Goal: Task Accomplishment & Management: Complete application form

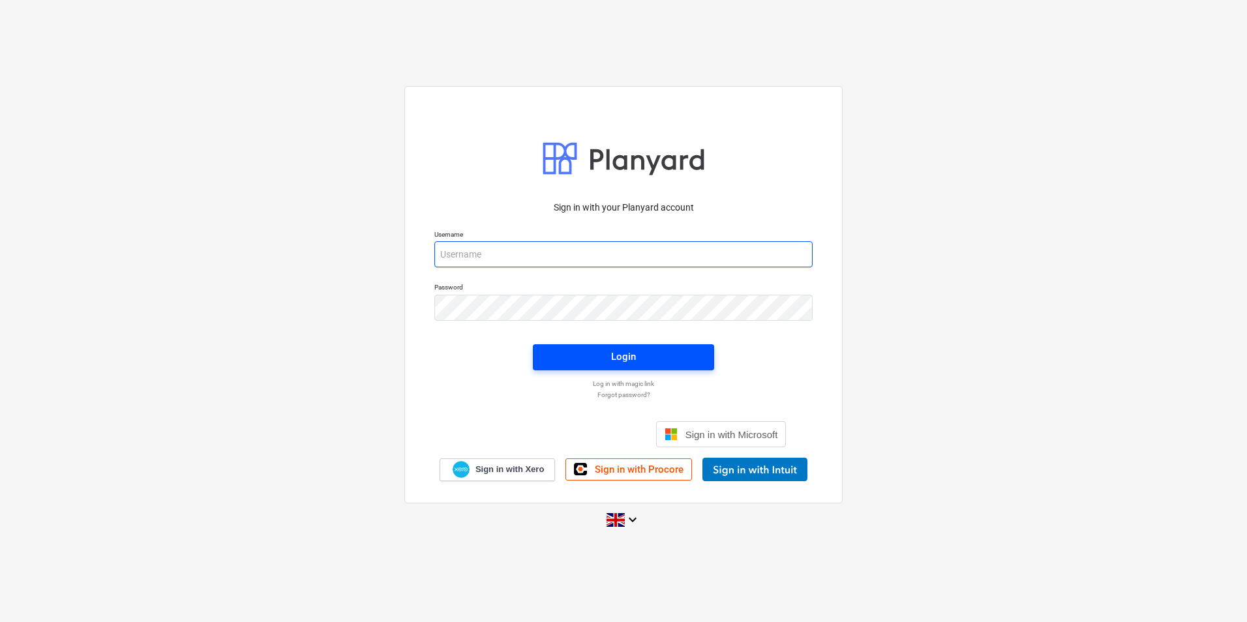
type input "[EMAIL_ADDRESS][DOMAIN_NAME]"
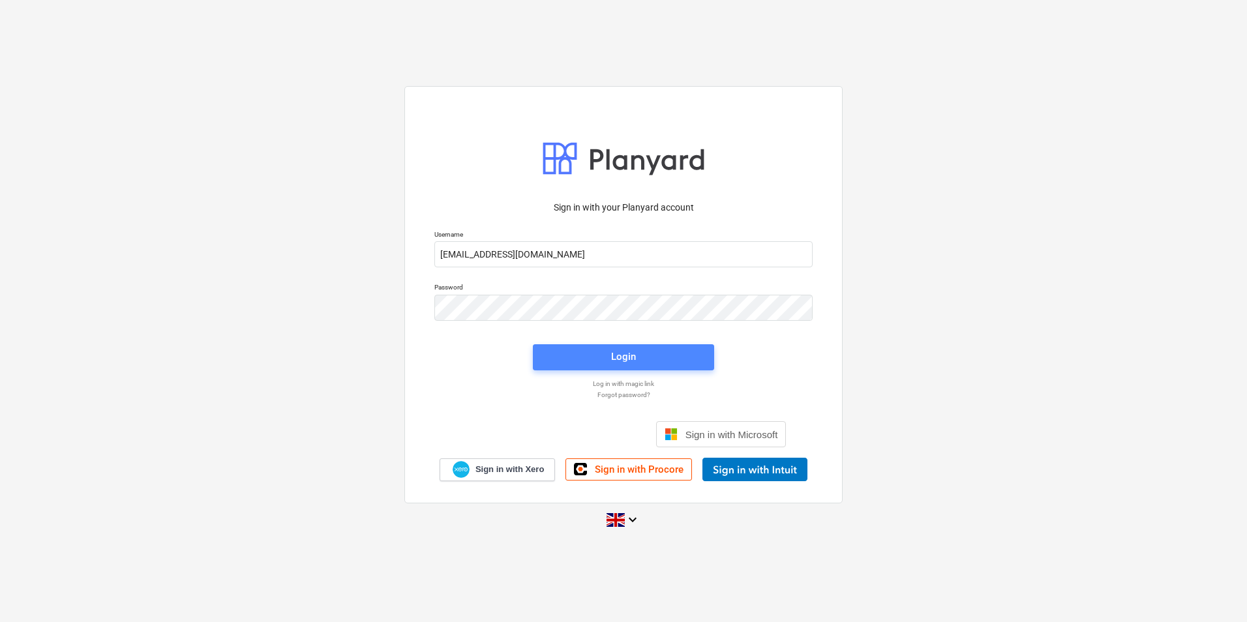
click at [638, 357] on span "Login" at bounding box center [624, 356] width 150 height 17
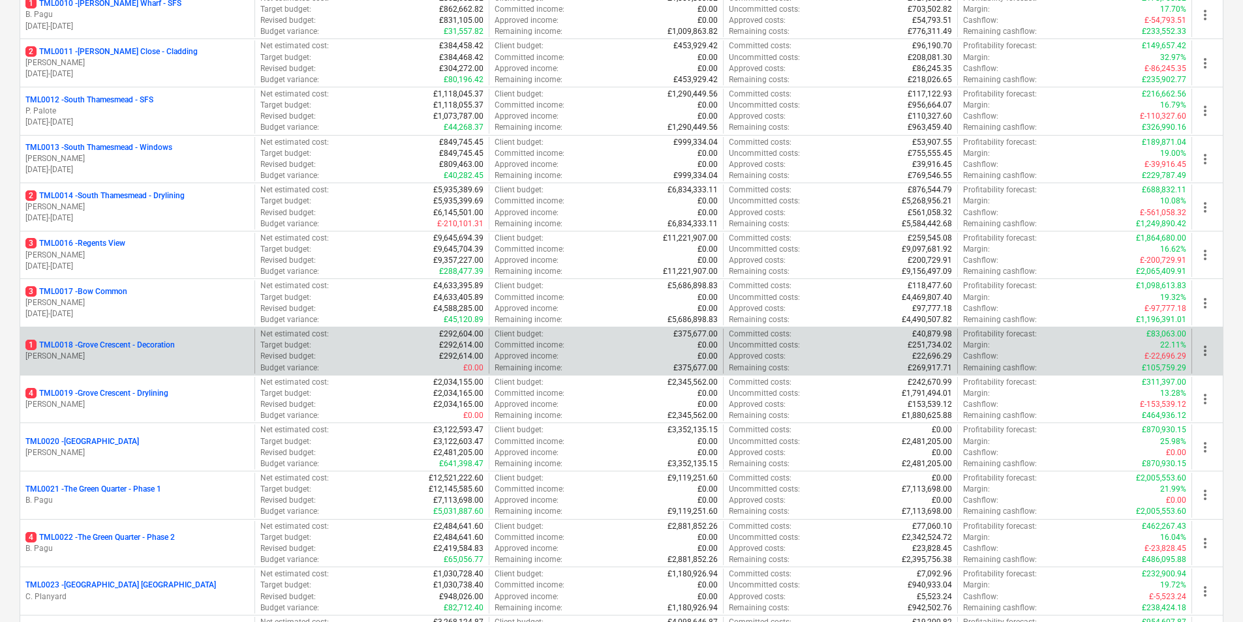
scroll to position [391, 0]
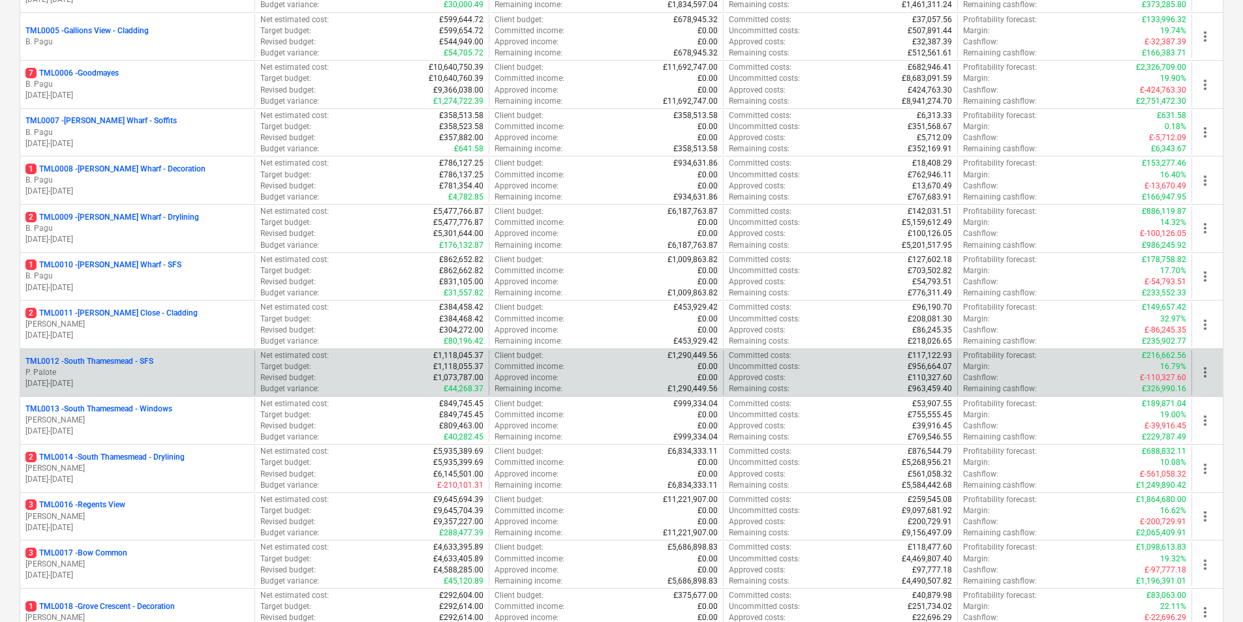
click at [157, 369] on p "P. Palote" at bounding box center [137, 372] width 224 height 11
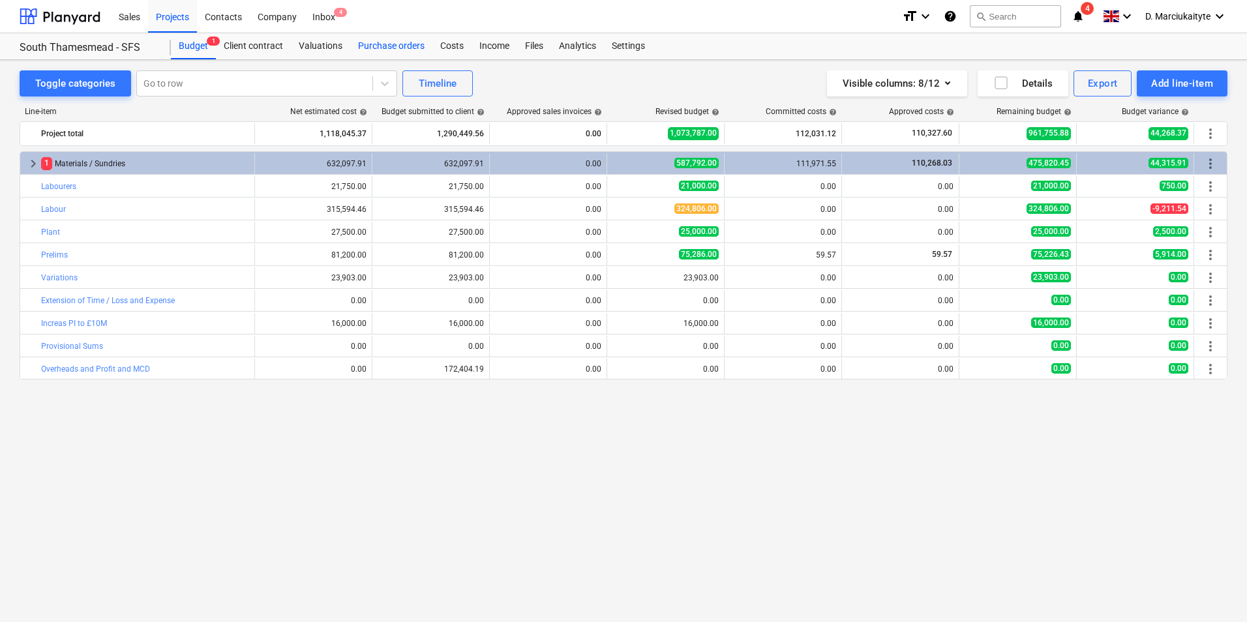
click at [365, 46] on div "Purchase orders" at bounding box center [391, 46] width 82 height 26
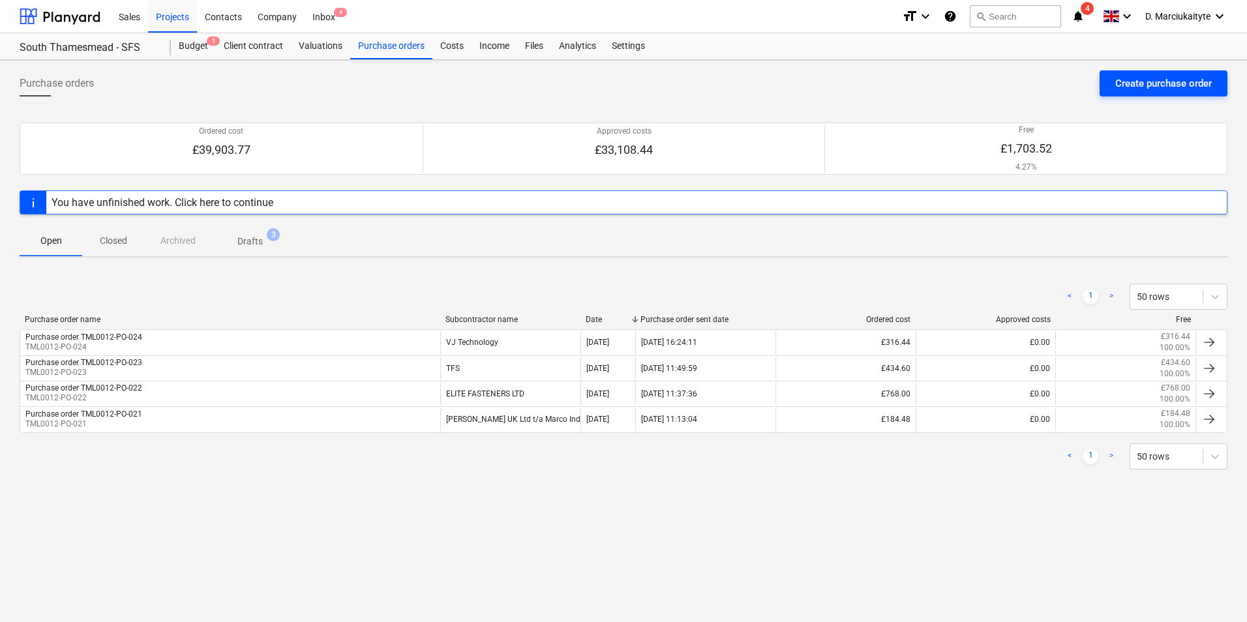
click at [1134, 86] on div "Create purchase order" at bounding box center [1163, 83] width 97 height 17
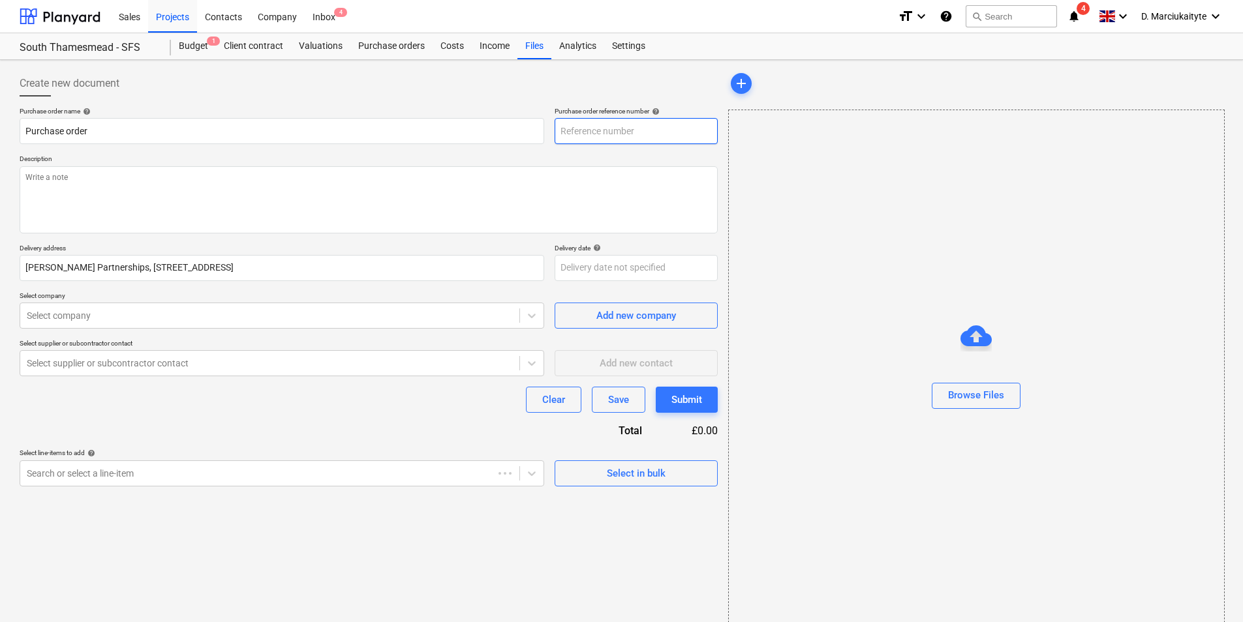
type textarea "x"
type input "TML0012-PO-027"
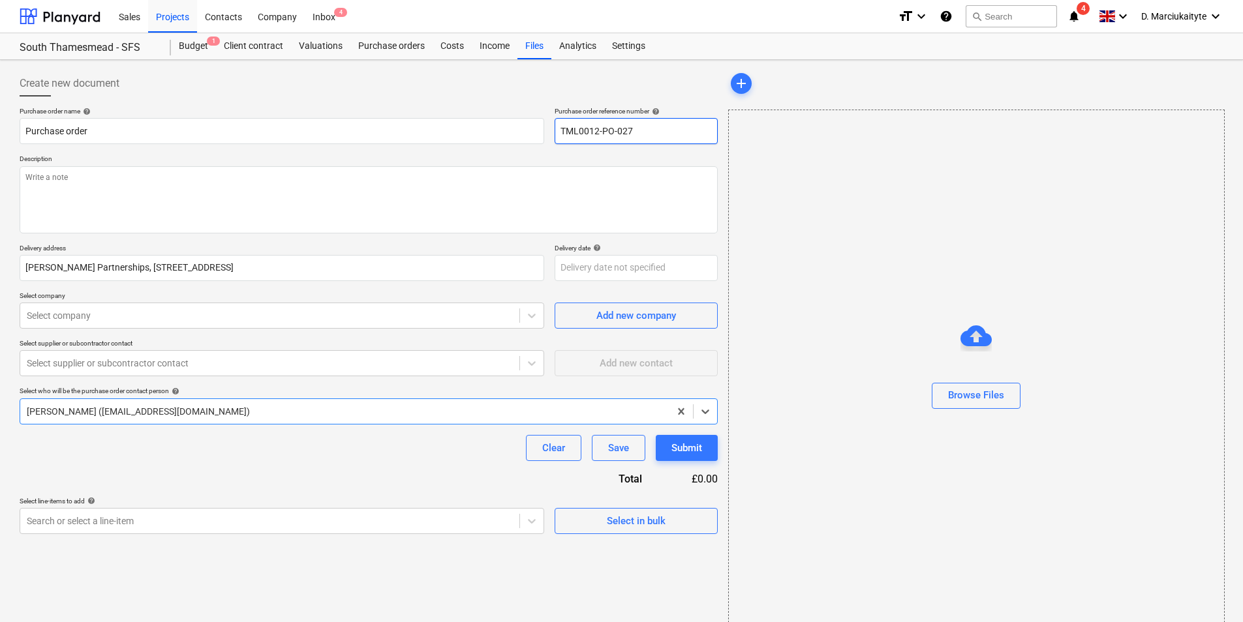
click at [656, 140] on input "TML0012-PO-027" at bounding box center [635, 131] width 163 height 26
type textarea "x"
type input "TML0012-PO-02"
type textarea "x"
type input "TML0012-PO-025"
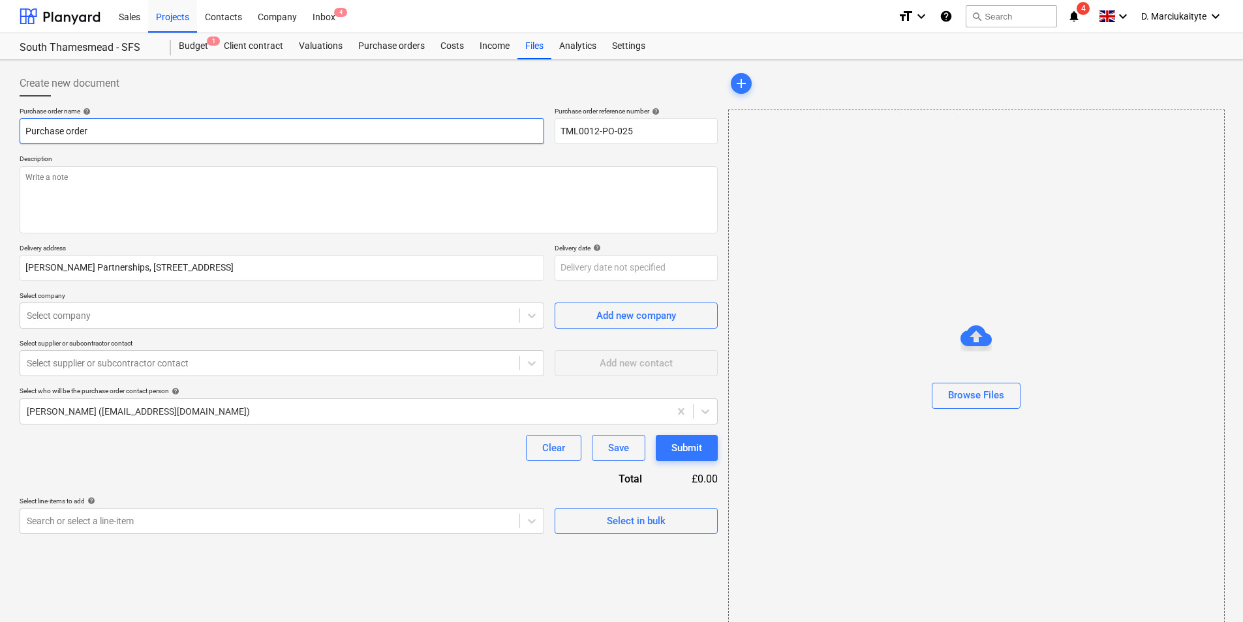
drag, startPoint x: 155, startPoint y: 122, endPoint x: -3, endPoint y: 118, distance: 157.9
click at [0, 118] on html "Sales Projects Contacts Company Inbox 4 format_size keyboard_arrow_down help se…" at bounding box center [621, 311] width 1243 height 622
type textarea "x"
type input "O"
type textarea "x"
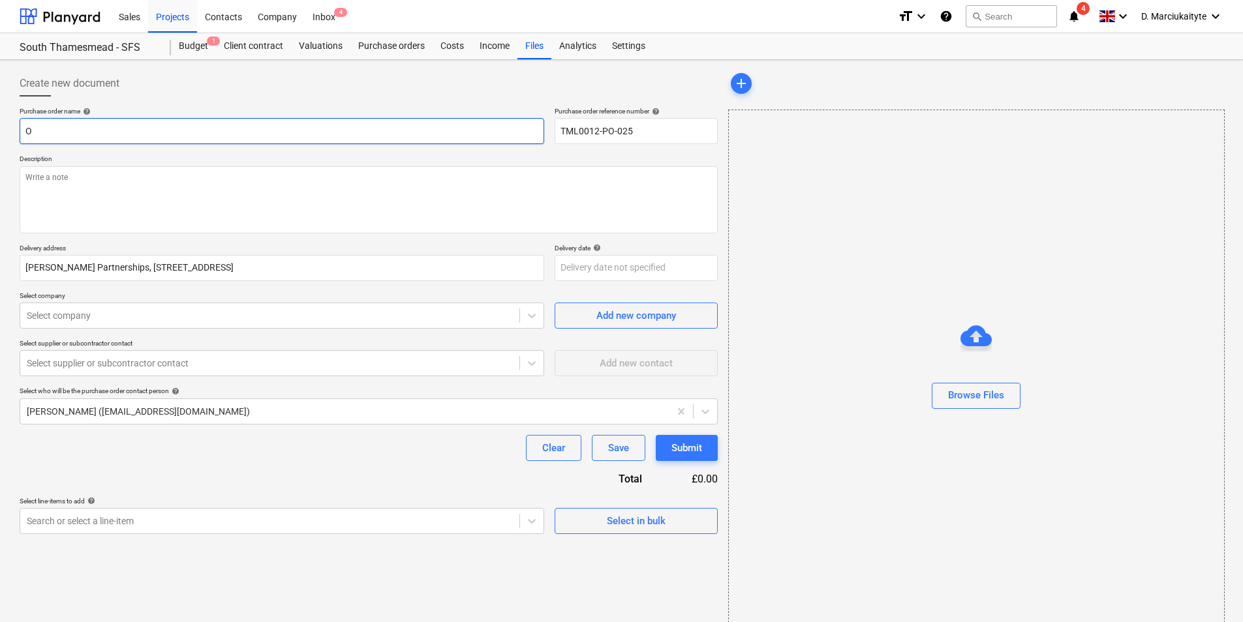
type input "Or"
type textarea "x"
type input "Ord"
type textarea "x"
type input "Orde"
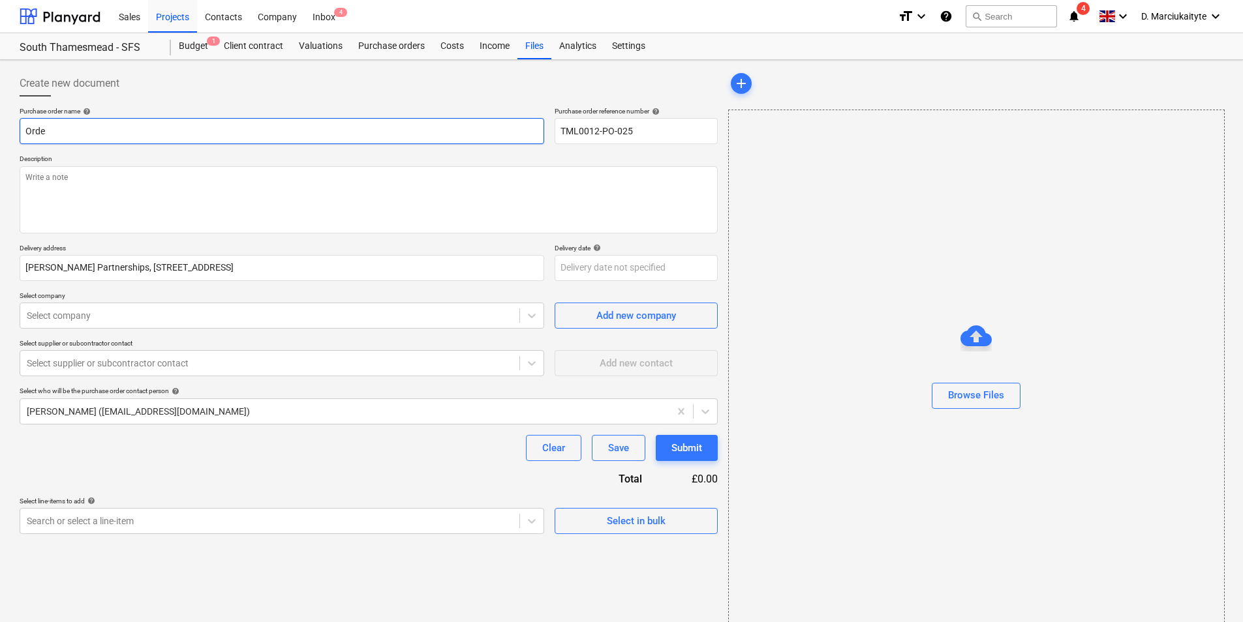
type textarea "x"
type input "Order"
type textarea "x"
type input "Order i"
type textarea "x"
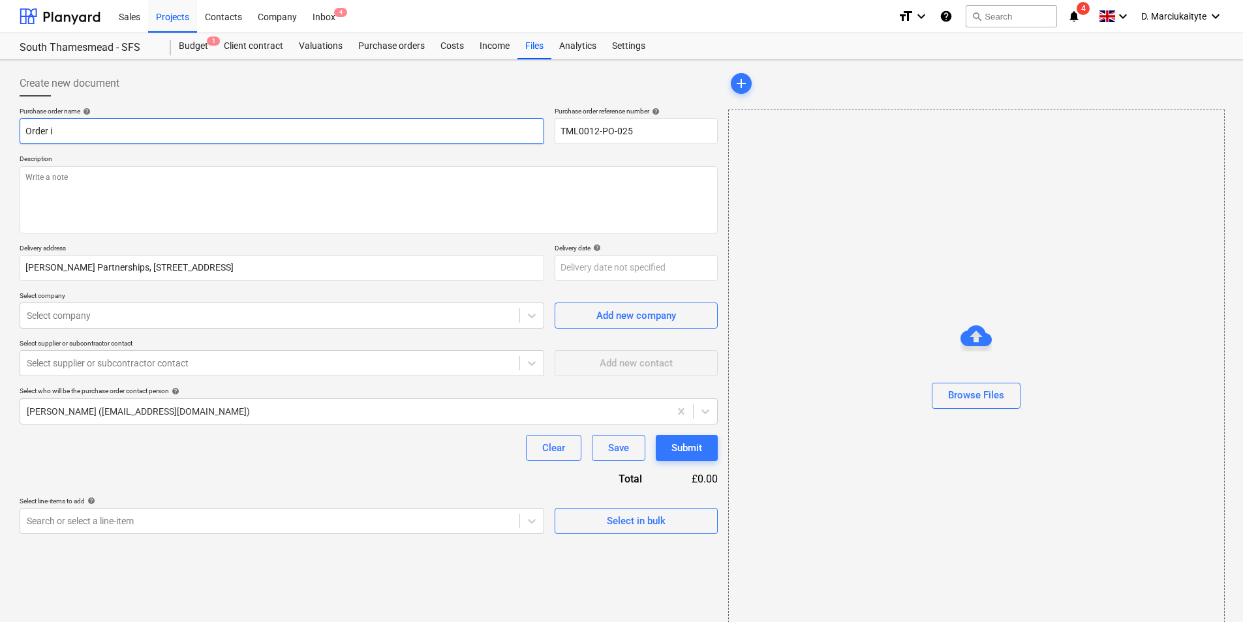
type input "Order in"
type textarea "x"
type input "Order inq"
type textarea "x"
type input "Order inqu"
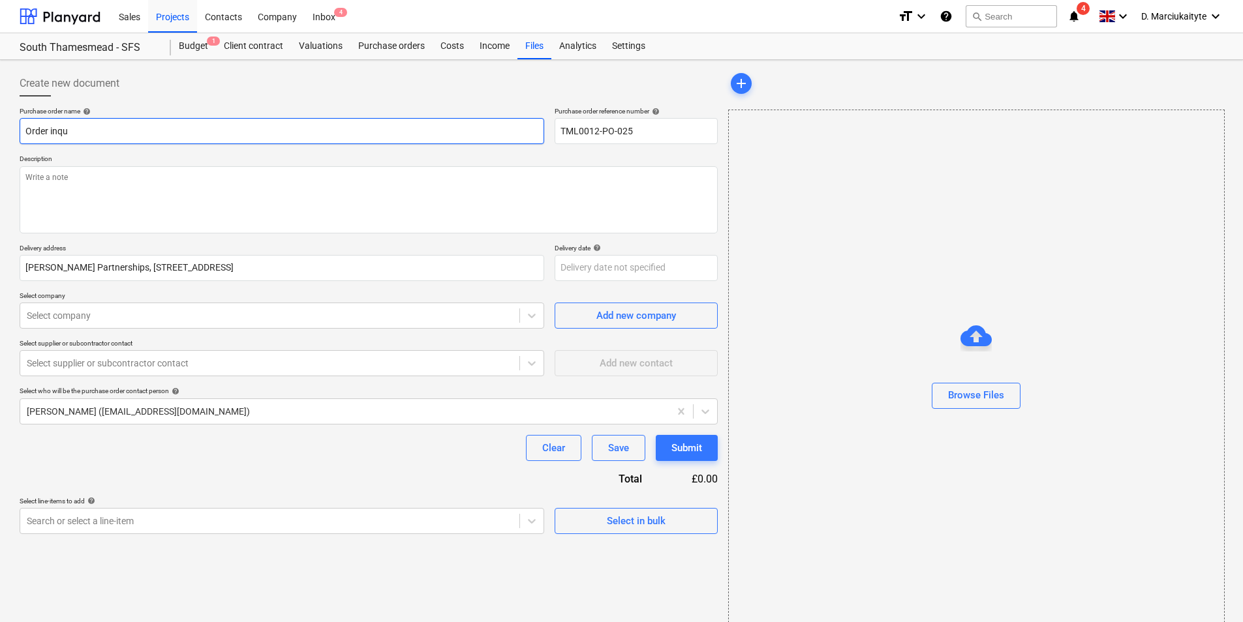
type textarea "x"
type input "Order inqui"
type textarea "x"
type input "Order inquir"
type textarea "x"
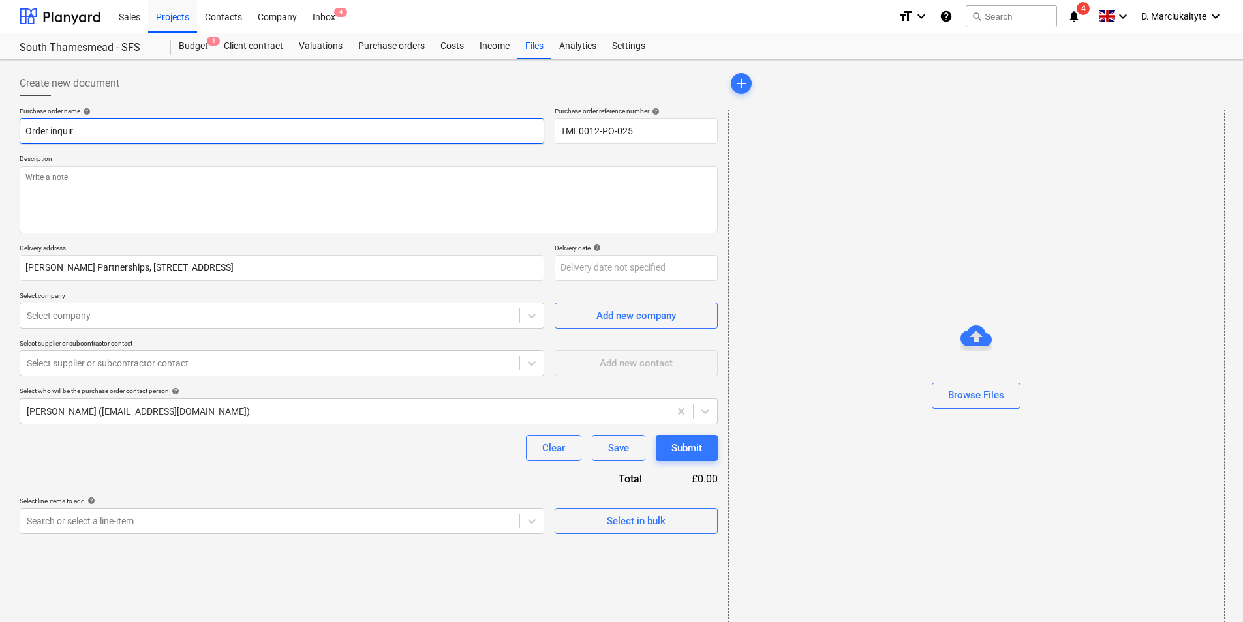
type input "Order inquiry"
type textarea "x"
type input "Order inquiry"
drag, startPoint x: 621, startPoint y: 132, endPoint x: 474, endPoint y: 119, distance: 148.0
click at [474, 119] on div "Purchase order name help Order inquiry Purchase order reference number help TML…" at bounding box center [369, 125] width 698 height 37
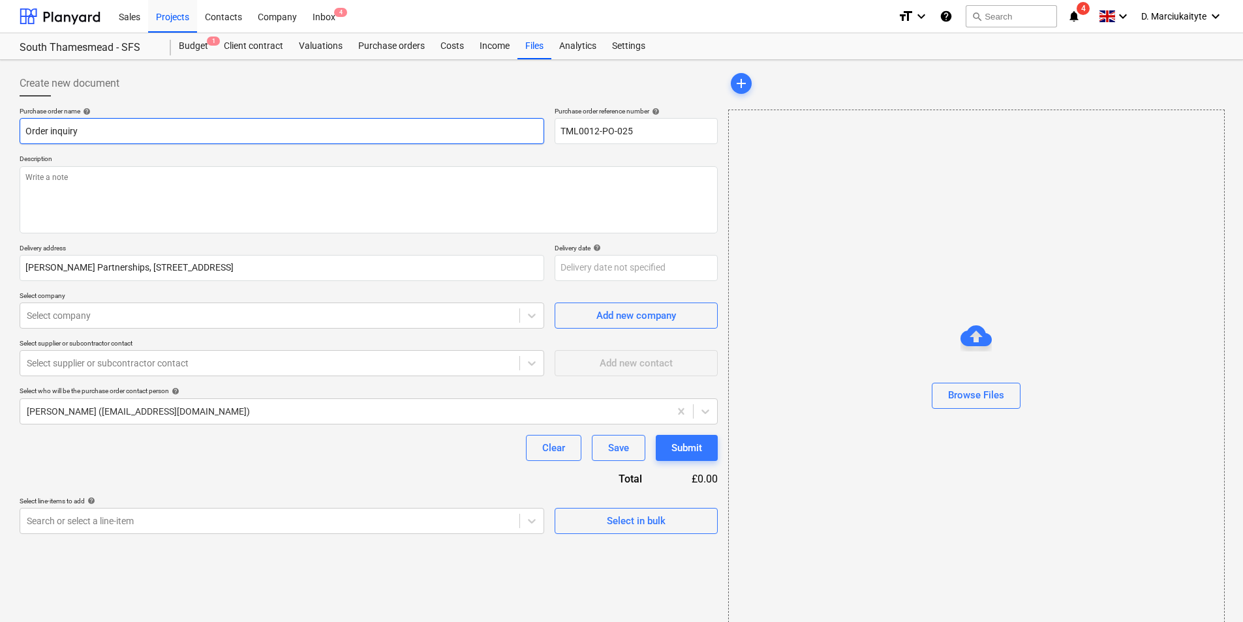
click at [322, 125] on input "Order inquiry" at bounding box center [282, 131] width 524 height 26
paste input "TML0012-PO-025"
type textarea "x"
type input "Order inquiry TML0012-PO-025"
click at [123, 179] on textarea at bounding box center [369, 199] width 698 height 67
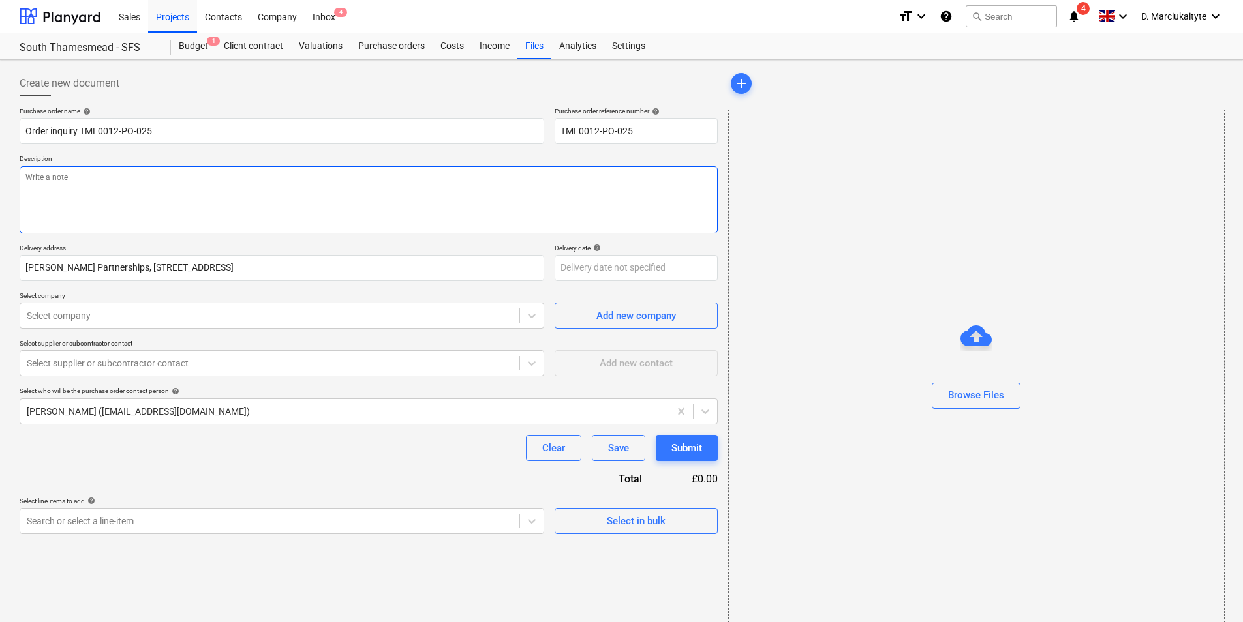
type textarea "x"
type textarea "M"
type textarea "x"
type textarea "G"
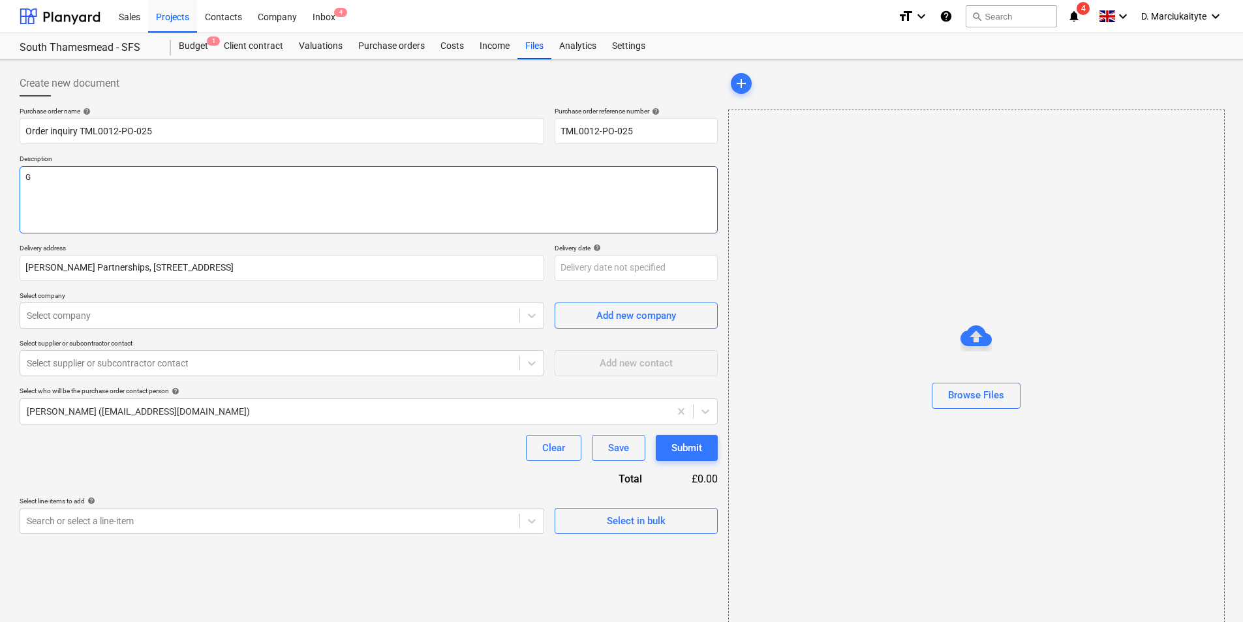
type textarea "x"
type textarea "Go"
type textarea "x"
type textarea "Goo"
type textarea "x"
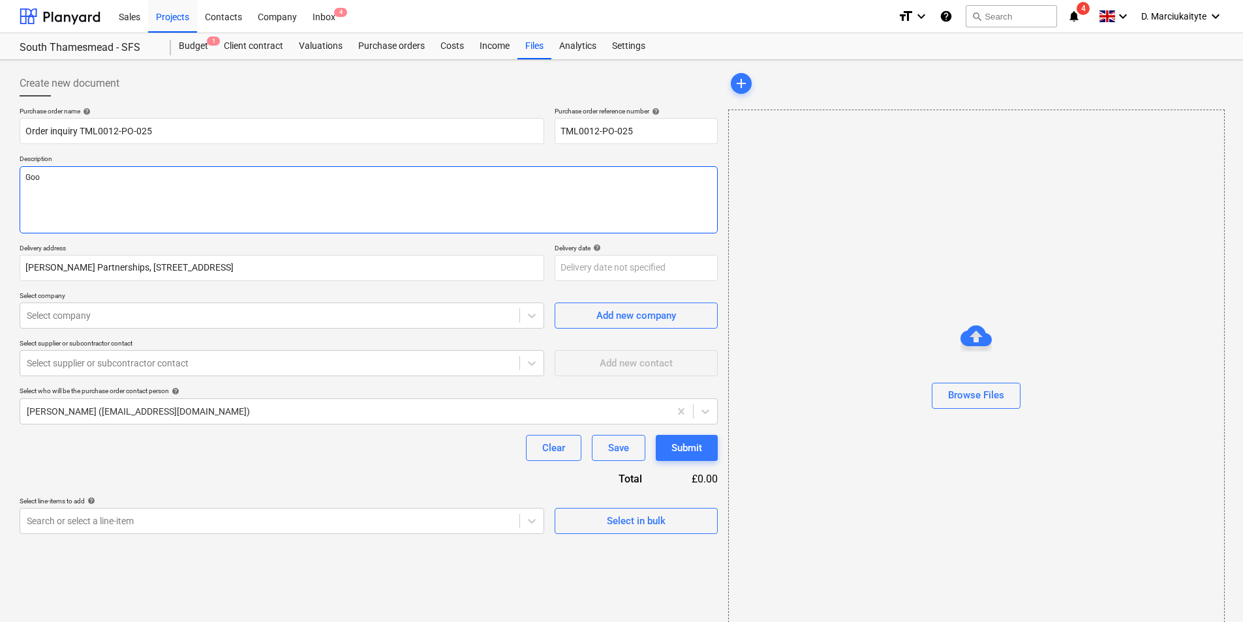
type textarea "Good"
type textarea "x"
type textarea "Good"
type textarea "x"
type textarea "Good mo"
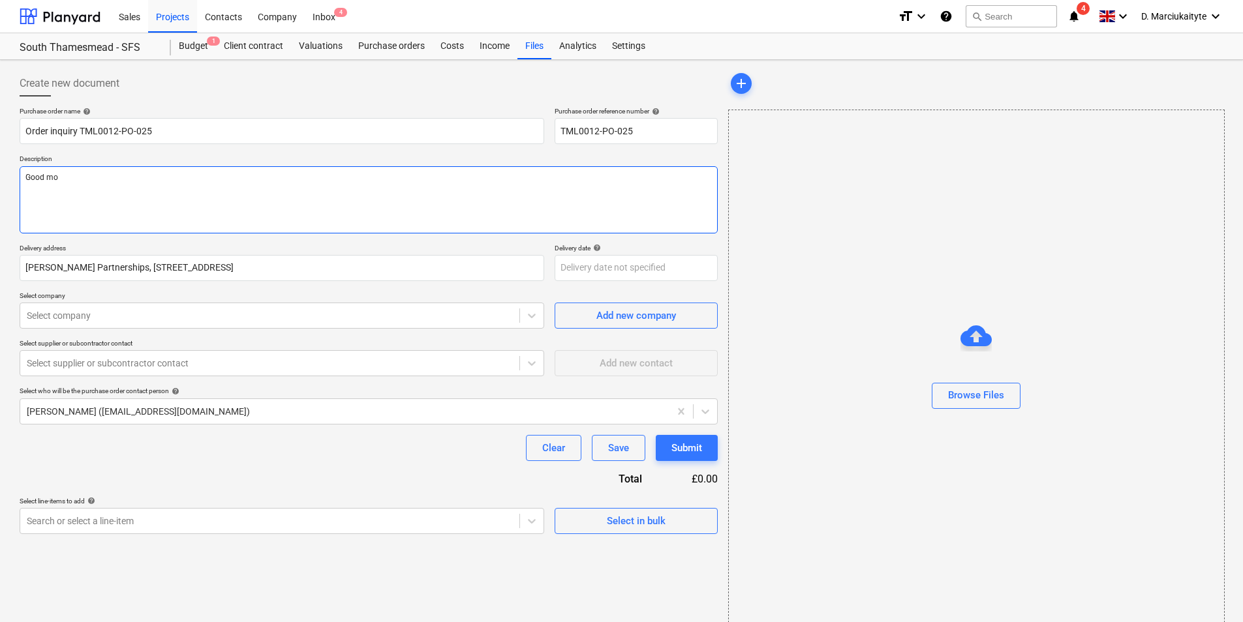
type textarea "x"
type textarea "Good mor"
type textarea "x"
type textarea "Good mori"
type textarea "x"
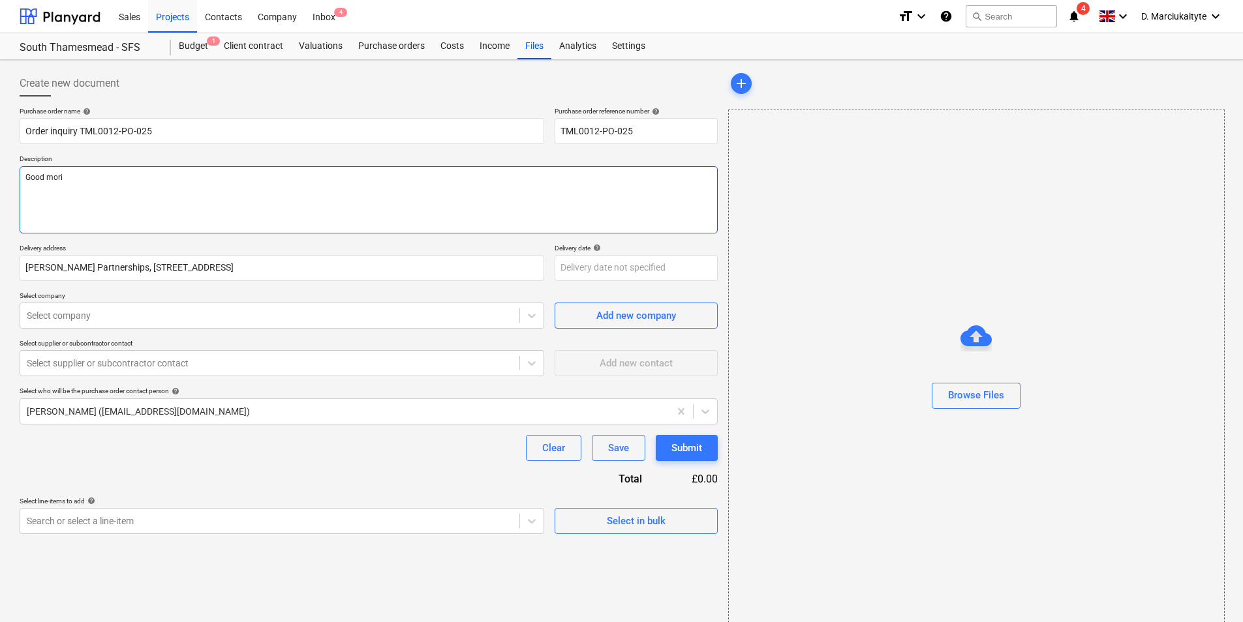
type textarea "Good morij"
type textarea "x"
type textarea "Good morijg"
type textarea "x"
type textarea "Good morij"
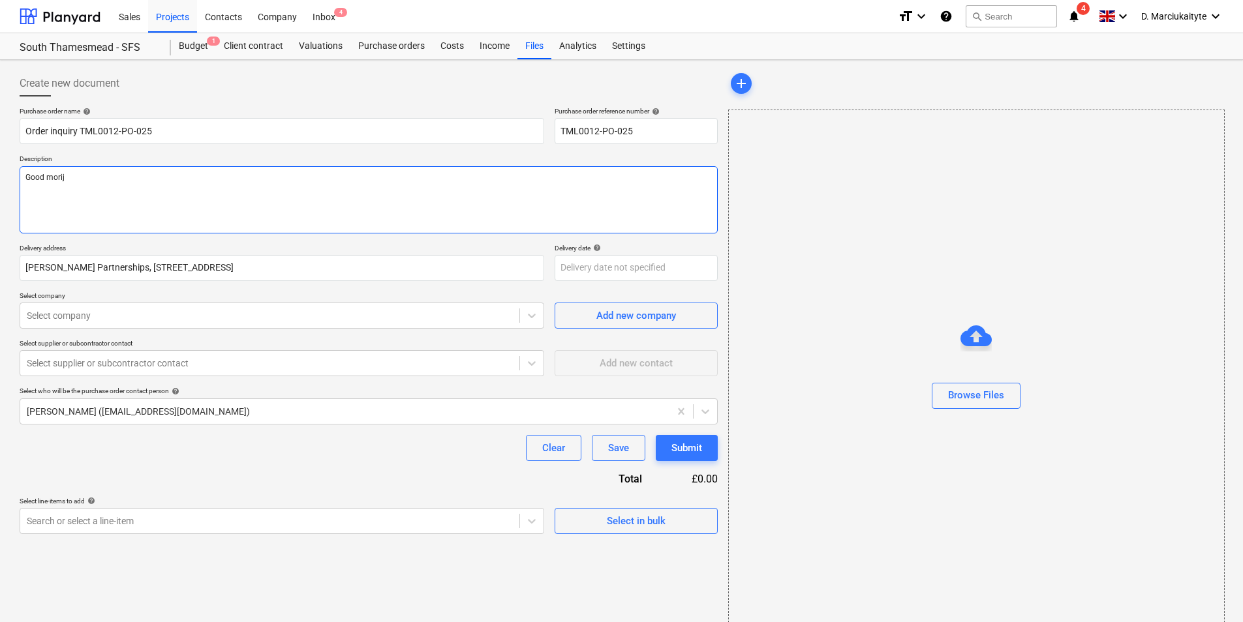
type textarea "x"
type textarea "Good mori"
type textarea "x"
type textarea "Good mor"
type textarea "x"
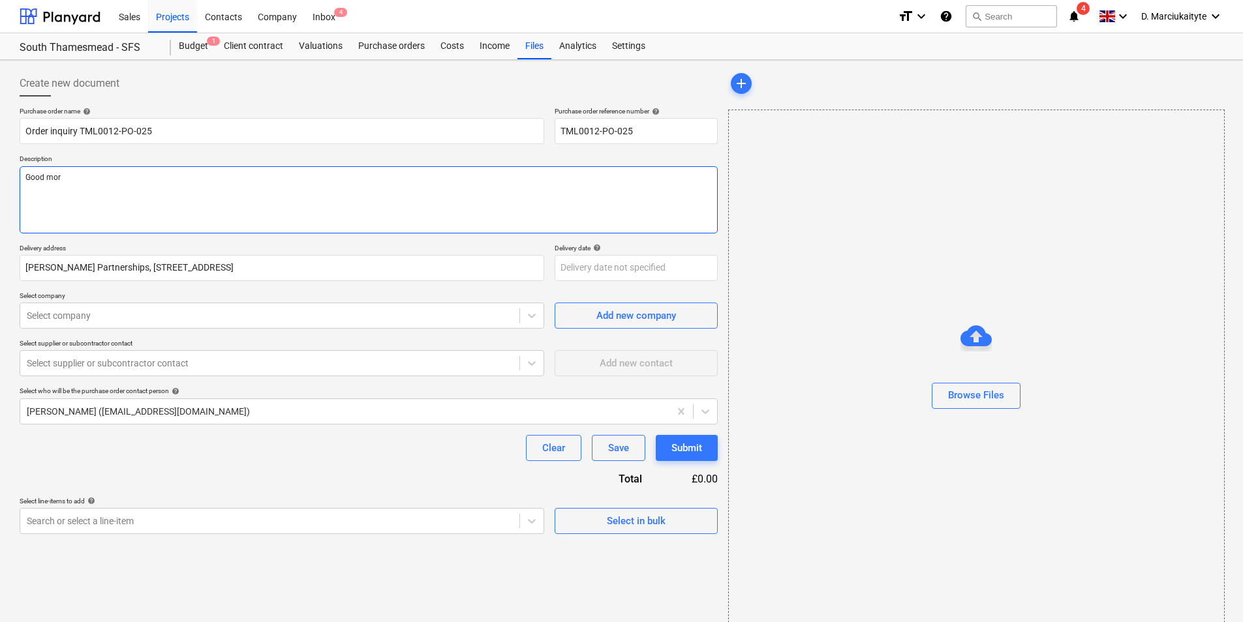
type textarea "Good morn"
type textarea "x"
type textarea "Good morni"
type textarea "x"
type textarea "Good mornin"
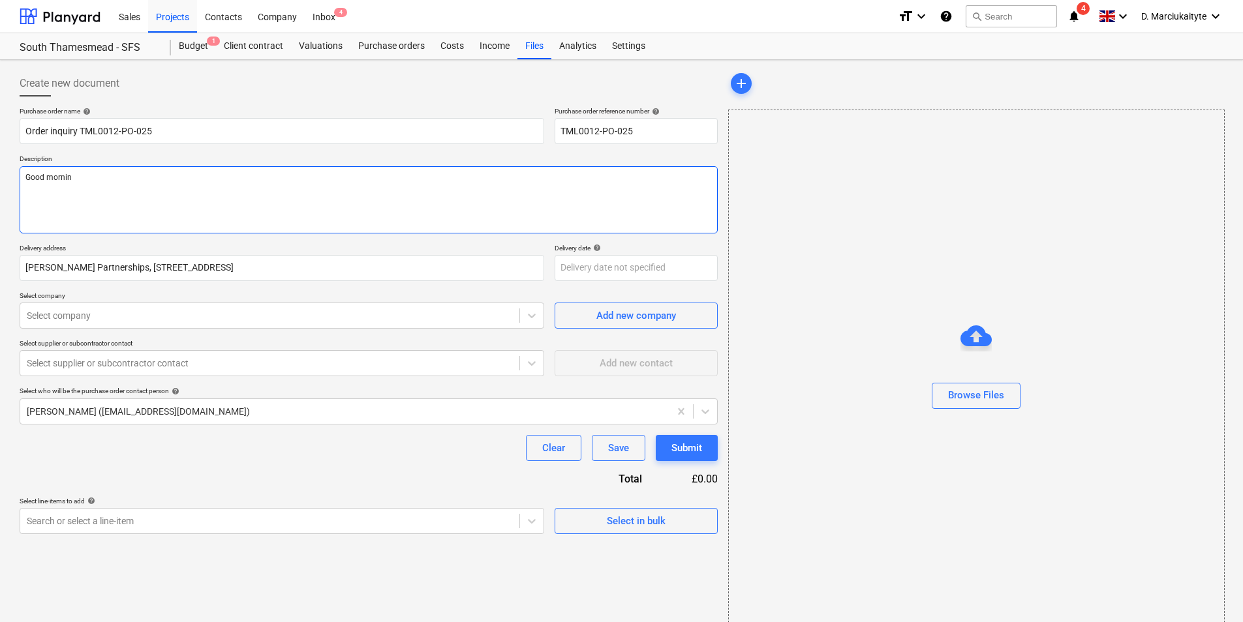
type textarea "x"
type textarea "Good morning"
type textarea "x"
type textarea "Good morning,"
type textarea "x"
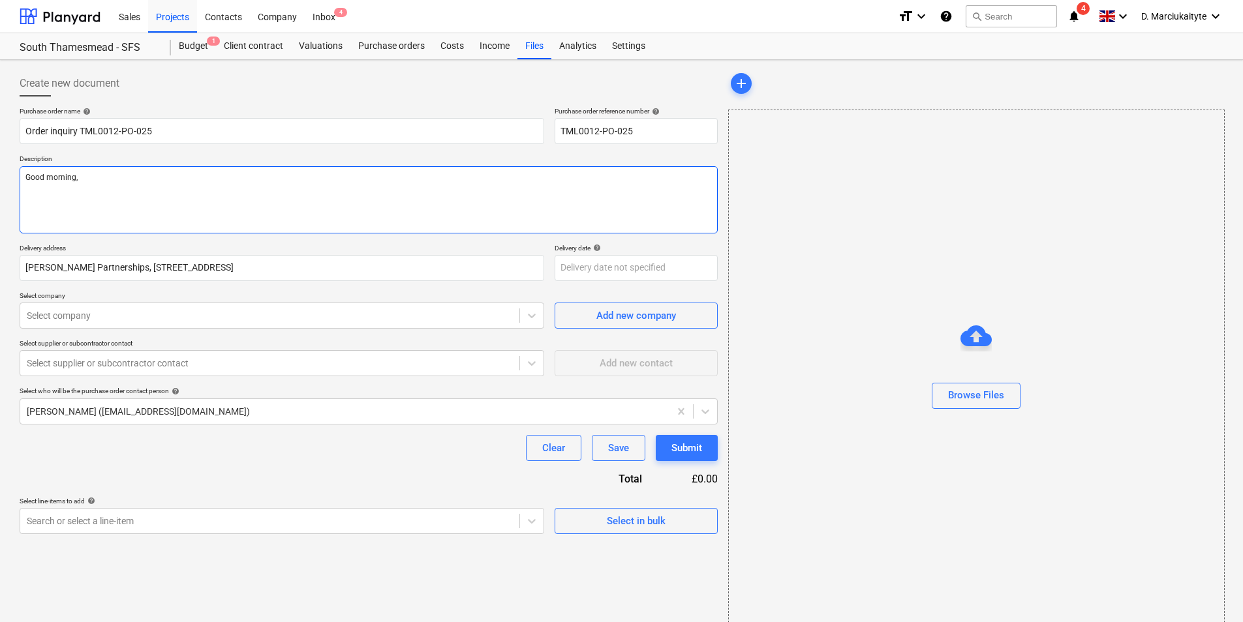
type textarea "Good morning,"
type textarea "x"
type textarea "Good morning,"
type textarea "x"
type textarea "Good morning, P"
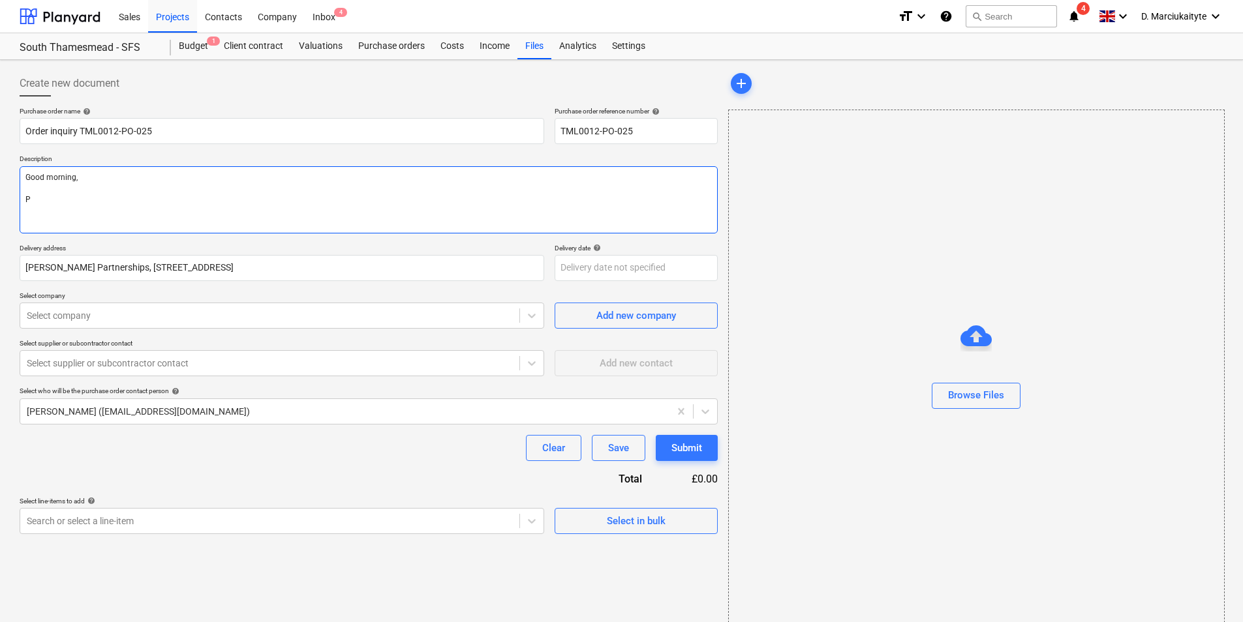
type textarea "x"
type textarea "Good morning, Pl"
type textarea "x"
type textarea "Good morning, Ple"
type textarea "x"
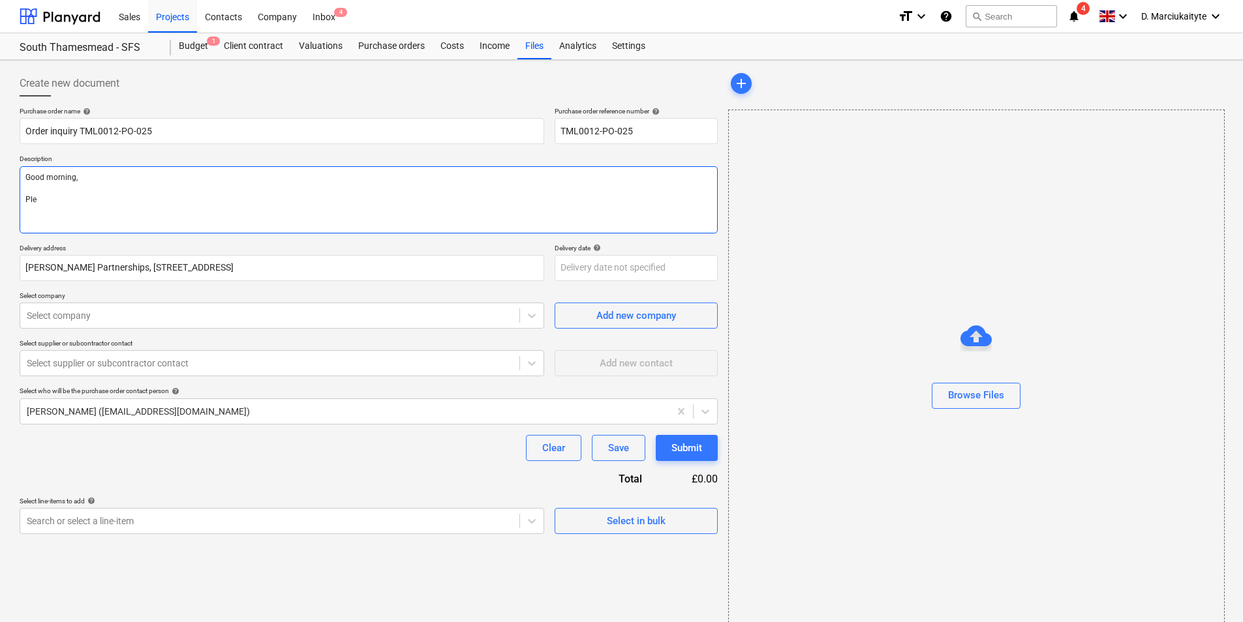
type textarea "Good morning, Plea"
type textarea "x"
type textarea "Good morning, Pleas"
type textarea "x"
type textarea "Good morning, Please"
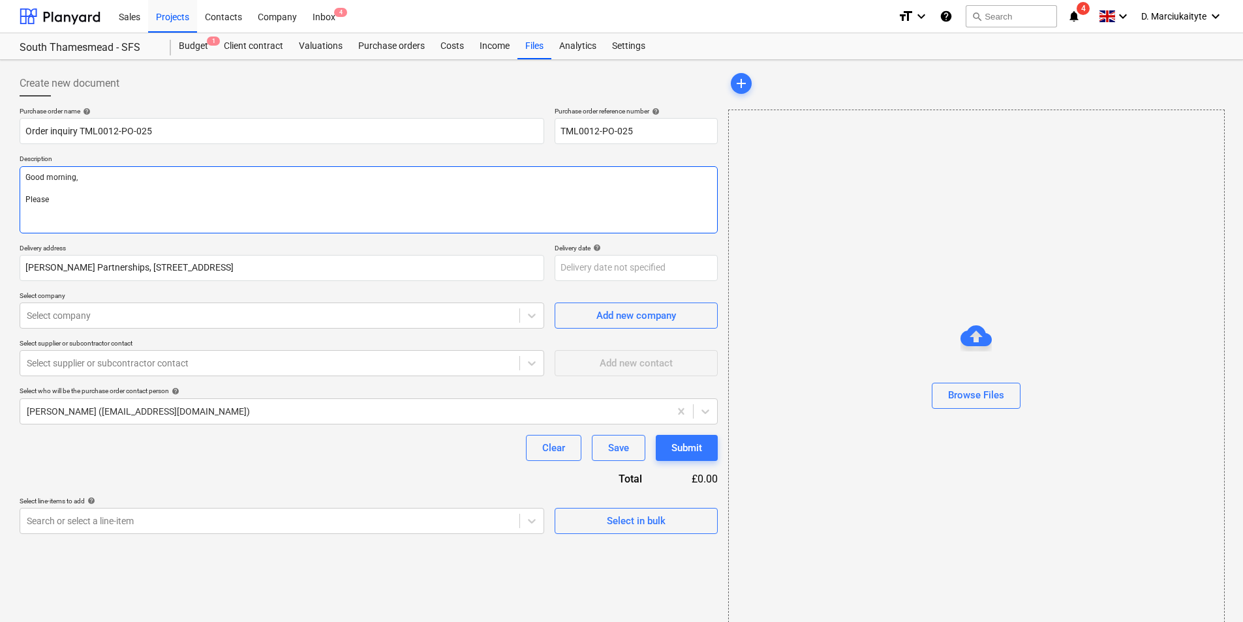
type textarea "x"
type textarea "Good morning, Please"
type textarea "x"
type textarea "Good morning, Please p"
type textarea "x"
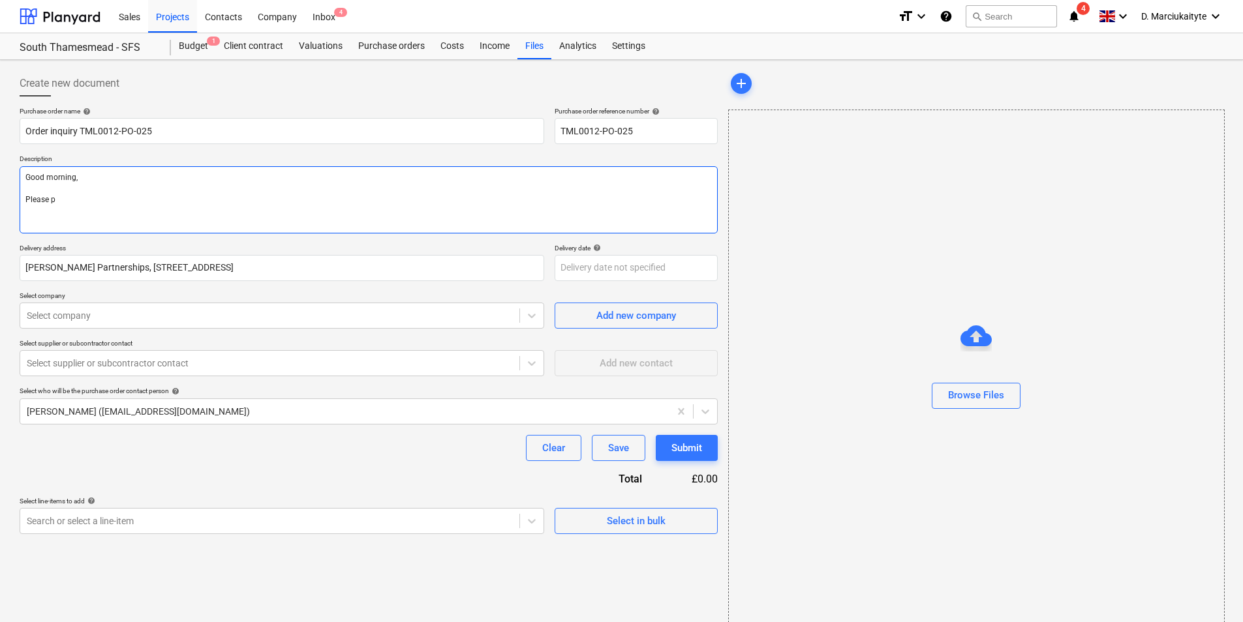
type textarea "Good morning, Please pr"
type textarea "x"
type textarea "Good morning, Please pro"
type textarea "x"
type textarea "Good morning, Please proc"
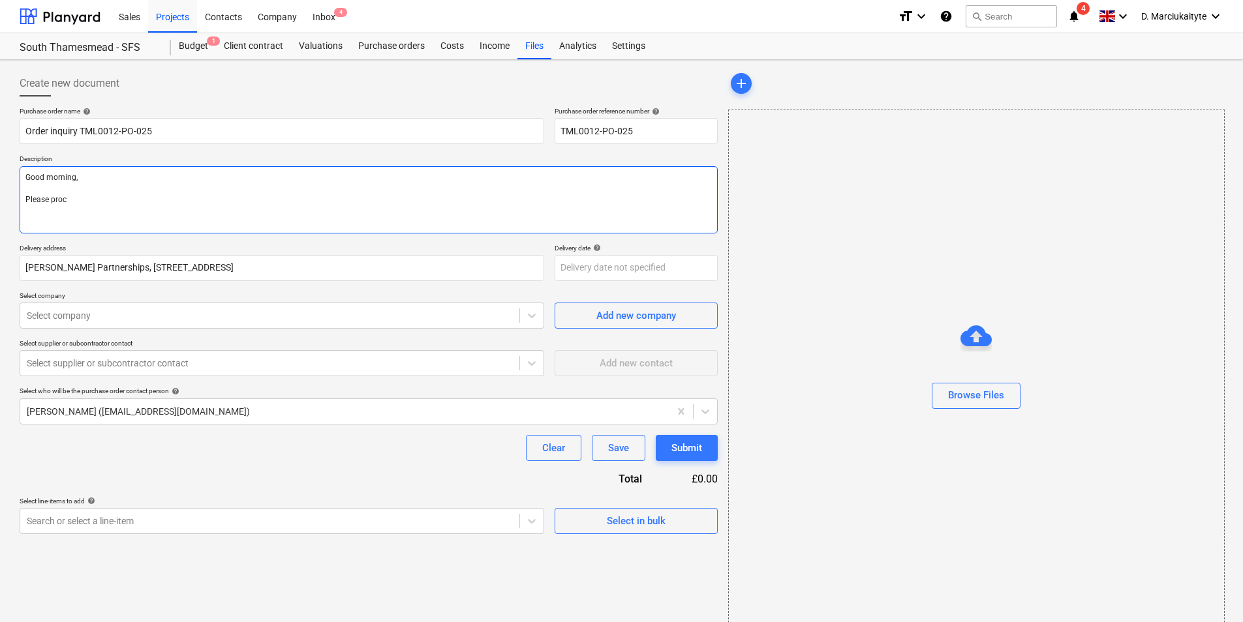
type textarea "x"
type textarea "Good morning, Please proce"
type textarea "x"
type textarea "Good morning, Please procee"
type textarea "x"
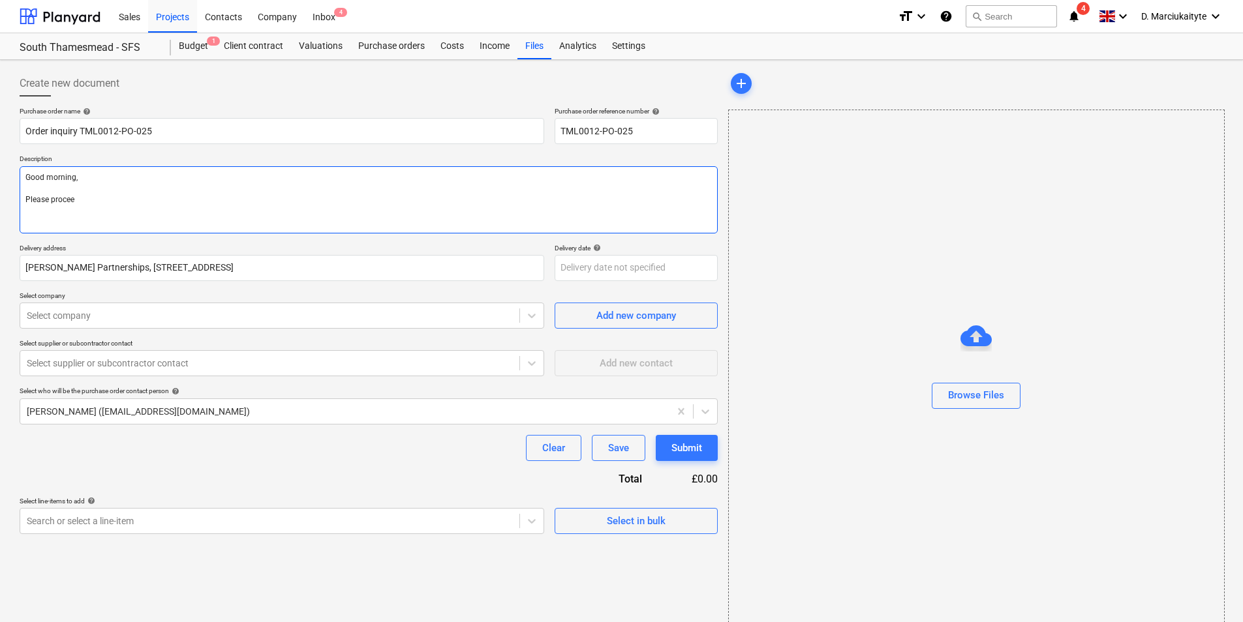
type textarea "Good morning, Please proceed"
type textarea "x"
type textarea "Good morning, Please proceed"
type textarea "x"
type textarea "Good morning, Please proceed w"
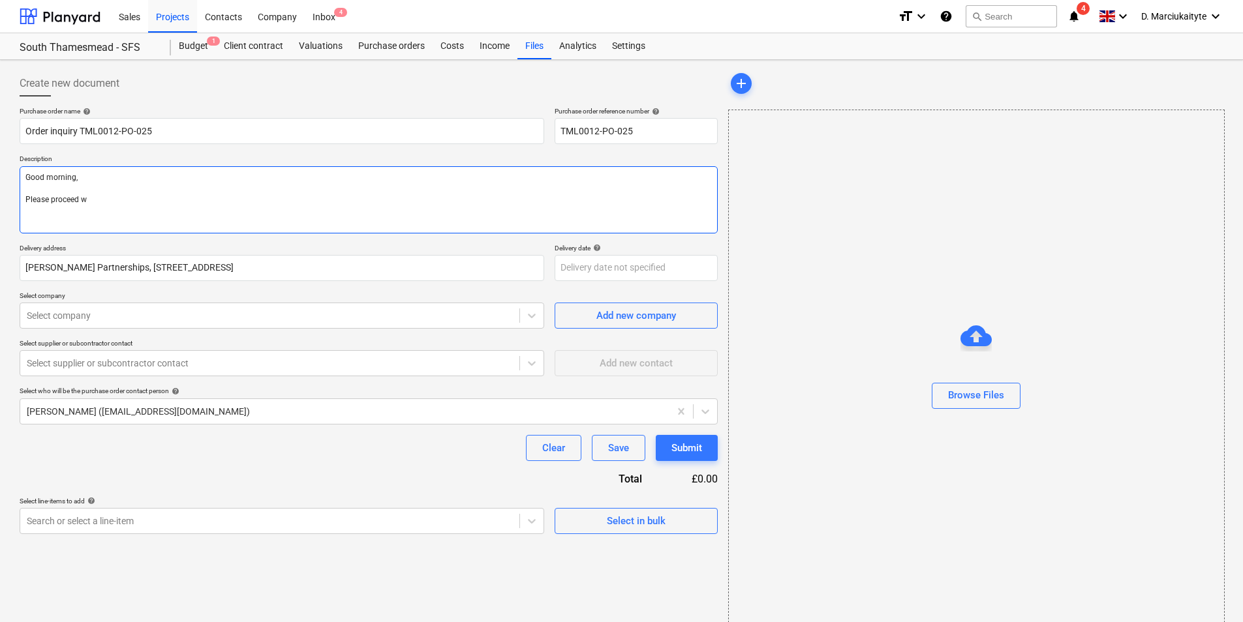
type textarea "x"
type textarea "Good morning, Please proceed wi"
type textarea "x"
type textarea "Good morning, Please proceed wit"
type textarea "x"
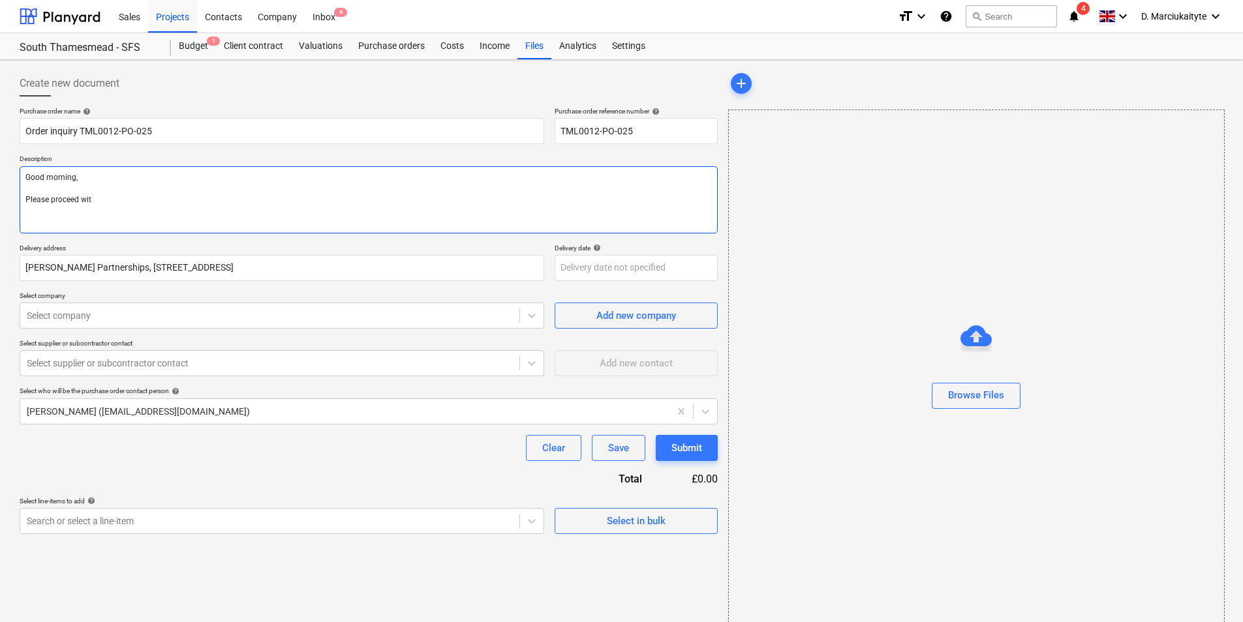
type textarea "Good morning, Please proceed with"
type textarea "x"
type textarea "Good morning, Please proceed with"
type textarea "x"
type textarea "Good morning, Please proceed with a"
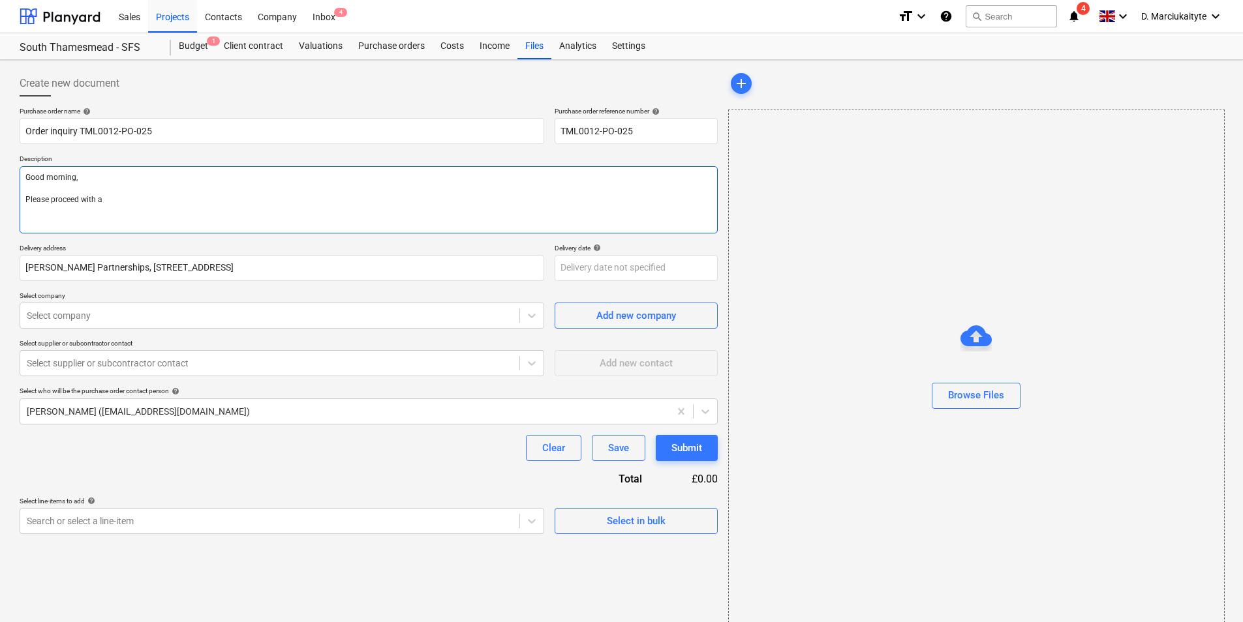
type textarea "x"
type textarea "Good morning, Please proceed with at"
type textarea "x"
type textarea "Good morning, Please proceed with att"
type textarea "x"
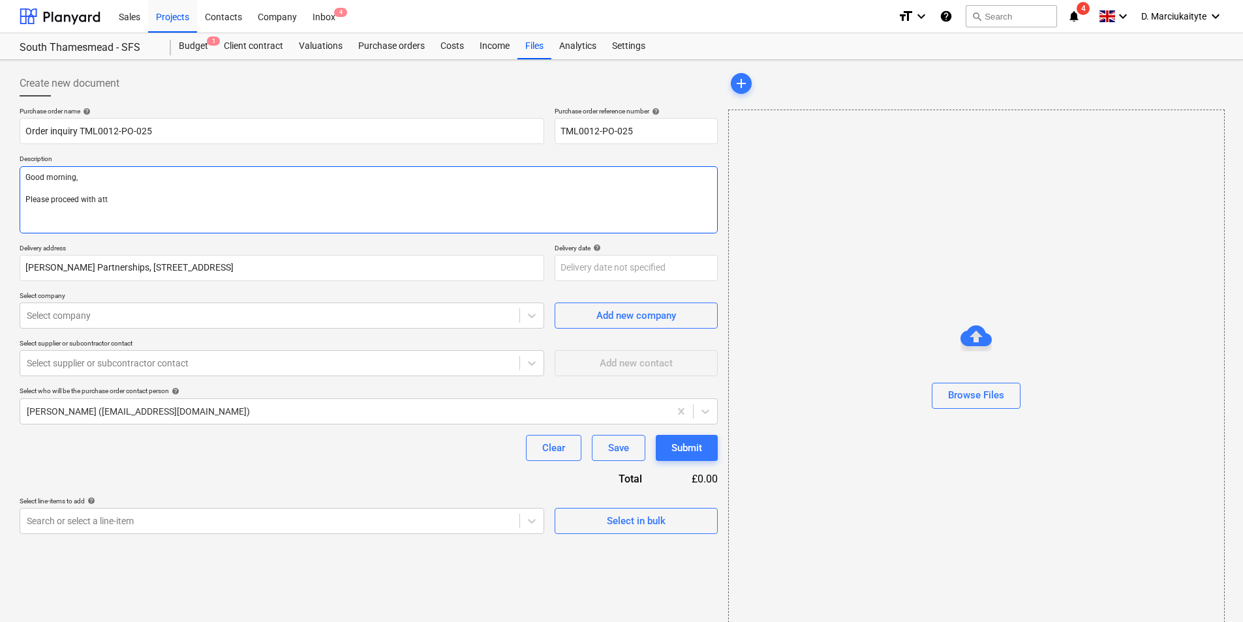
type textarea "Good morning, Please proceed with atta"
type textarea "x"
type textarea "Good morning, Please proceed with attac"
type textarea "x"
type textarea "Good morning, Please proceed with attach"
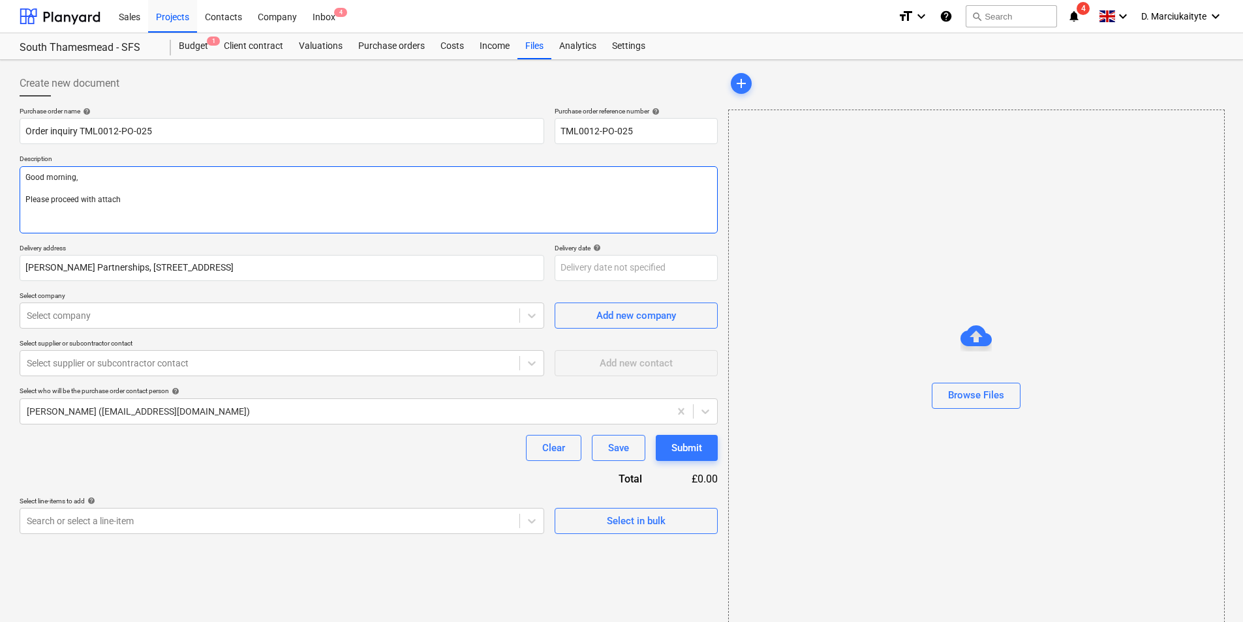
type textarea "x"
type textarea "Good morning, Please proceed with attache"
type textarea "x"
type textarea "Good morning, Please proceed with attached"
type textarea "x"
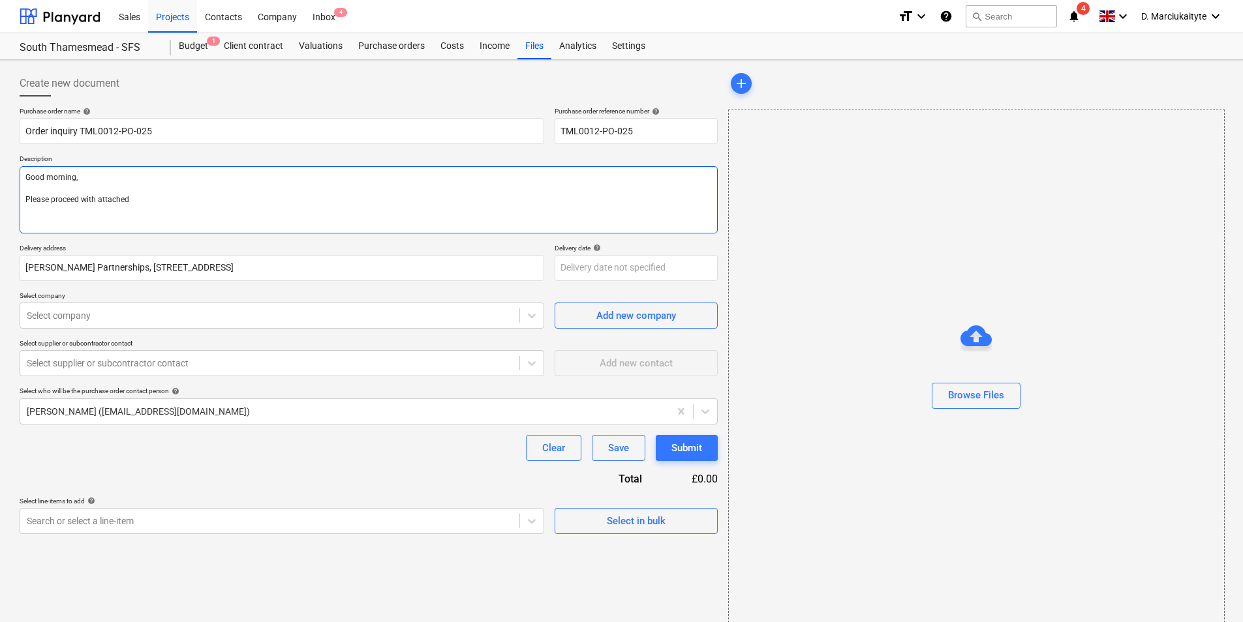
type textarea "Good morning, Please proceed with attached"
type textarea "x"
type textarea "Good morning, Please proceed with attached o"
type textarea "x"
type textarea "Good morning, Please proceed with attached or"
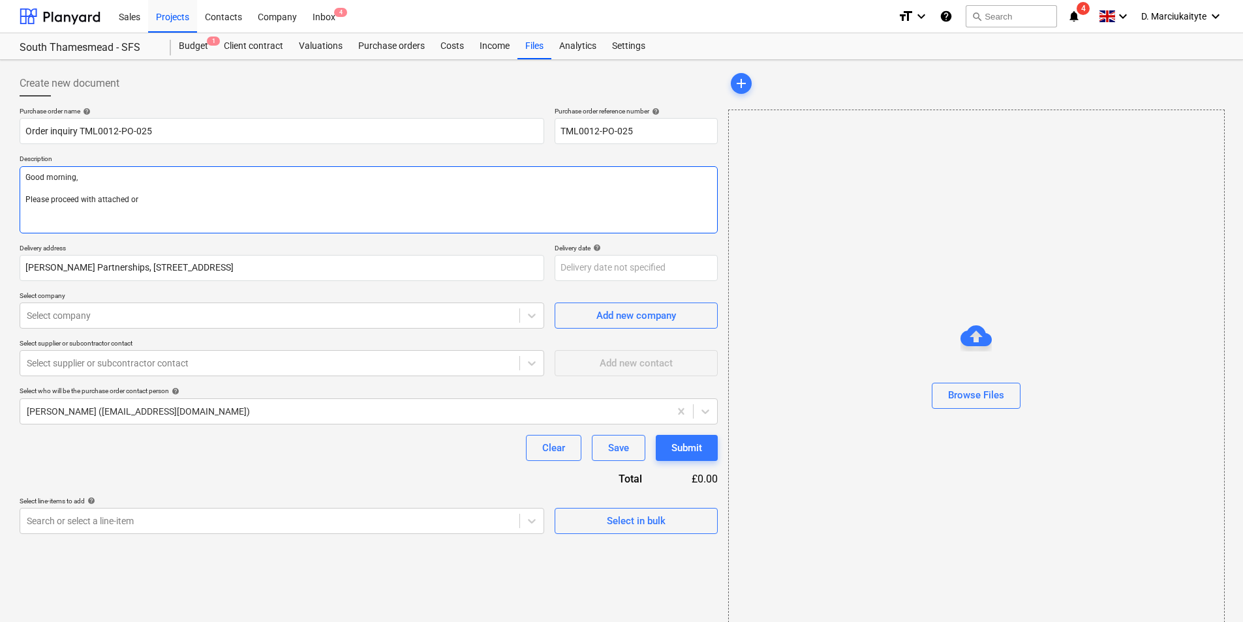
type textarea "x"
type textarea "Good morning, Please proceed with attached ord"
type textarea "x"
type textarea "Good morning, Please proceed with attached orde"
type textarea "x"
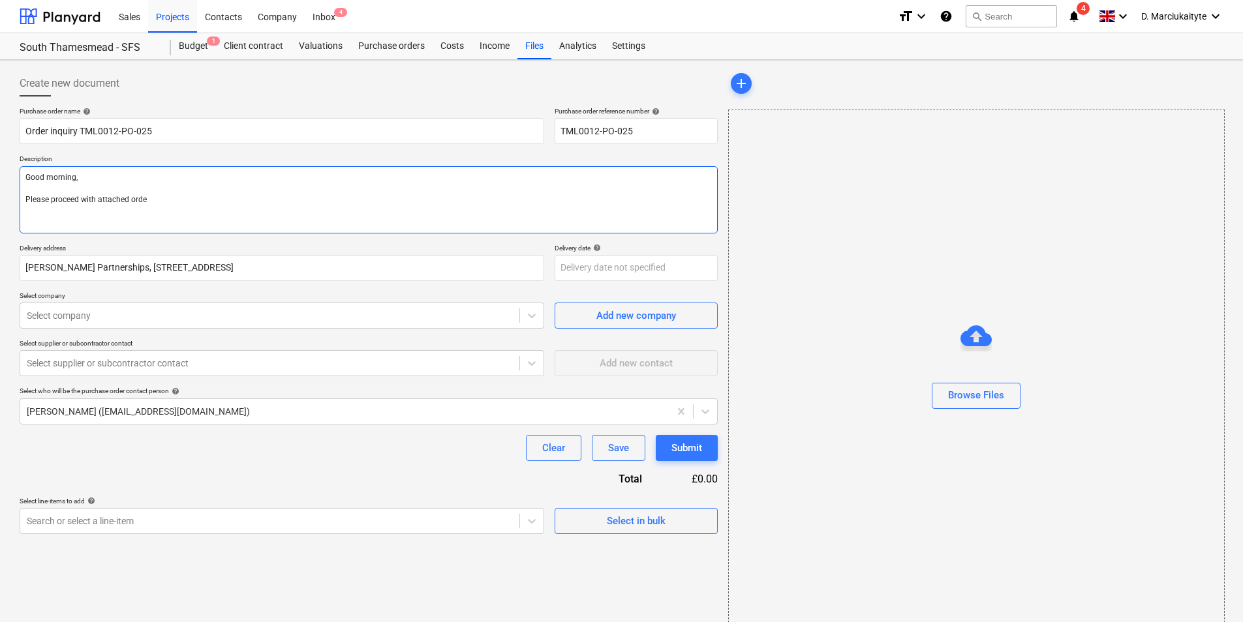
type textarea "Good morning, Please proceed with attached order"
type textarea "x"
type textarea "Good morning, Please proceed with attached order."
type textarea "x"
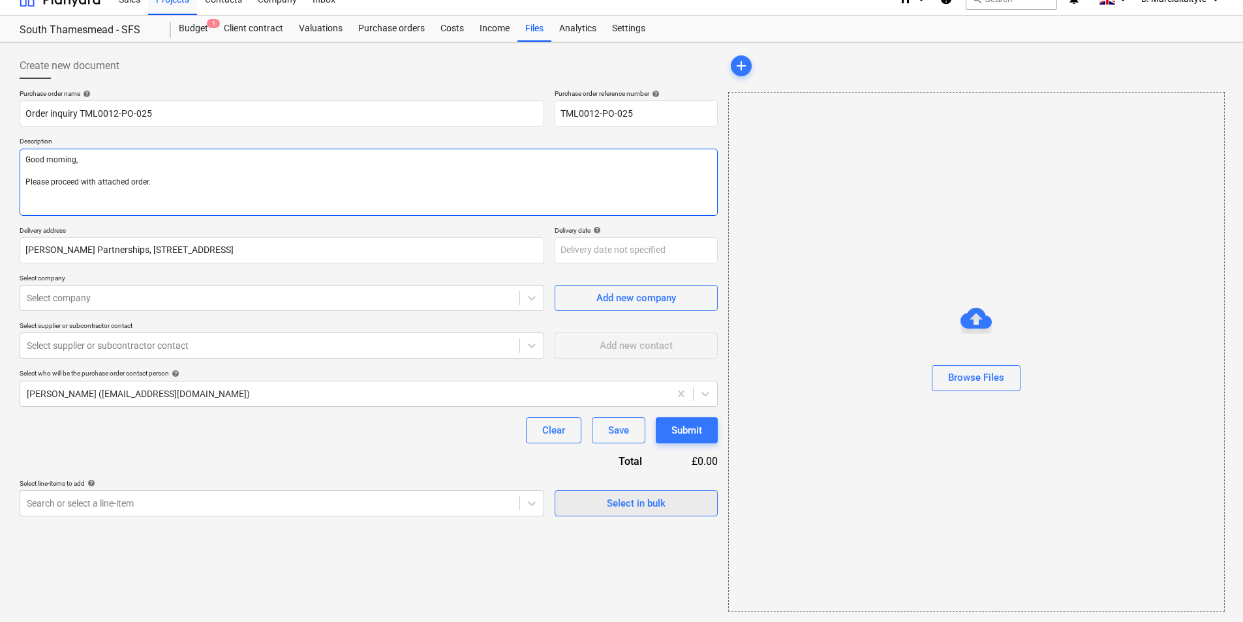
type textarea "Good morning, Please proceed with attached order."
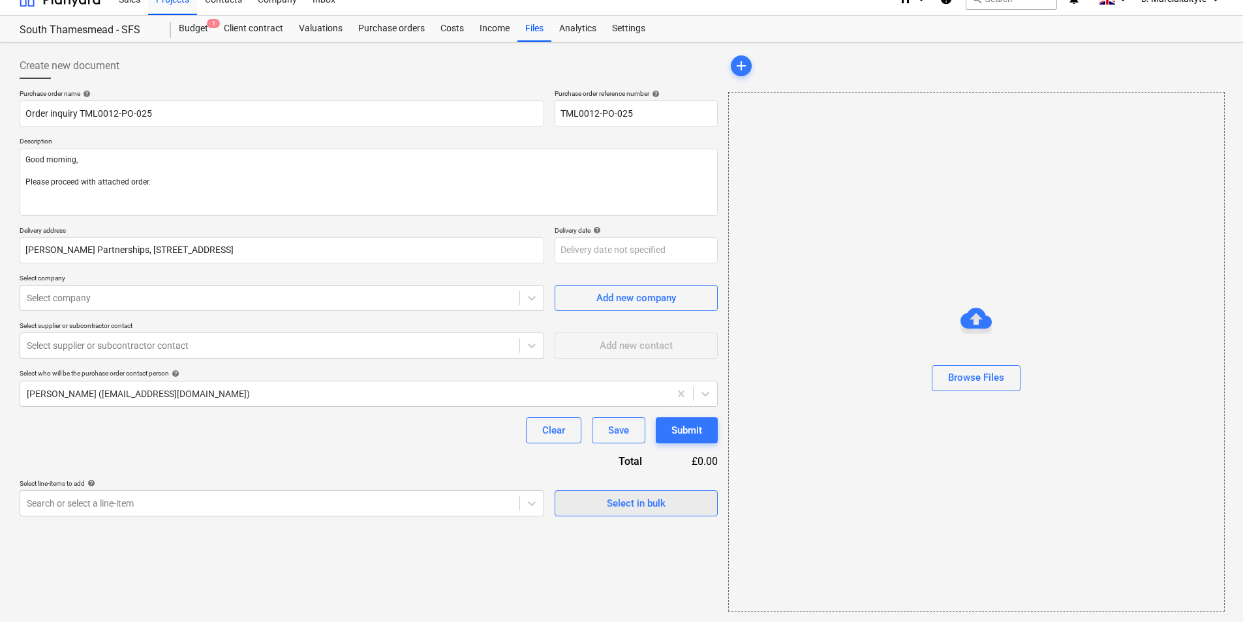
click at [616, 503] on div "Select in bulk" at bounding box center [636, 503] width 59 height 17
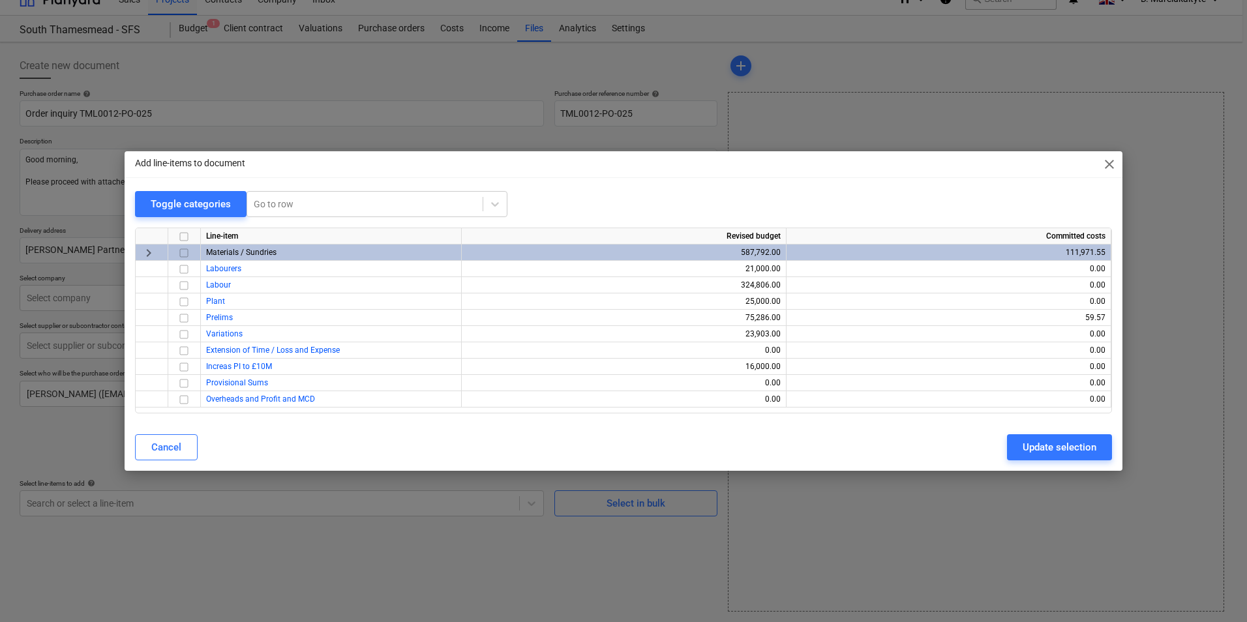
click at [188, 254] on input "checkbox" at bounding box center [184, 253] width 16 height 16
click at [1017, 452] on button "Update selection" at bounding box center [1059, 447] width 105 height 26
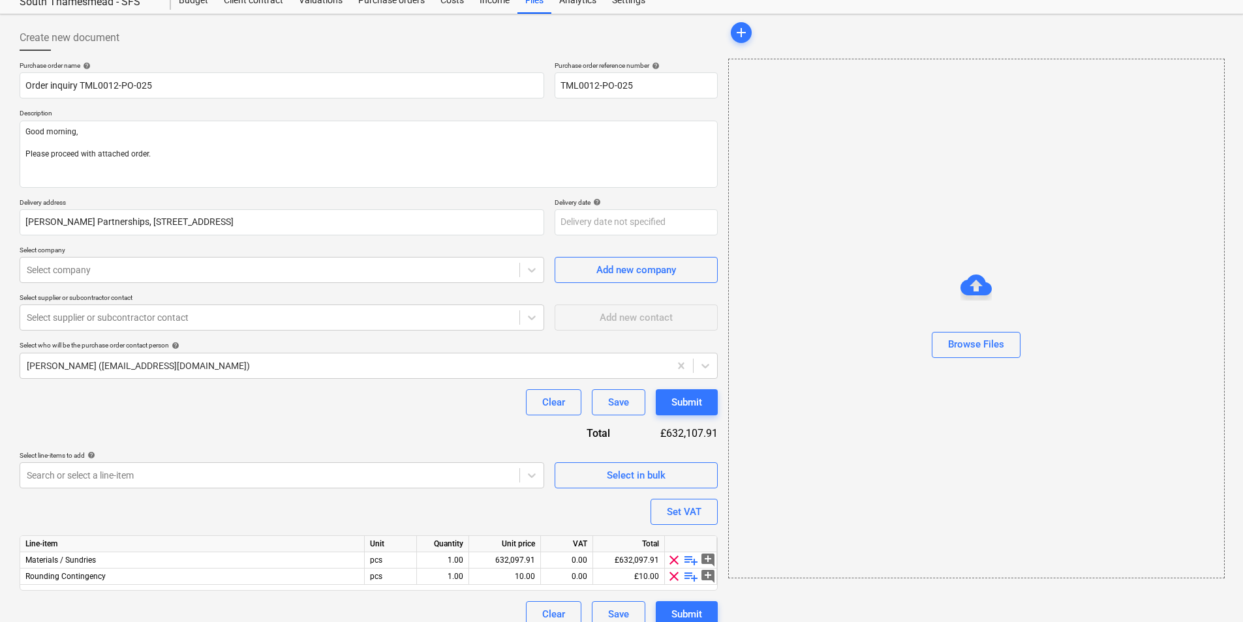
scroll to position [61, 0]
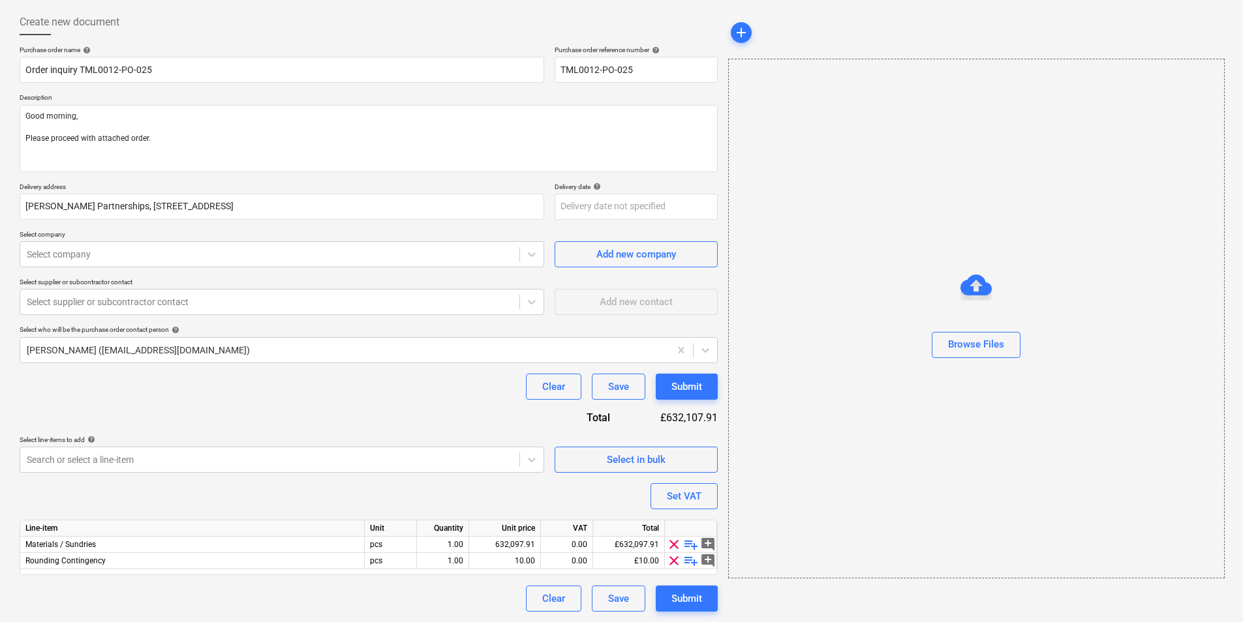
click at [688, 542] on span "playlist_add" at bounding box center [691, 545] width 16 height 16
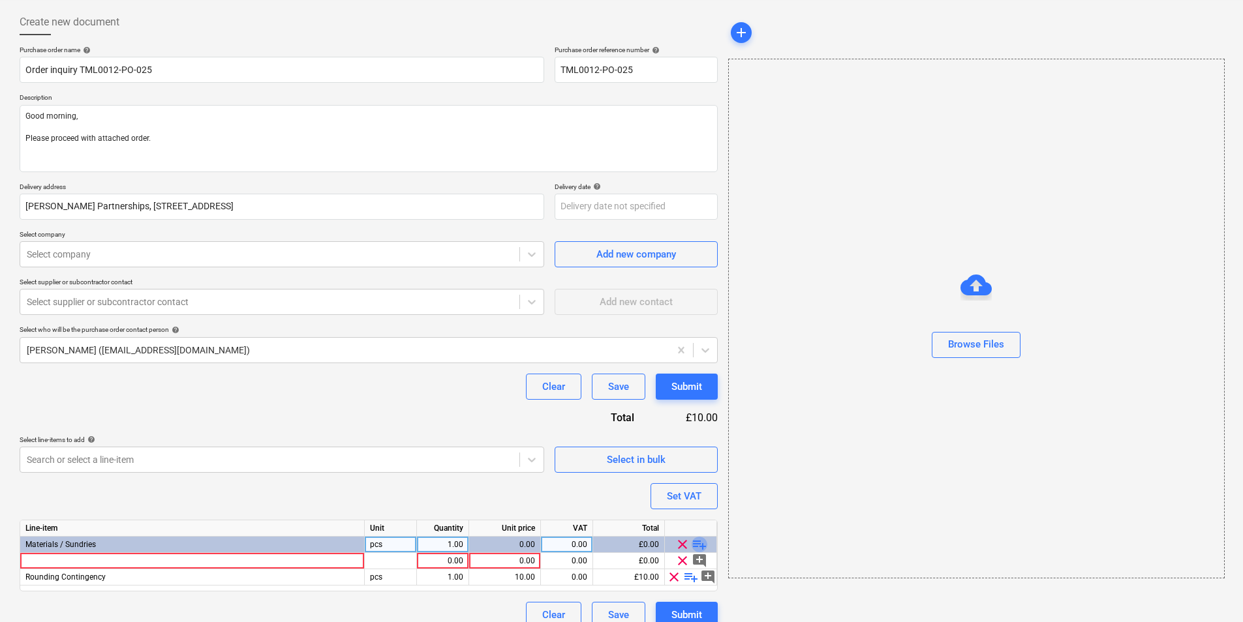
click at [697, 541] on span "playlist_add" at bounding box center [699, 545] width 16 height 16
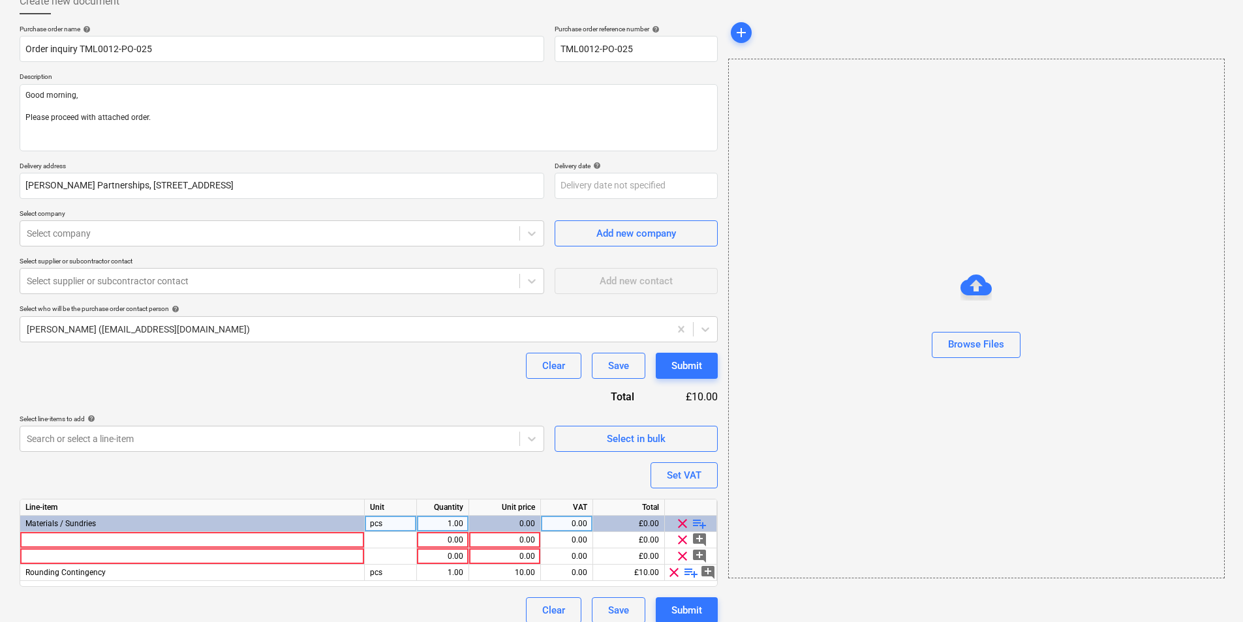
scroll to position [94, 0]
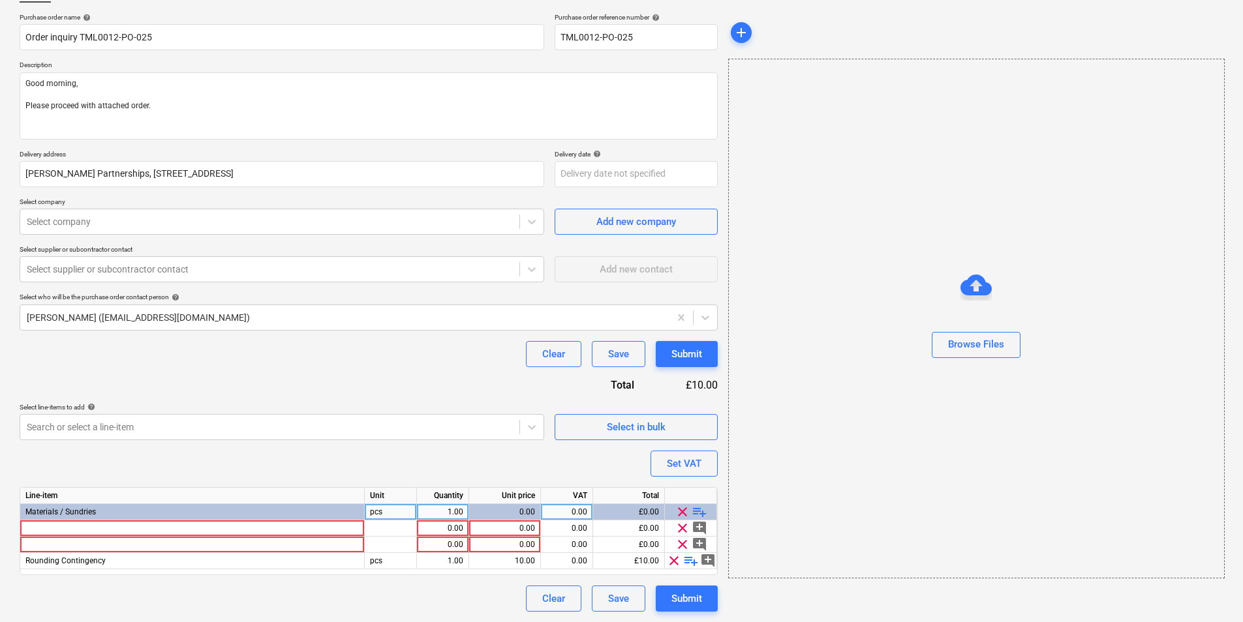
click at [699, 506] on span "playlist_add" at bounding box center [699, 512] width 16 height 16
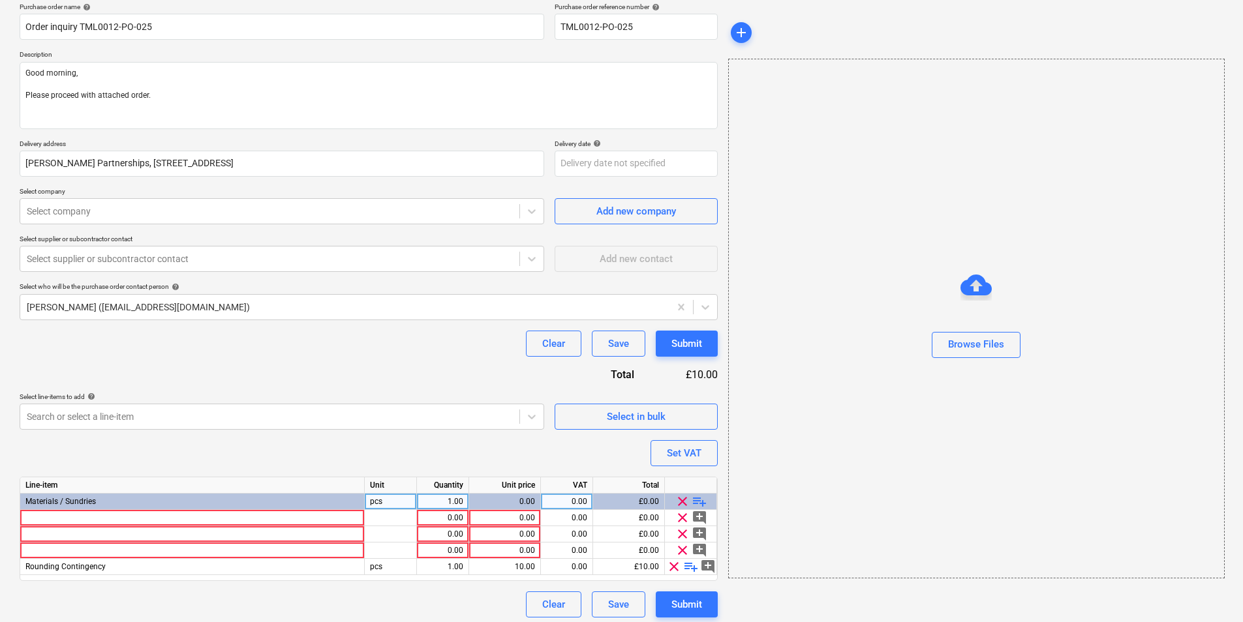
scroll to position [110, 0]
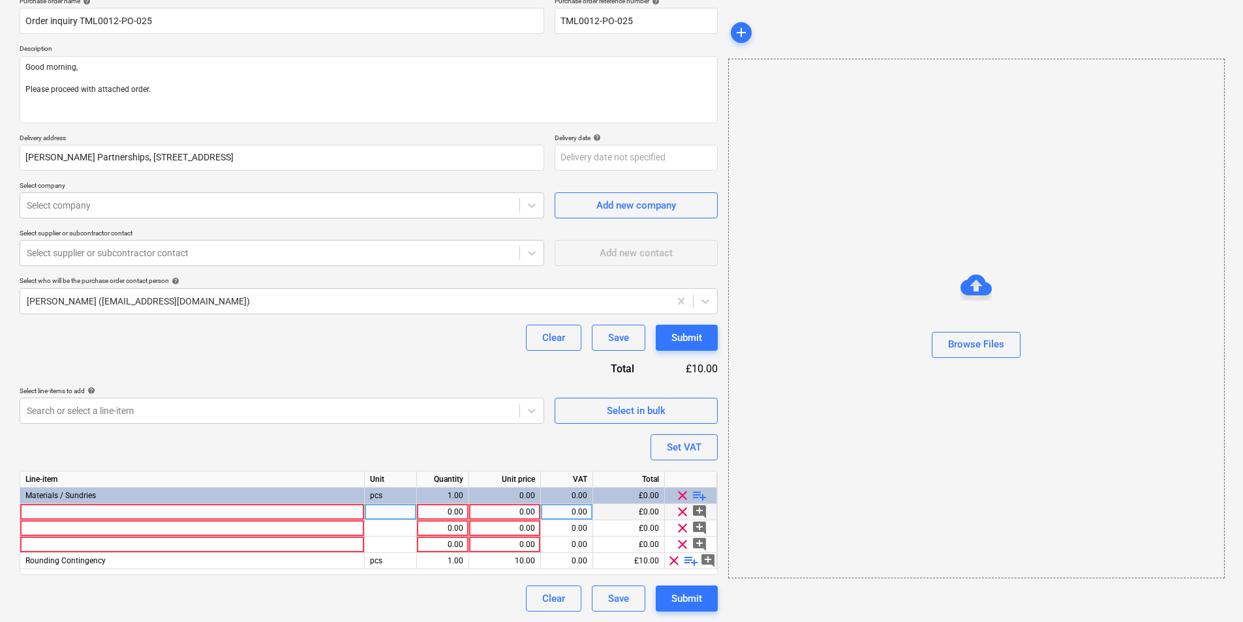
click at [76, 513] on div at bounding box center [192, 512] width 344 height 16
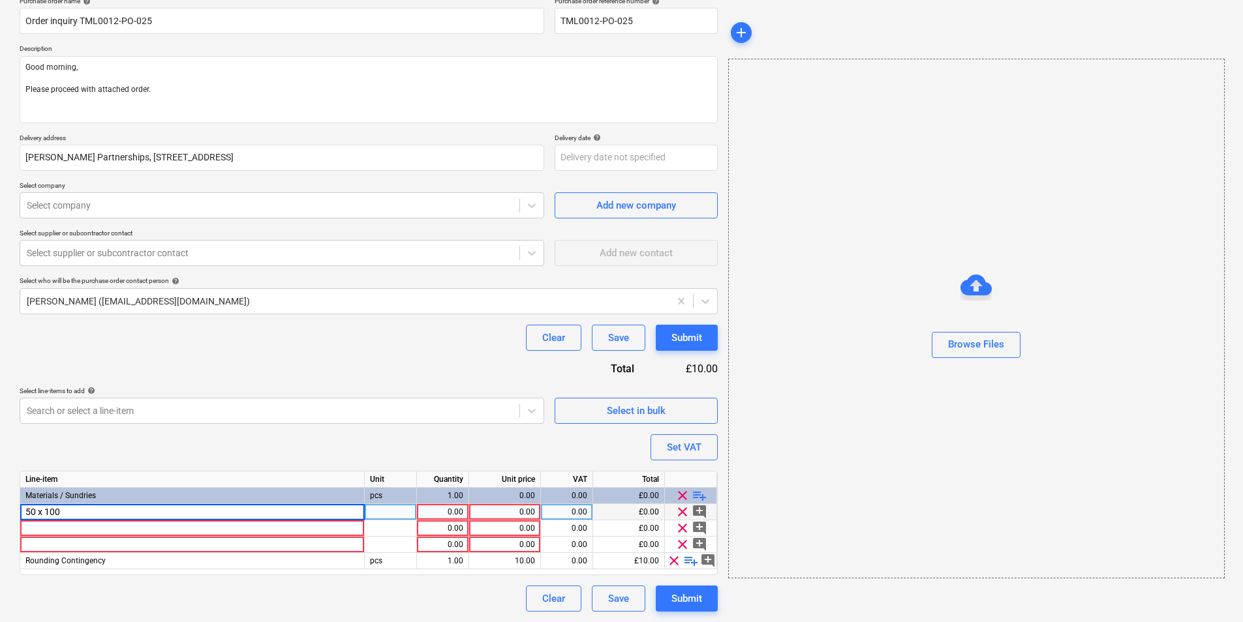
type textarea "x"
type input "50 x 100 x 1mm"
type textarea "x"
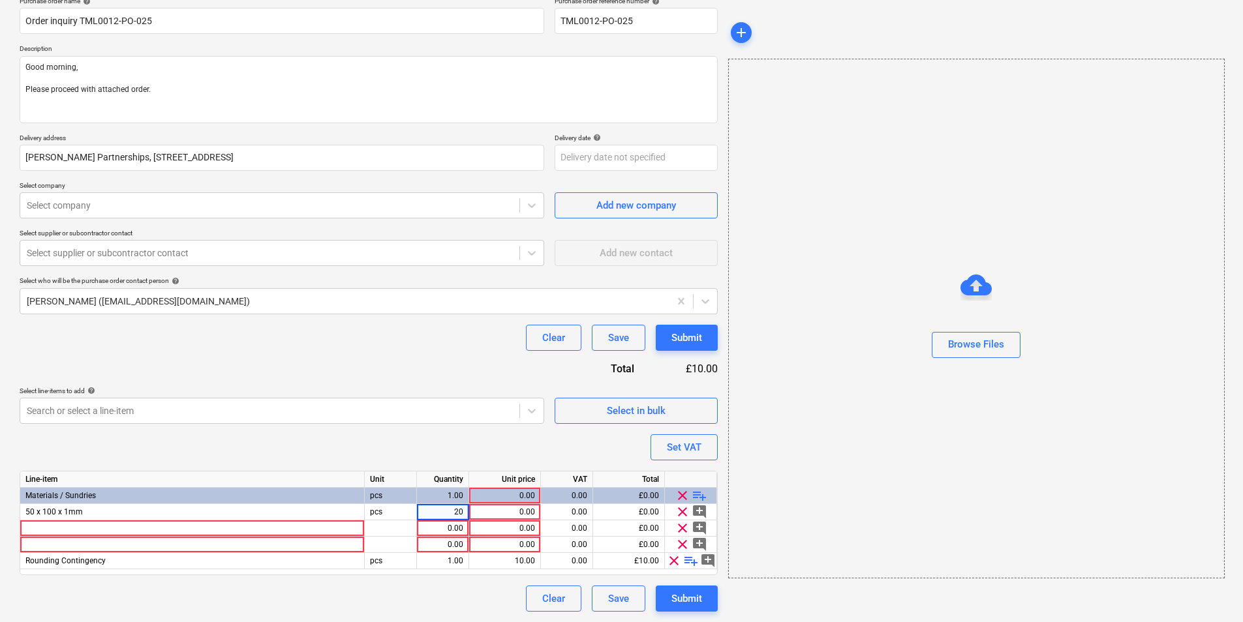
type input "2"
type input "20"
type textarea "x"
type input "20.40"
type textarea "x"
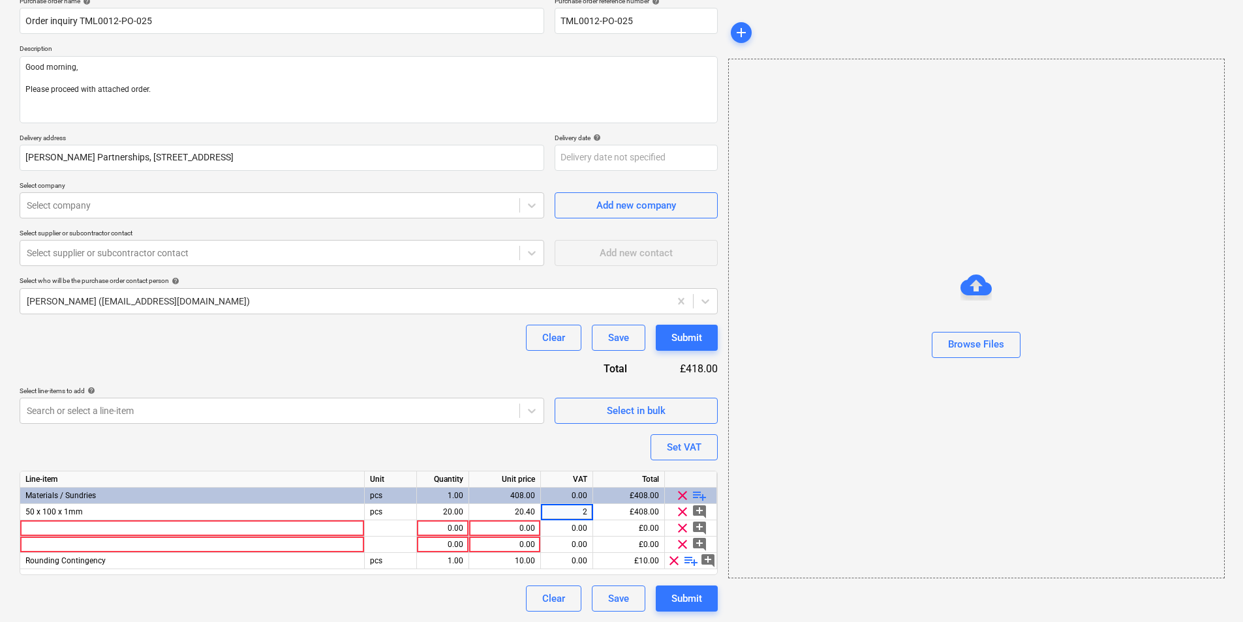
type input "20"
type textarea "x"
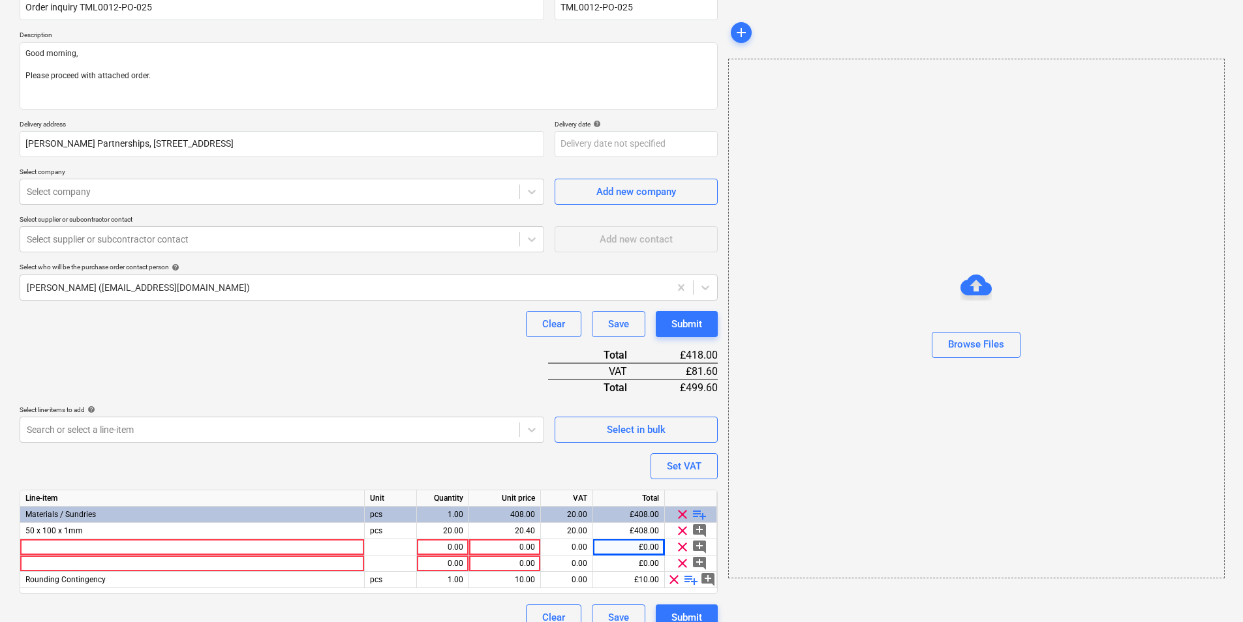
scroll to position [143, 0]
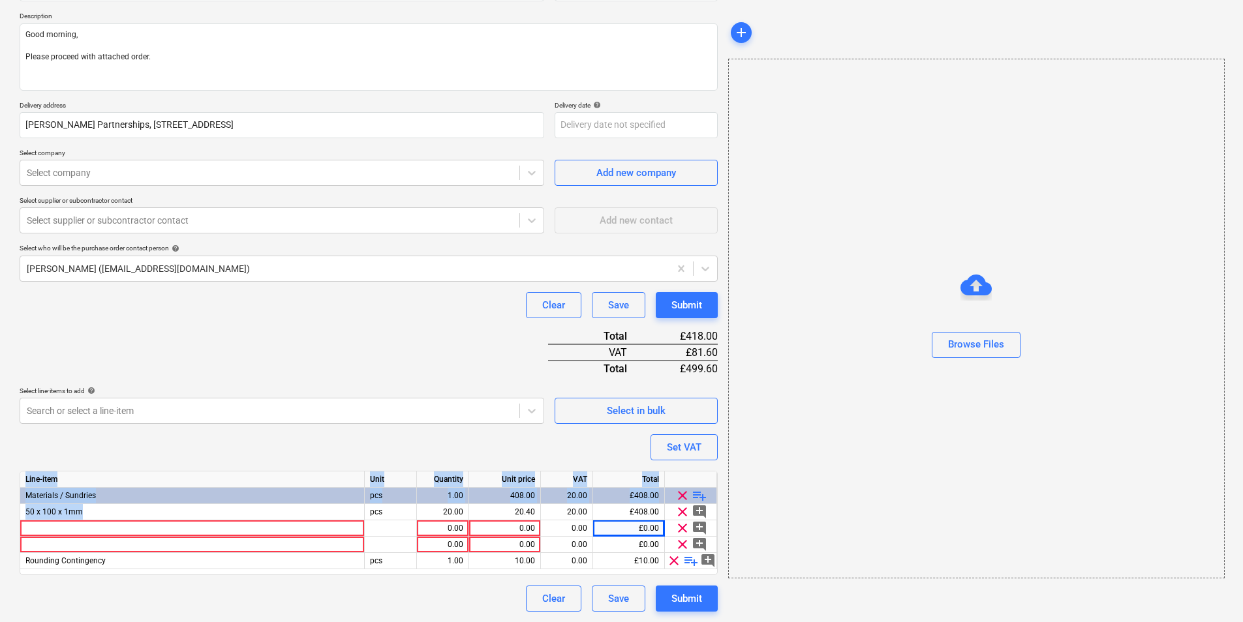
drag, startPoint x: 109, startPoint y: 515, endPoint x: 4, endPoint y: 509, distance: 105.2
click at [4, 509] on div "Create new document Purchase order name help Order inquiry TML0012-PO-025 Purch…" at bounding box center [621, 269] width 1243 height 705
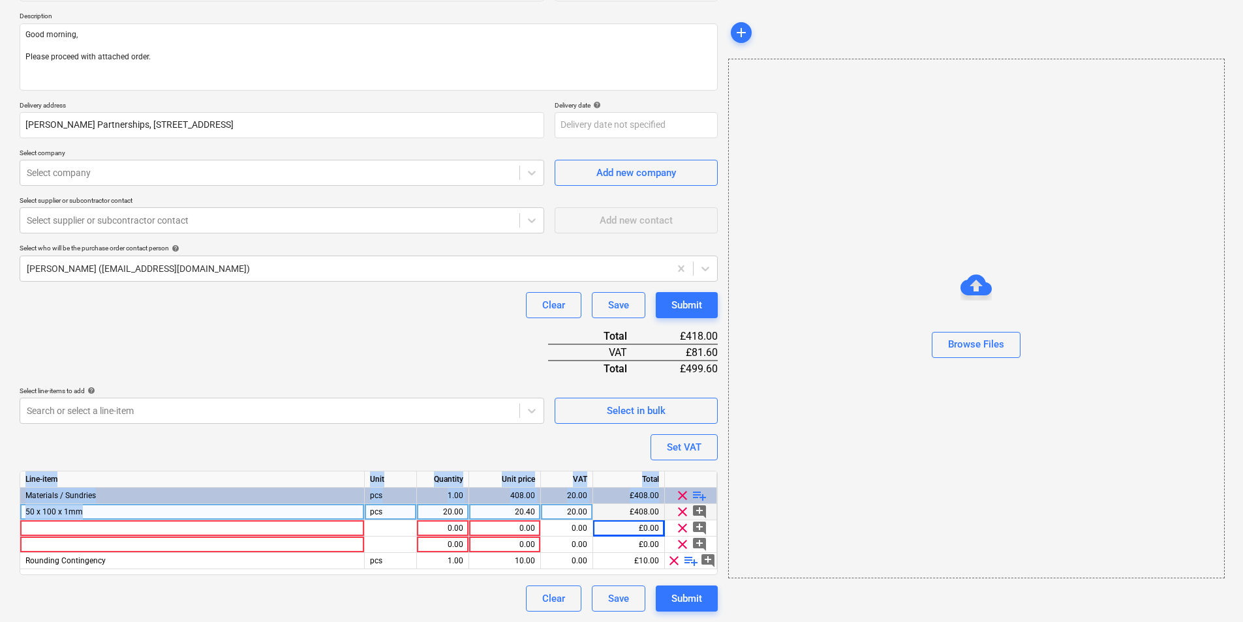
drag, startPoint x: 4, startPoint y: 509, endPoint x: 110, endPoint y: 516, distance: 105.9
click at [110, 516] on div "50 x 100 x 1mm" at bounding box center [192, 512] width 344 height 16
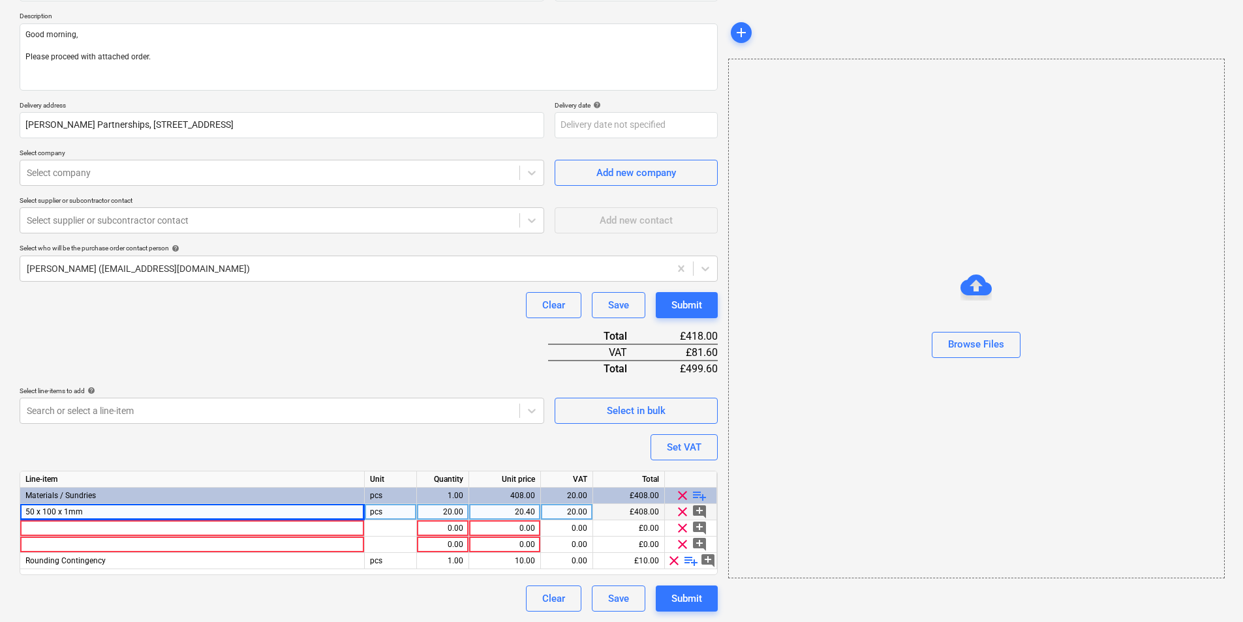
click at [402, 511] on div "pcs" at bounding box center [391, 512] width 52 height 16
type input "pakcs"
type textarea "x"
click at [300, 511] on div "50 x 100 x 1mm" at bounding box center [192, 512] width 344 height 16
type input "50 x 100 x 1mm (100)"
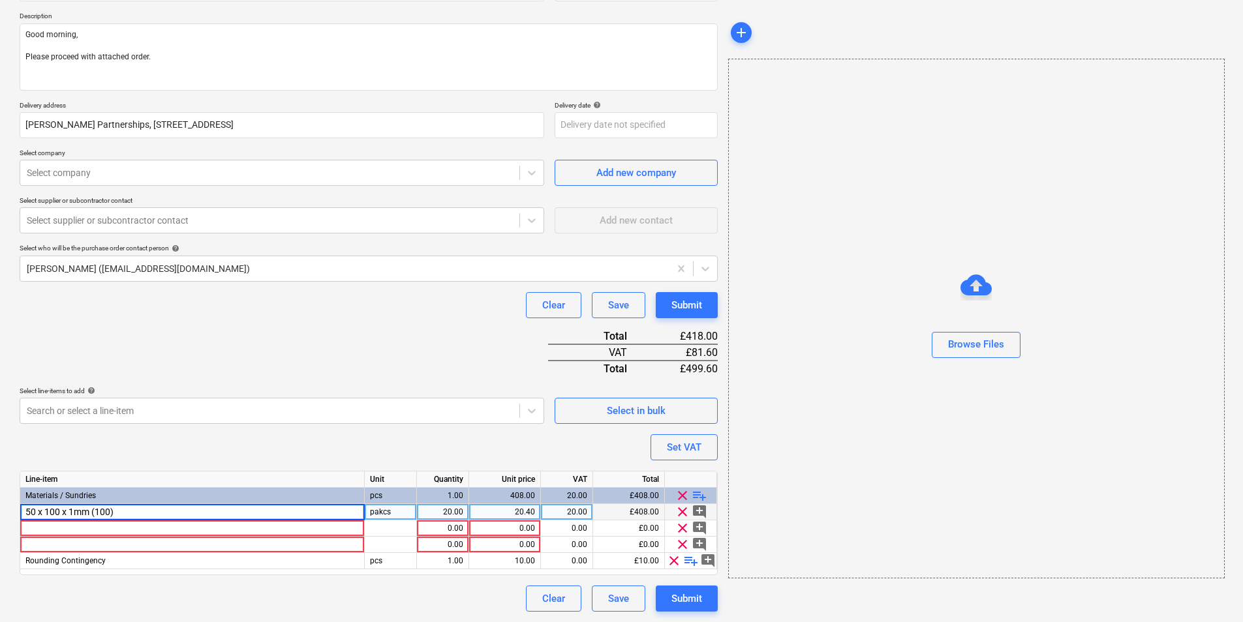
type textarea "x"
click at [112, 513] on div "50 x 100 x 1mm (100)" at bounding box center [192, 512] width 344 height 16
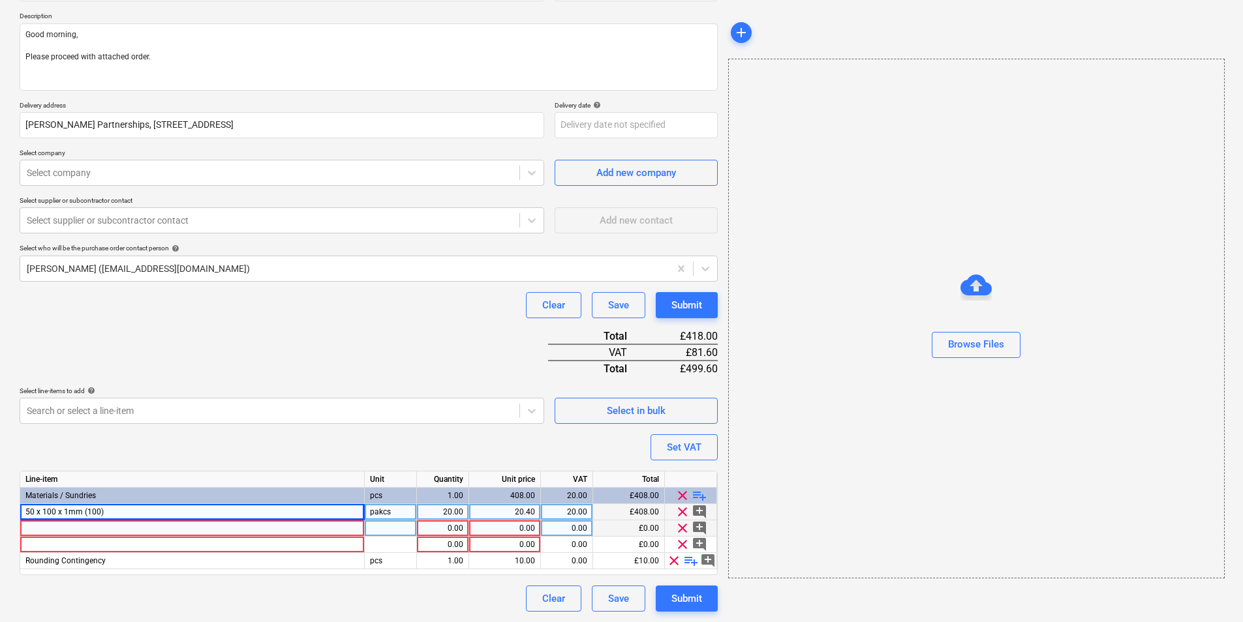
click at [140, 529] on div at bounding box center [192, 529] width 344 height 16
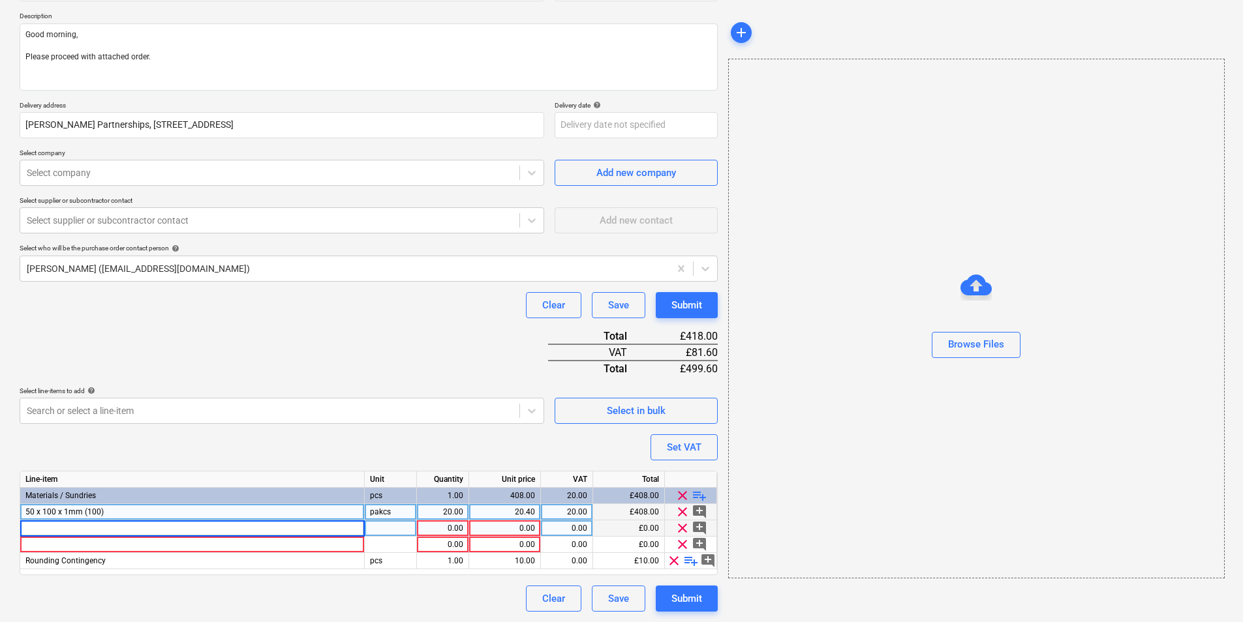
type input "50 x 100 x 1mm (100)"
type textarea "x"
click at [28, 509] on span "50 x 100 x 1mm (100)" at bounding box center [64, 512] width 78 height 9
type input "Metals shims 50 x 100 x 1mm (100)"
type textarea "x"
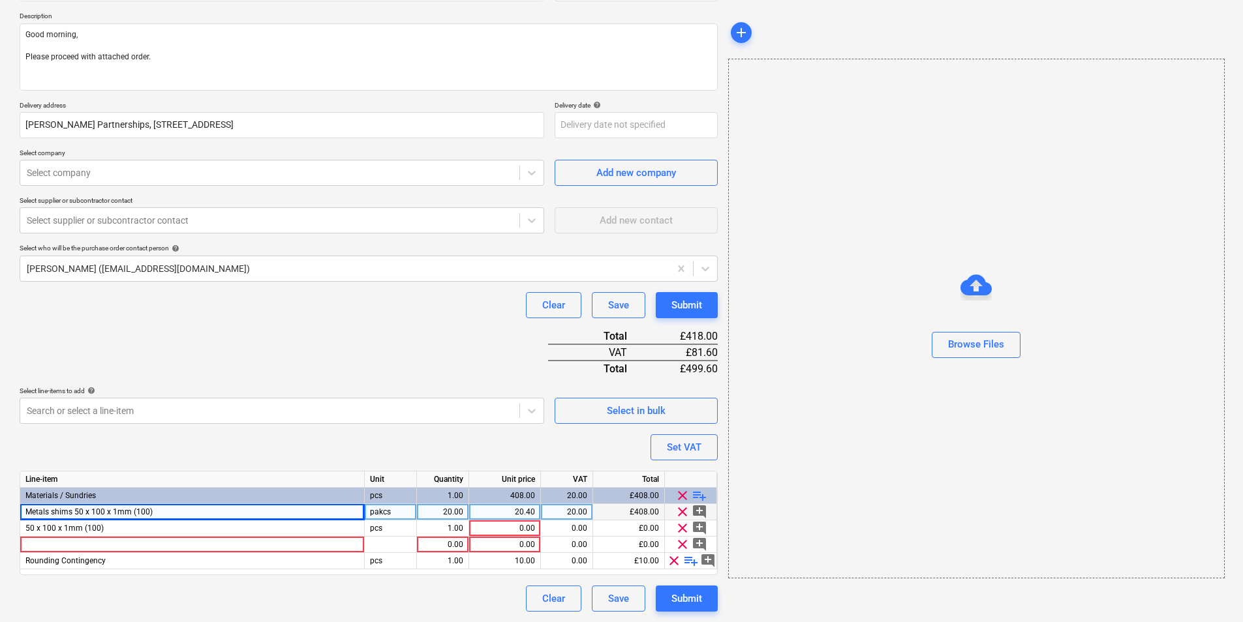
click at [48, 508] on span "Metals shims 50 x 100 x 1mm (100)" at bounding box center [88, 512] width 127 height 9
click at [54, 514] on input "Metals shims 50 x 100 x 1mm (100)" at bounding box center [192, 512] width 344 height 16
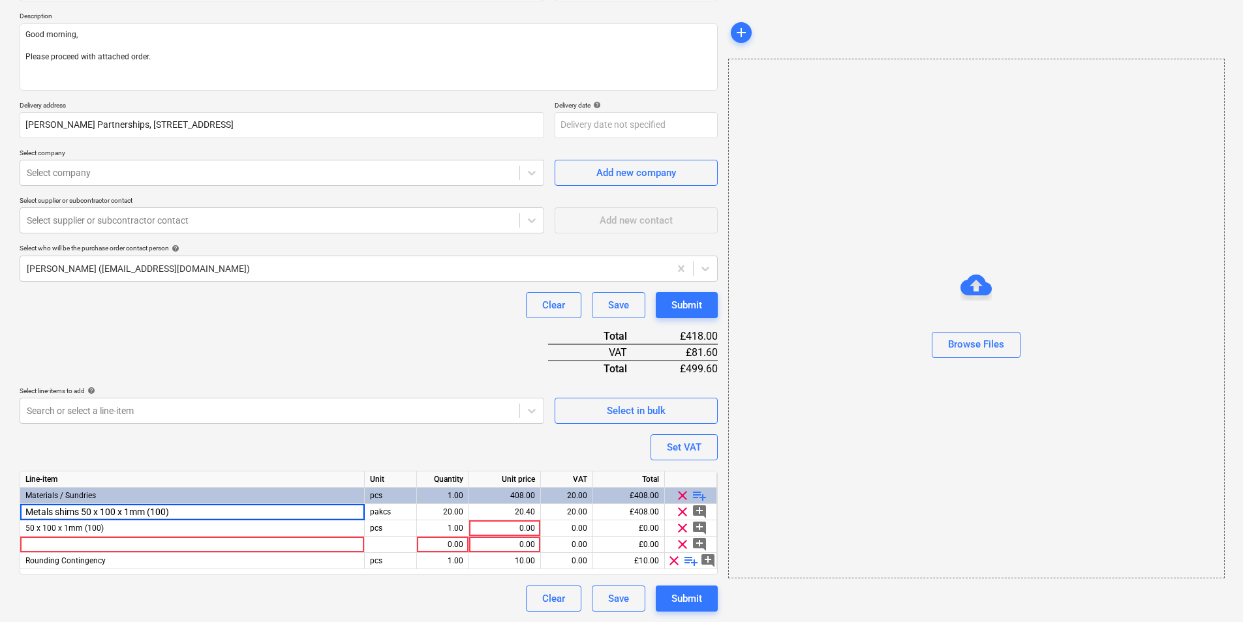
type input "Metal shims 50 x 100 x 1mm (100)"
type textarea "x"
click at [157, 517] on div "Metal shims 50 x 100 x 1mm (100)" at bounding box center [192, 512] width 344 height 16
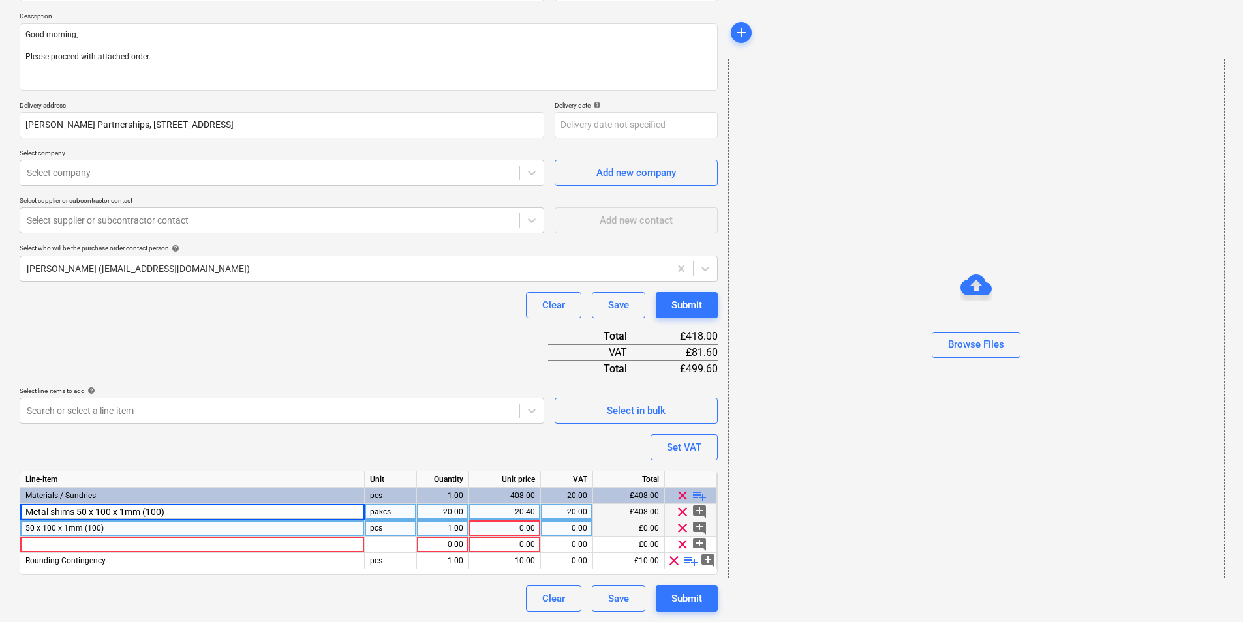
click at [138, 529] on div "50 x 100 x 1mm (100)" at bounding box center [192, 529] width 344 height 16
type input "Metal shims 50 x 100 x 3mm (100)"
type textarea "x"
click at [144, 544] on div at bounding box center [192, 545] width 344 height 16
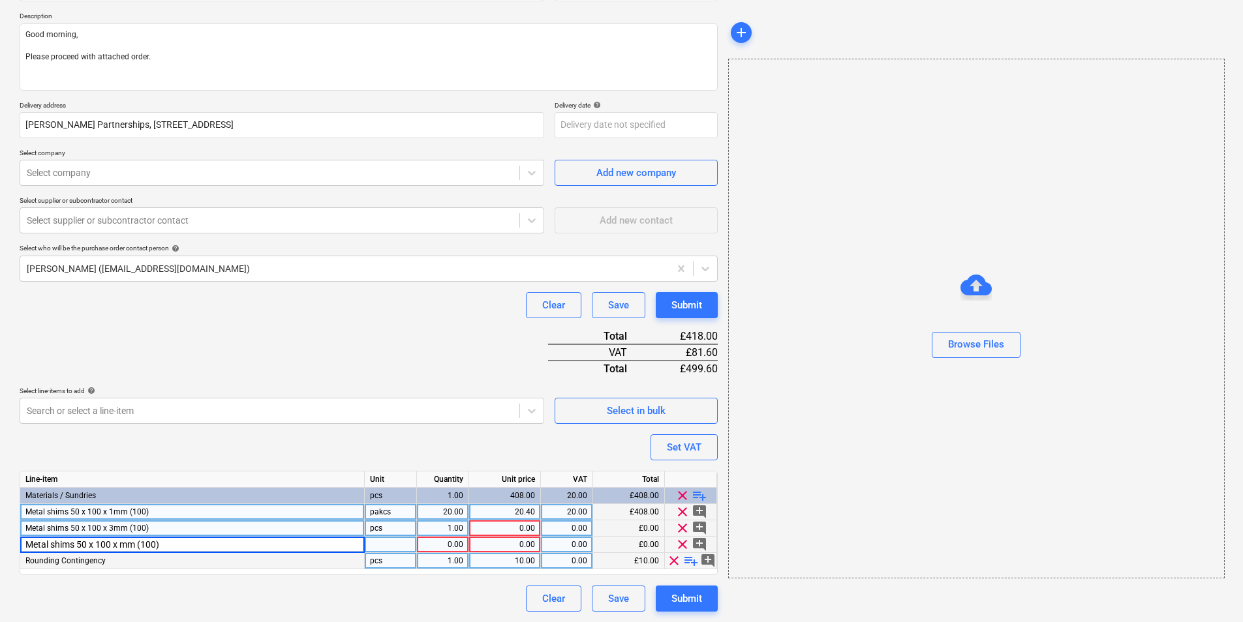
type input "Metal shims 50 x 100 x 5mm (100)"
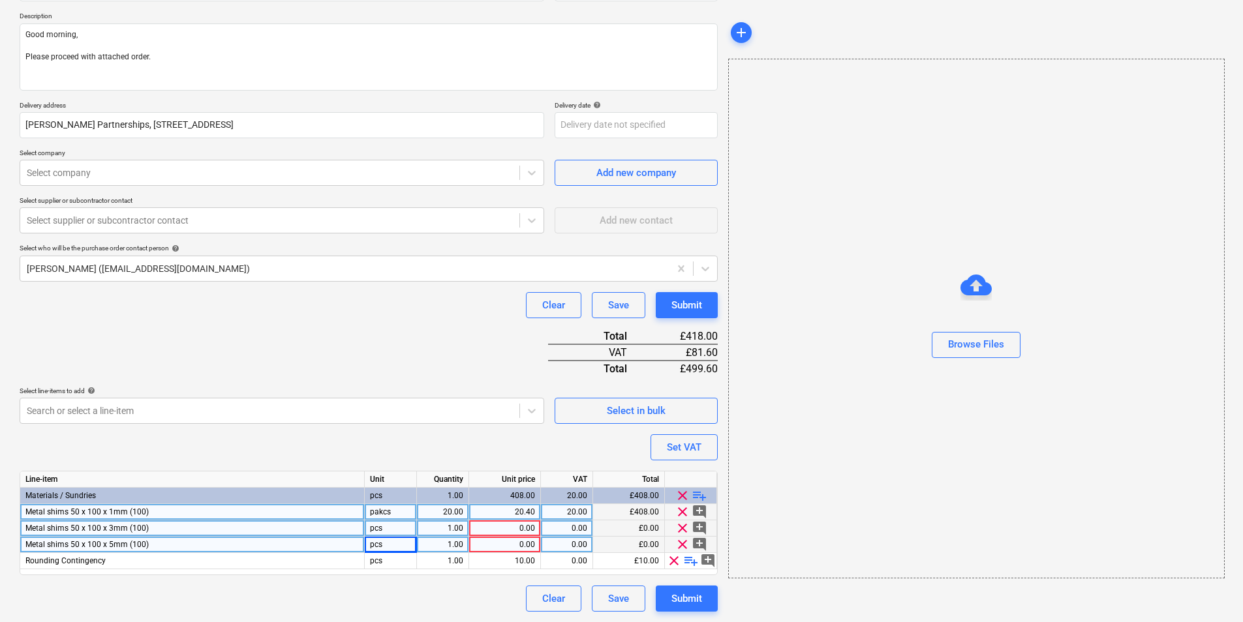
click at [399, 511] on div "pakcs" at bounding box center [391, 512] width 52 height 16
type textarea "x"
click at [390, 531] on div "pakcs" at bounding box center [391, 529] width 52 height 16
click at [414, 529] on div "pakcs" at bounding box center [391, 529] width 52 height 16
click at [395, 543] on div "pcs" at bounding box center [391, 545] width 52 height 16
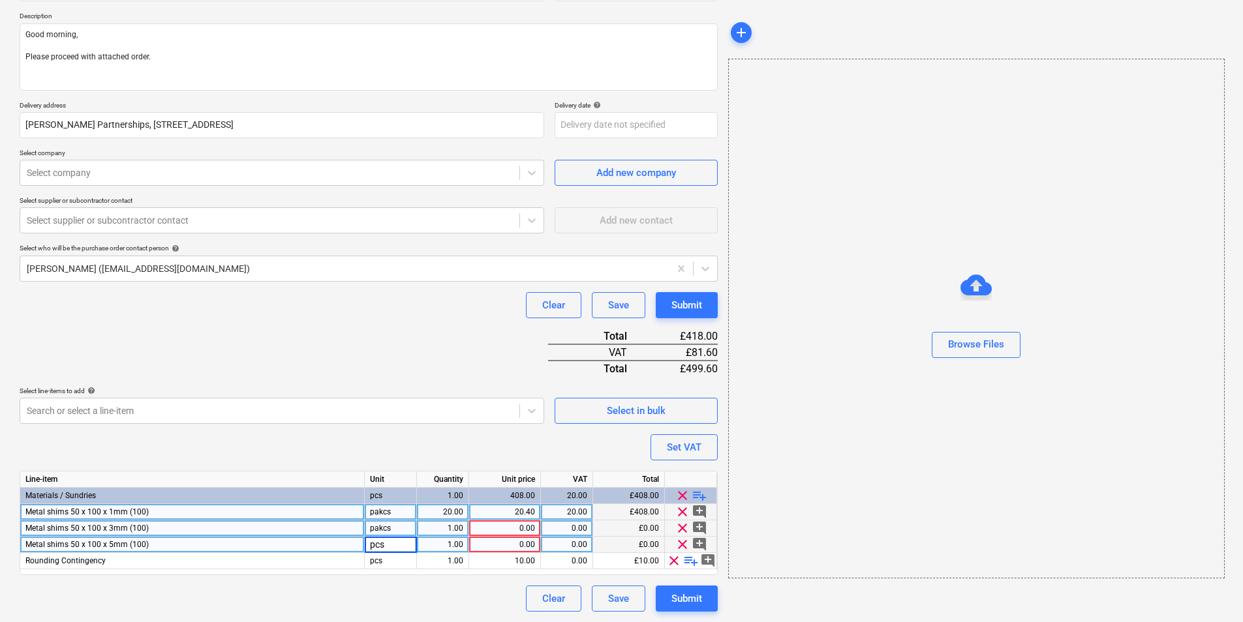
type input "pakcs"
type textarea "x"
type input "20"
type textarea "x"
type input "20"
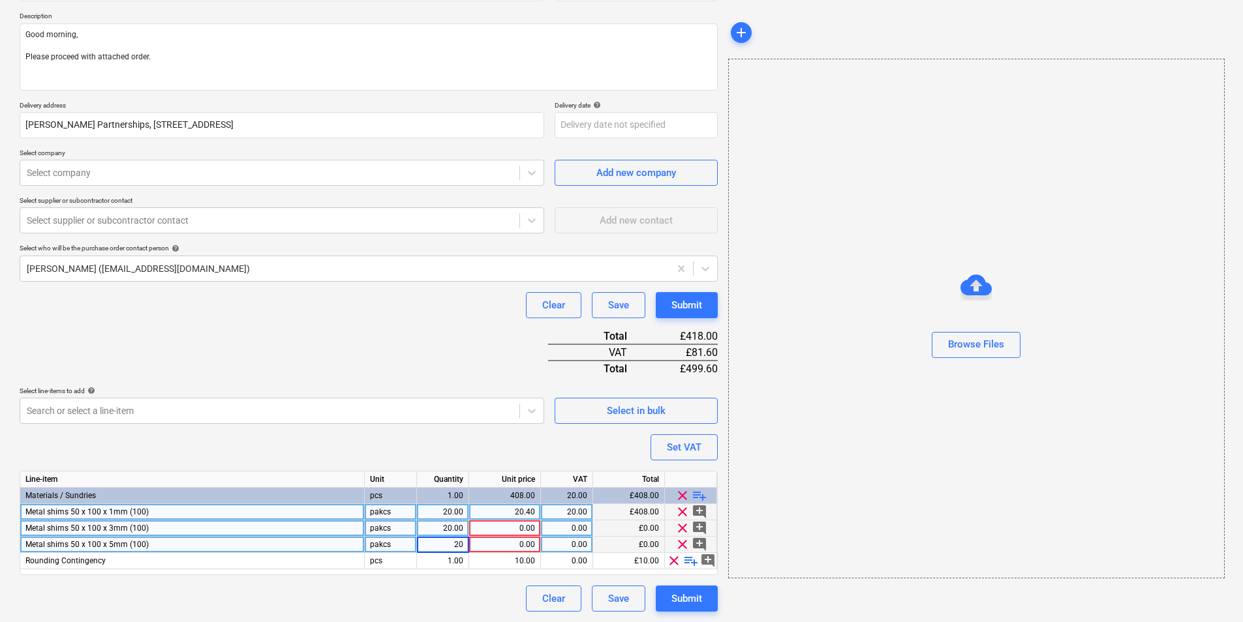
type textarea "x"
type input "46.80"
type textarea "x"
type input "99.60"
type textarea "x"
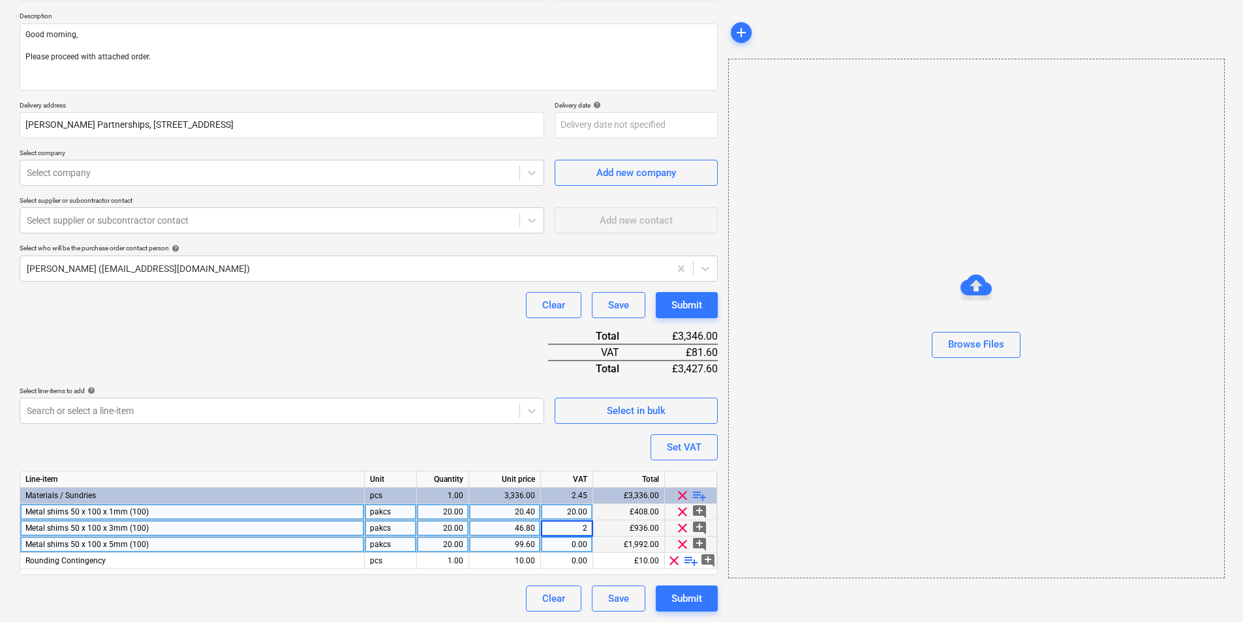
type input "20"
click at [671, 558] on span "clear" at bounding box center [674, 561] width 16 height 16
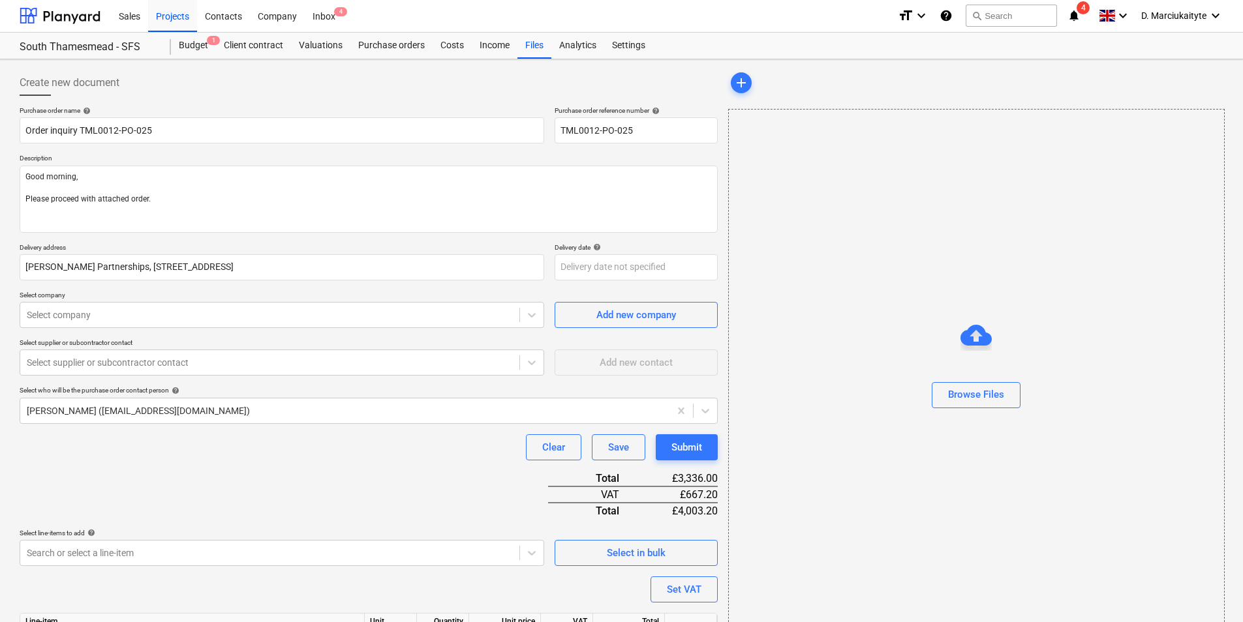
scroll to position [0, 0]
click at [252, 215] on textarea "Good morning, Please proceed with attached order." at bounding box center [369, 199] width 698 height 67
drag, startPoint x: 230, startPoint y: 217, endPoint x: 0, endPoint y: 204, distance: 230.0
click at [0, 204] on div "Create new document Purchase order name help Order inquiry TML0012-PO-025 Purch…" at bounding box center [621, 404] width 1243 height 689
paste textarea "the attached order. Let me know the delivery date. Thank you. Site Contact: Ion…"
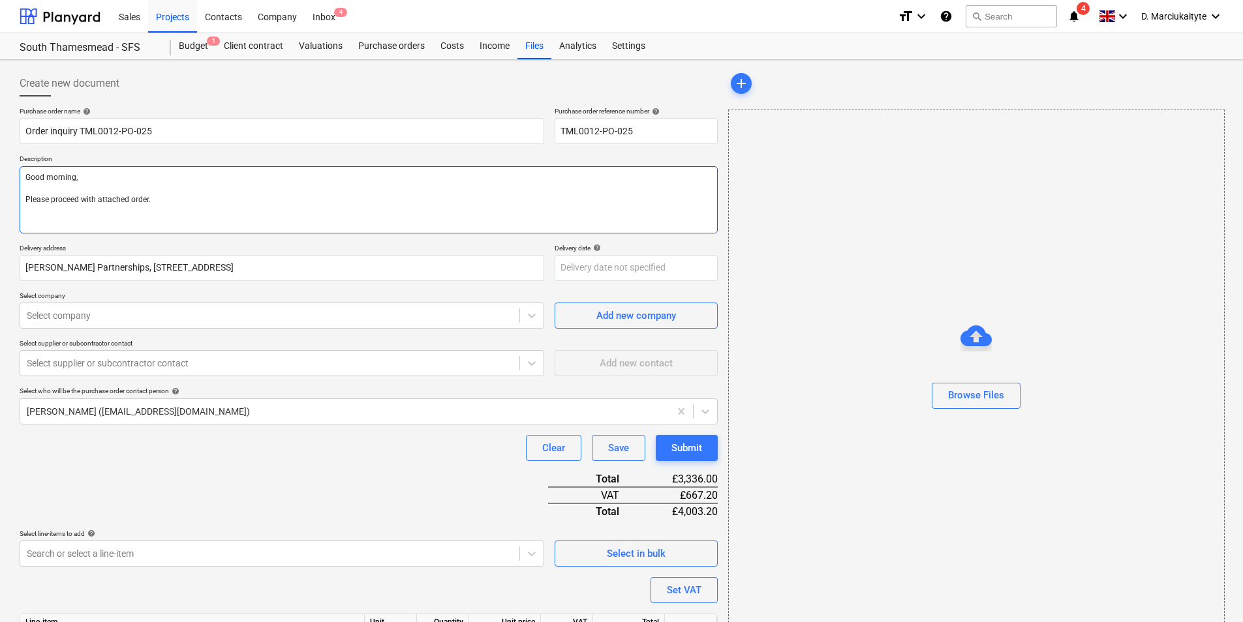
type textarea "x"
type textarea "Good morning, Please proceed with the attached order. Let me know the delivery …"
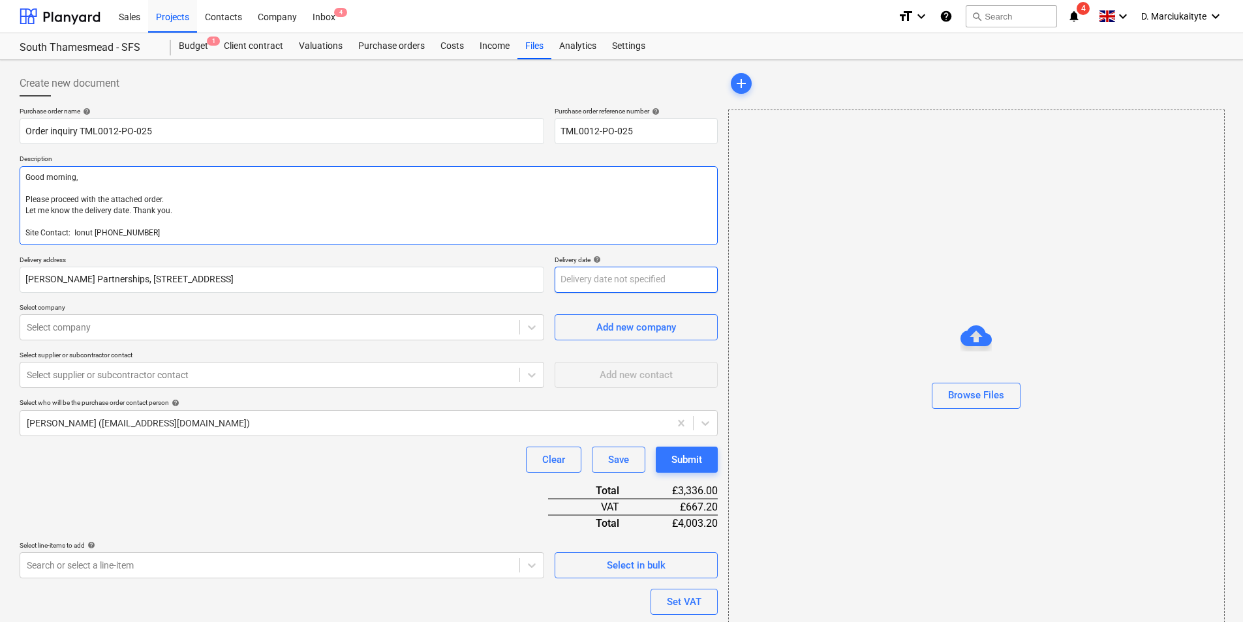
type textarea "x"
type textarea "Good morning, Please proceed with the attached order. Let me know the delivery …"
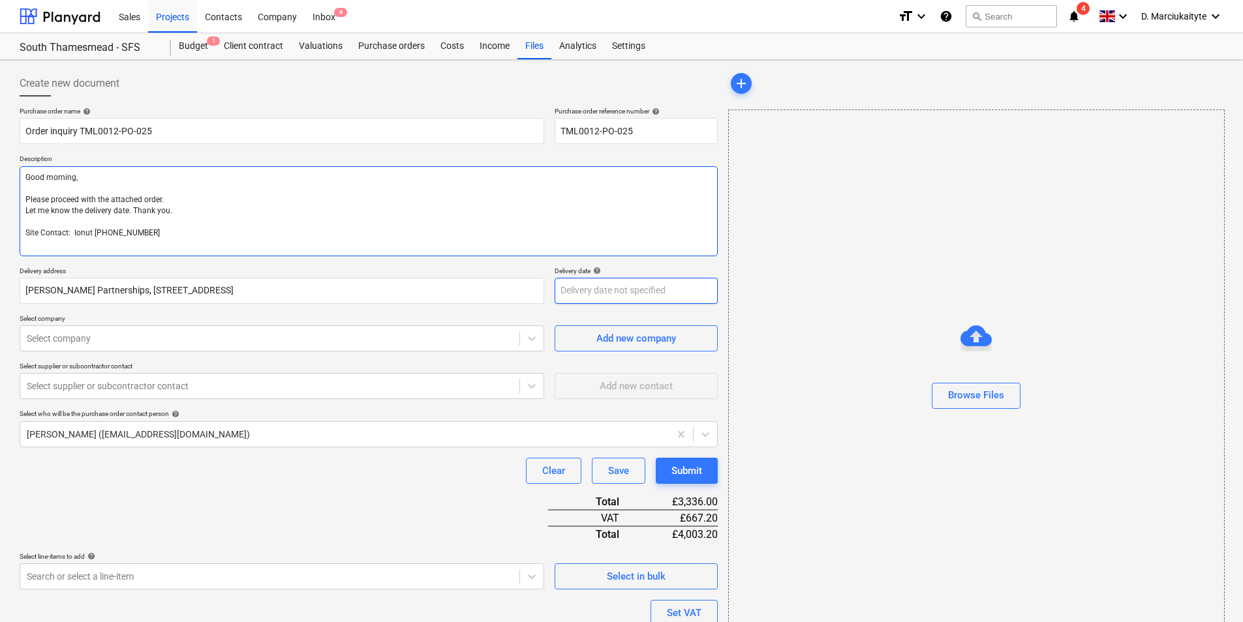
type textarea "x"
type textarea "Good morning, Please proceed with the attached order. Let me know the delivery …"
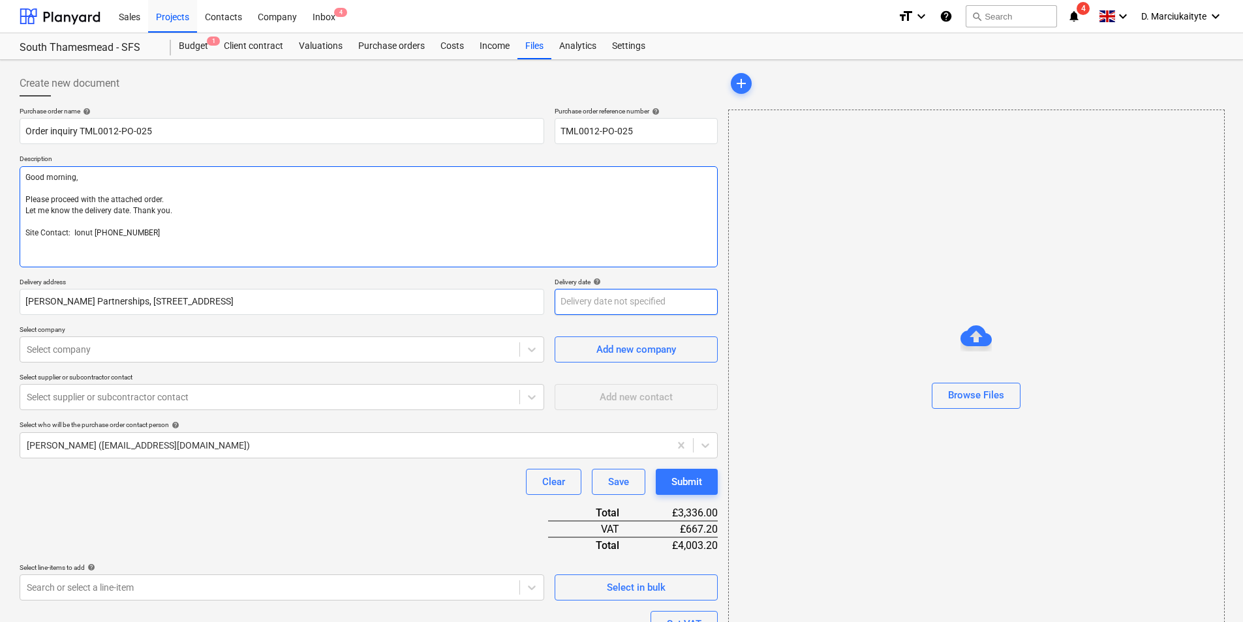
type textarea "x"
type textarea "Good morning, Please proceed with the attached order. Let me know the delivery …"
type textarea "x"
type textarea "Good morning, Please proceed with the attached order. Let me know the delivery …"
type textarea "x"
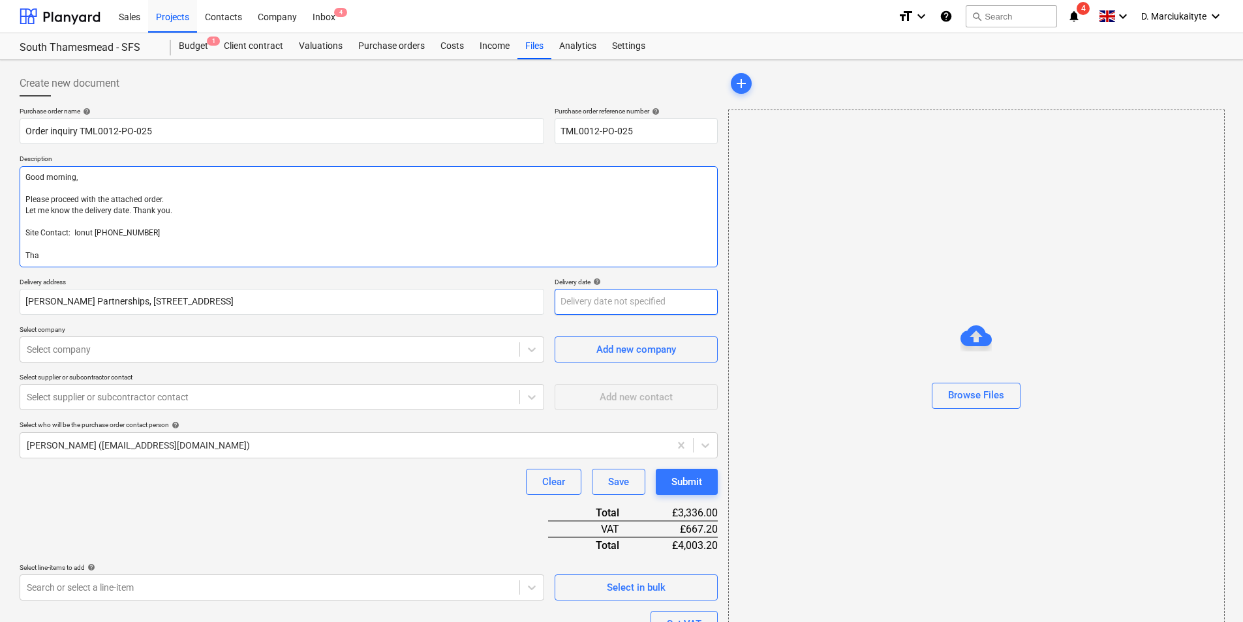
type textarea "Good morning, Please proceed with the attached order. Let me know the delivery …"
type textarea "x"
type textarea "Good morning, Please proceed with the attached order. Let me know the delivery …"
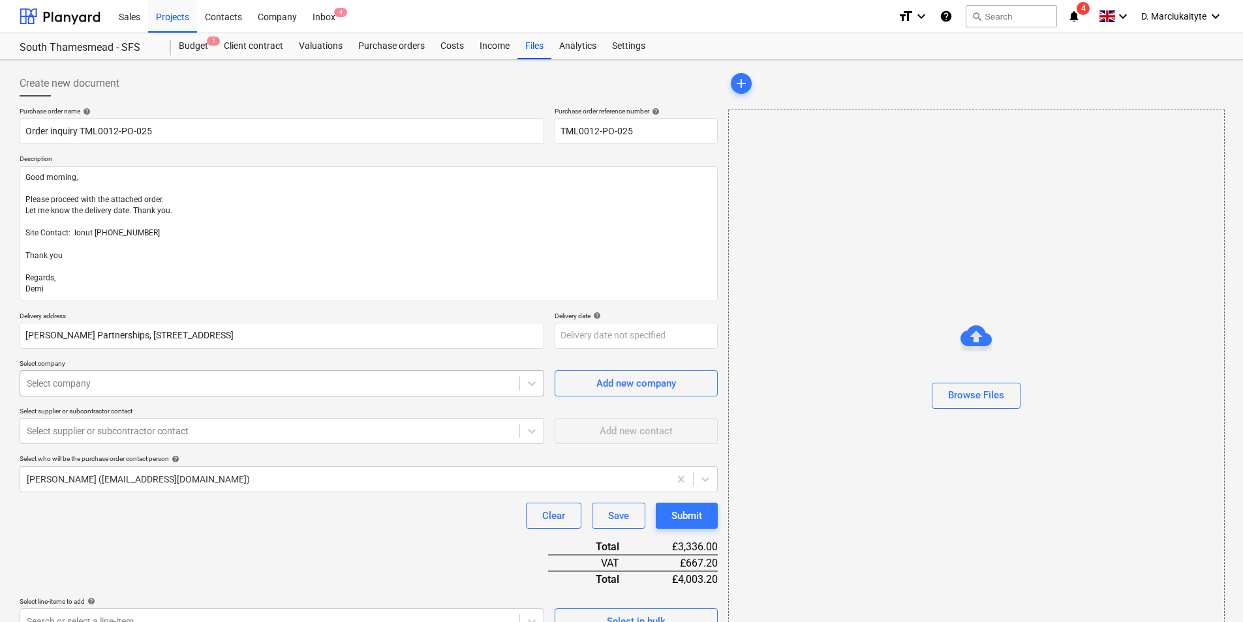
click at [265, 389] on div at bounding box center [270, 383] width 486 height 13
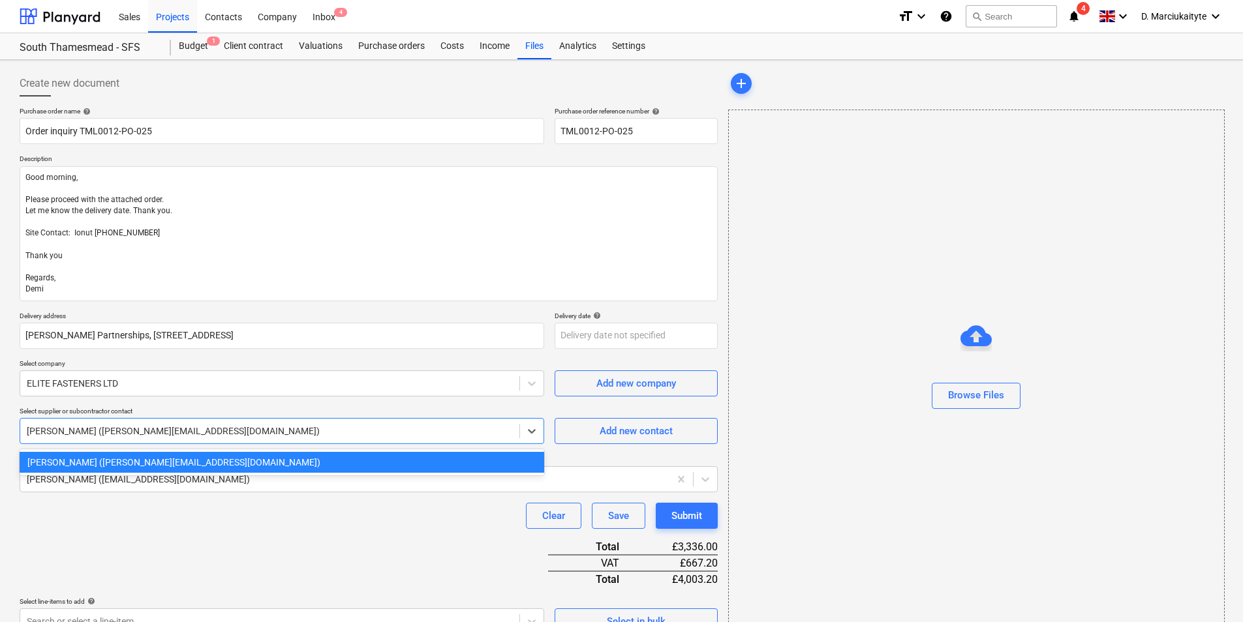
click at [290, 437] on div at bounding box center [270, 431] width 486 height 13
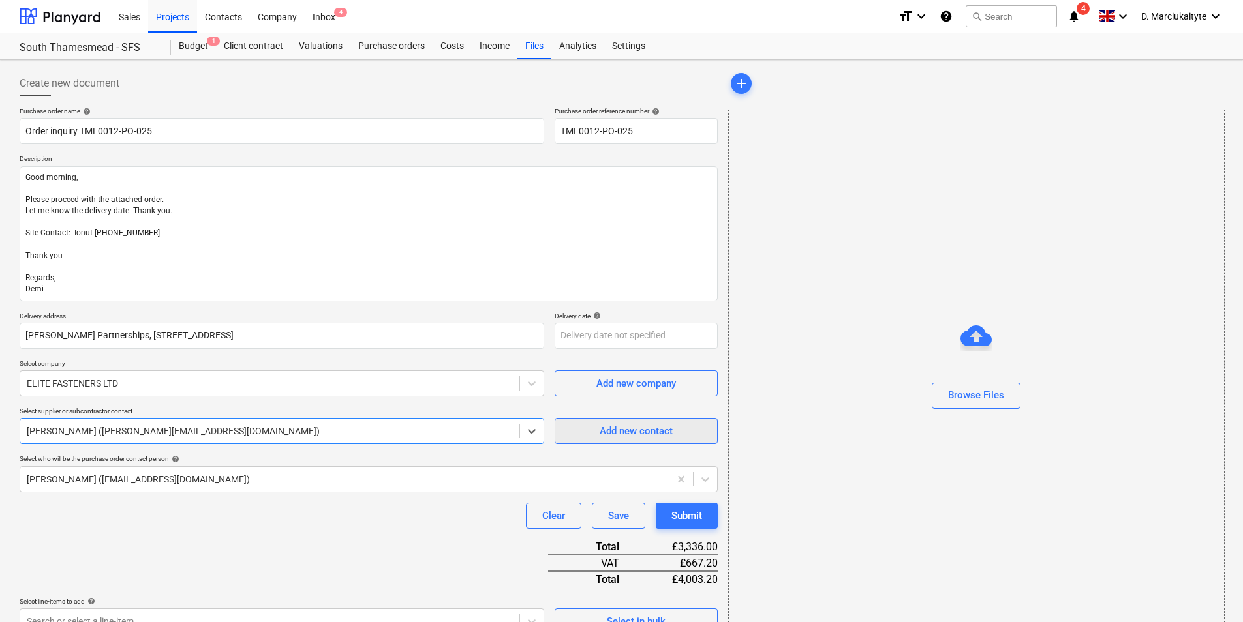
click at [636, 424] on div "Add new contact" at bounding box center [635, 431] width 73 height 17
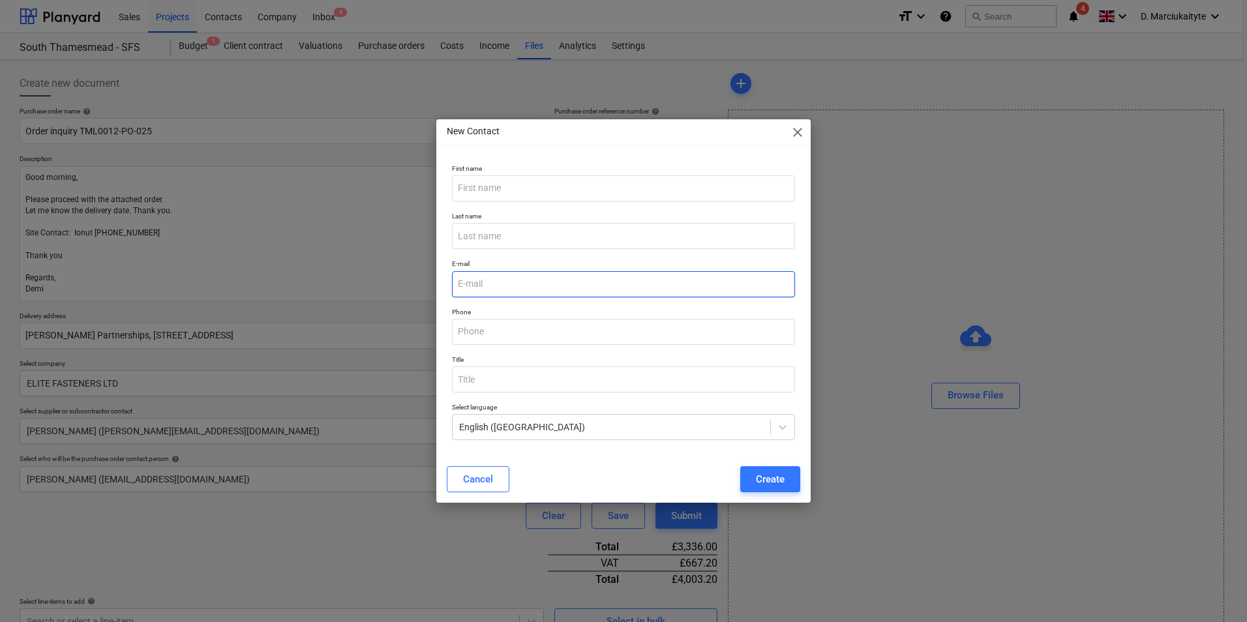
click at [537, 288] on input "email" at bounding box center [623, 284] width 343 height 26
paste input "[EMAIL_ADDRESS][DOMAIN_NAME]"
click at [757, 474] on div "Create" at bounding box center [770, 479] width 29 height 17
click at [503, 191] on input "text" at bounding box center [623, 188] width 343 height 26
click at [769, 481] on div "Create" at bounding box center [770, 479] width 29 height 17
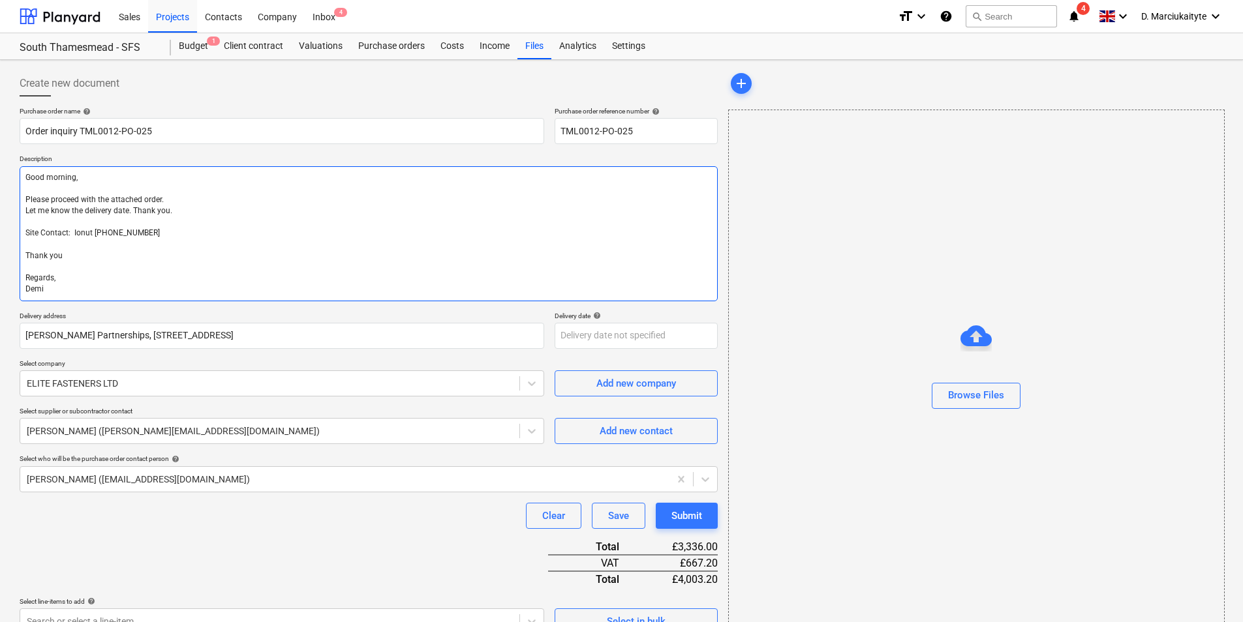
drag, startPoint x: 78, startPoint y: 291, endPoint x: -3, endPoint y: 131, distance: 179.1
click at [0, 131] on html "Sales Projects Contacts Company Inbox 4 format_size keyboard_arrow_down help se…" at bounding box center [621, 311] width 1243 height 622
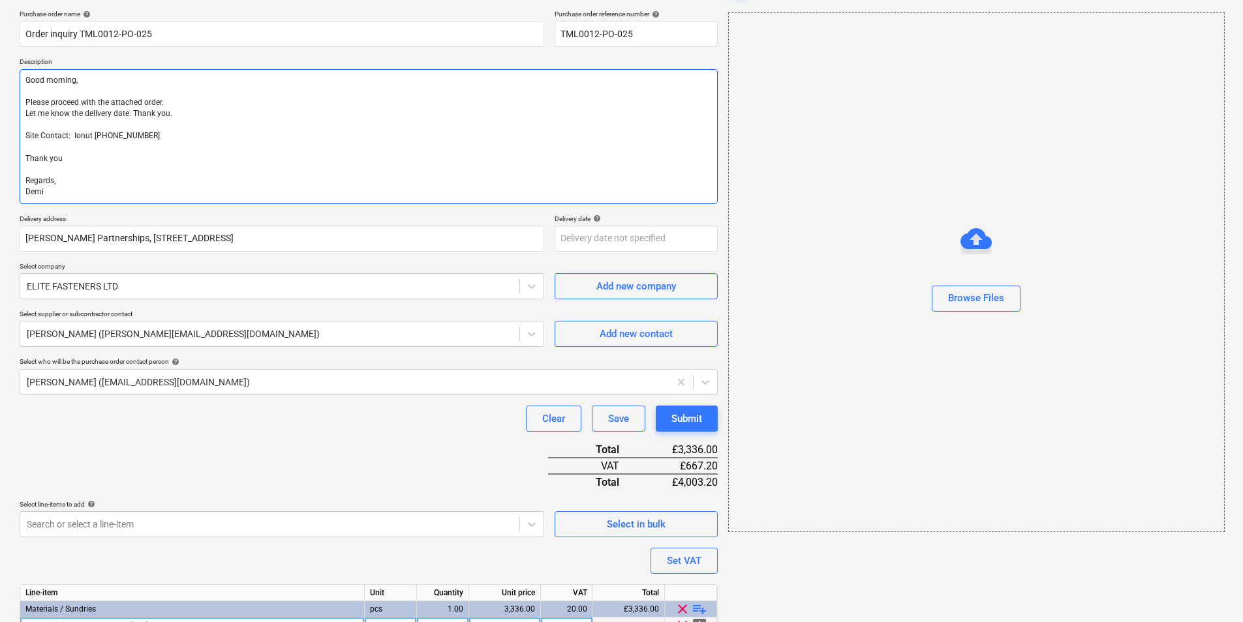
scroll to position [194, 0]
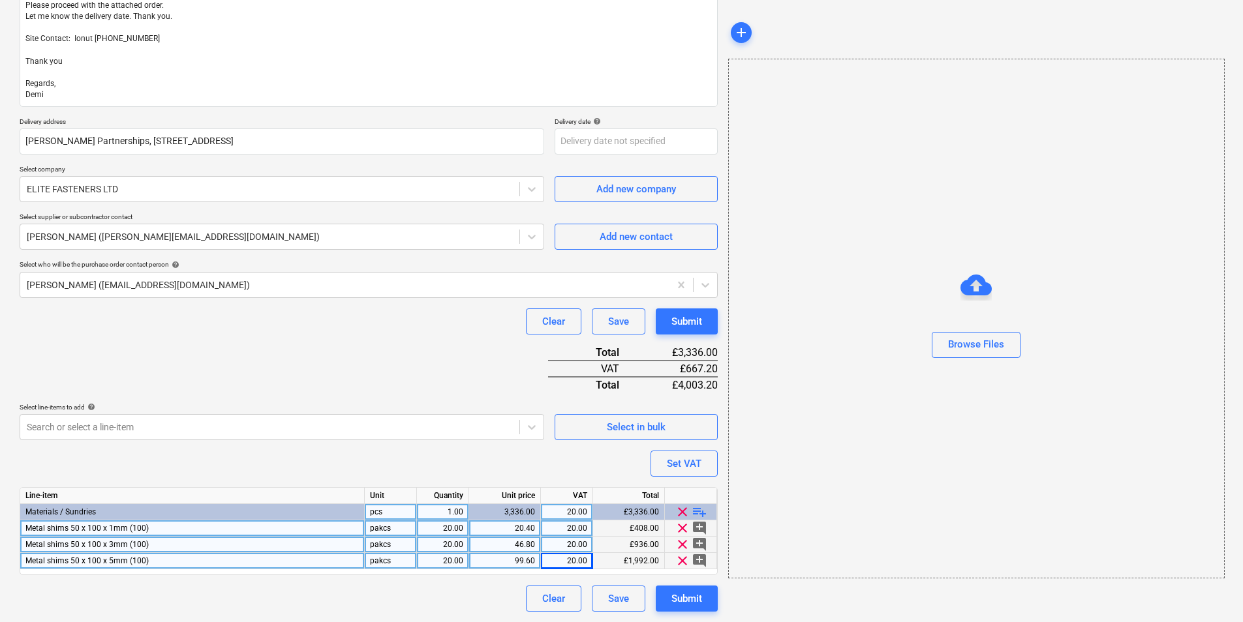
click at [237, 519] on div "Materials / Sundries" at bounding box center [192, 512] width 344 height 16
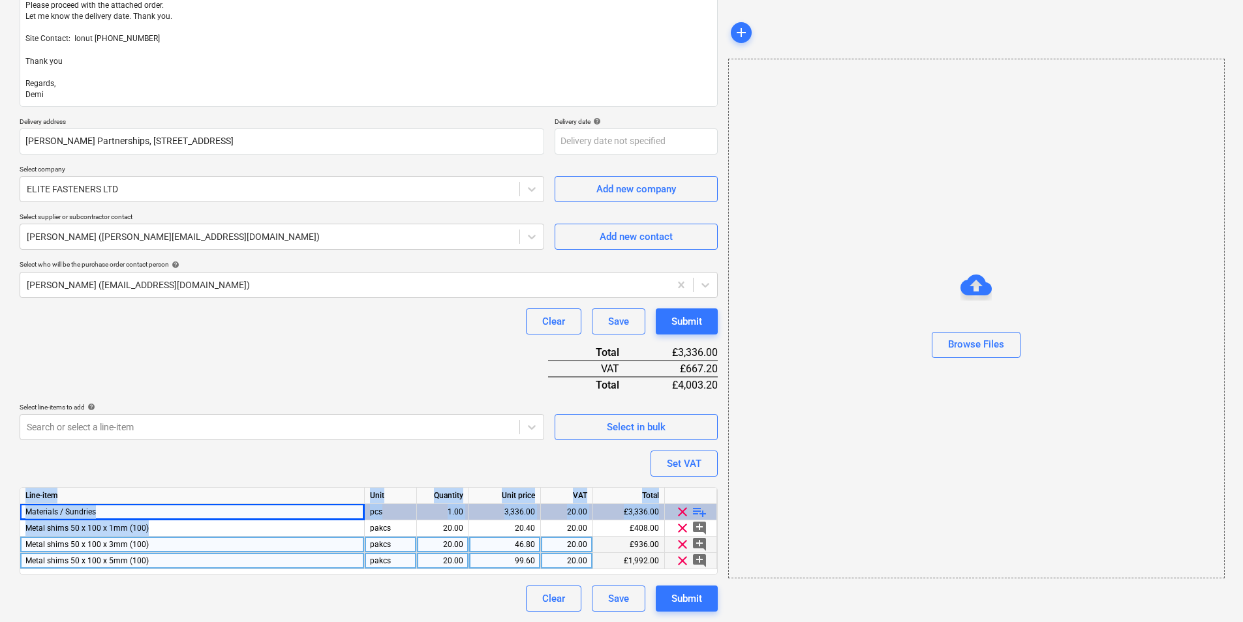
drag, startPoint x: 234, startPoint y: 532, endPoint x: -3, endPoint y: 530, distance: 236.8
click at [0, 428] on html "Sales Projects Contacts Company Inbox 4 format_size keyboard_arrow_down help se…" at bounding box center [621, 117] width 1243 height 622
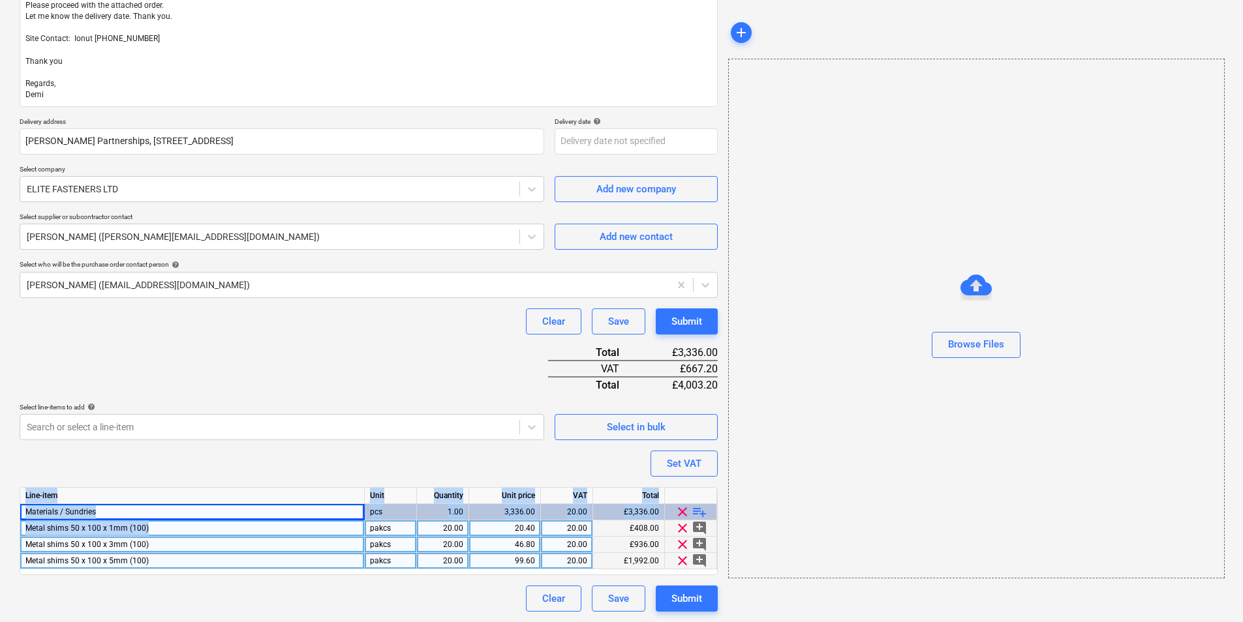
drag, startPoint x: -3, startPoint y: 530, endPoint x: 172, endPoint y: 536, distance: 174.9
click at [172, 536] on div "Metal shims 50 x 100 x 1mm (100)" at bounding box center [192, 529] width 344 height 16
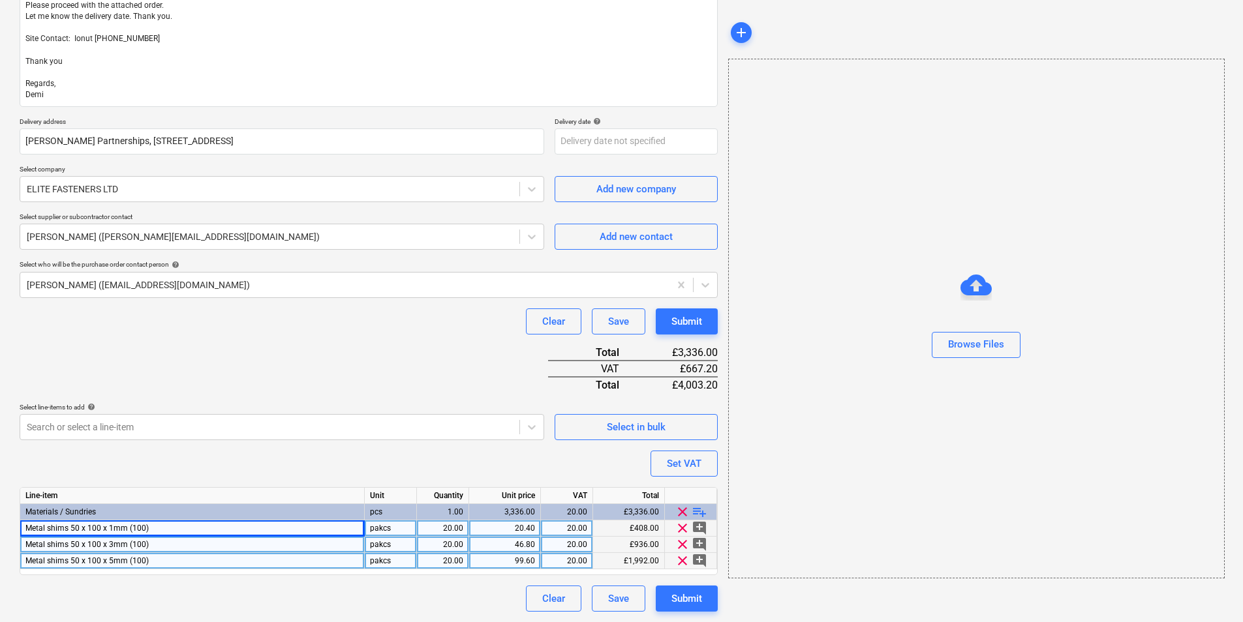
click at [147, 545] on div "Metal shims 50 x 100 x 3mm (100)" at bounding box center [192, 545] width 344 height 16
click at [212, 560] on div "Metal shims 50 x 100 x 5mm (100)" at bounding box center [192, 561] width 344 height 16
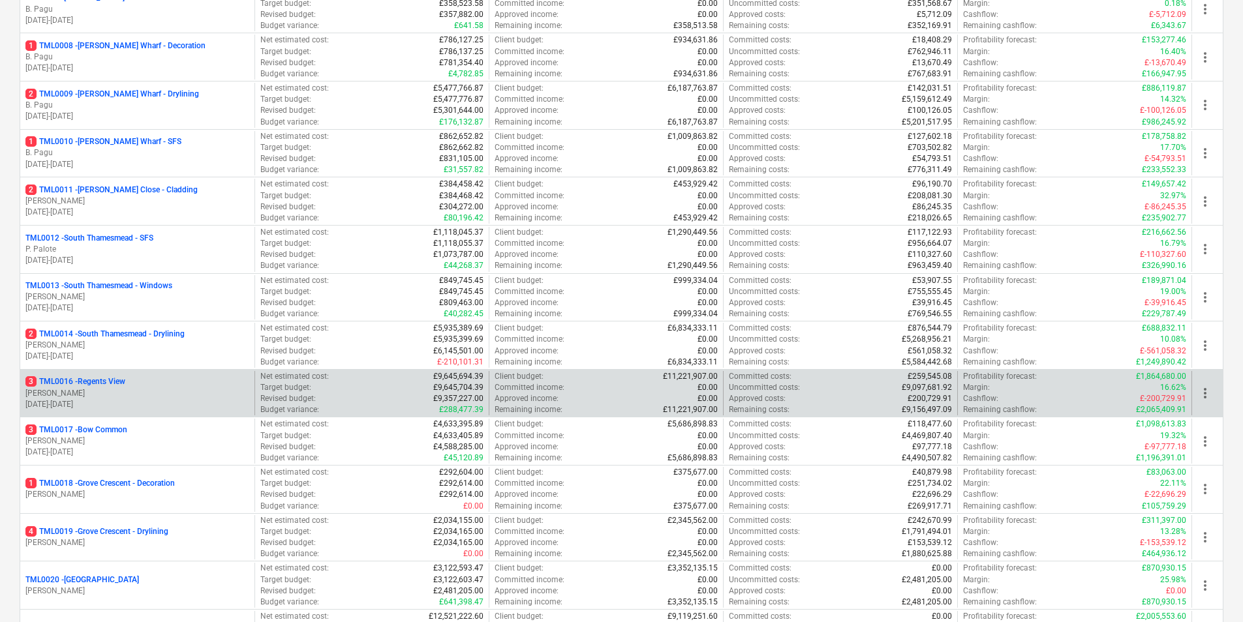
scroll to position [587, 0]
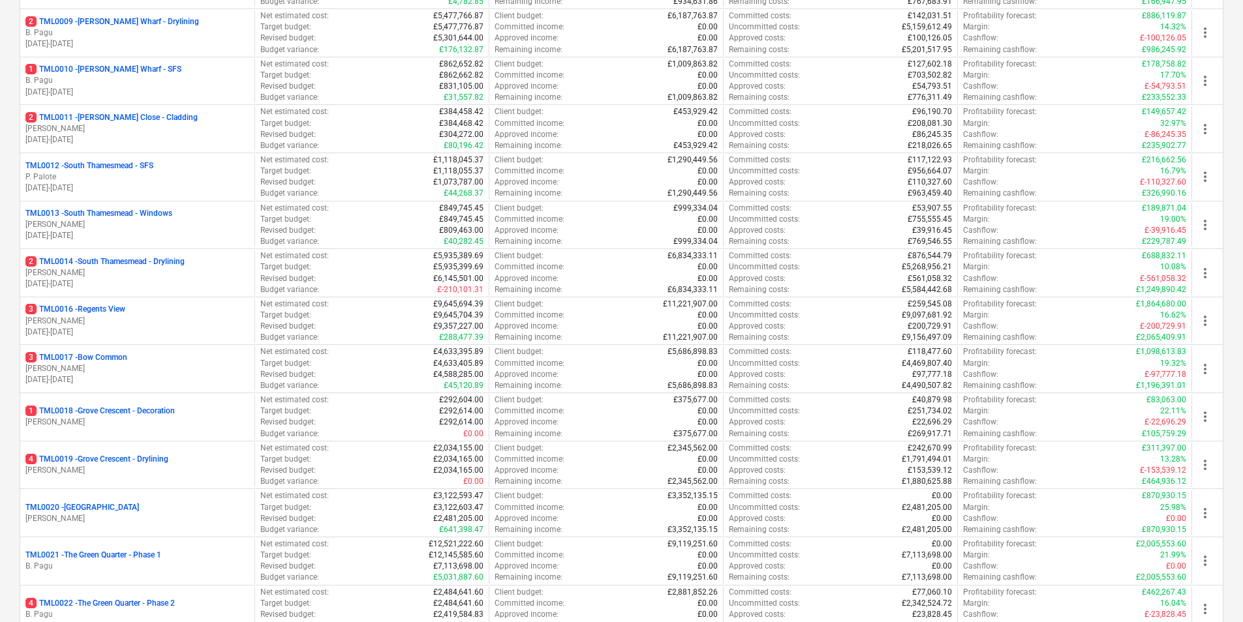
click at [186, 184] on p "[DATE] - [DATE]" at bounding box center [137, 188] width 224 height 11
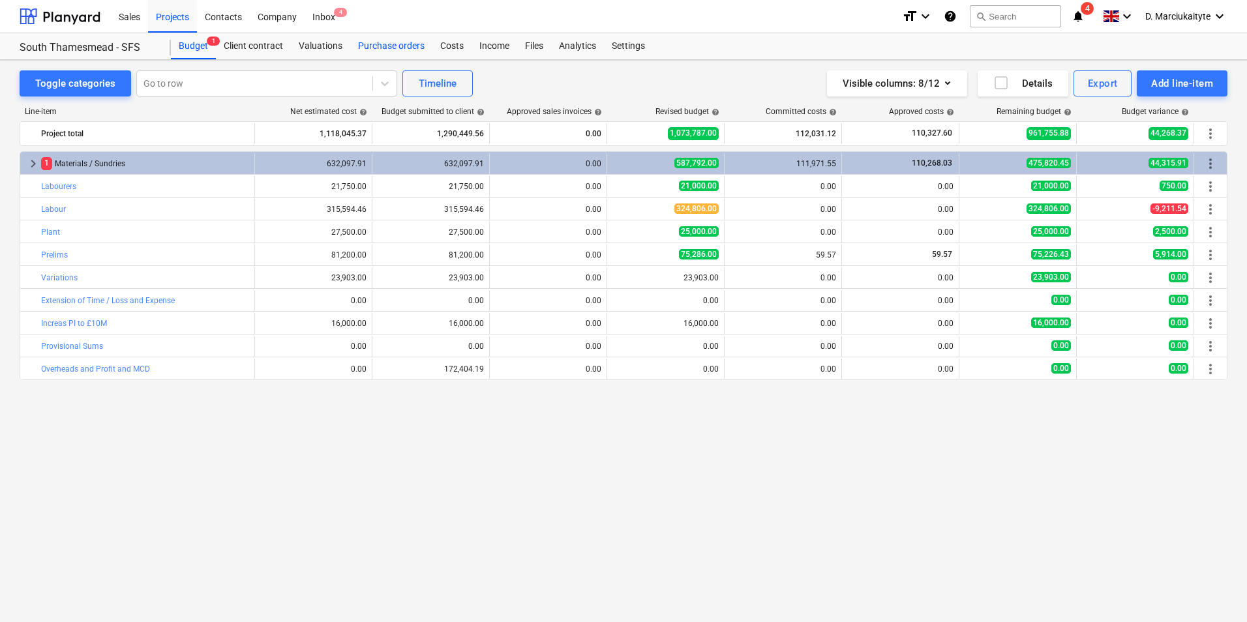
click at [399, 52] on div "Purchase orders" at bounding box center [391, 46] width 82 height 26
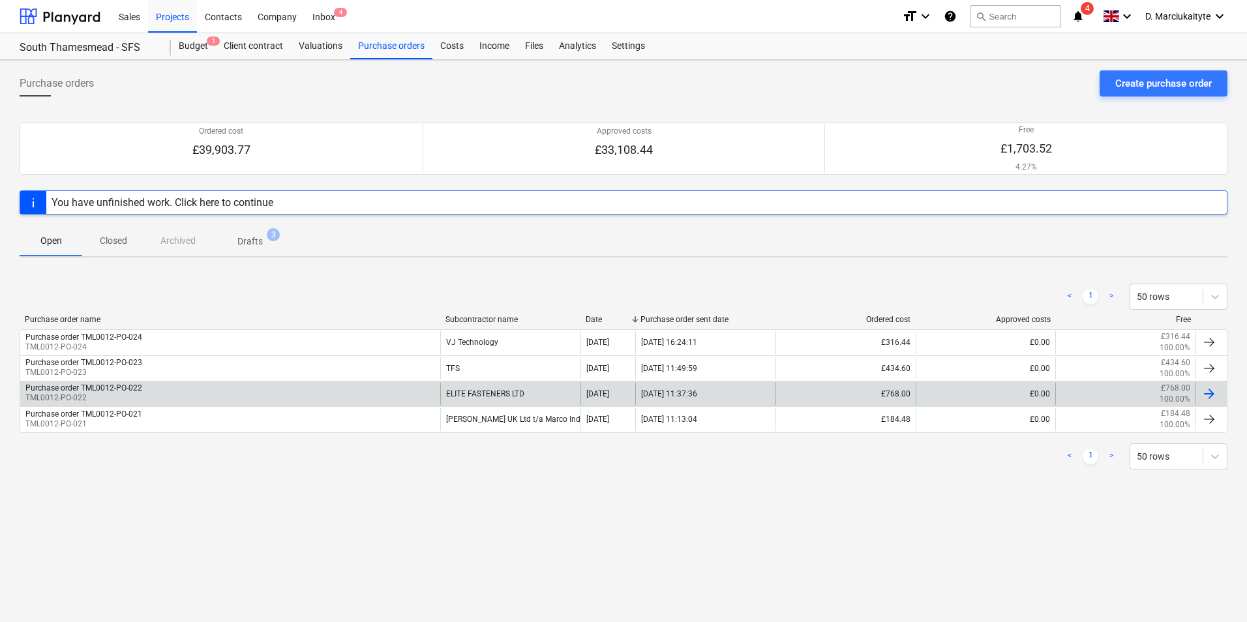
click at [224, 387] on div "Purchase order TML0012-PO-022 TML0012-PO-022" at bounding box center [230, 394] width 420 height 22
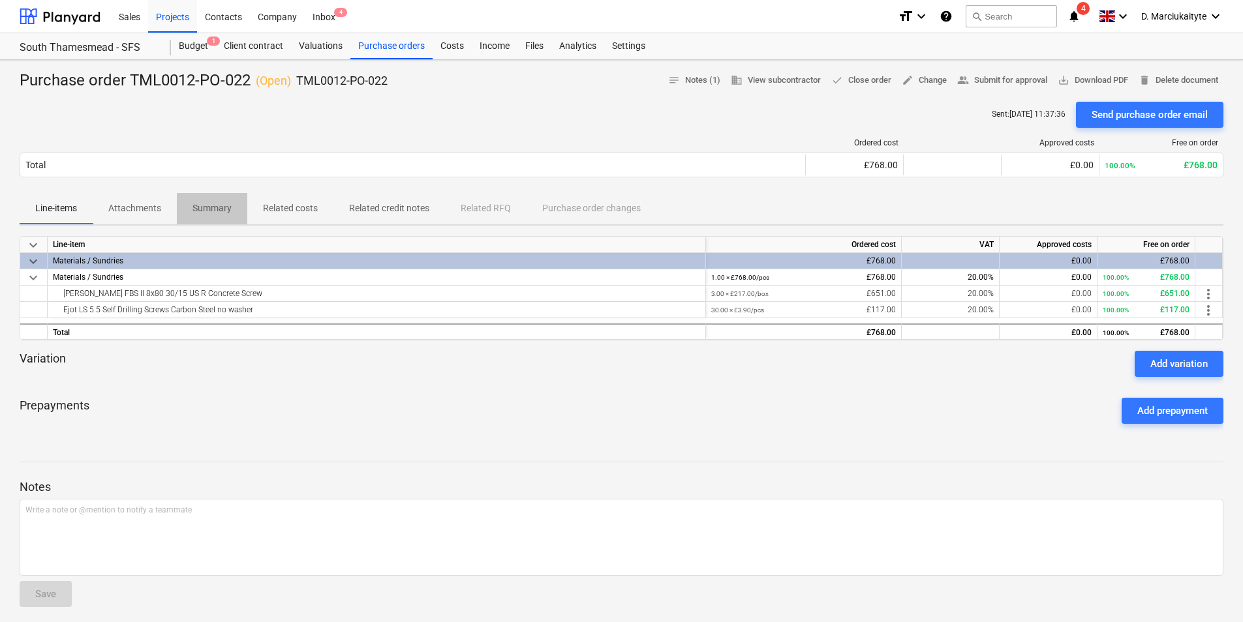
click at [197, 209] on p "Summary" at bounding box center [211, 209] width 39 height 14
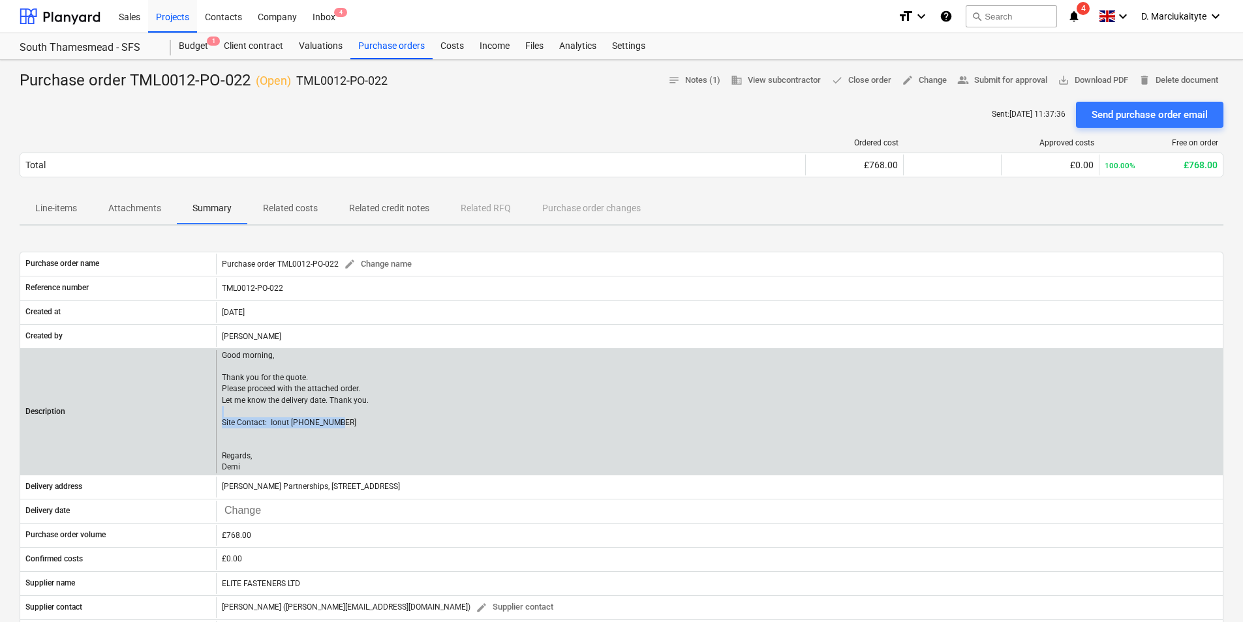
drag, startPoint x: 356, startPoint y: 423, endPoint x: 233, endPoint y: 412, distance: 123.8
click at [233, 412] on p "Good morning, Thank you for the quote. Please proceed with the attached order. …" at bounding box center [295, 411] width 147 height 123
drag, startPoint x: 233, startPoint y: 412, endPoint x: 392, endPoint y: 406, distance: 159.3
click at [393, 400] on div "Good morning, Thank you for the quote. Please proceed with the attached order. …" at bounding box center [719, 411] width 1007 height 123
click at [335, 427] on p "Good morning, Thank you for the quote. Please proceed with the attached order. …" at bounding box center [295, 411] width 147 height 123
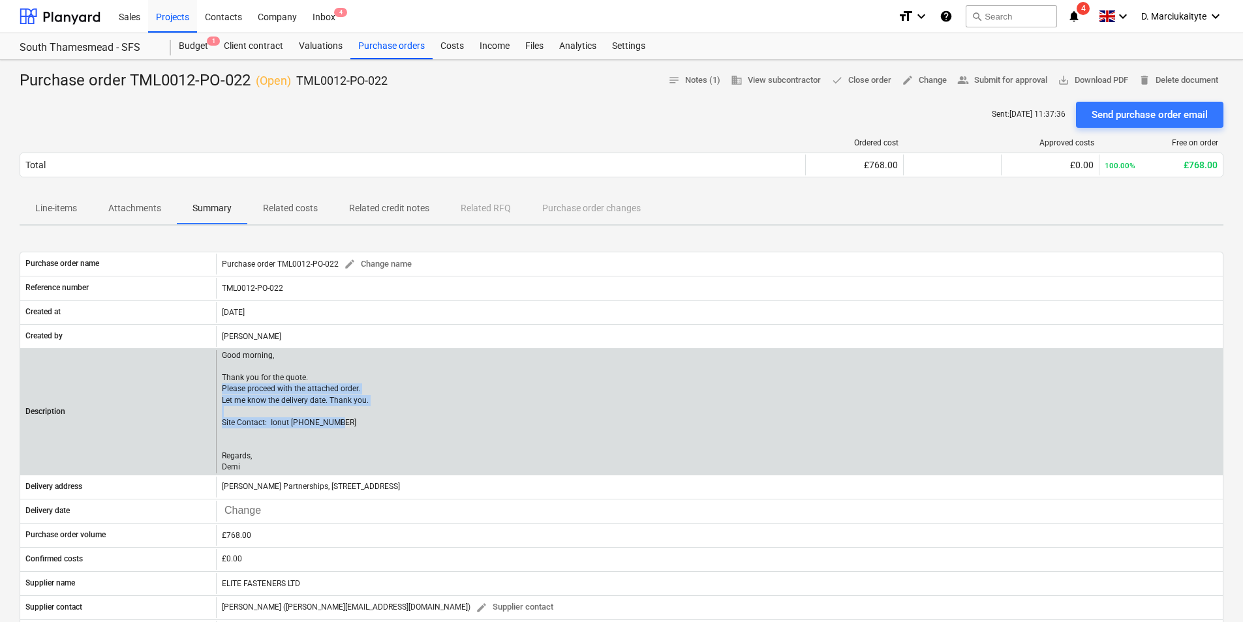
drag, startPoint x: 347, startPoint y: 427, endPoint x: 221, endPoint y: 387, distance: 132.0
click at [221, 387] on div "Good morning, Thank you for the quote. Please proceed with the attached order. …" at bounding box center [719, 411] width 1007 height 123
copy p "Please proceed with the attached order. Let me know the delivery date. Thank yo…"
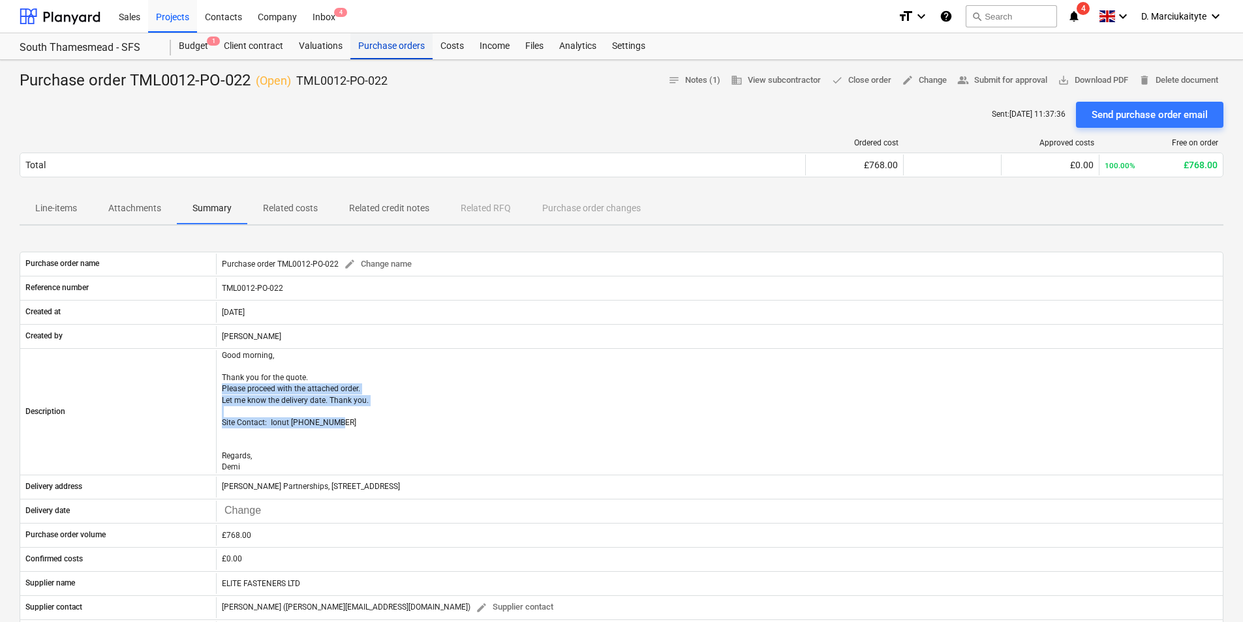
click at [394, 42] on div "Purchase orders" at bounding box center [391, 46] width 82 height 26
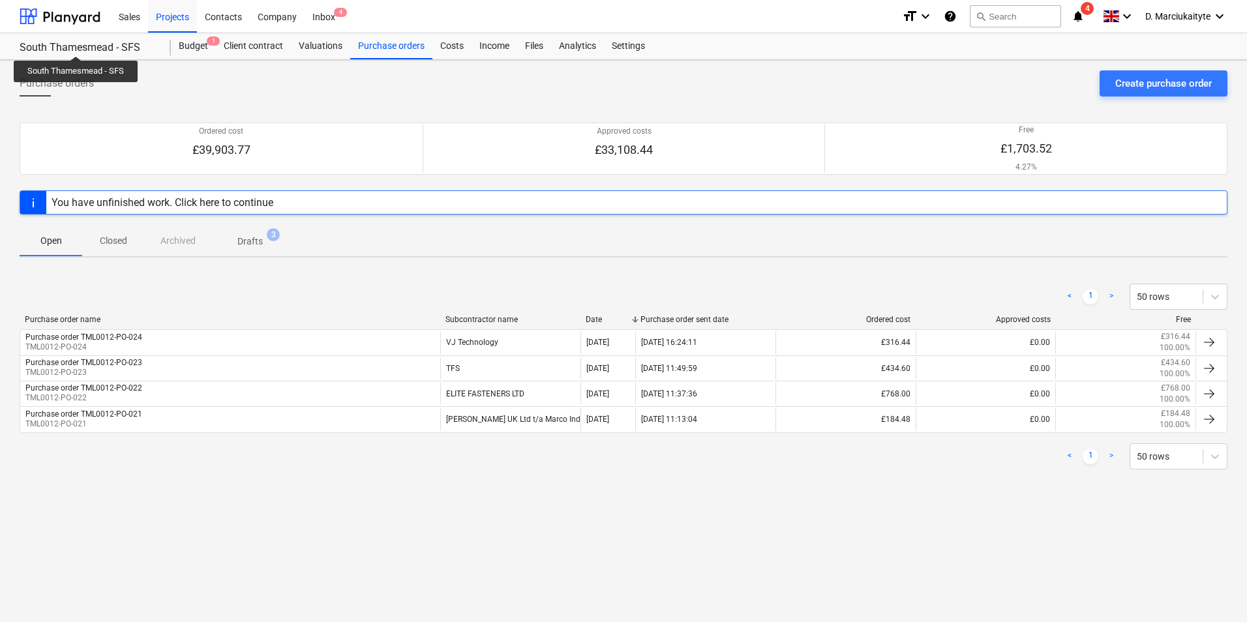
click at [76, 44] on div "South Thamesmead - SFS" at bounding box center [88, 48] width 136 height 14
click at [167, 12] on div "Projects" at bounding box center [172, 15] width 49 height 33
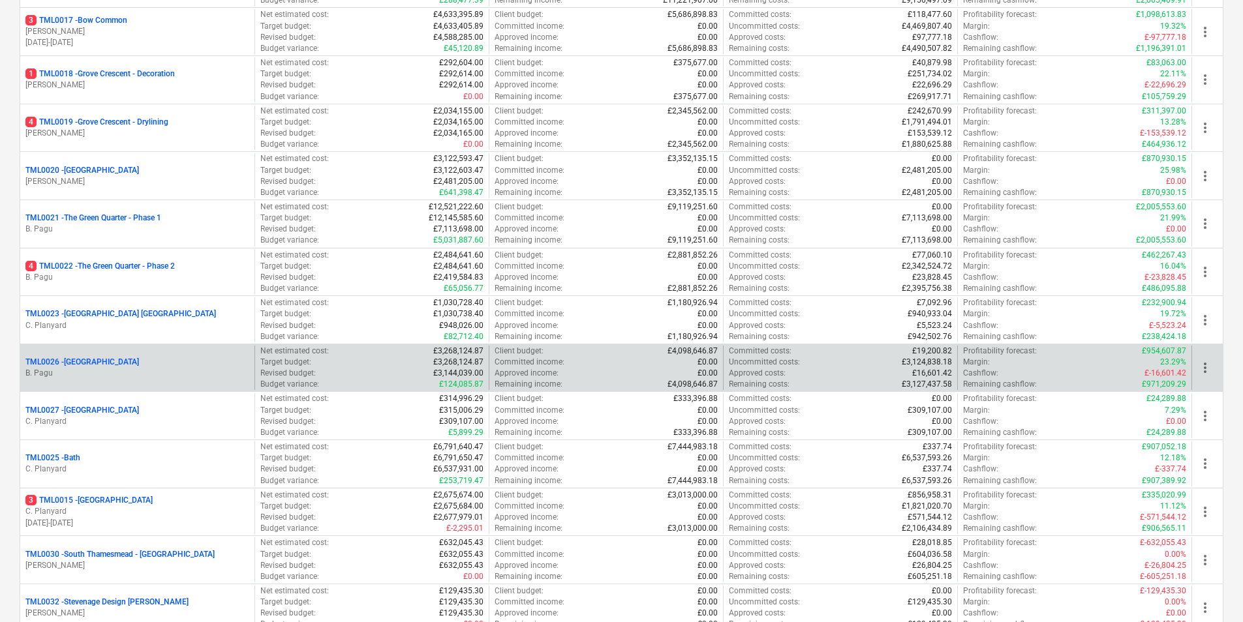
scroll to position [713, 0]
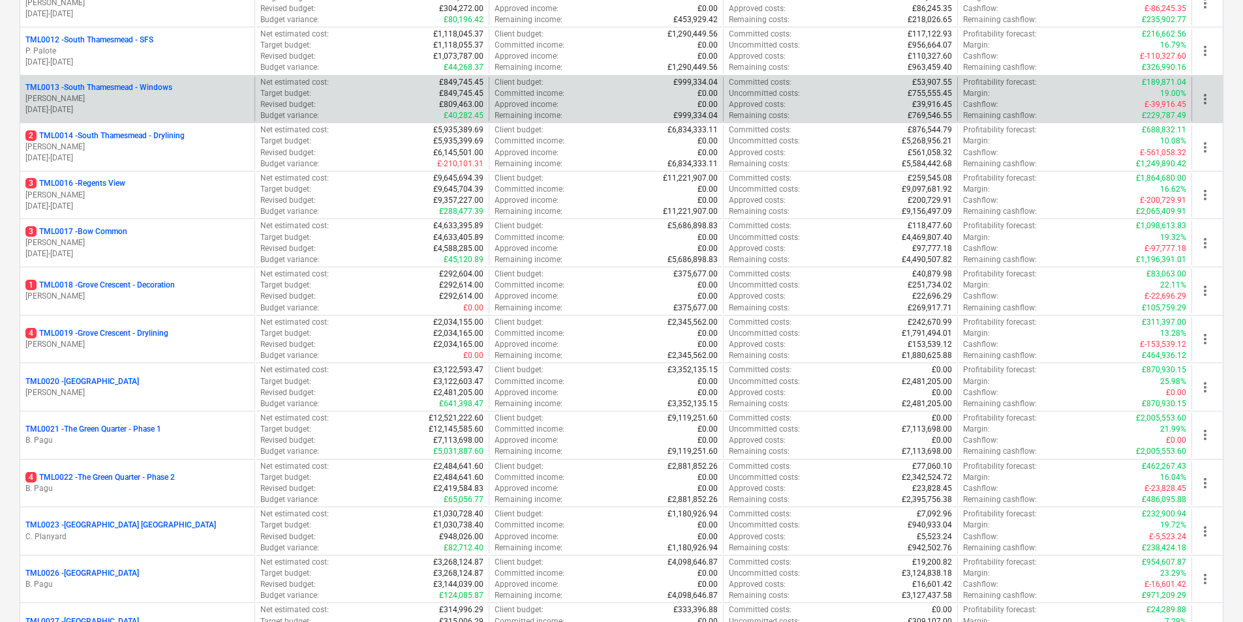
click at [154, 90] on p "TML0013 - [GEOGRAPHIC_DATA] - Windows" at bounding box center [98, 87] width 147 height 11
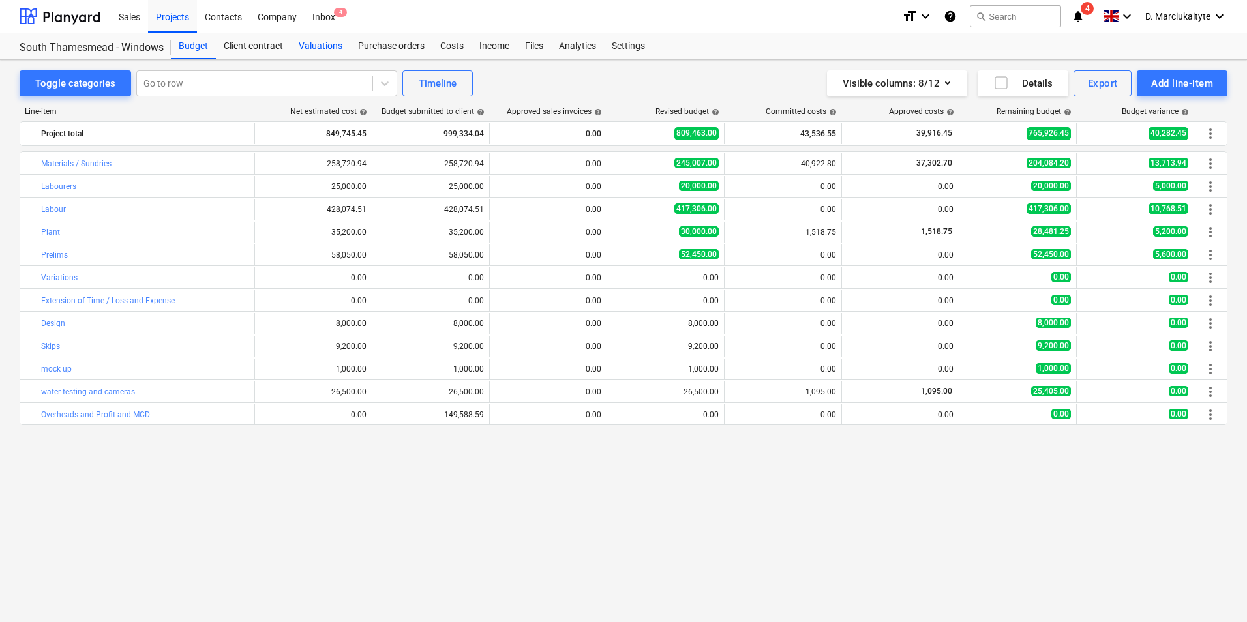
click at [344, 42] on div "Valuations" at bounding box center [320, 46] width 59 height 26
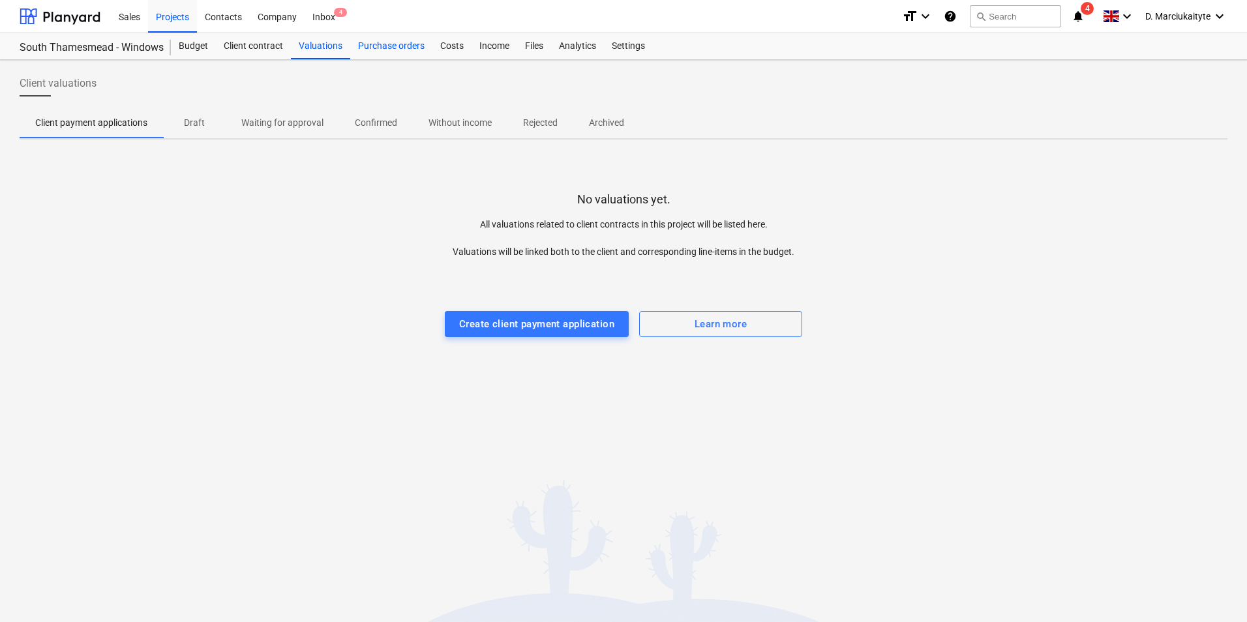
click at [398, 46] on div "Purchase orders" at bounding box center [391, 46] width 82 height 26
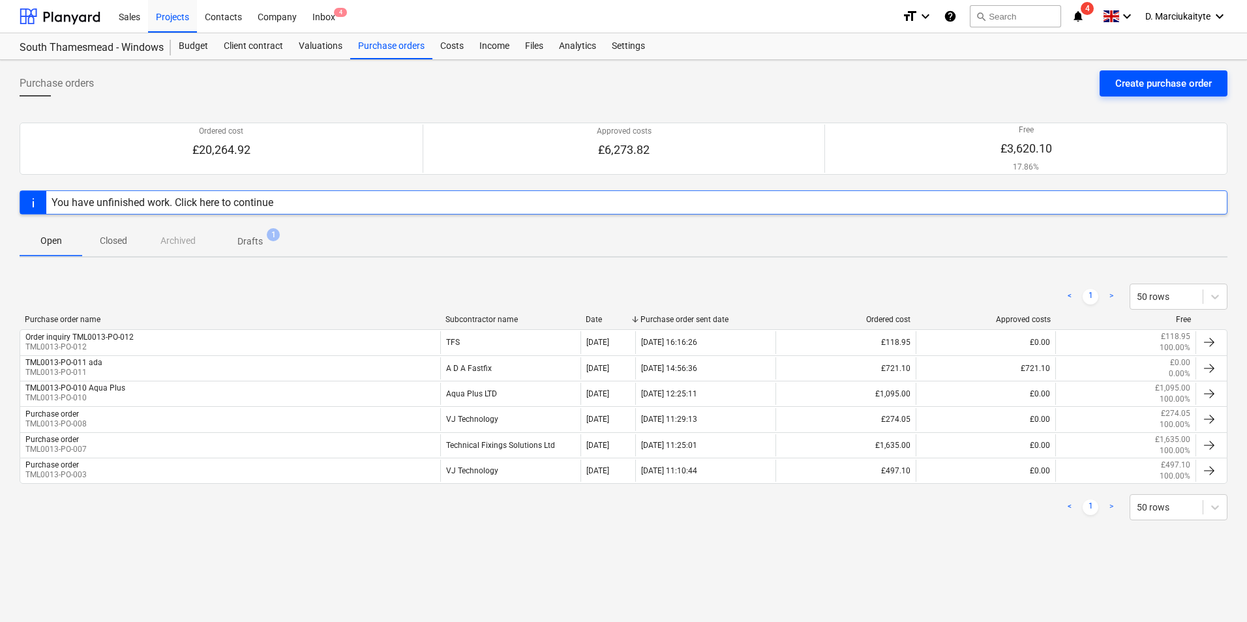
click at [1154, 87] on div "Create purchase order" at bounding box center [1163, 83] width 97 height 17
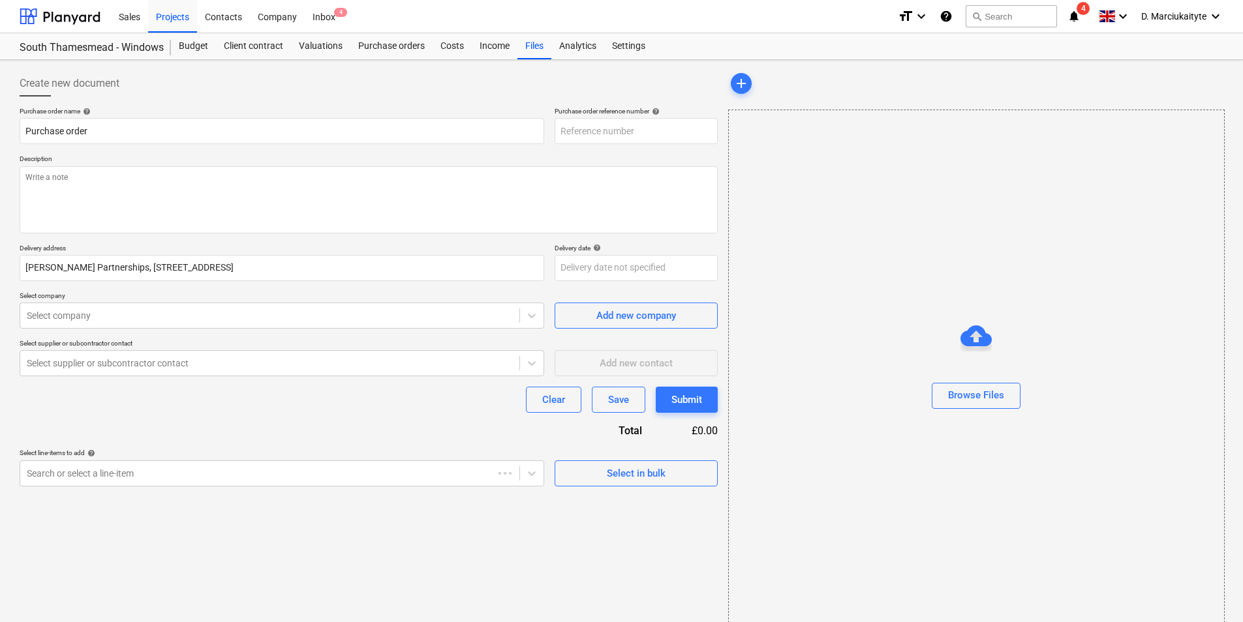
type textarea "x"
type input "TML0013-PO-014"
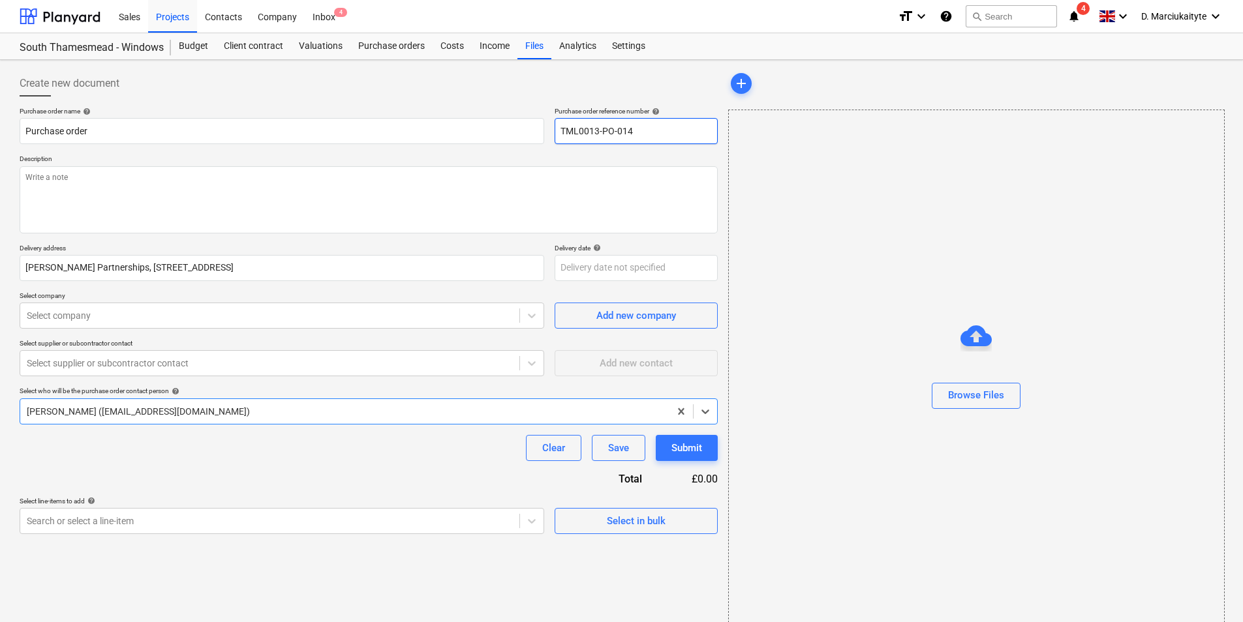
click at [639, 132] on input "TML0013-PO-014" at bounding box center [635, 131] width 163 height 26
type textarea "x"
type input "TML0013-PO-01"
type textarea "x"
type input "TML0013-PO-013"
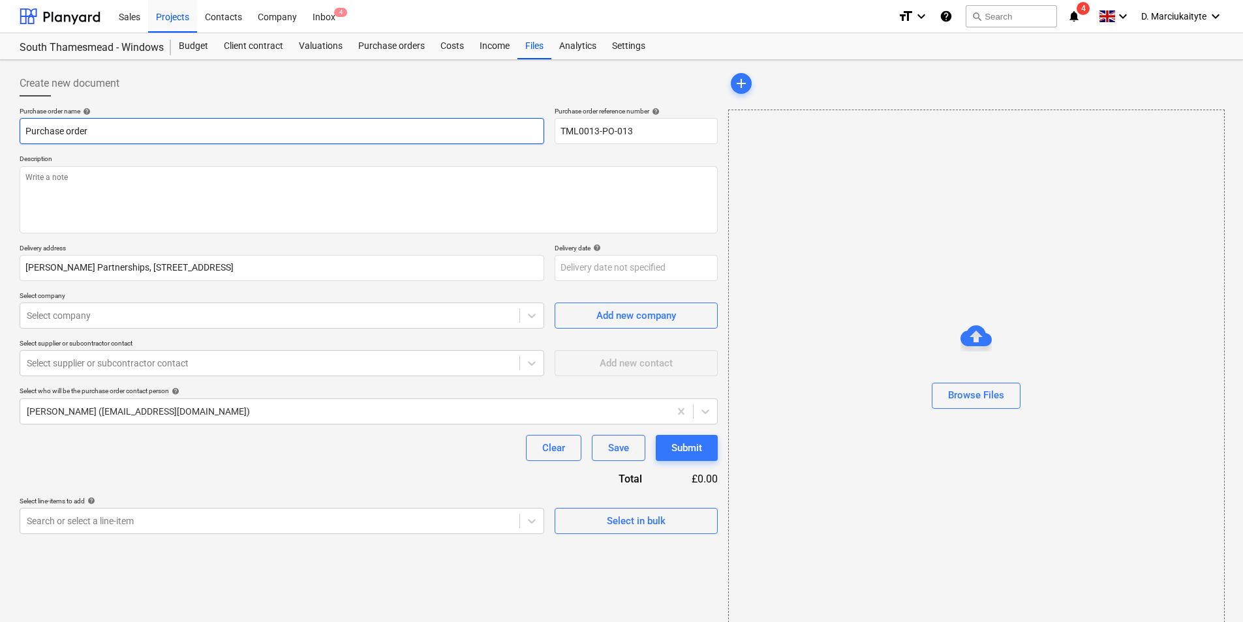
click at [264, 128] on input "Purchase order" at bounding box center [282, 131] width 524 height 26
drag, startPoint x: 188, startPoint y: 126, endPoint x: 0, endPoint y: 127, distance: 187.9
click at [0, 127] on html "Sales Projects Contacts Company Inbox 4 format_size keyboard_arrow_down help se…" at bounding box center [621, 311] width 1243 height 622
type textarea "x"
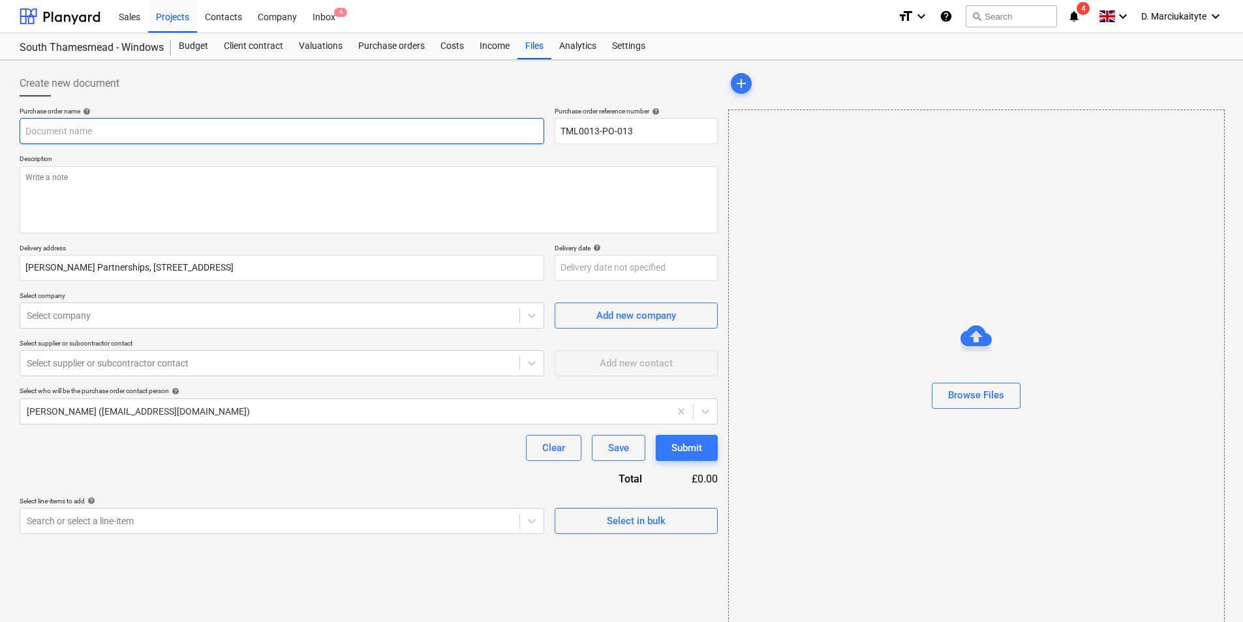
type input "O"
type textarea "x"
type input "Or"
type textarea "x"
type input "Ord"
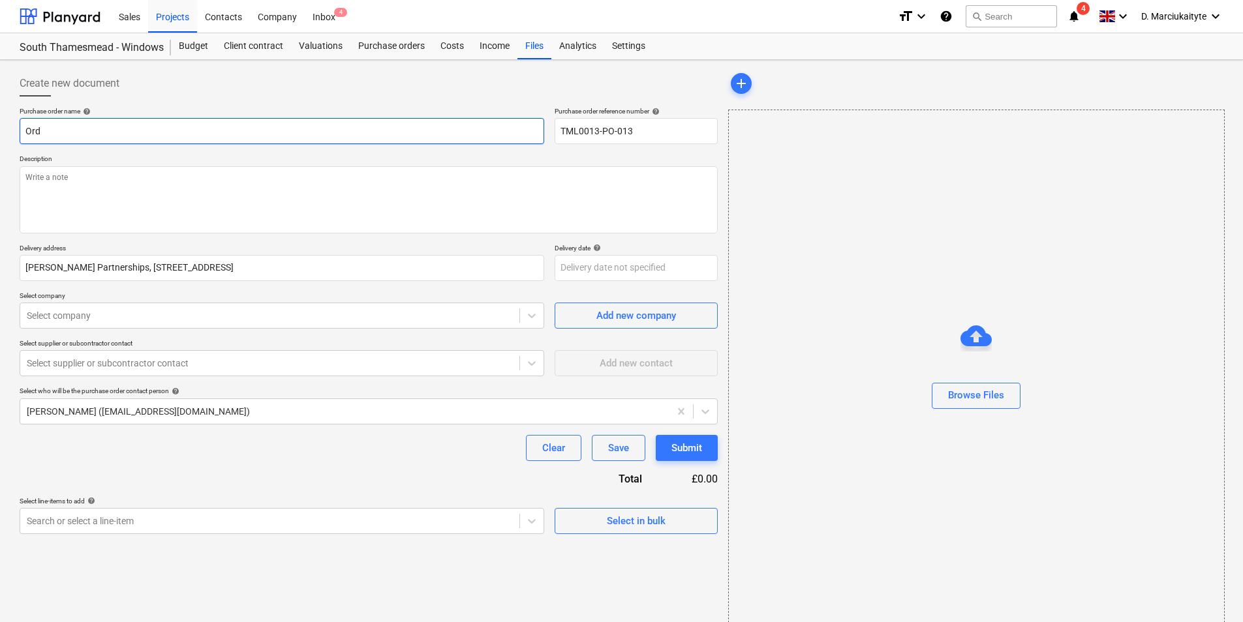
type textarea "x"
type input "Orde"
type textarea "x"
type input "Order"
type textarea "x"
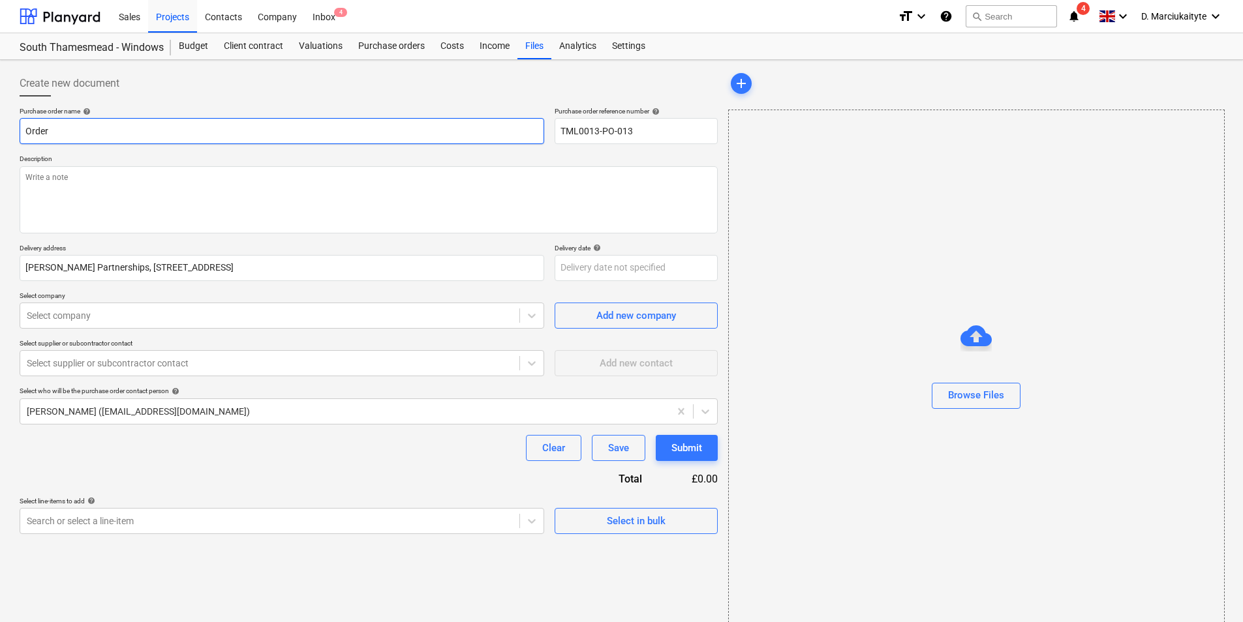
type input "Order"
type textarea "x"
type input "Order i"
type textarea "x"
type input "Order in"
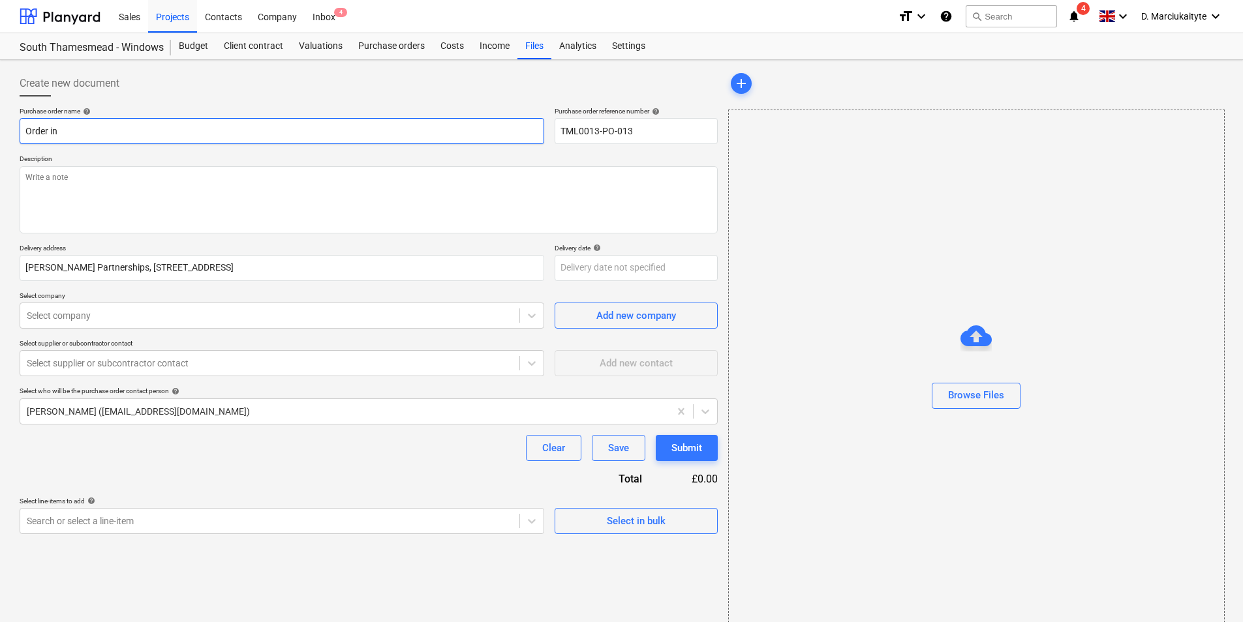
type textarea "x"
type input "Order inq"
type textarea "x"
type input "Order inqu"
type textarea "x"
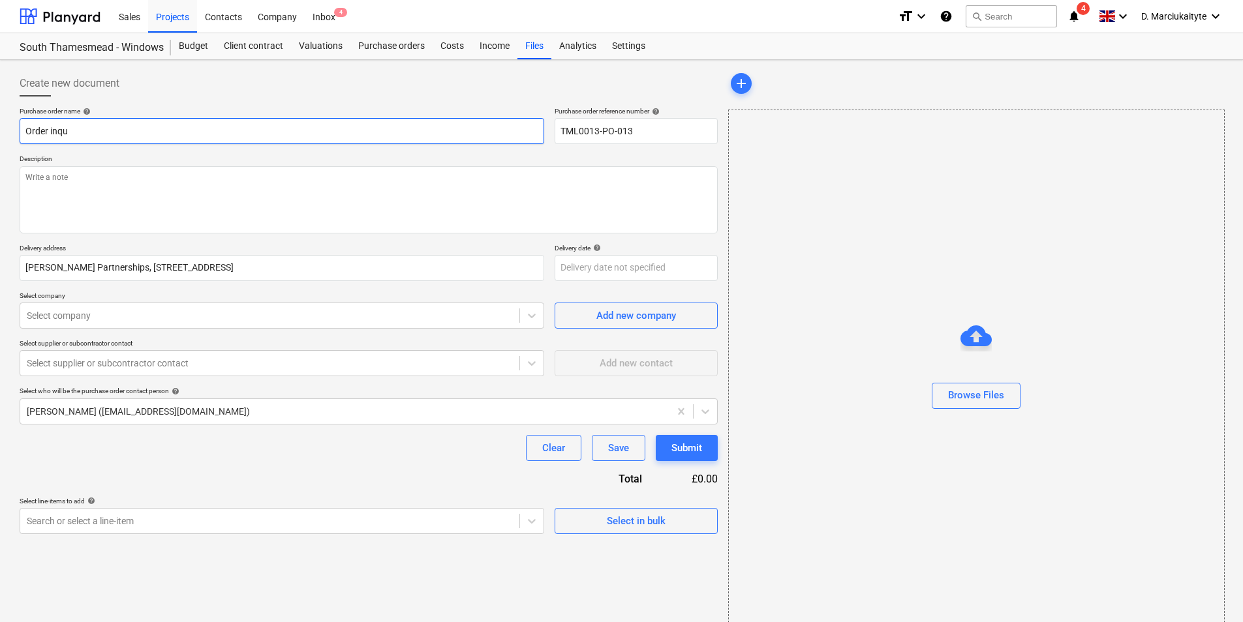
type input "Order inqui"
type textarea "x"
type input "Order inquir"
type textarea "x"
type input "Order inquiry"
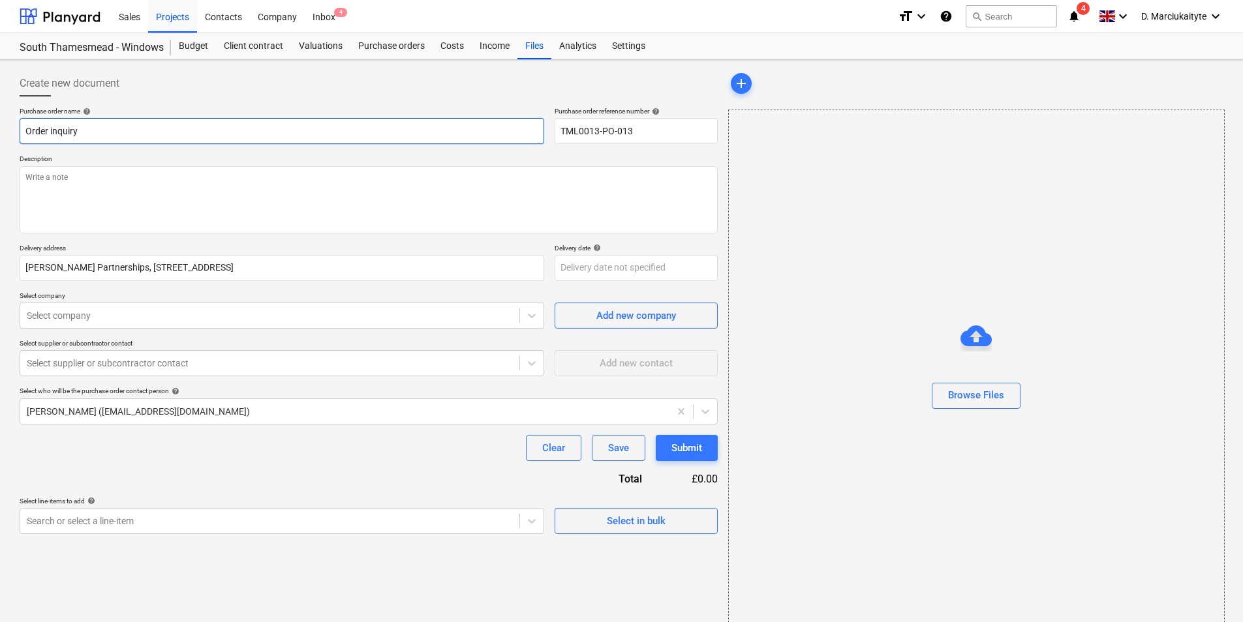
type textarea "x"
type input "Order inquiry"
drag, startPoint x: 584, startPoint y: 128, endPoint x: 499, endPoint y: 127, distance: 85.5
click at [500, 127] on div "Purchase order name help Order inquiry Purchase order reference number help TML…" at bounding box center [369, 125] width 698 height 37
click at [178, 118] on input "Order inquiry" at bounding box center [282, 131] width 524 height 26
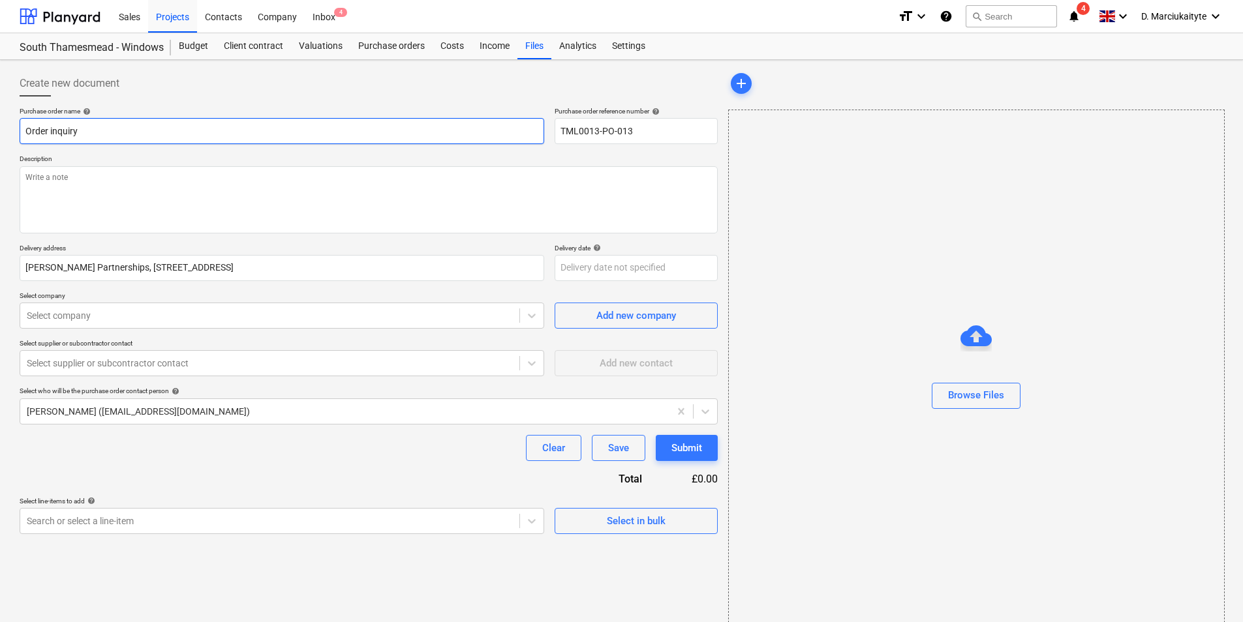
paste input "TML0013-PO-013"
type textarea "x"
type input "Order inquiry TML0013-PO-013"
drag, startPoint x: 159, startPoint y: 175, endPoint x: 166, endPoint y: 156, distance: 20.8
click at [160, 175] on textarea at bounding box center [369, 199] width 698 height 67
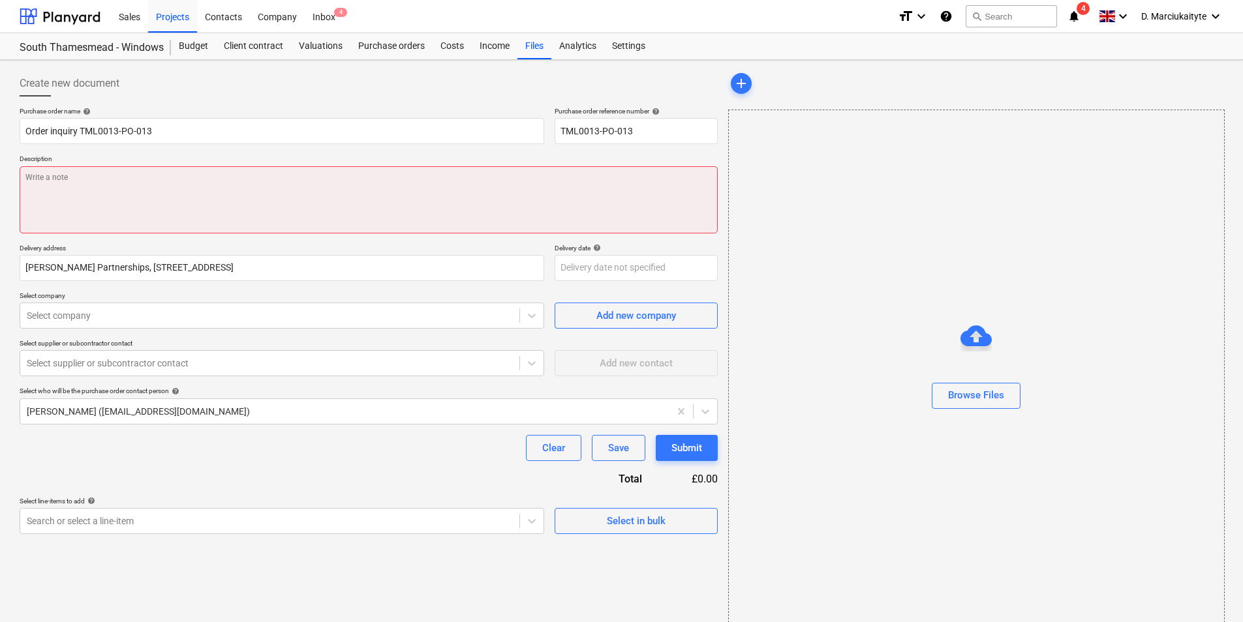
click at [75, 178] on textarea at bounding box center [369, 199] width 698 height 67
paste textarea "Good morning, Please proceed with the attached order. Let me know the delivery …"
type textarea "x"
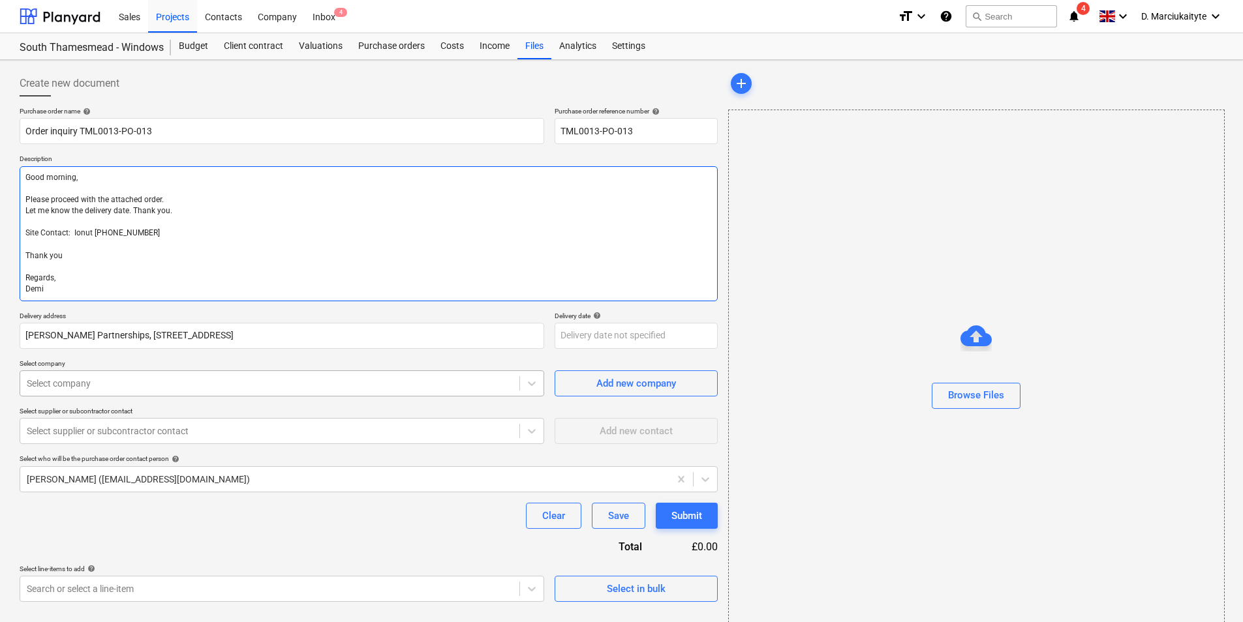
type textarea "Good morning, Please proceed with the attached order. Let me know the delivery …"
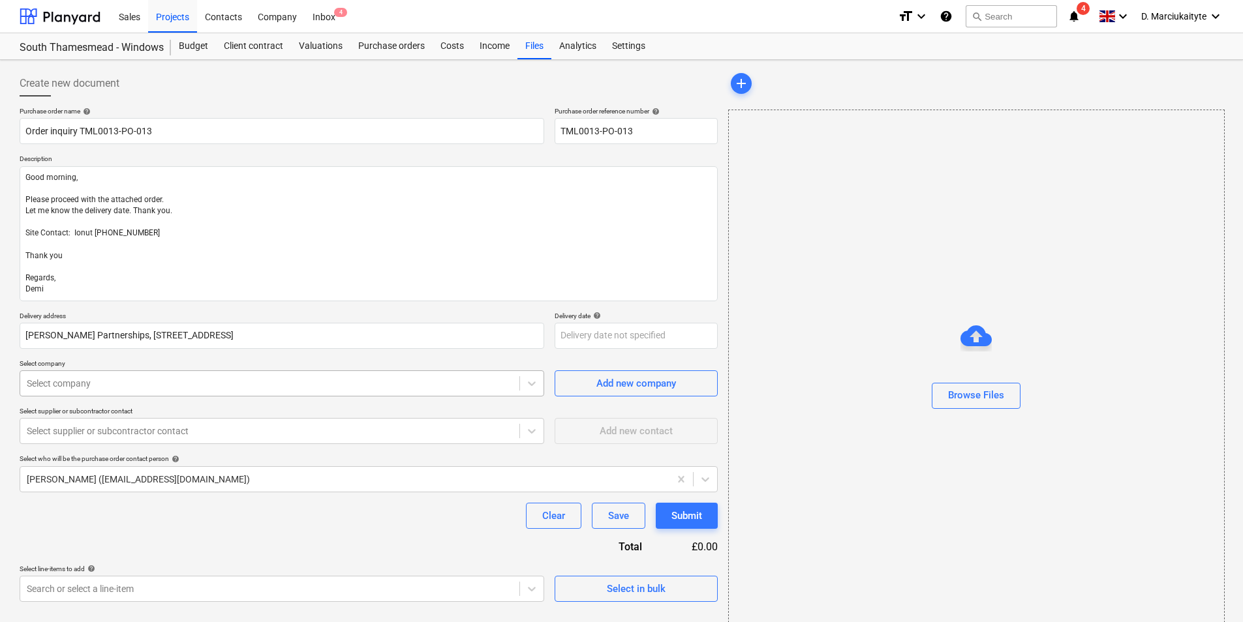
type textarea "x"
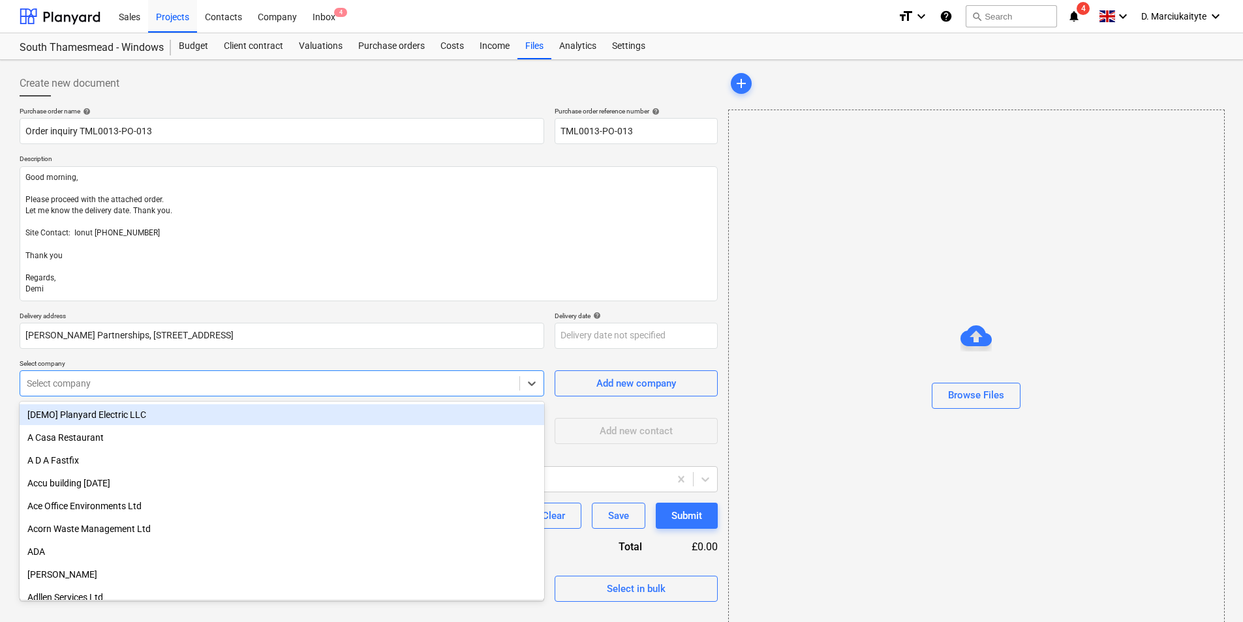
click at [103, 386] on div at bounding box center [270, 383] width 486 height 13
type input "[PERSON_NAME]"
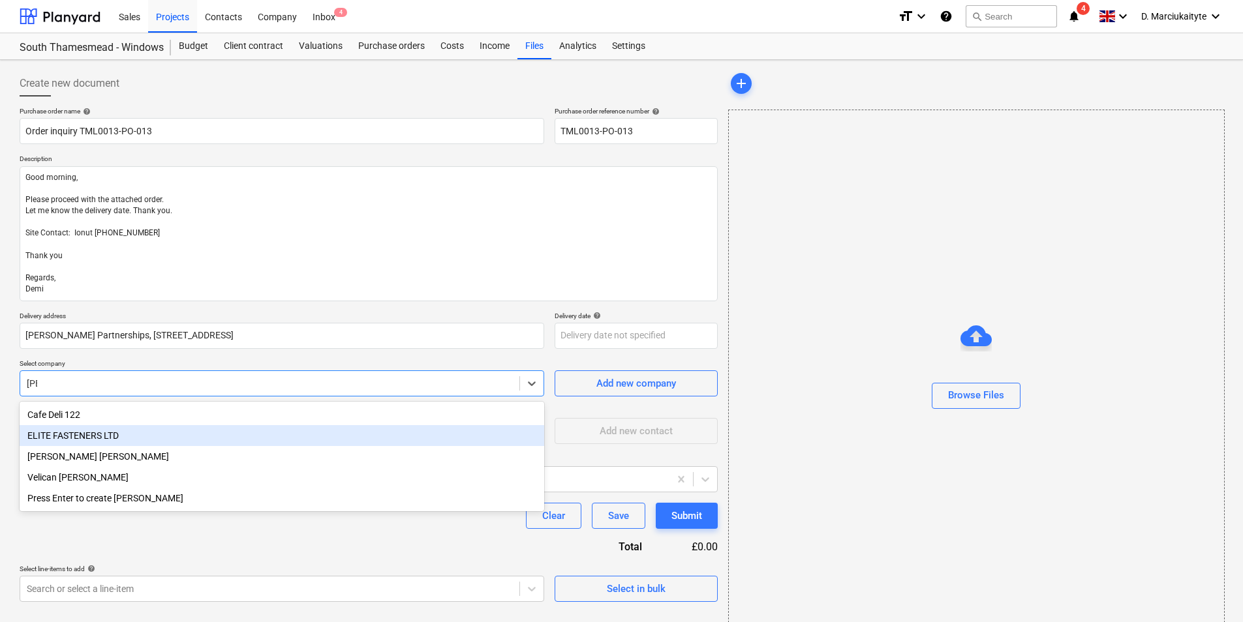
type textarea "x"
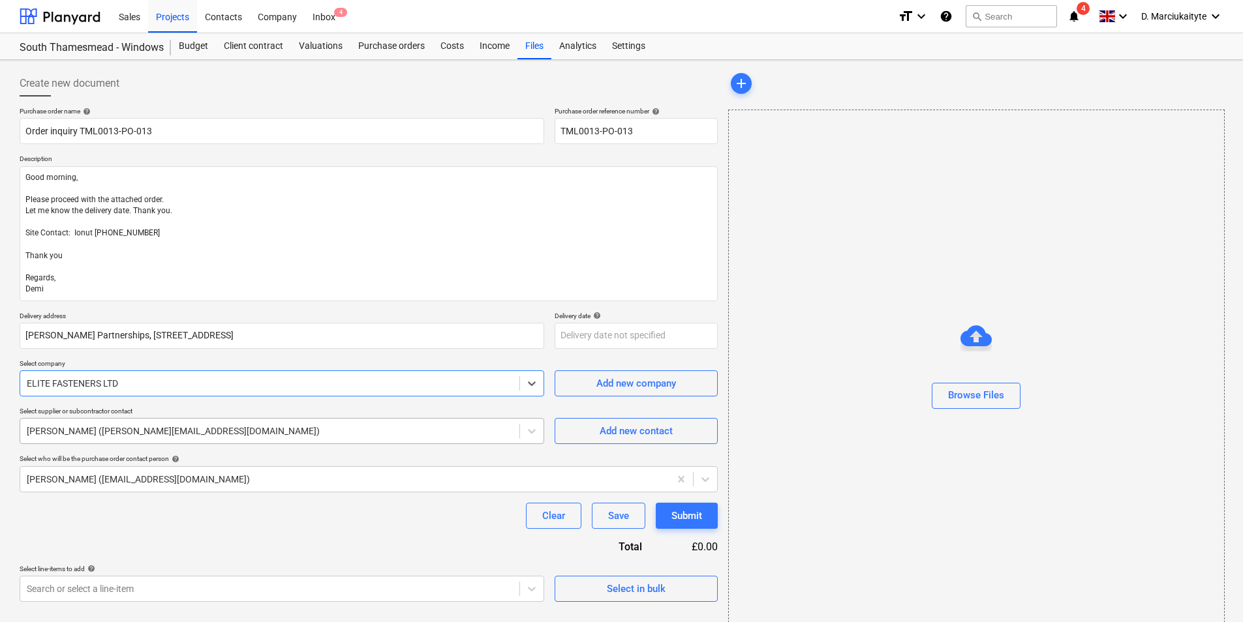
click at [159, 440] on div "[PERSON_NAME] ([PERSON_NAME][EMAIL_ADDRESS][DOMAIN_NAME])" at bounding box center [269, 431] width 499 height 18
click at [624, 422] on button "Add new contact" at bounding box center [635, 431] width 163 height 26
type textarea "x"
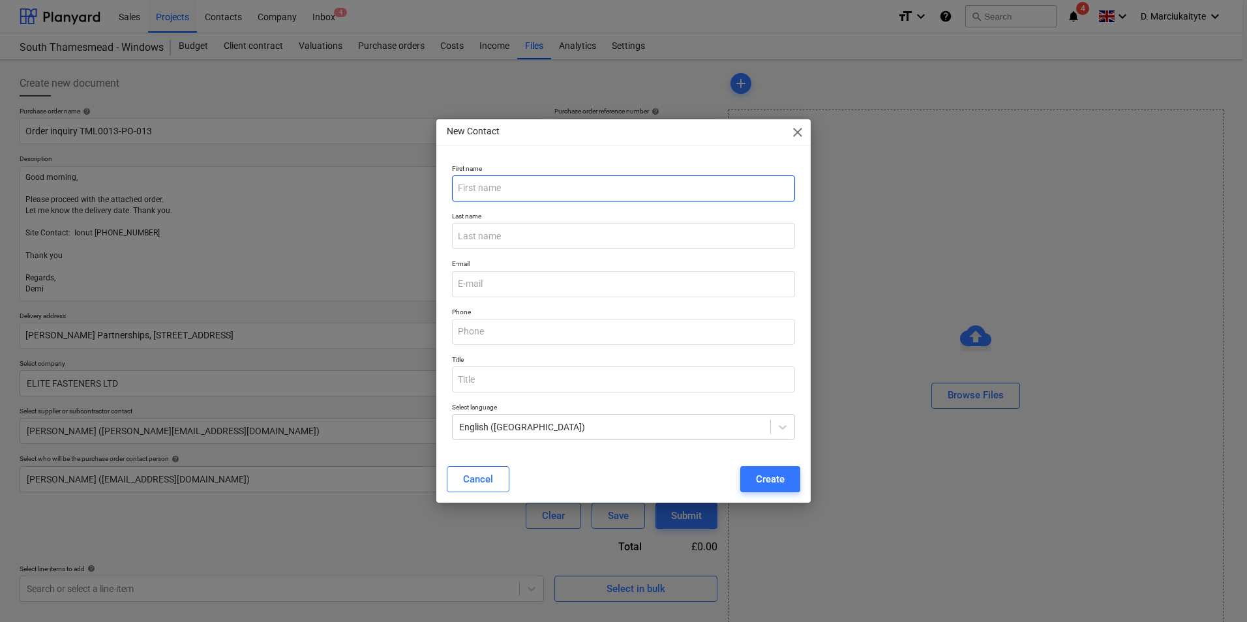
click at [551, 190] on input "text" at bounding box center [623, 188] width 343 height 26
type input "[PERSON_NAME]"
type input "[EMAIL_ADDRESS][DOMAIN_NAME]"
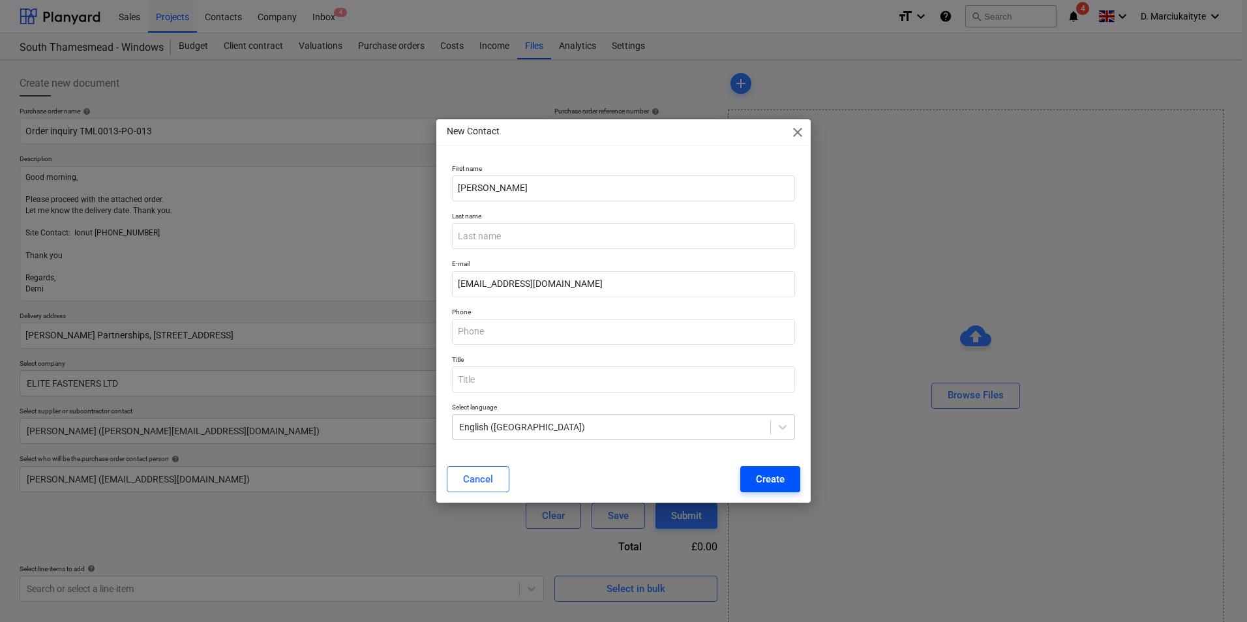
click at [785, 476] on button "Create" at bounding box center [770, 479] width 60 height 26
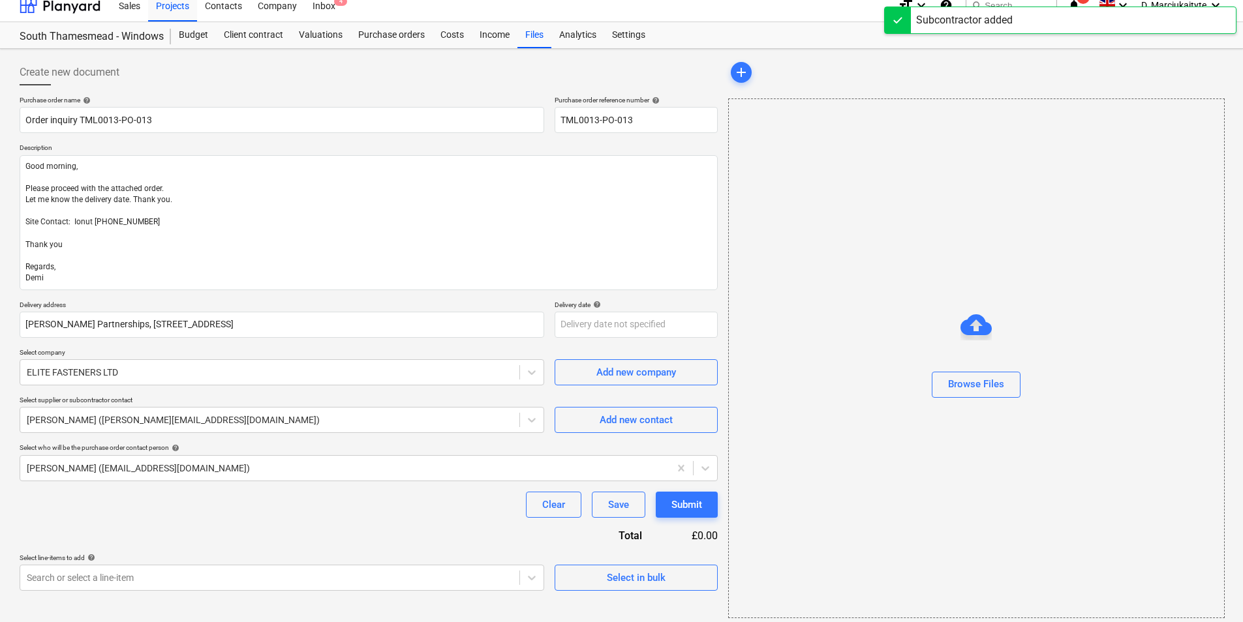
scroll to position [18, 0]
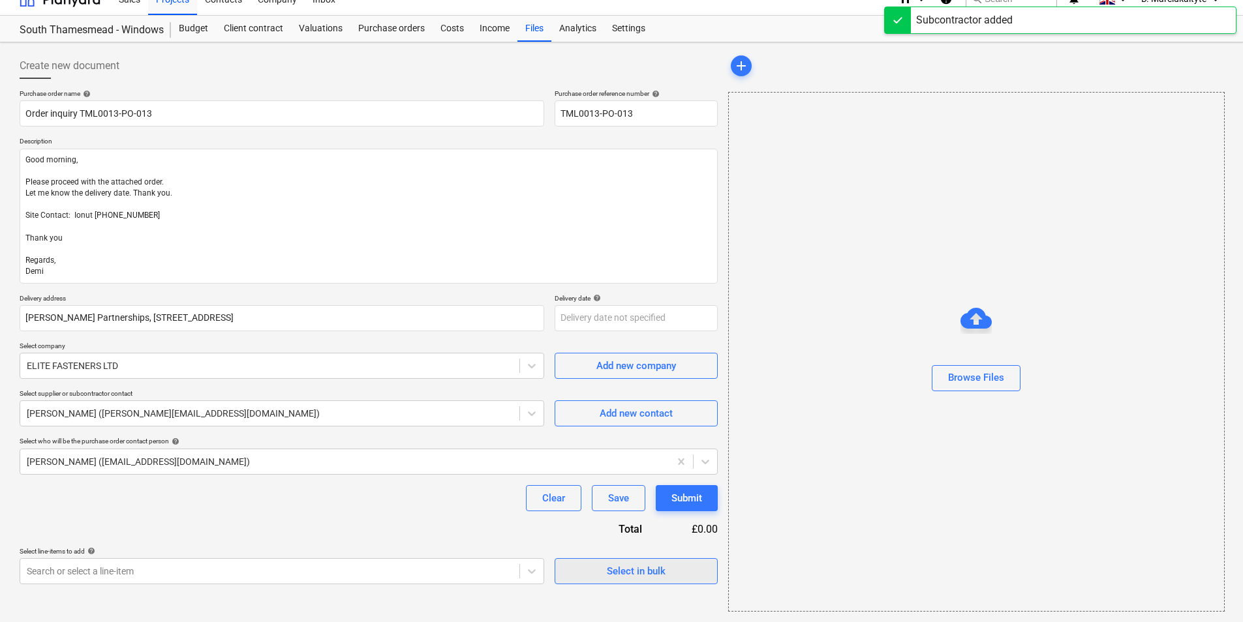
click at [642, 564] on div "Select in bulk" at bounding box center [636, 571] width 59 height 17
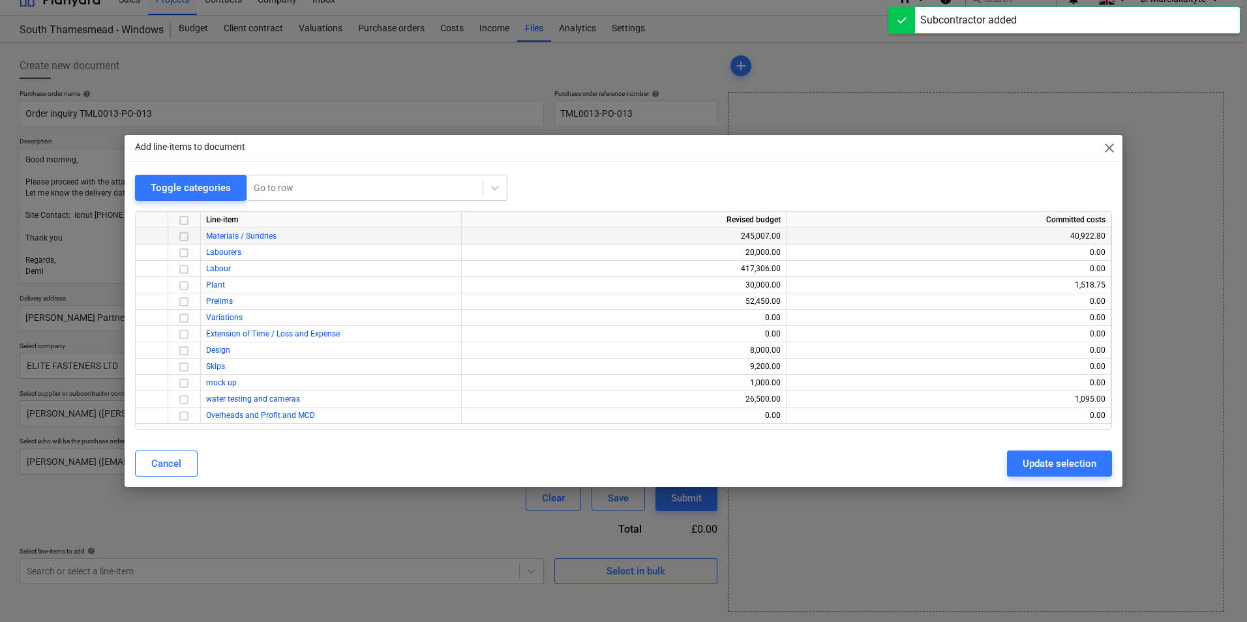
click at [183, 237] on input "checkbox" at bounding box center [184, 237] width 16 height 16
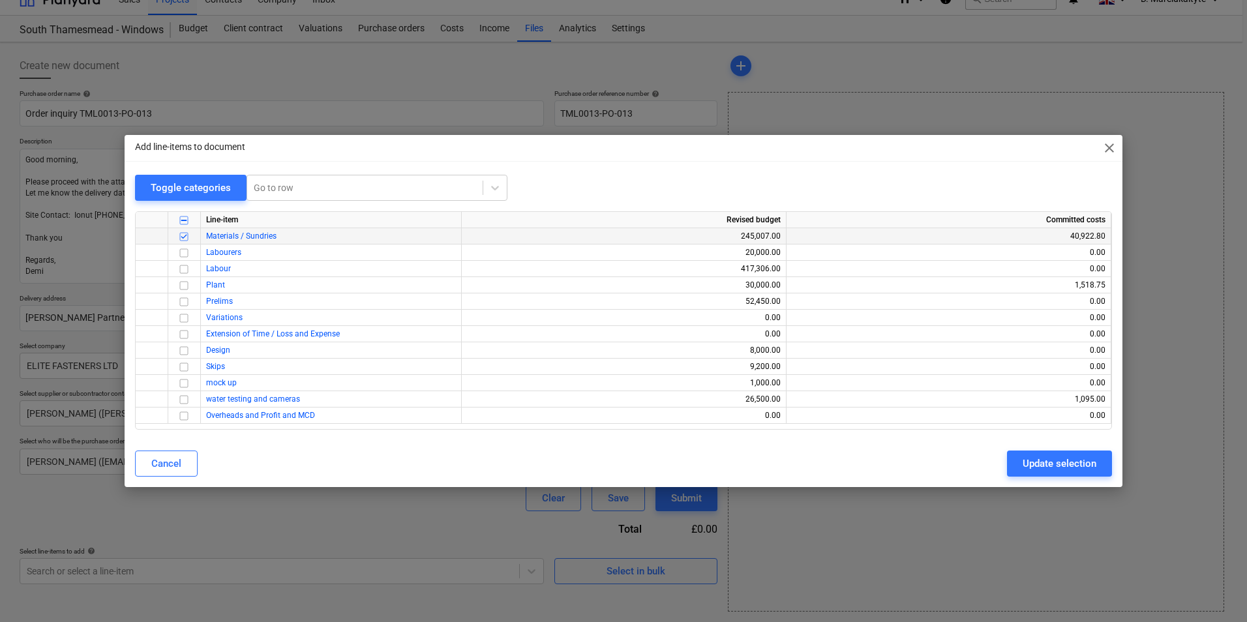
drag, startPoint x: 1018, startPoint y: 460, endPoint x: 972, endPoint y: 476, distance: 49.1
click at [1019, 460] on button "Update selection" at bounding box center [1059, 464] width 105 height 26
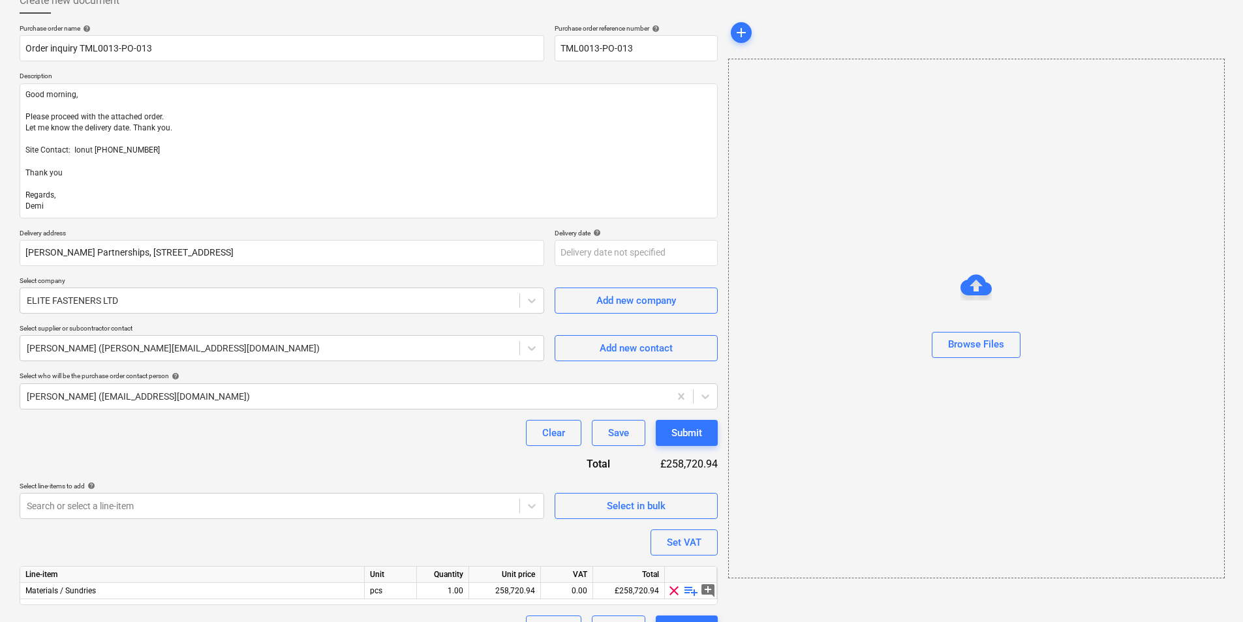
scroll to position [113, 0]
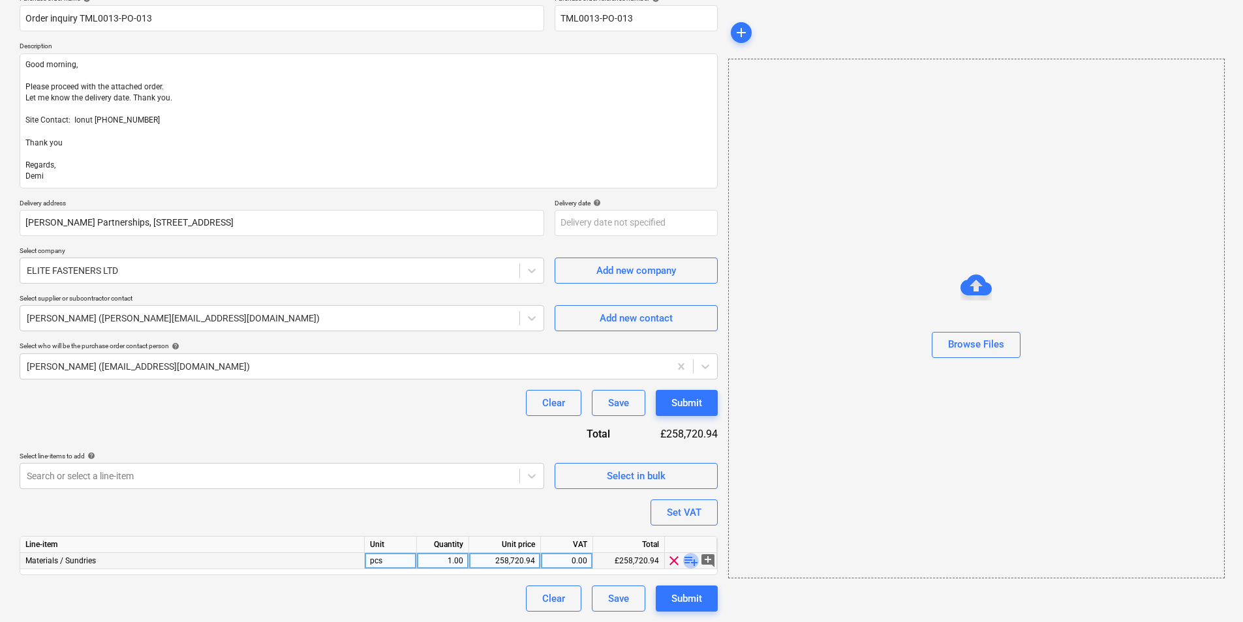
click at [690, 560] on span "playlist_add" at bounding box center [691, 561] width 16 height 16
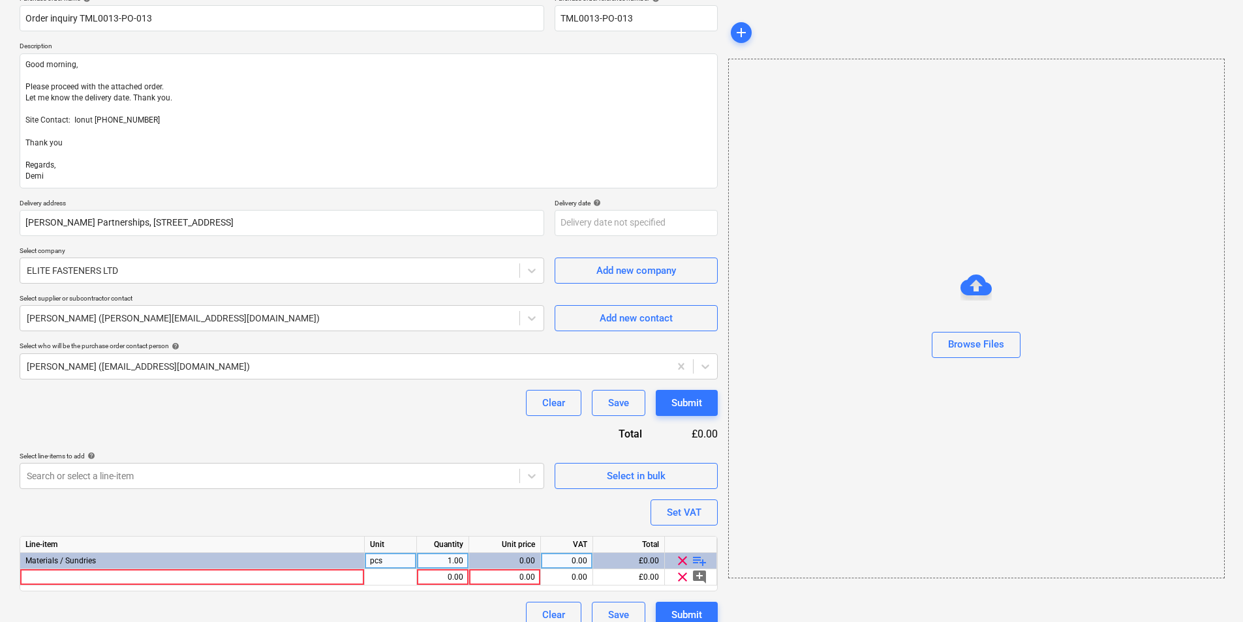
click at [697, 559] on span "playlist_add" at bounding box center [699, 561] width 16 height 16
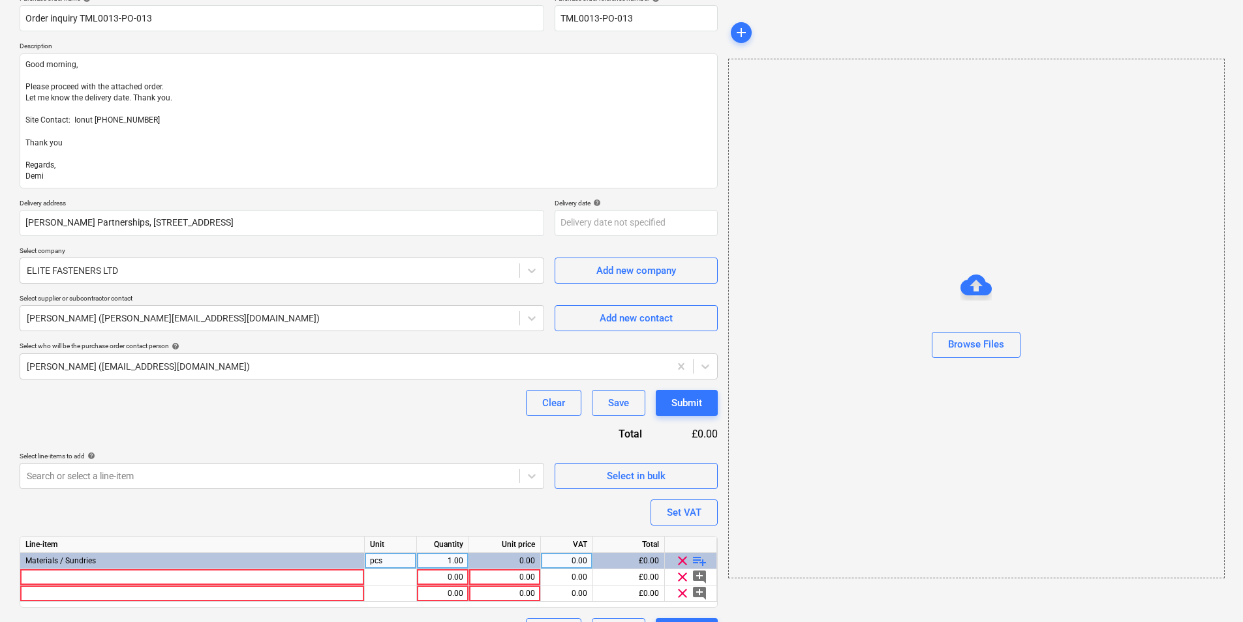
click at [697, 559] on span "playlist_add" at bounding box center [699, 561] width 16 height 16
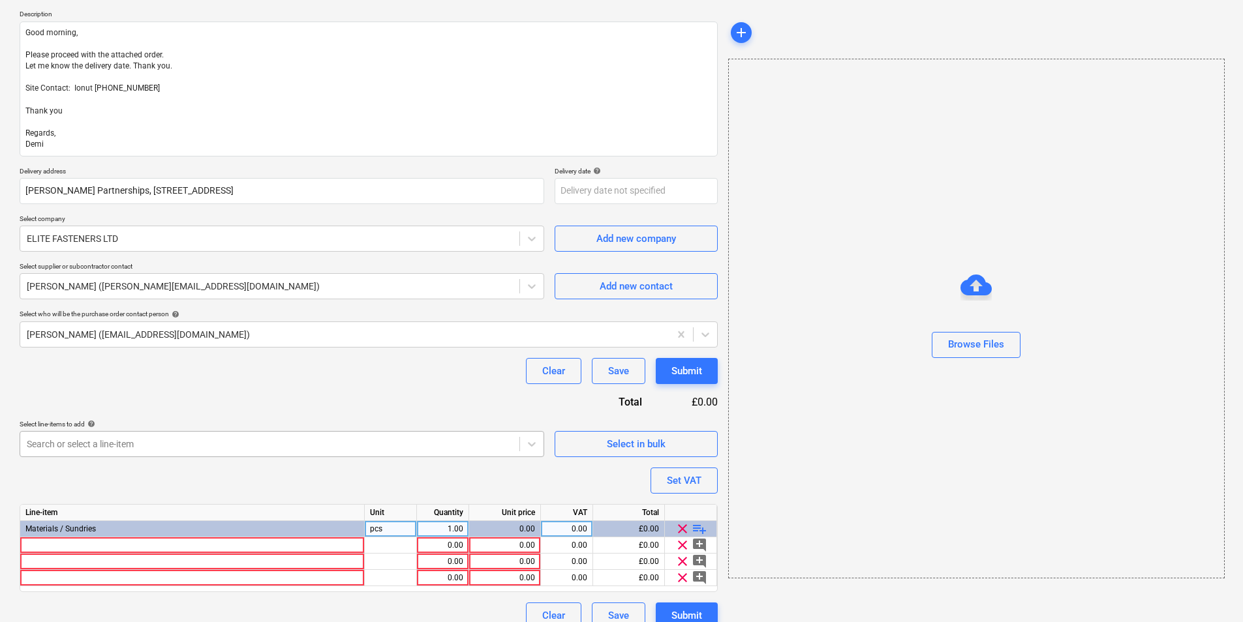
scroll to position [162, 0]
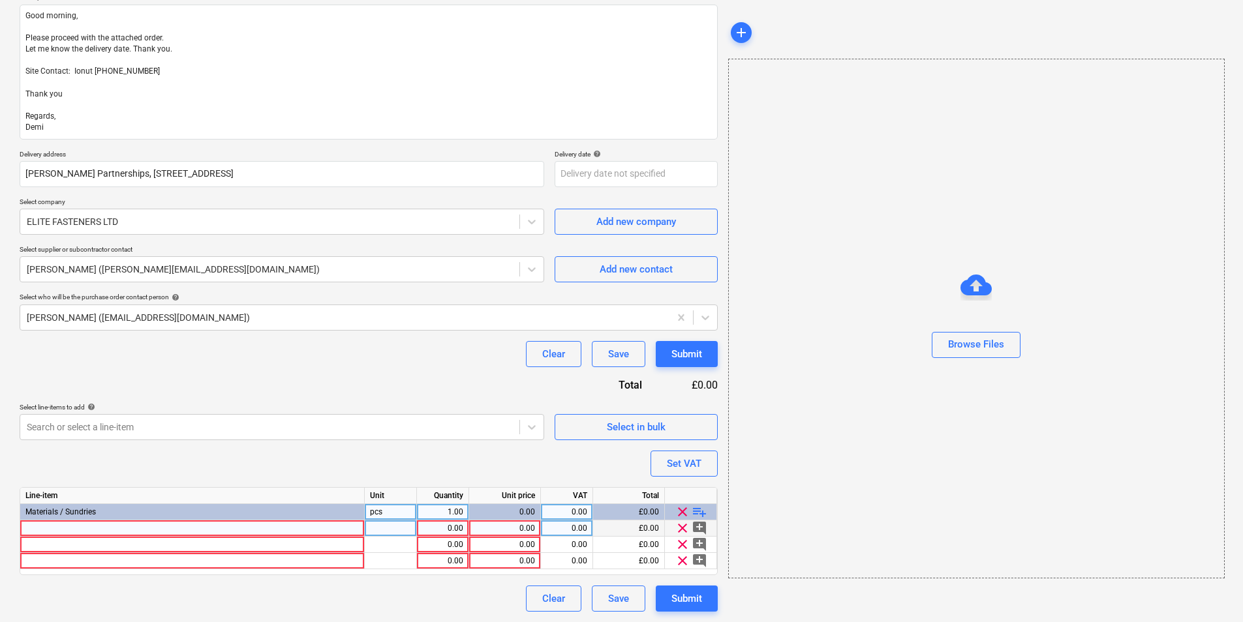
click at [196, 528] on div at bounding box center [192, 529] width 344 height 16
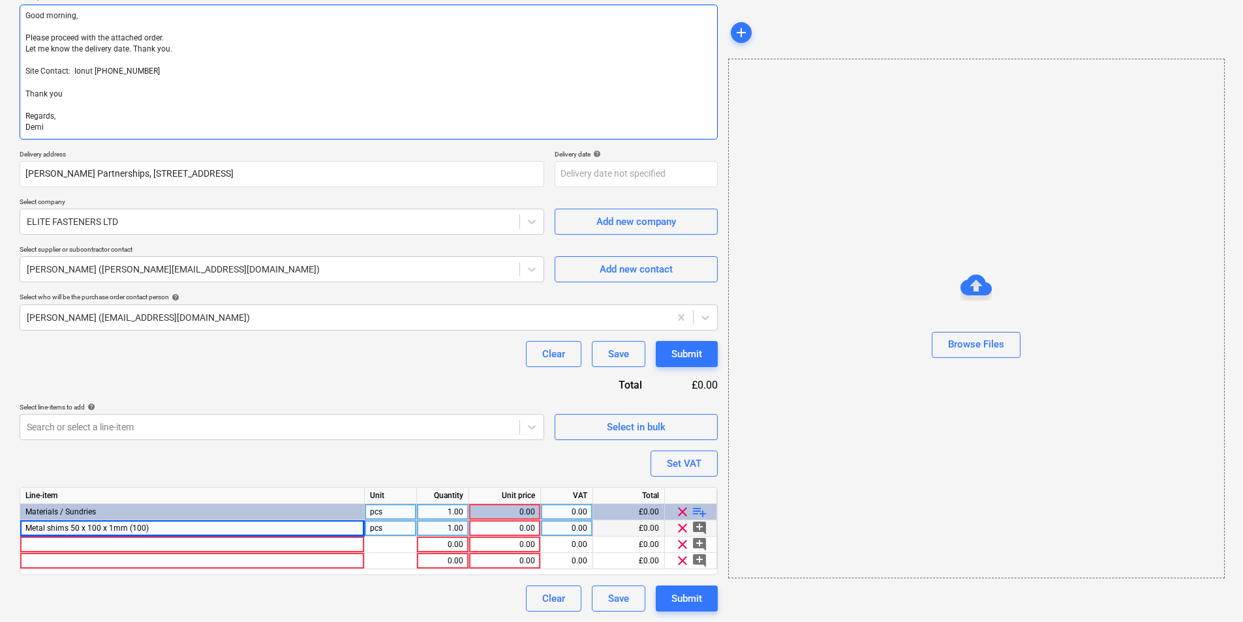
type textarea "x"
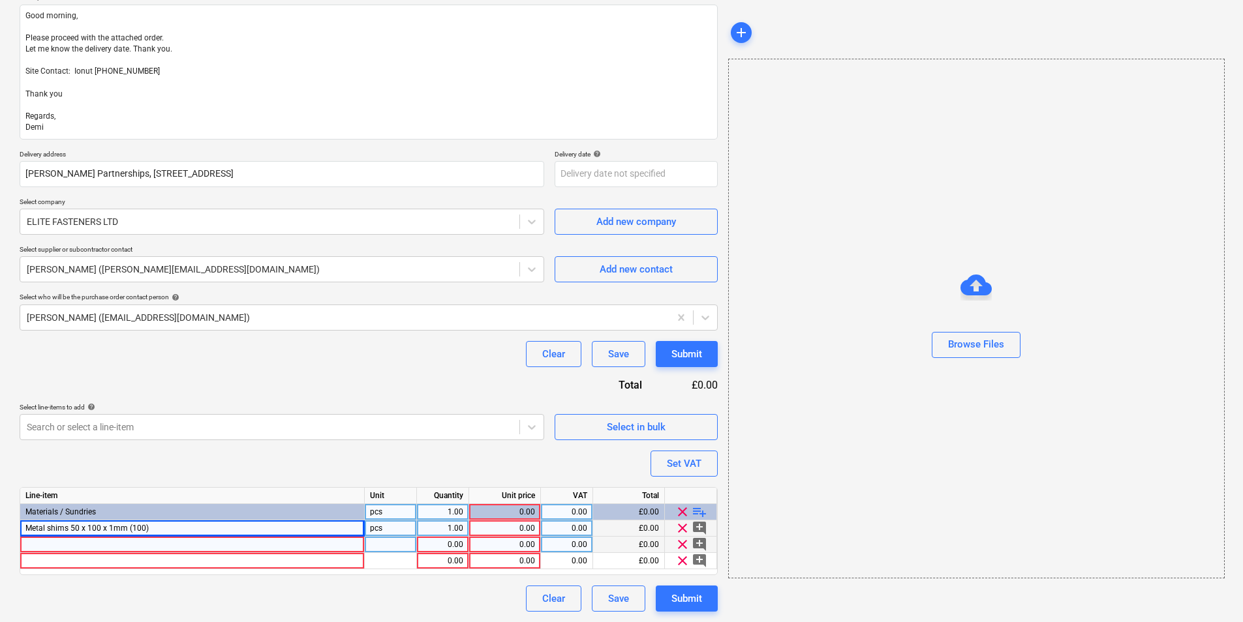
click at [134, 545] on div at bounding box center [192, 545] width 344 height 16
type input "Metal shims 50 x 100 x 3mm (100)"
type textarea "x"
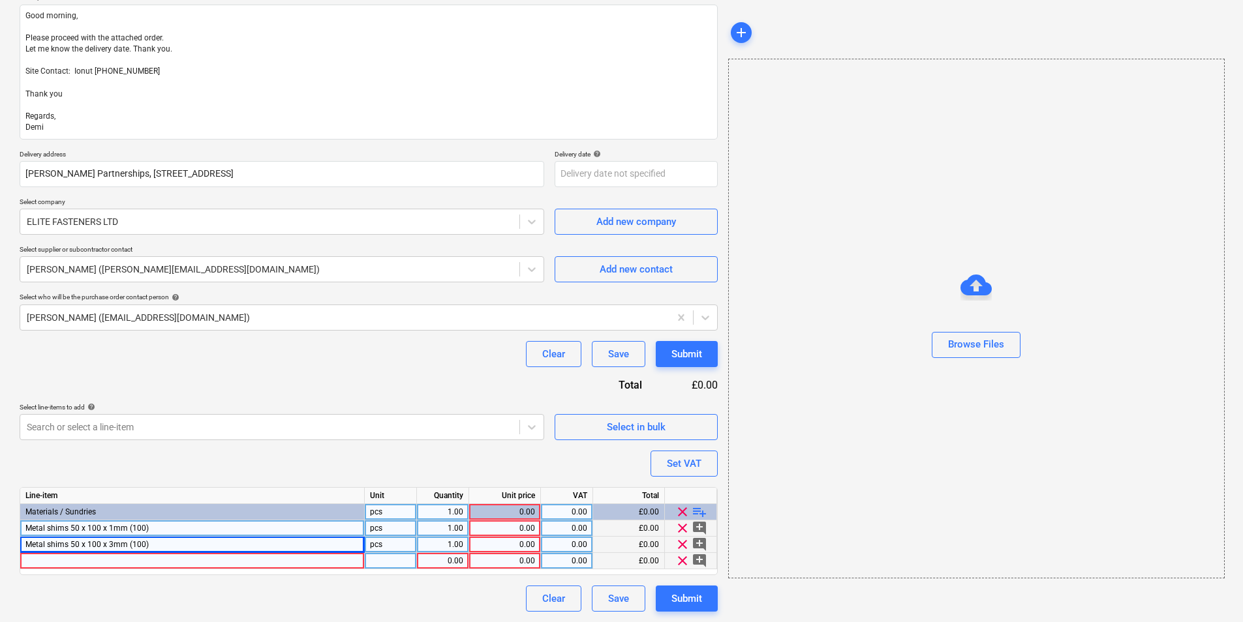
click at [246, 559] on div at bounding box center [192, 561] width 344 height 16
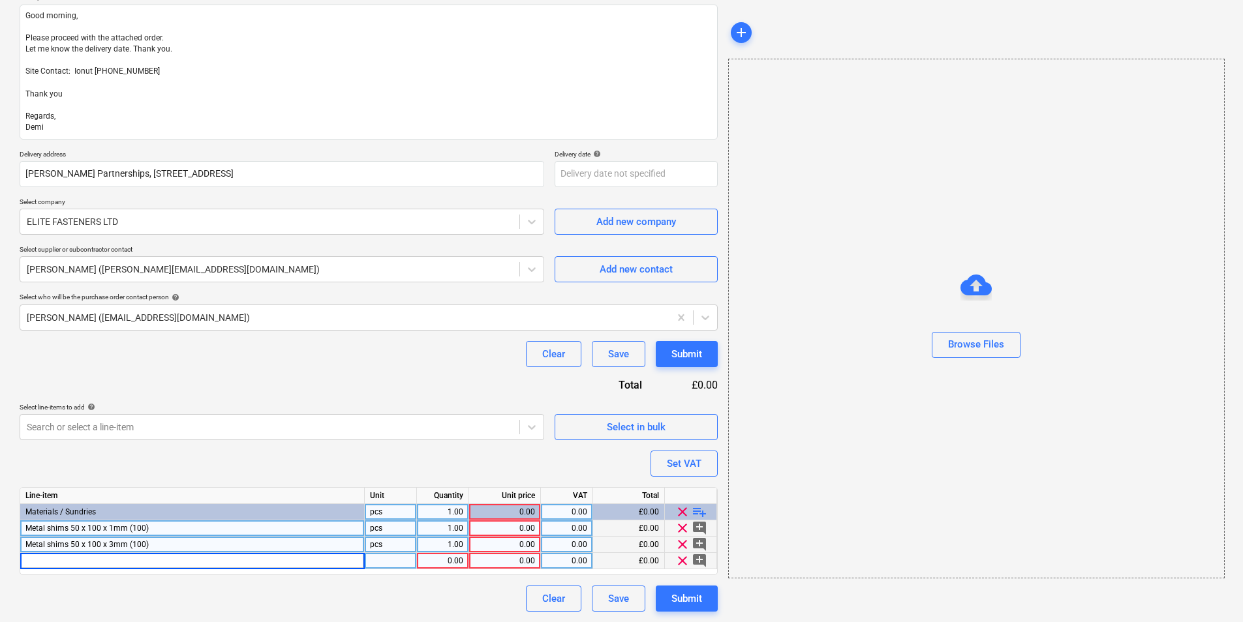
type input "Metal shims 50 x 100 x 5mm (100)"
type textarea "x"
click at [394, 513] on div "pcs" at bounding box center [391, 512] width 52 height 16
type input "packs"
type textarea "x"
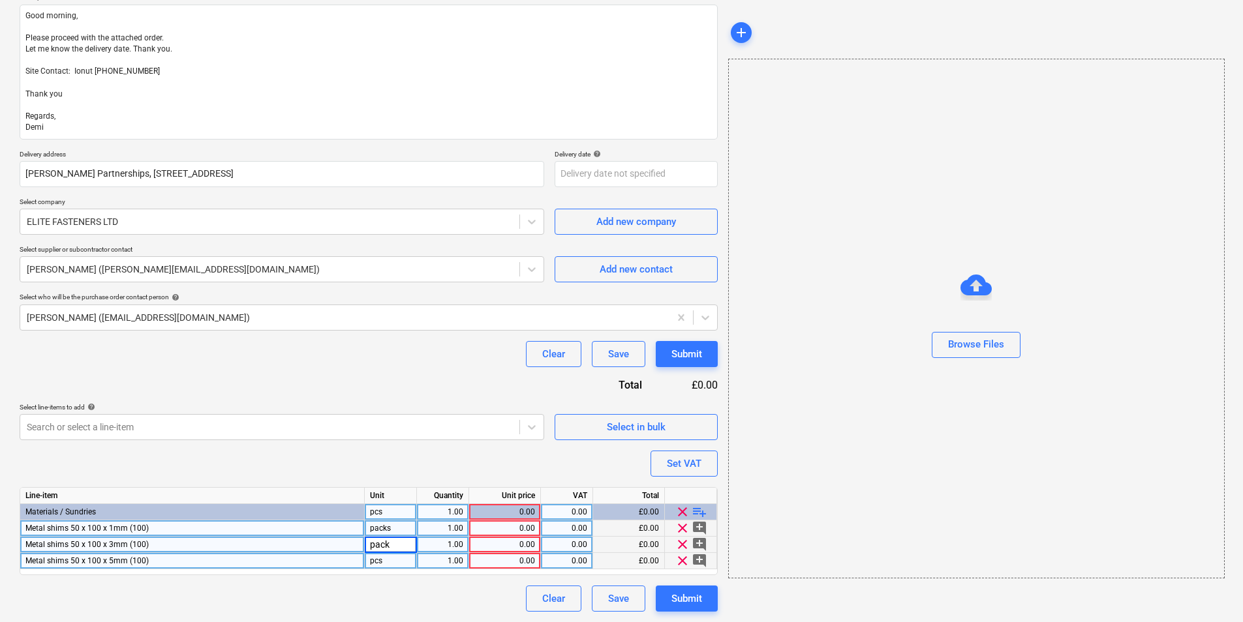
type input "packs"
type textarea "x"
type input "packs"
type textarea "x"
type input "20"
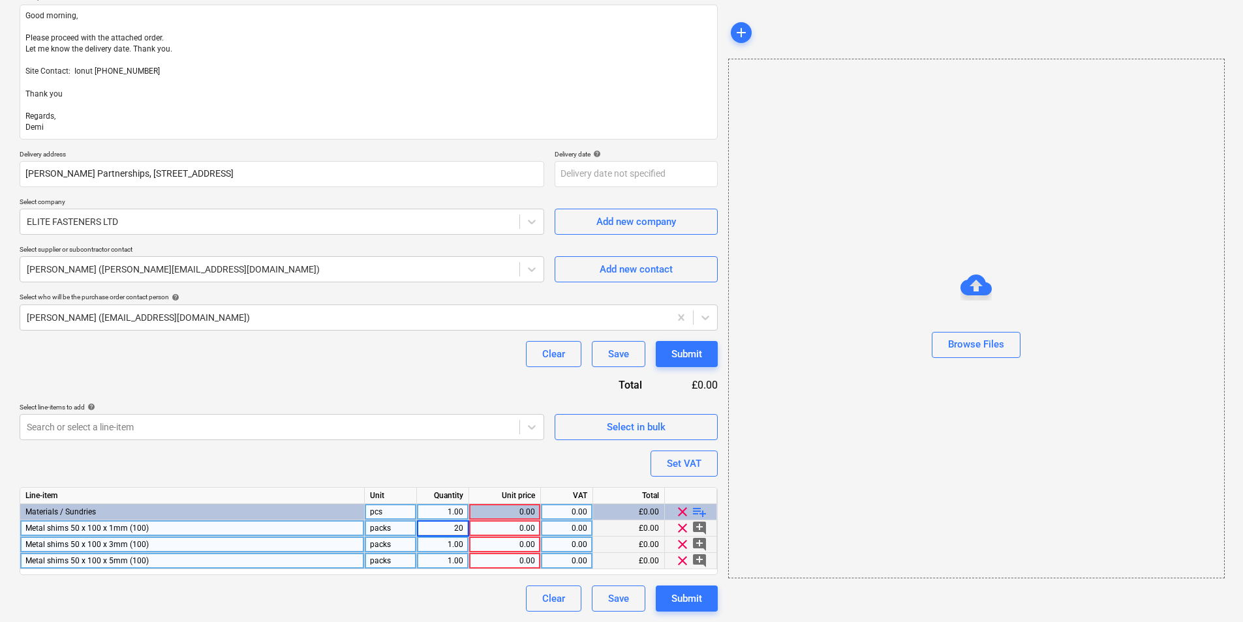
type textarea "x"
type input "20"
type textarea "x"
type input "20"
type textarea "x"
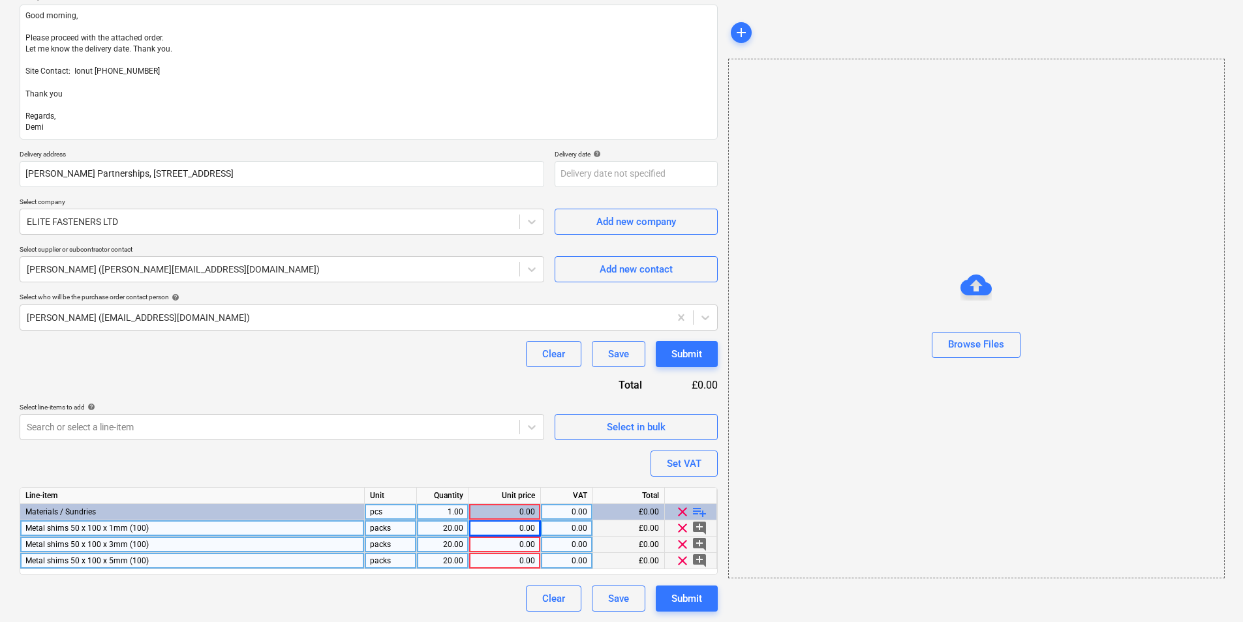
click at [515, 532] on div "0.00" at bounding box center [504, 529] width 61 height 16
type input "20.40"
type textarea "x"
type input "20"
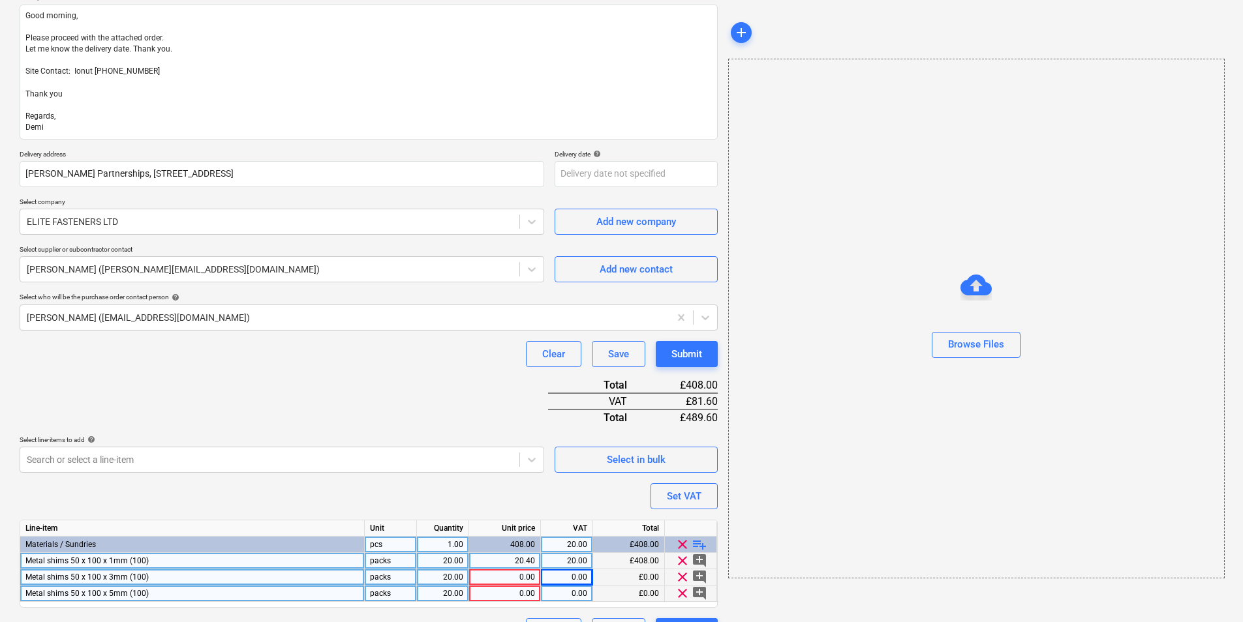
type textarea "x"
click at [513, 575] on div "0.00" at bounding box center [504, 577] width 61 height 16
type input "46.80"
type textarea "x"
type input "20"
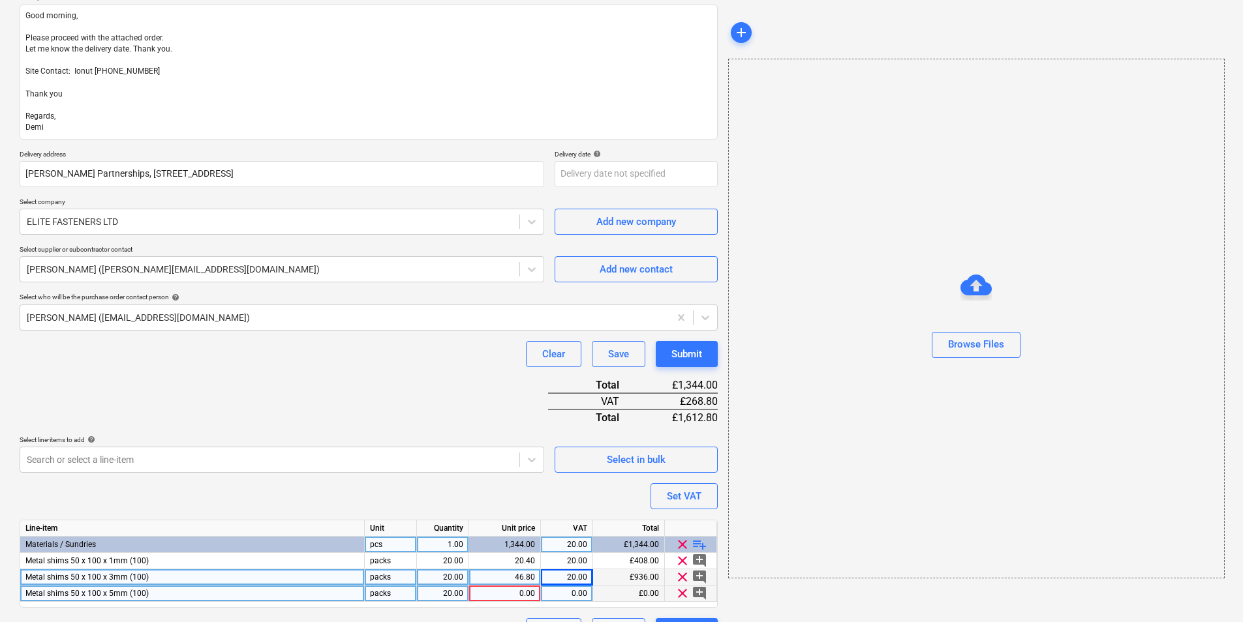
click at [520, 598] on div "0.00" at bounding box center [504, 594] width 61 height 16
type textarea "x"
type input "99.60"
type textarea "x"
type input "20"
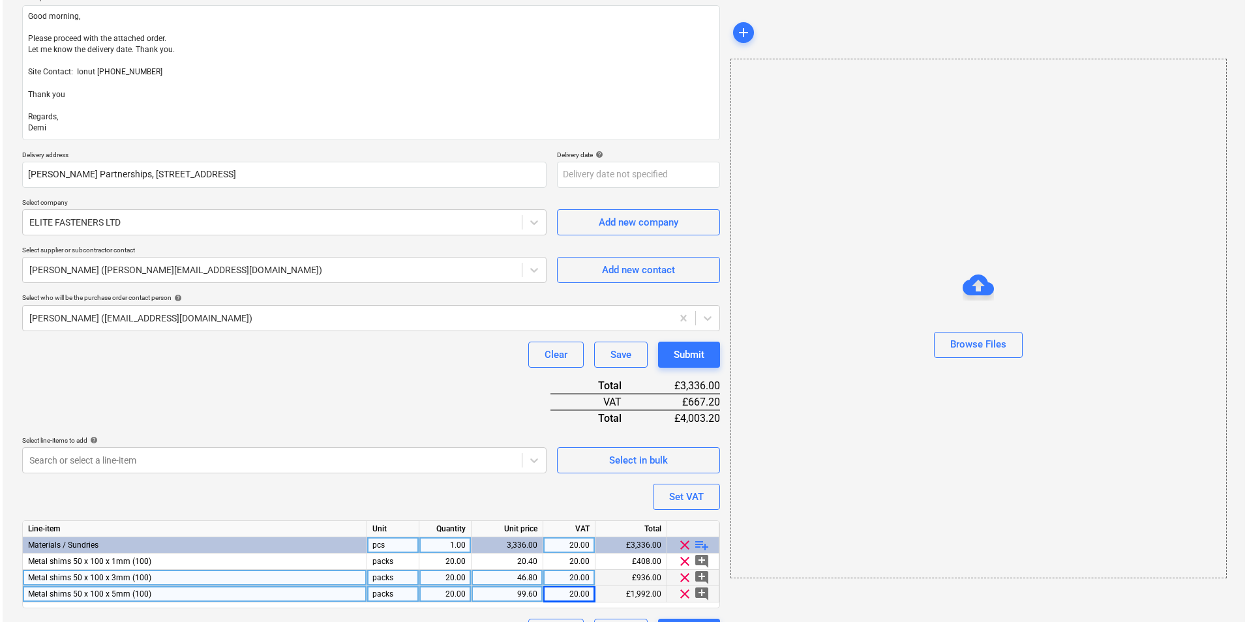
scroll to position [194, 0]
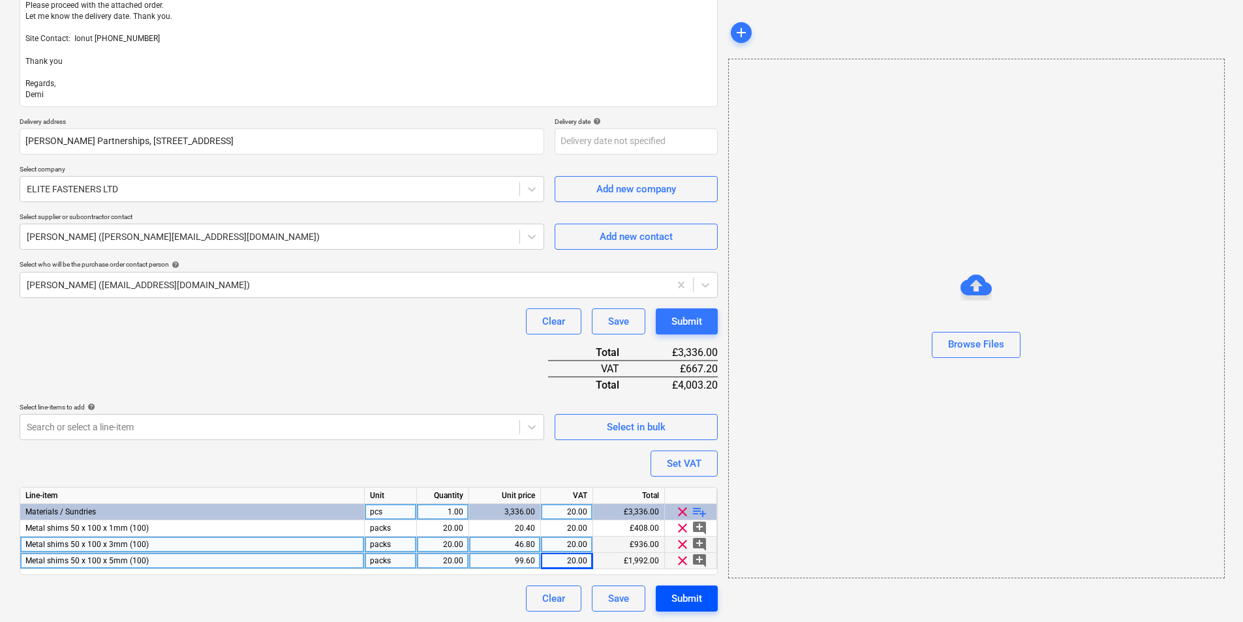
click at [681, 594] on div "Submit" at bounding box center [686, 598] width 31 height 17
type textarea "x"
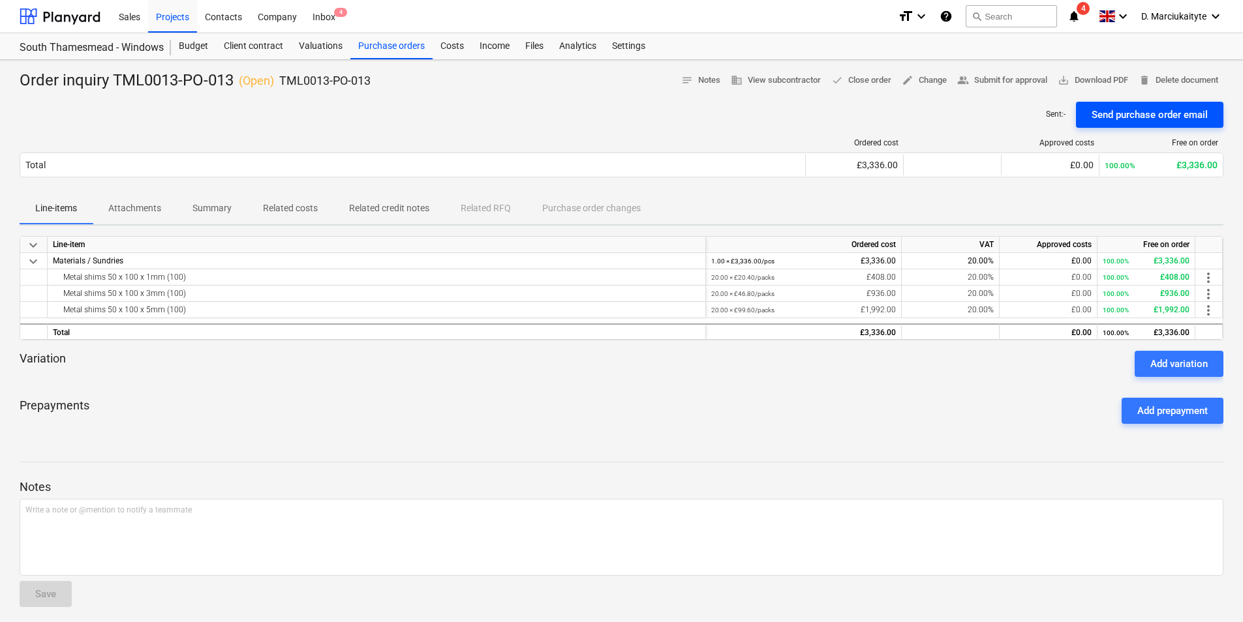
click at [1108, 116] on div "Send purchase order email" at bounding box center [1149, 114] width 116 height 17
click at [189, 14] on div "Projects" at bounding box center [172, 15] width 49 height 33
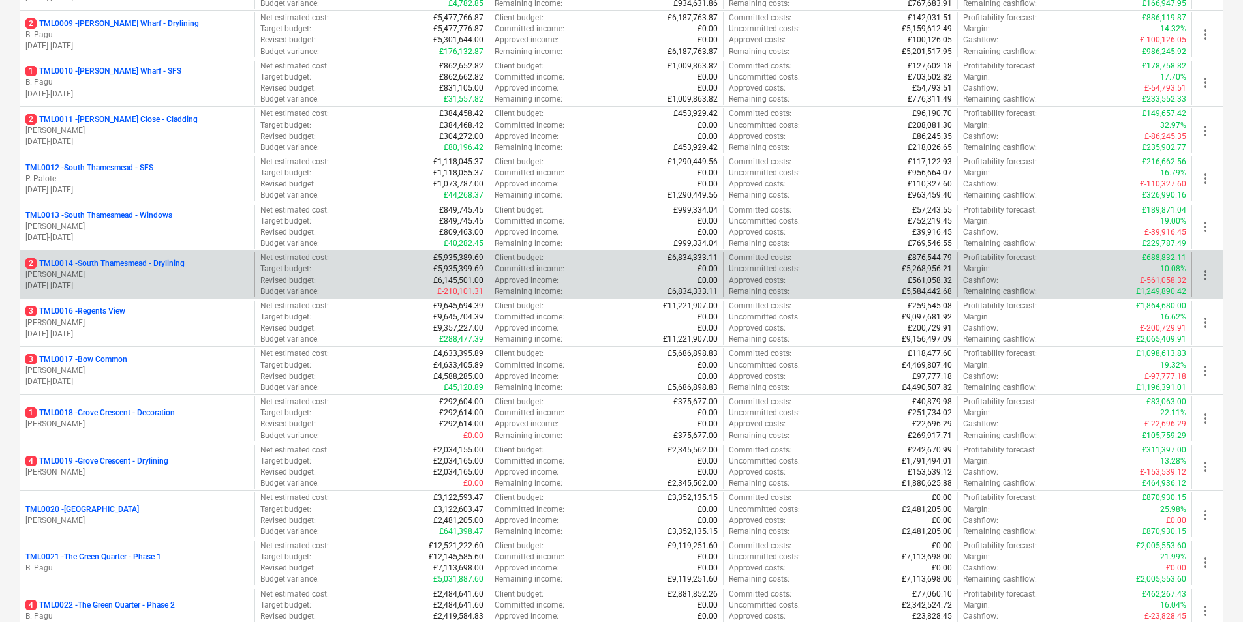
scroll to position [652, 0]
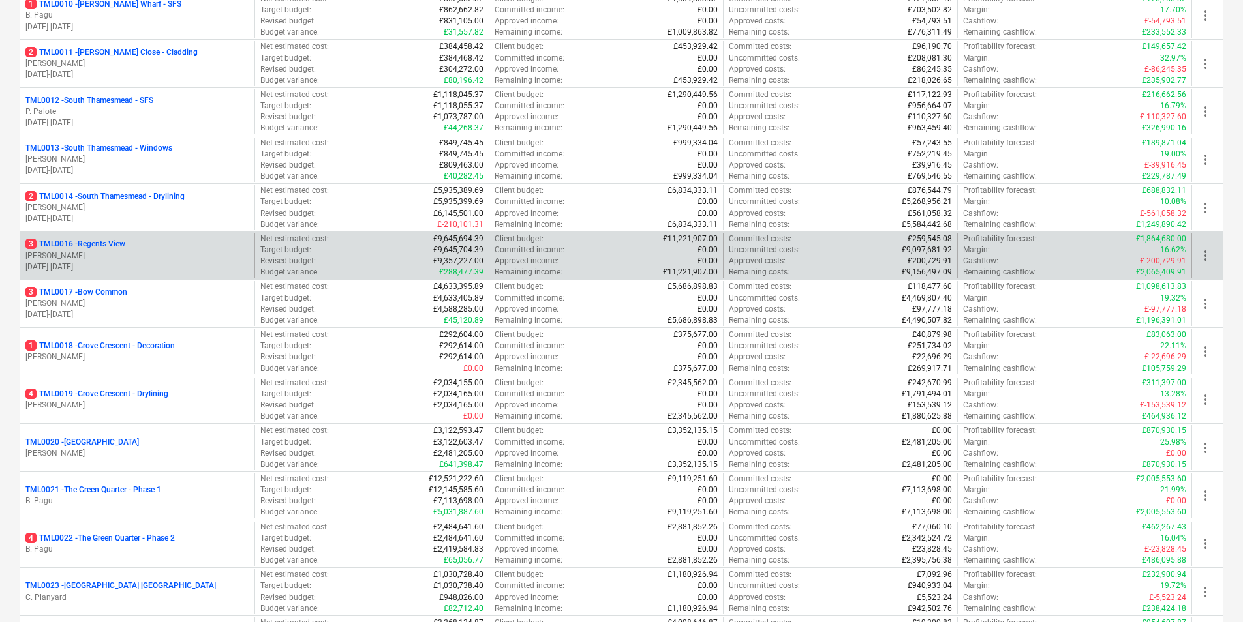
click at [116, 250] on p "[PERSON_NAME]" at bounding box center [137, 255] width 224 height 11
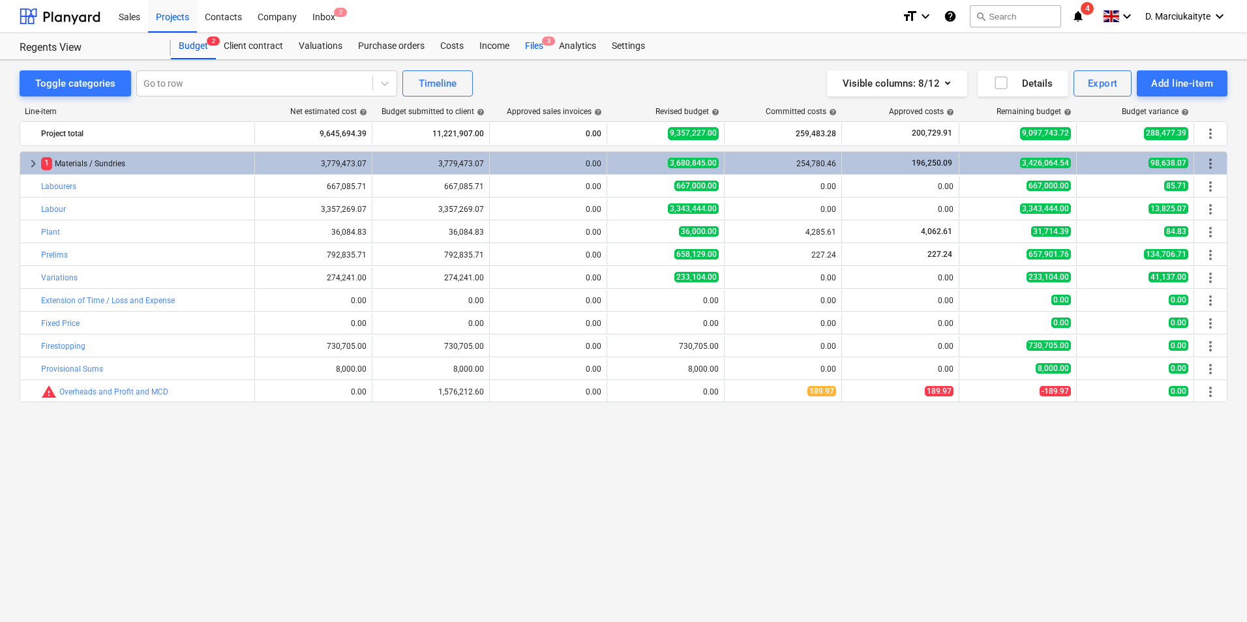
click at [530, 44] on div "Files 3" at bounding box center [534, 46] width 34 height 26
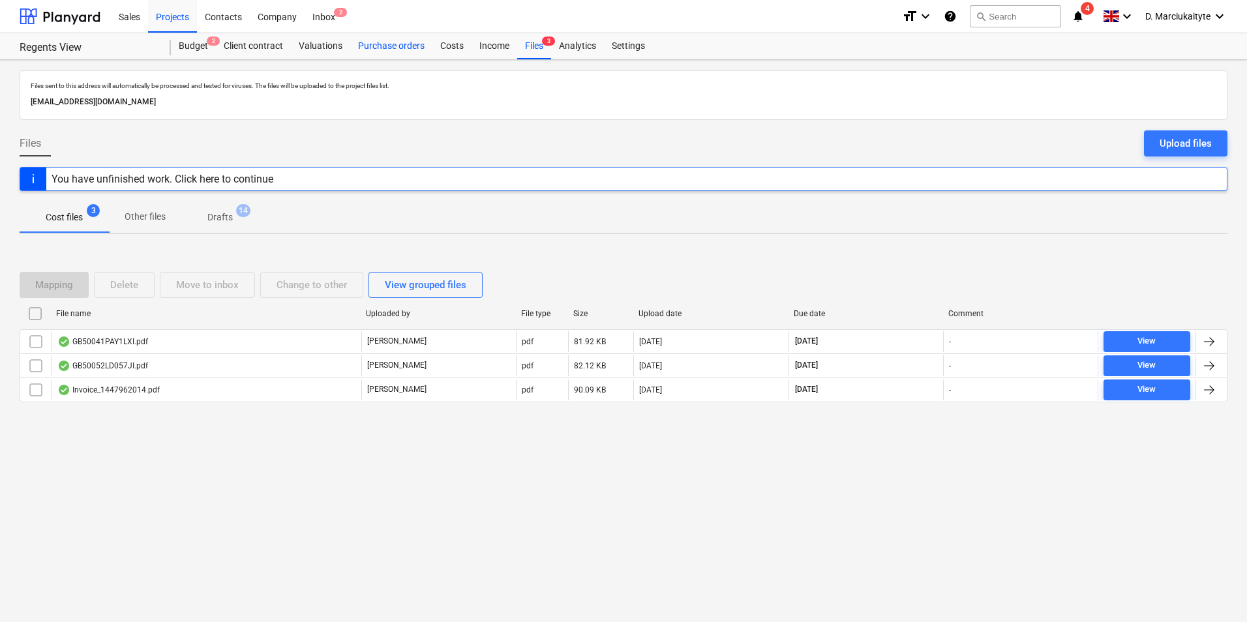
click at [386, 43] on div "Purchase orders" at bounding box center [391, 46] width 82 height 26
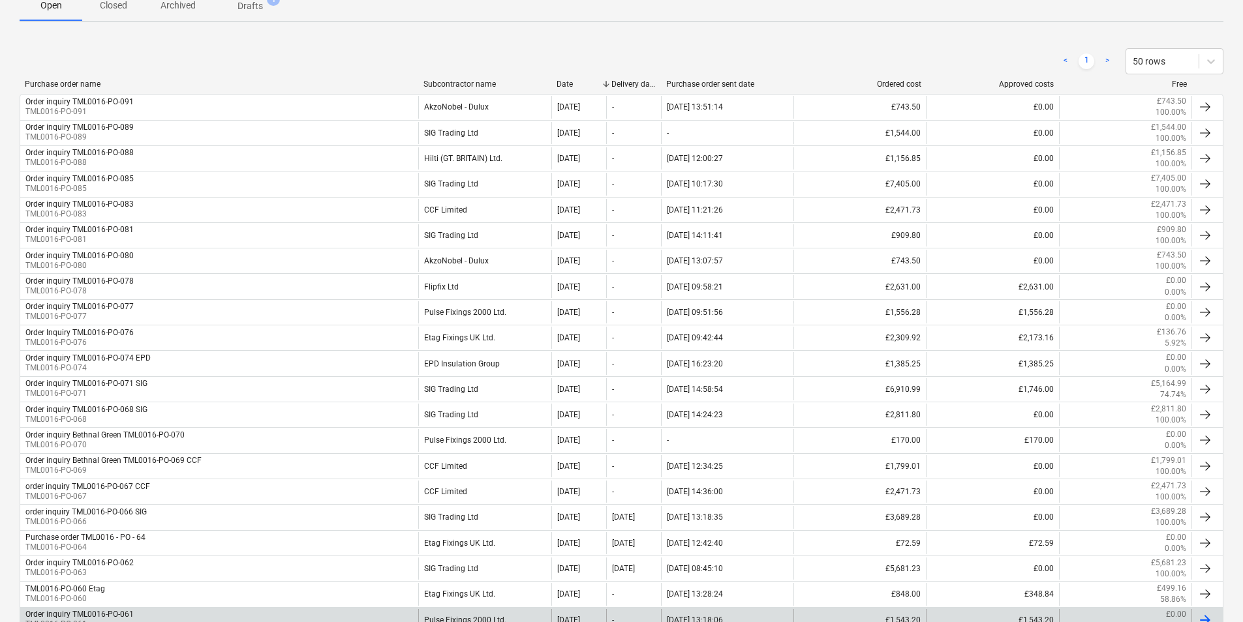
scroll to position [457, 0]
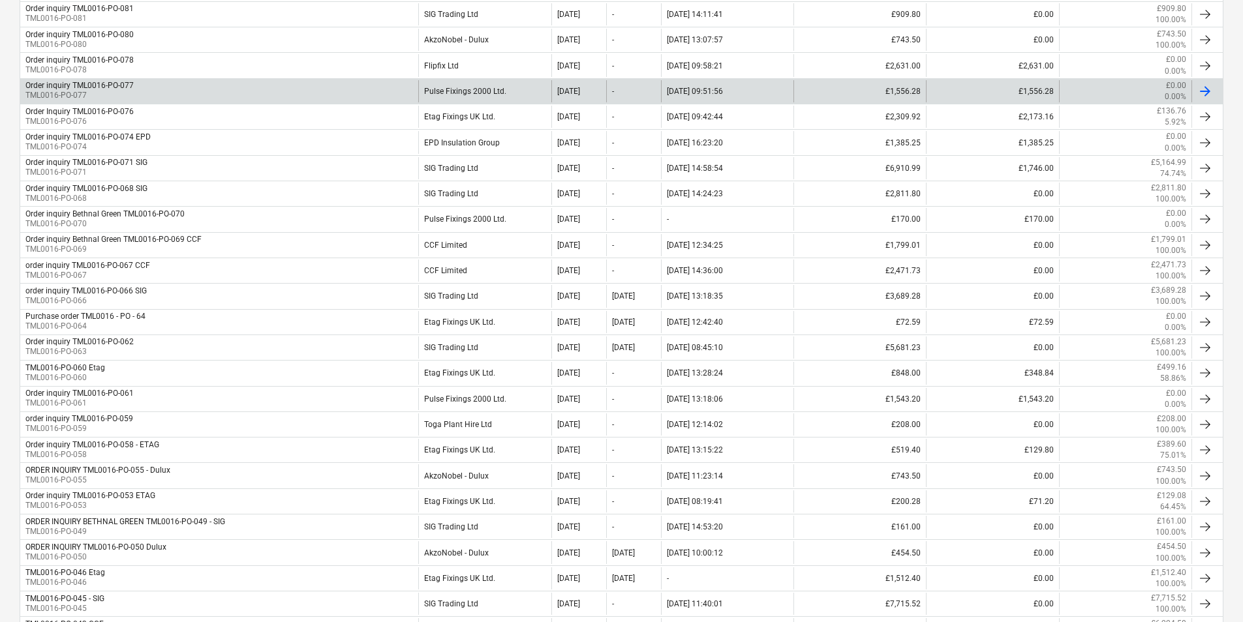
click at [286, 85] on div "Order inquiry TML0016-PO-077 TML0016-PO-077" at bounding box center [219, 91] width 398 height 22
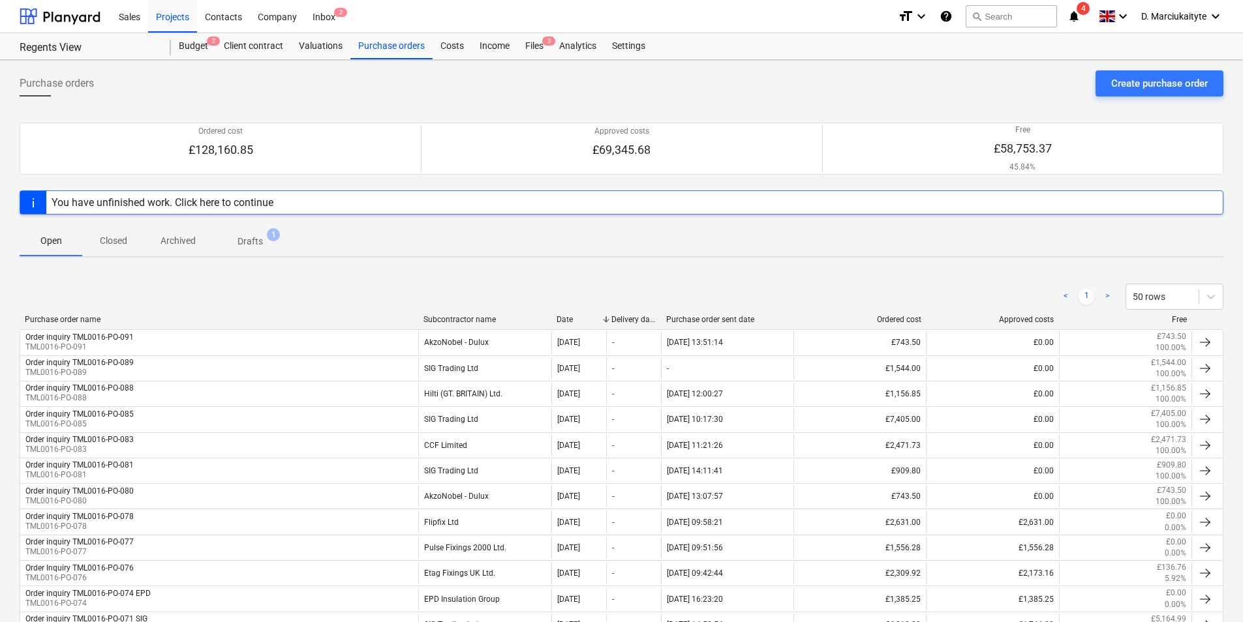
click at [117, 240] on p "Closed" at bounding box center [113, 241] width 31 height 14
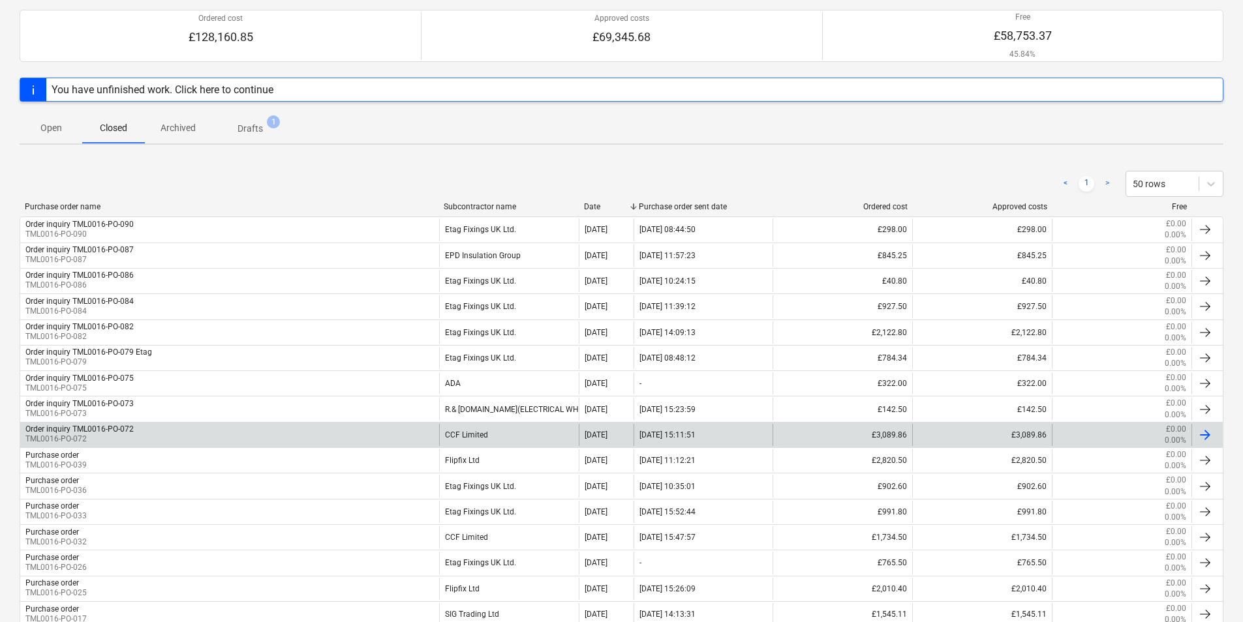
scroll to position [196, 0]
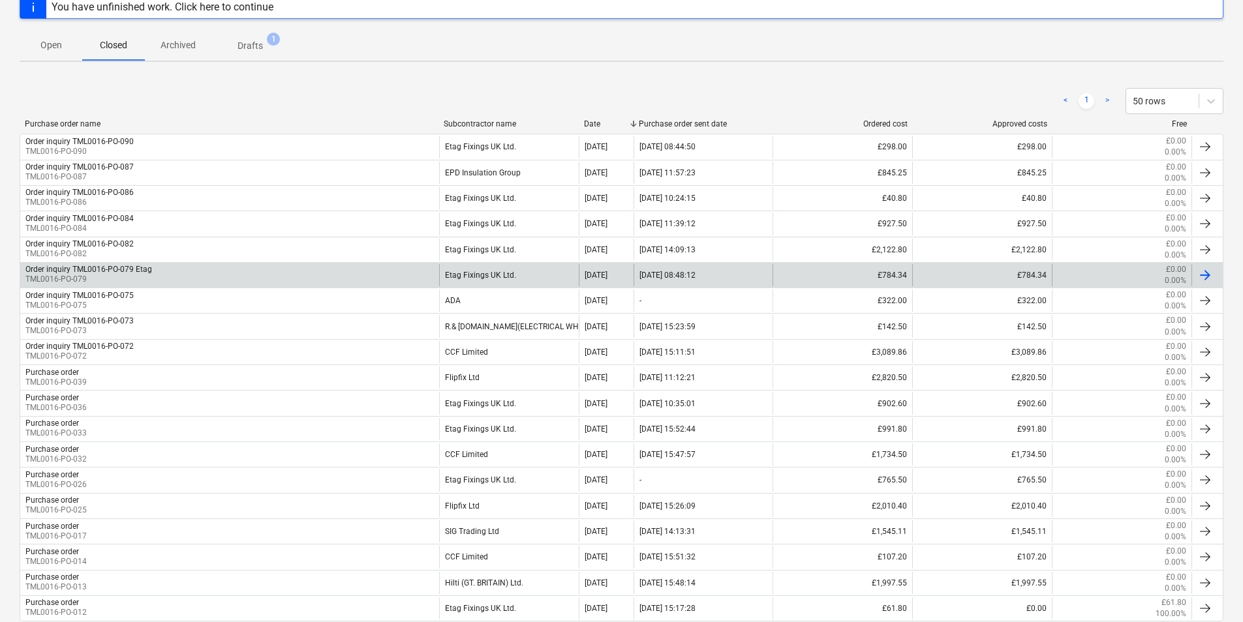
click at [340, 269] on div "Order inquiry TML0016-PO-079 Etag TML0016-PO-079" at bounding box center [229, 275] width 419 height 22
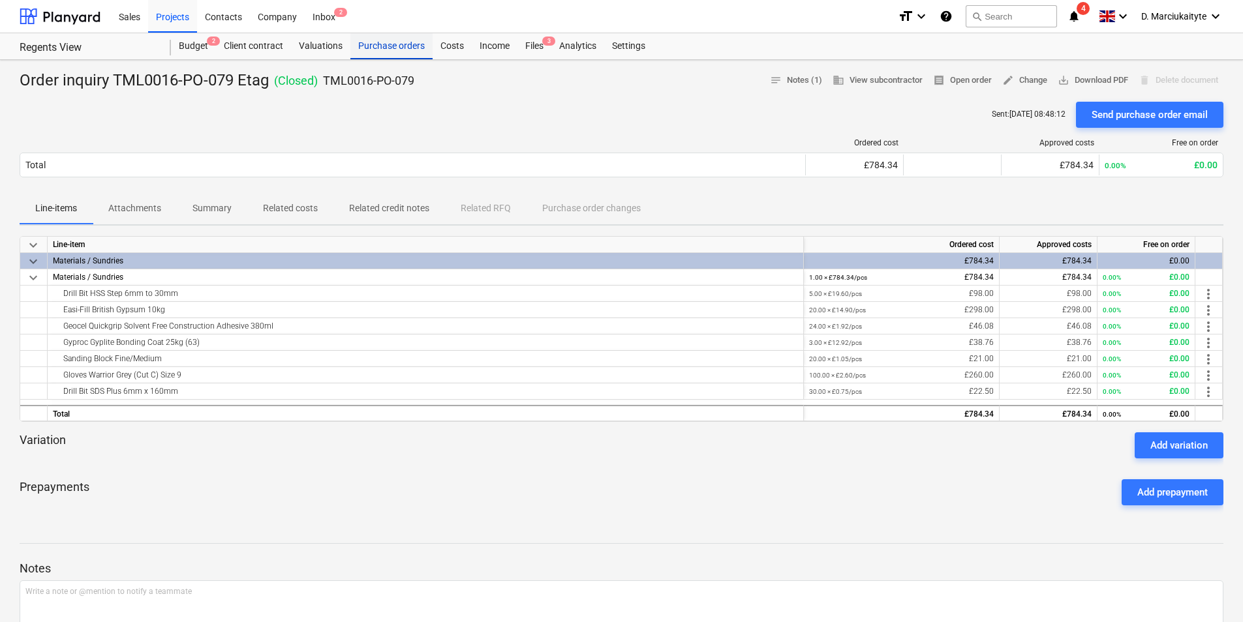
click at [380, 50] on div "Purchase orders" at bounding box center [391, 46] width 82 height 26
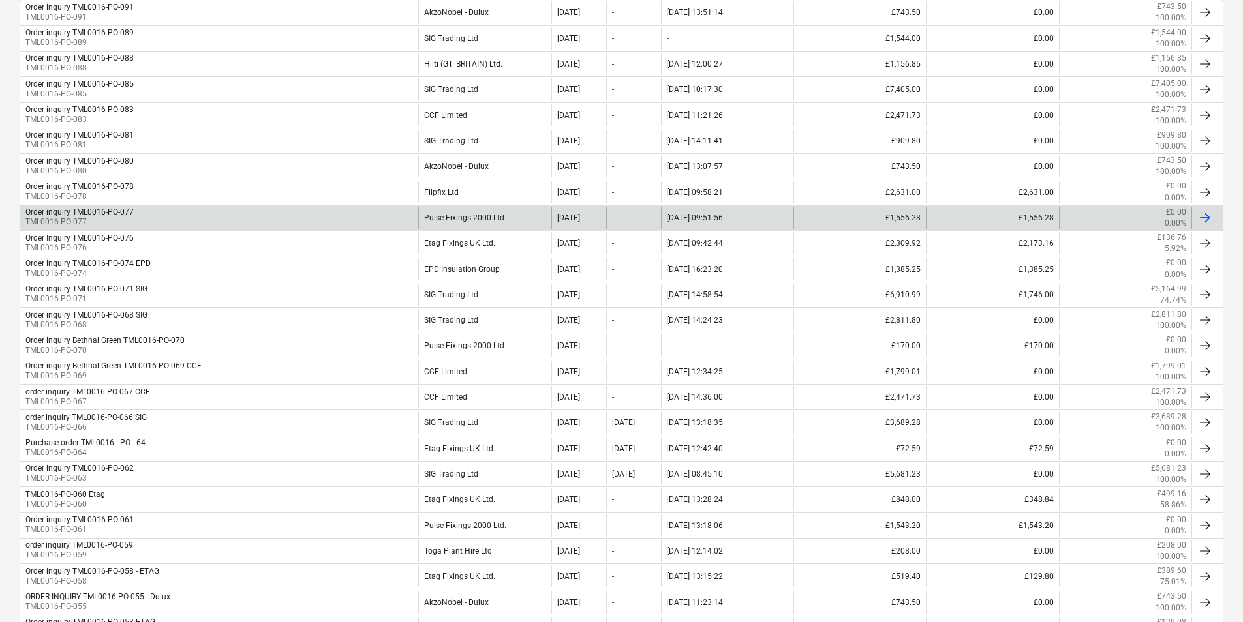
scroll to position [196, 0]
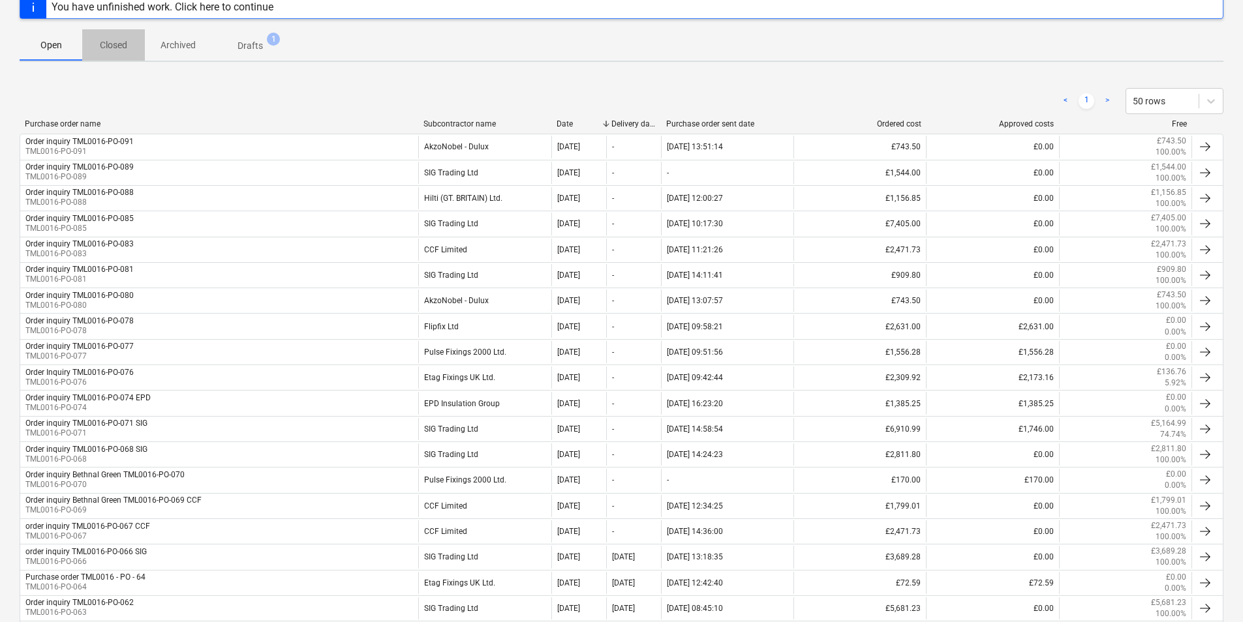
click at [116, 44] on p "Closed" at bounding box center [113, 45] width 31 height 14
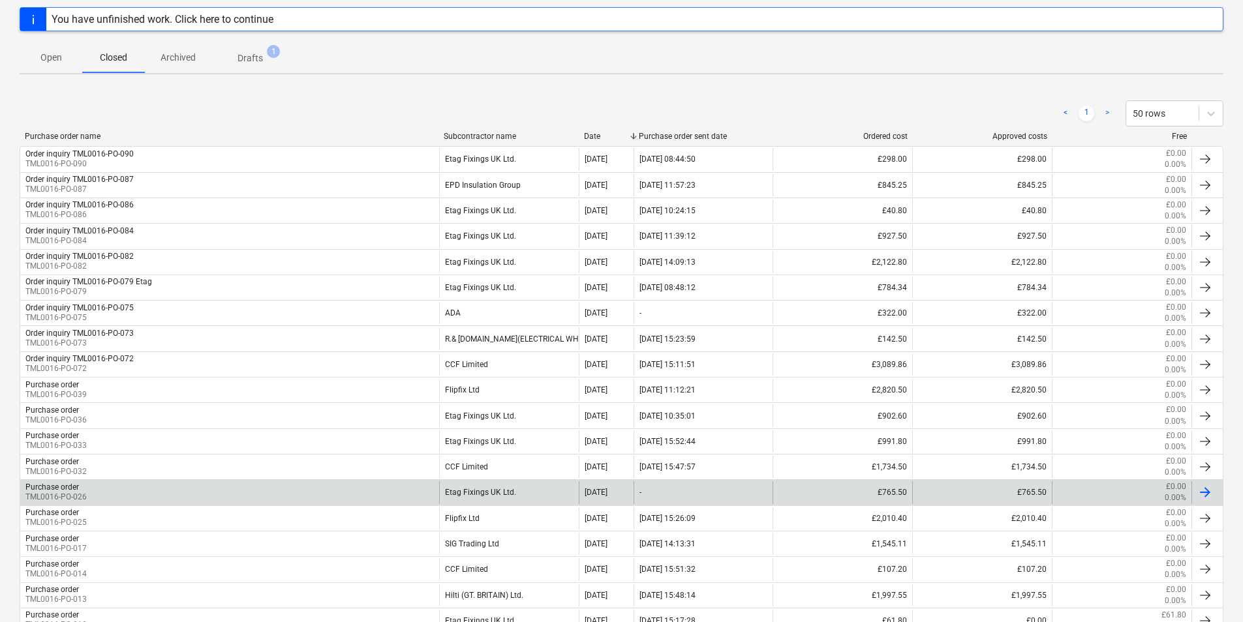
scroll to position [72, 0]
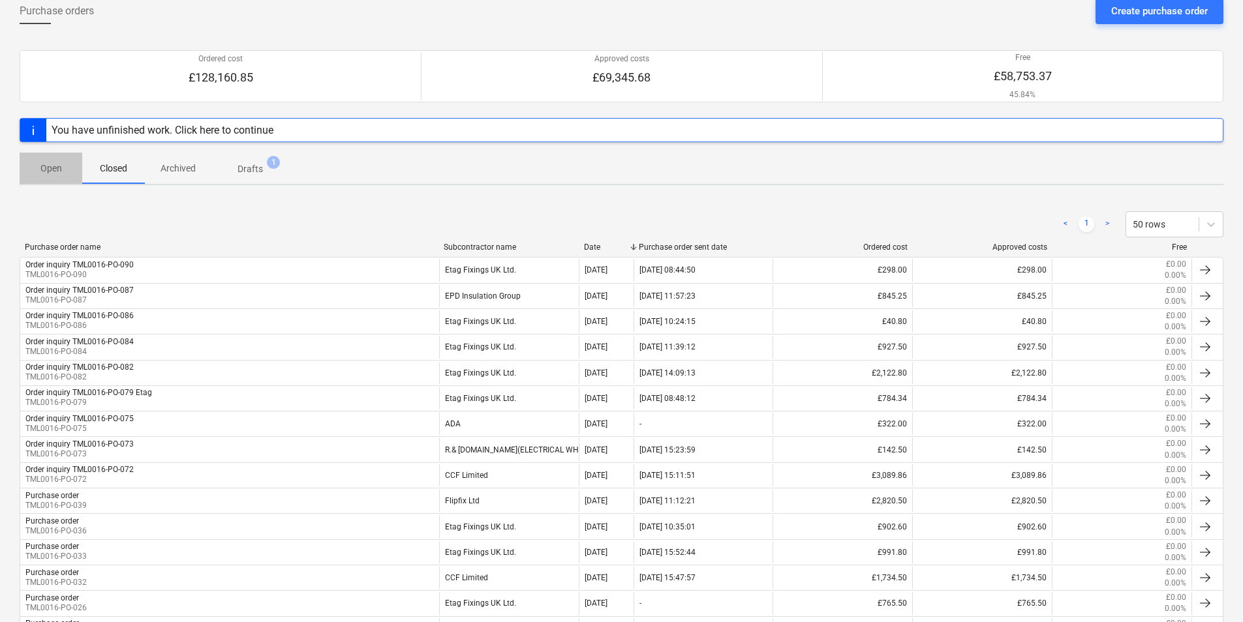
click at [48, 163] on p "Open" at bounding box center [50, 169] width 31 height 14
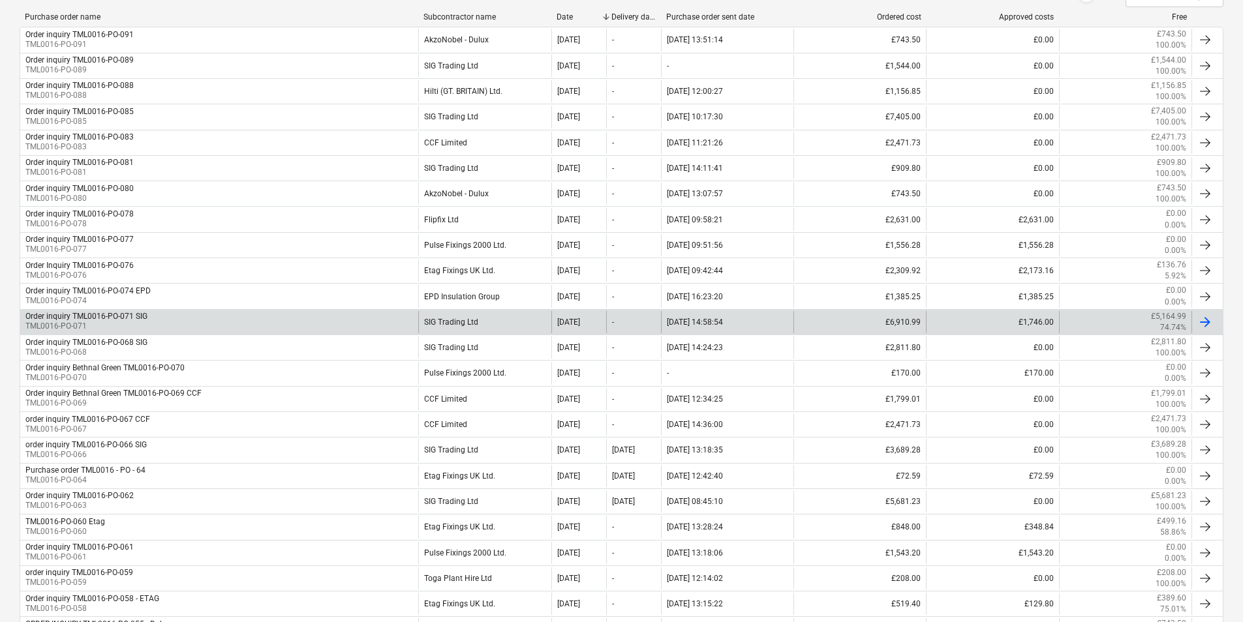
scroll to position [333, 0]
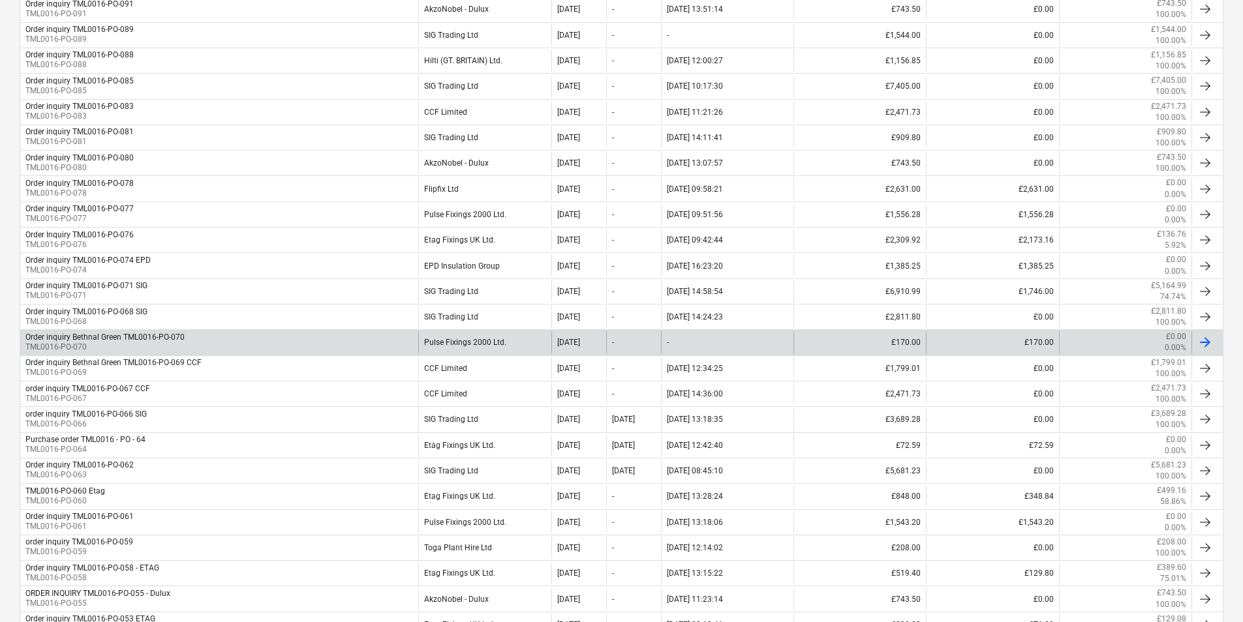
click at [222, 344] on div "Order inquiry Bethnal Green TML0016-PO-070 TML0016-PO-070" at bounding box center [219, 342] width 398 height 22
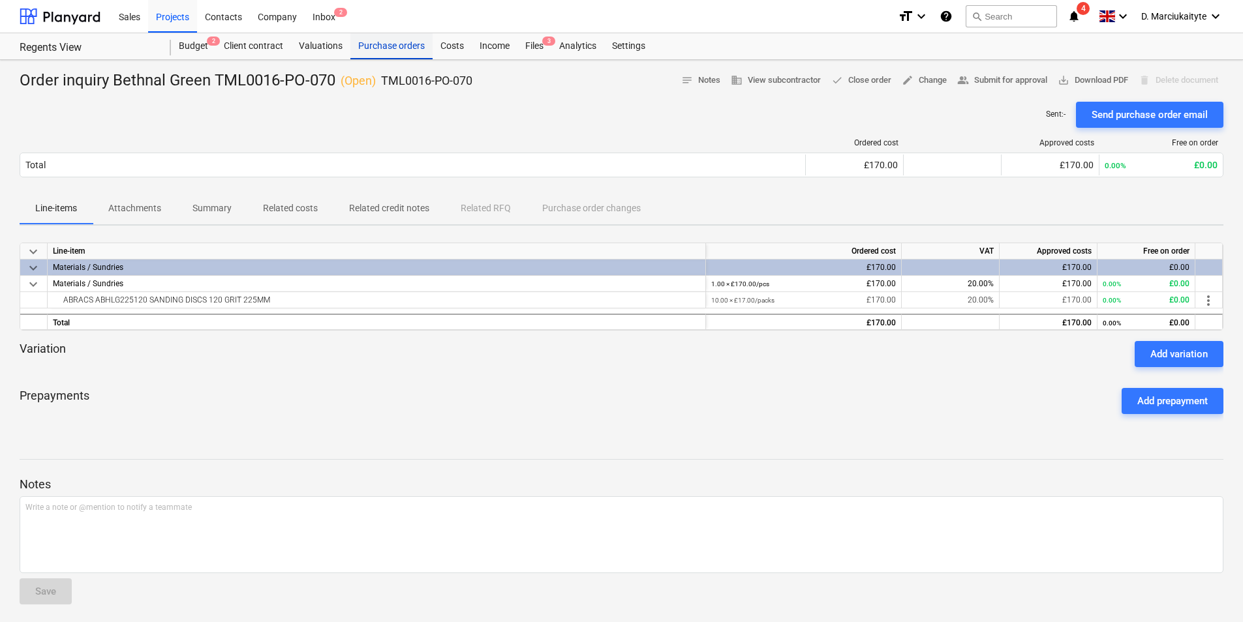
click at [391, 40] on div "Purchase orders" at bounding box center [391, 46] width 82 height 26
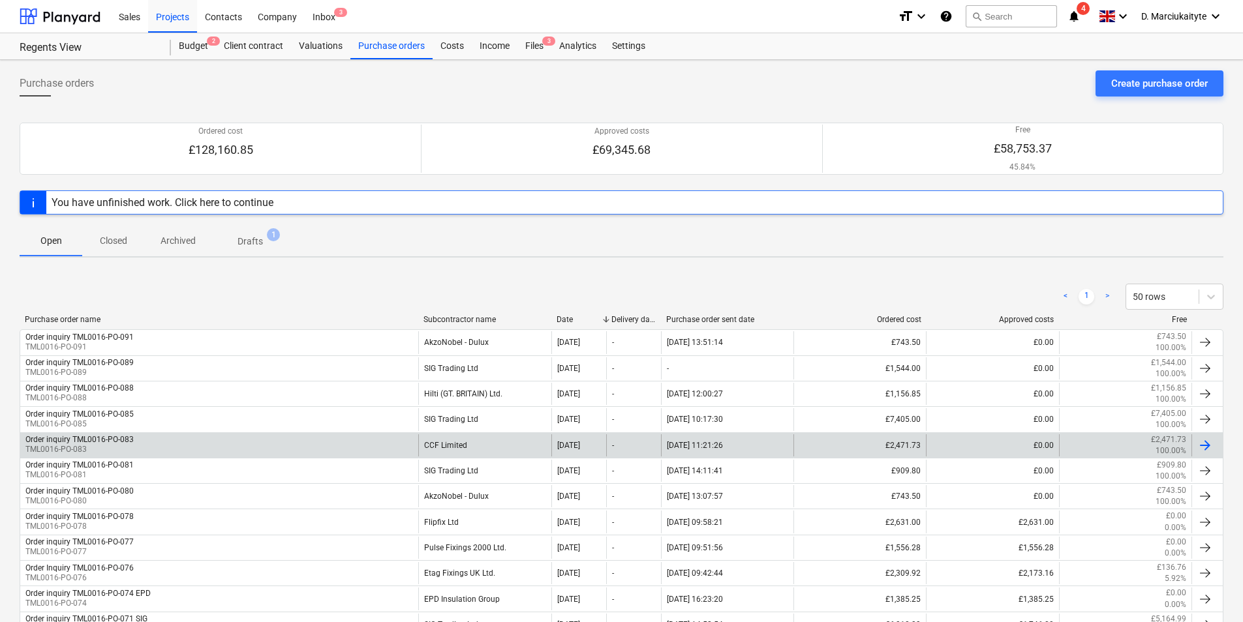
click at [454, 444] on div "CCF Limited" at bounding box center [484, 445] width 132 height 22
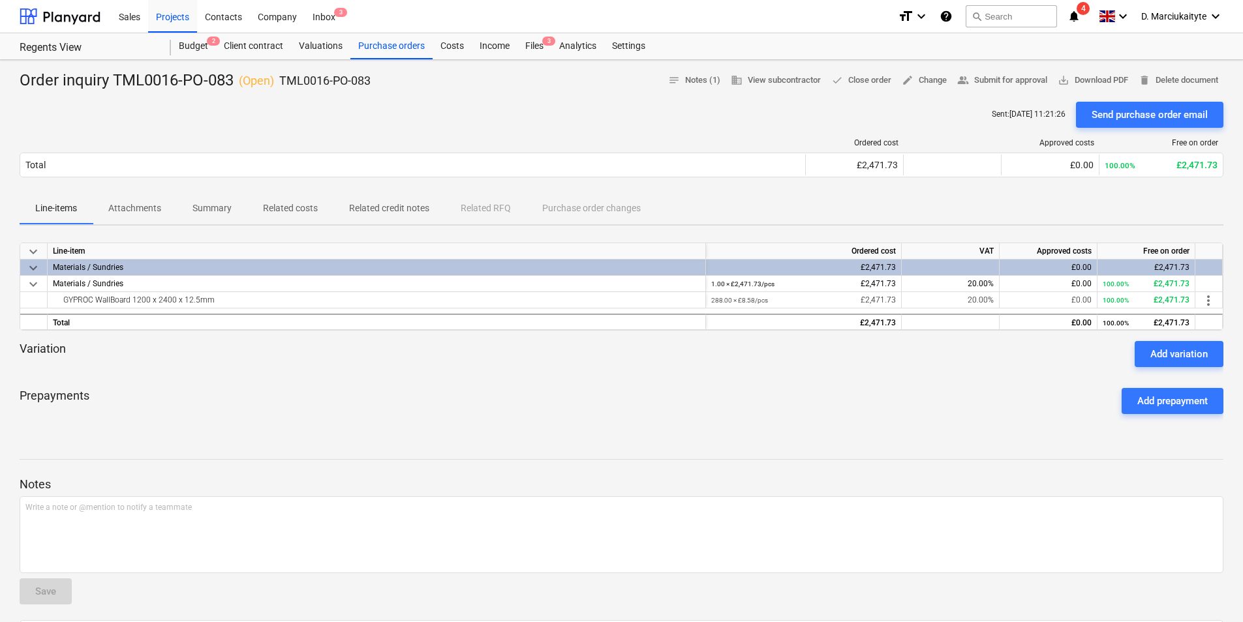
click at [210, 204] on p "Summary" at bounding box center [211, 209] width 39 height 14
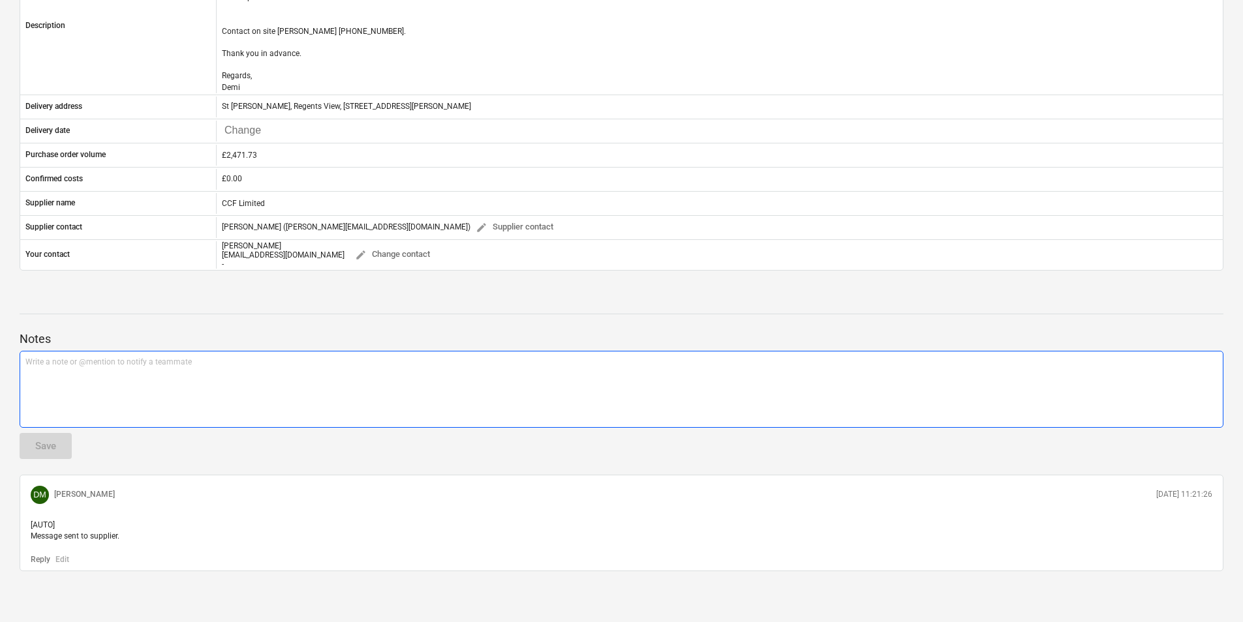
scroll to position [65, 0]
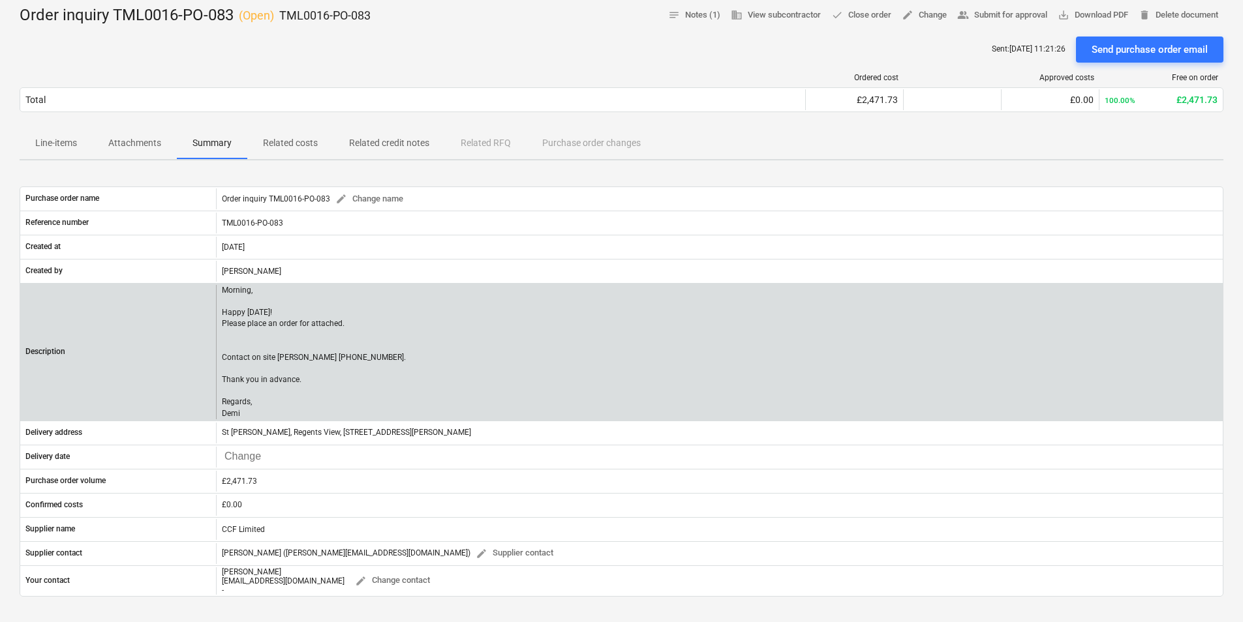
drag, startPoint x: 304, startPoint y: 147, endPoint x: 410, endPoint y: 363, distance: 239.8
click at [344, 358] on div "Order inquiry TML0016-PO-083 ( Open ) TML0016-PO-083 notes Notes (1) business V…" at bounding box center [621, 472] width 1243 height 955
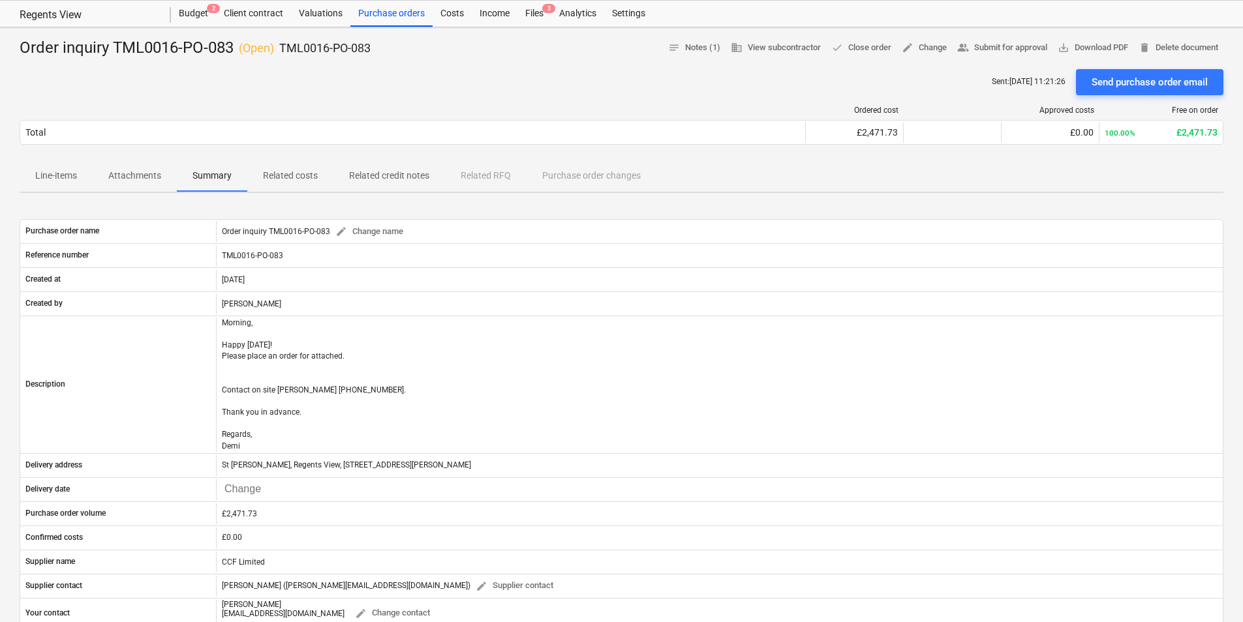
scroll to position [0, 0]
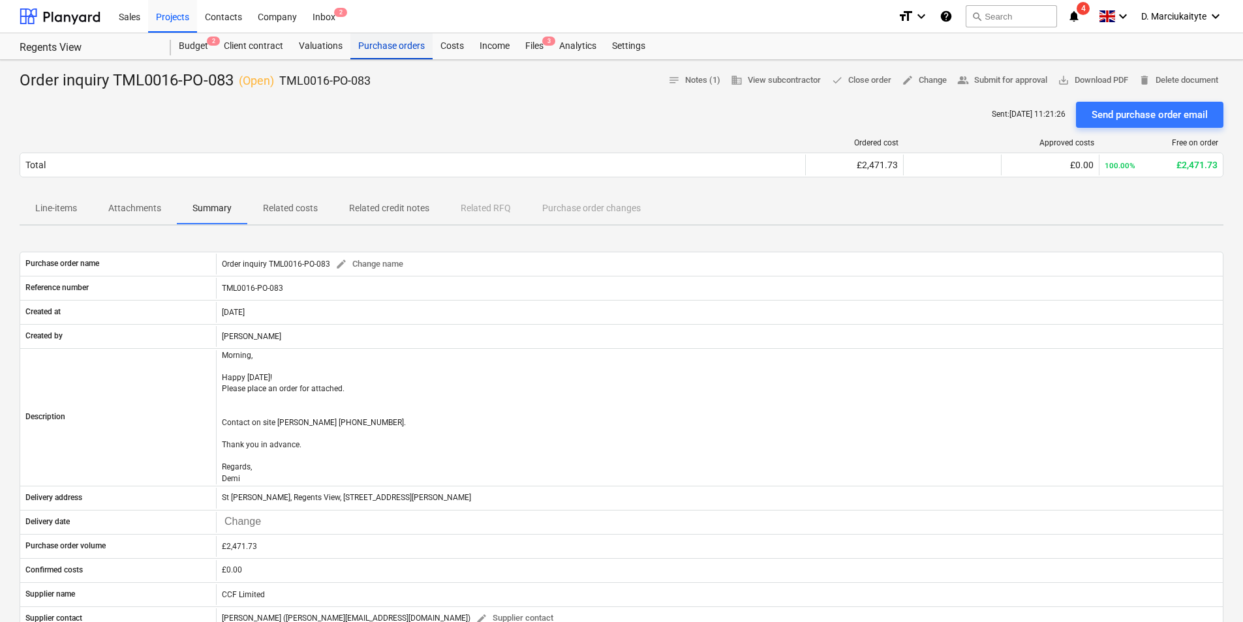
click at [387, 42] on div "Purchase orders" at bounding box center [391, 46] width 82 height 26
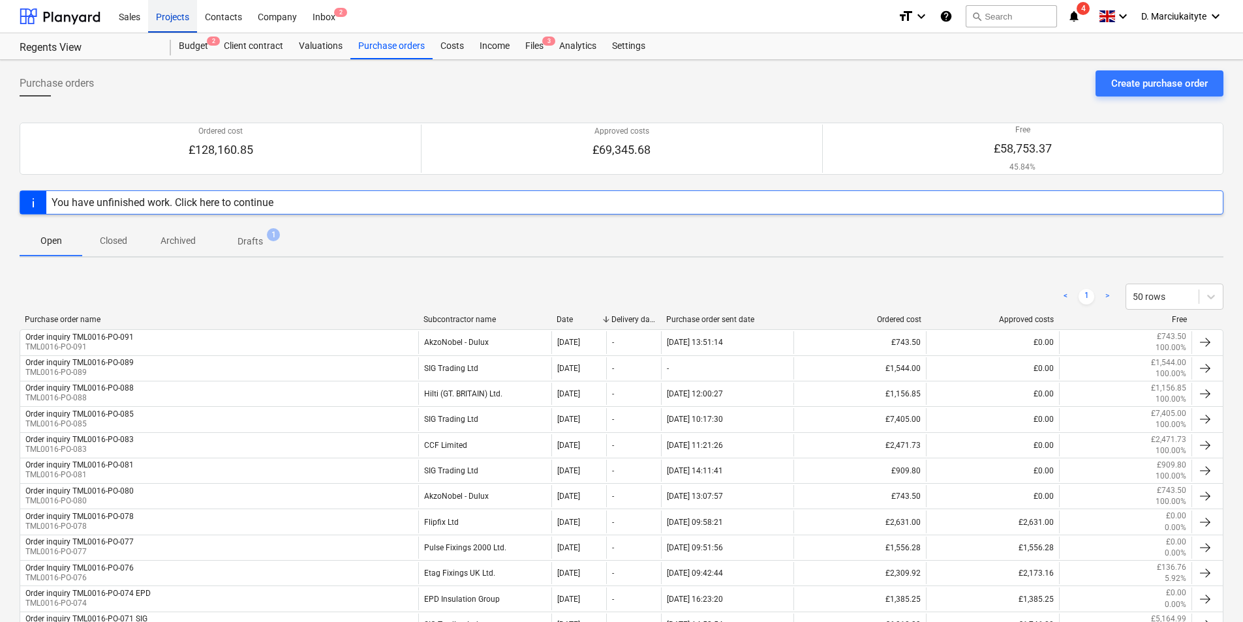
click at [175, 3] on div "Projects" at bounding box center [172, 15] width 49 height 33
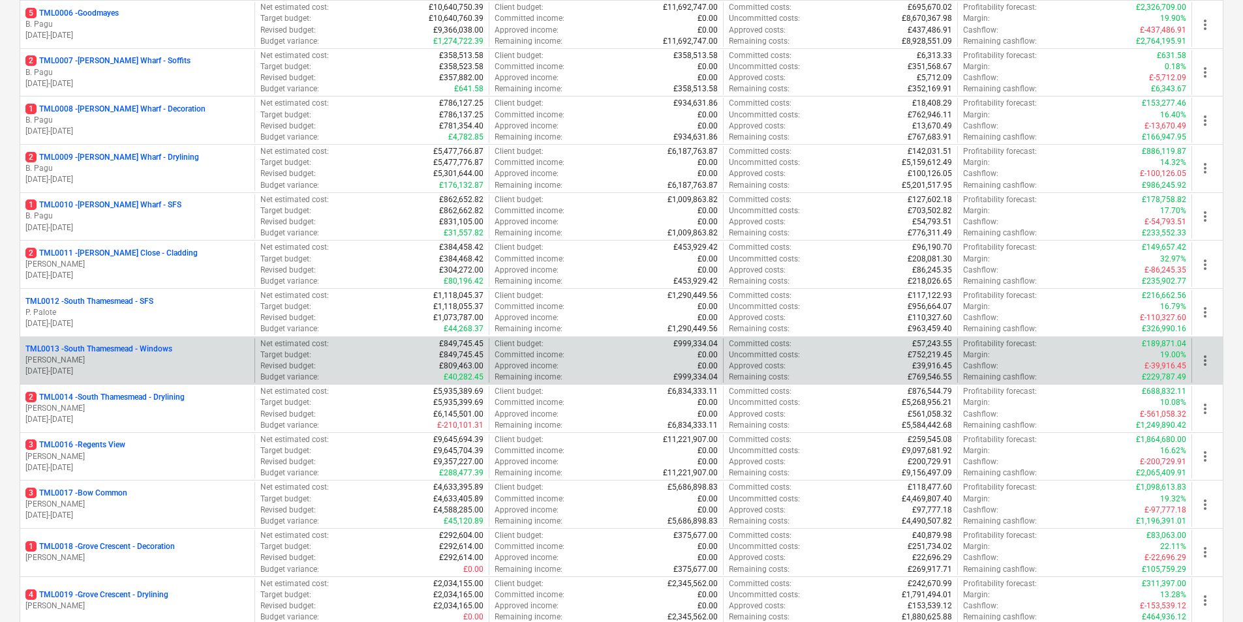
scroll to position [457, 0]
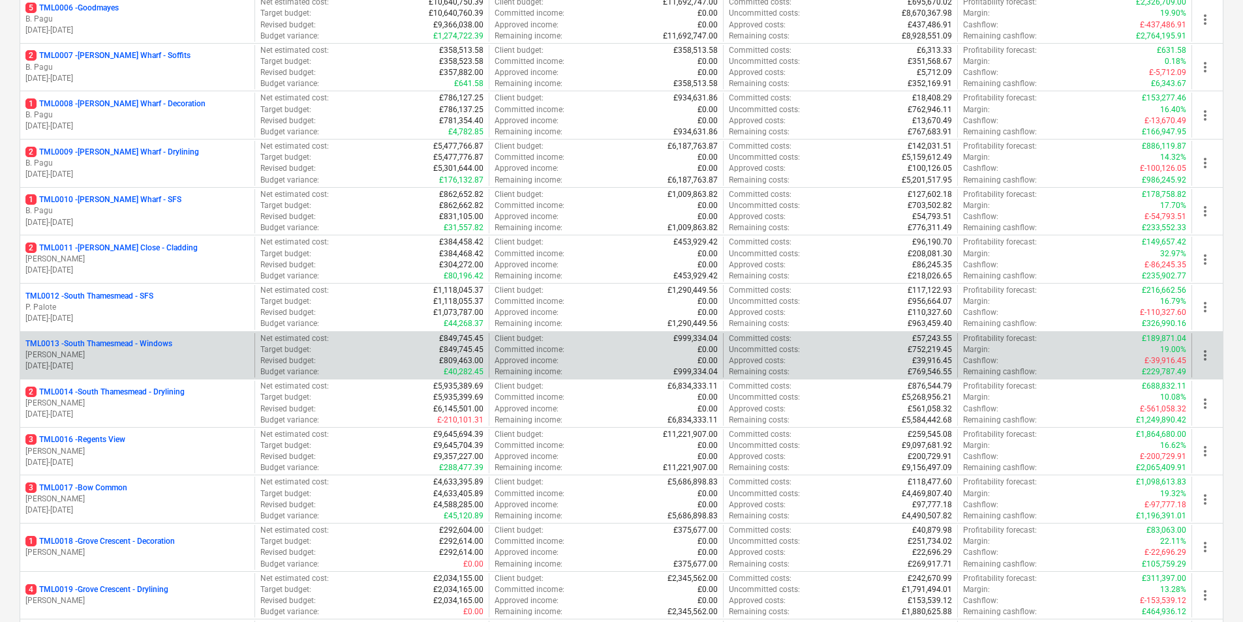
click at [160, 344] on p "TML0013 - [GEOGRAPHIC_DATA] - Windows" at bounding box center [98, 344] width 147 height 11
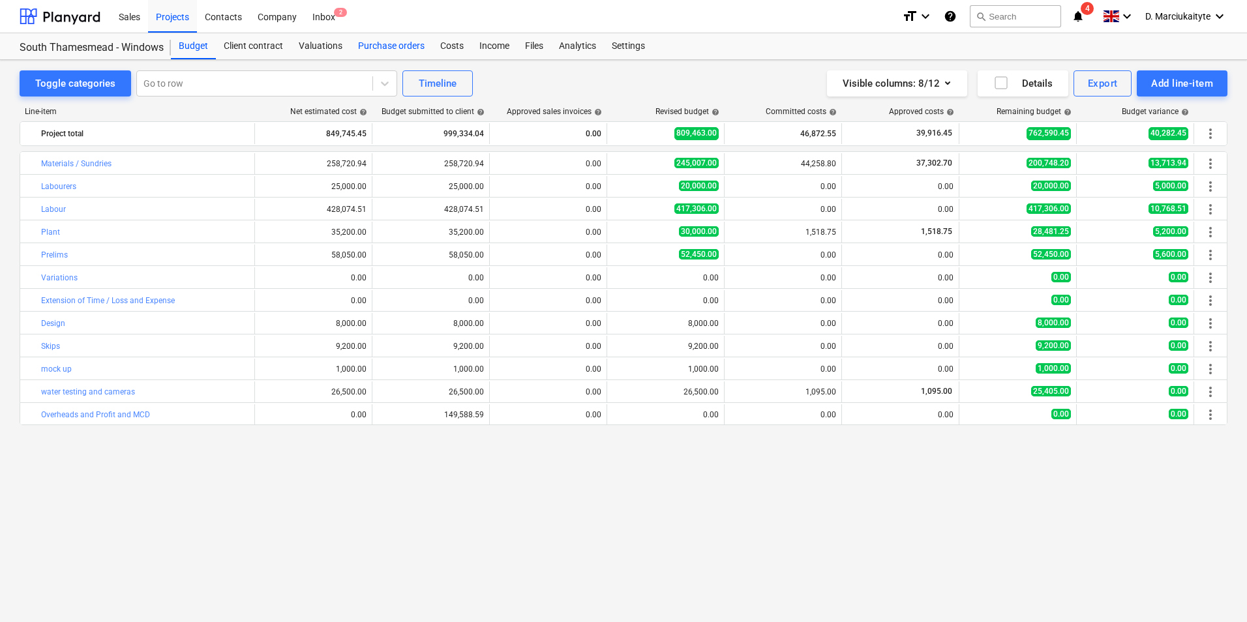
click at [414, 35] on div "Purchase orders" at bounding box center [391, 46] width 82 height 26
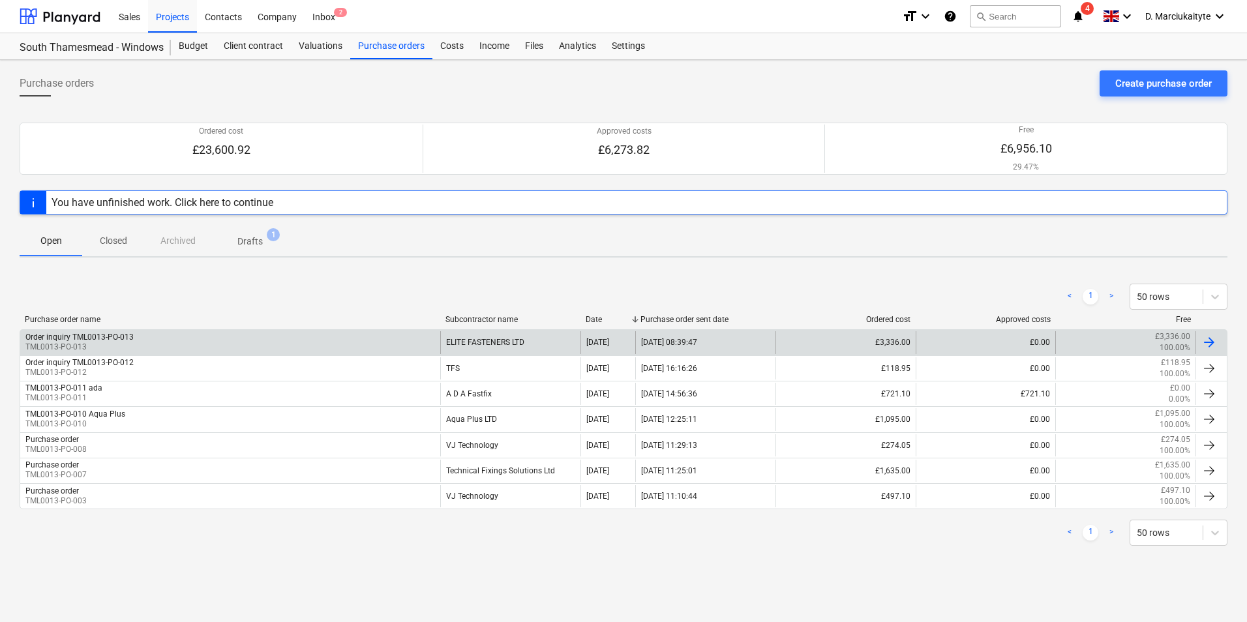
click at [132, 339] on div "Order inquiry TML0013-PO-013" at bounding box center [79, 337] width 108 height 9
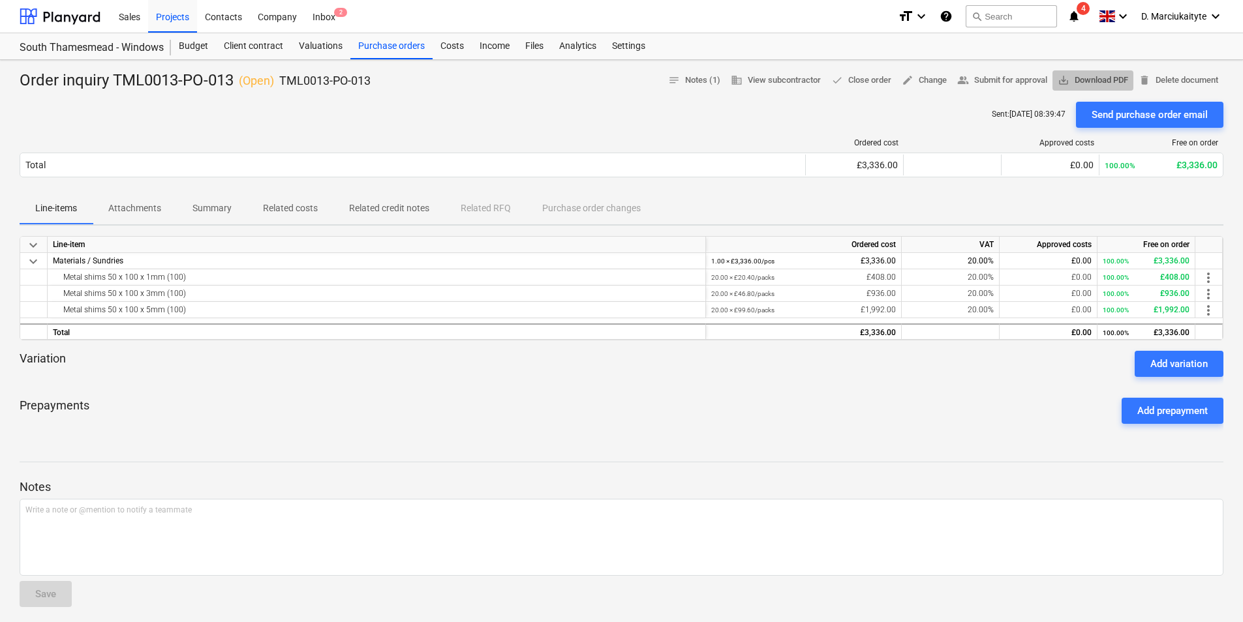
click at [1095, 82] on span "save_alt Download PDF" at bounding box center [1092, 80] width 70 height 15
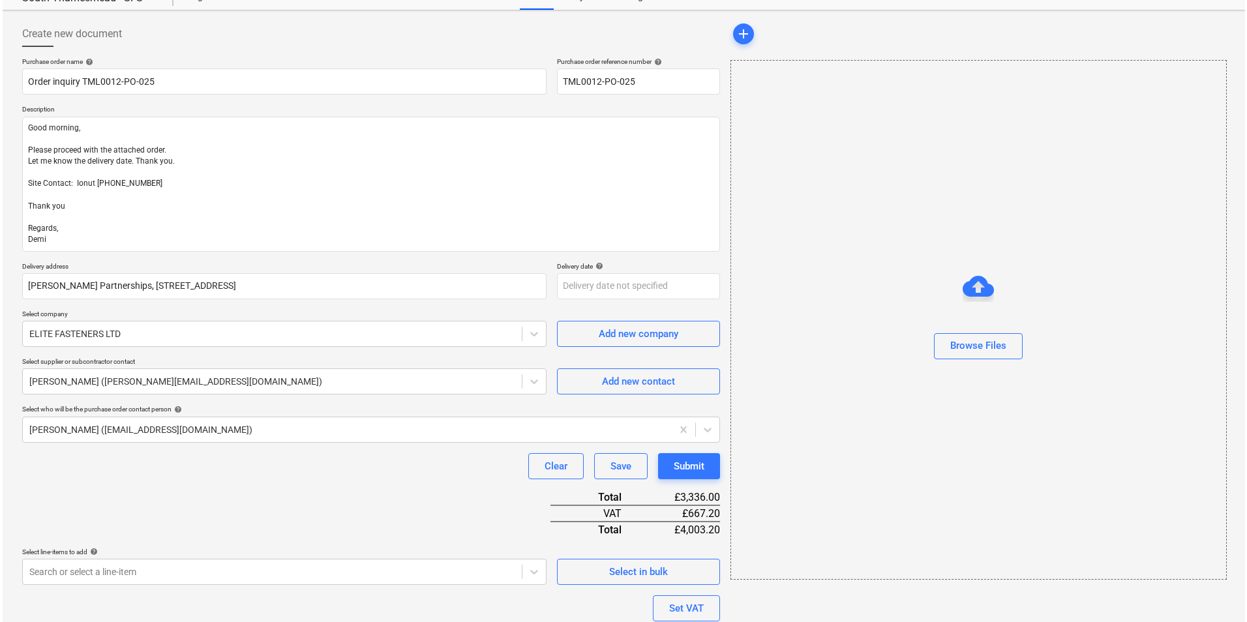
scroll to position [194, 0]
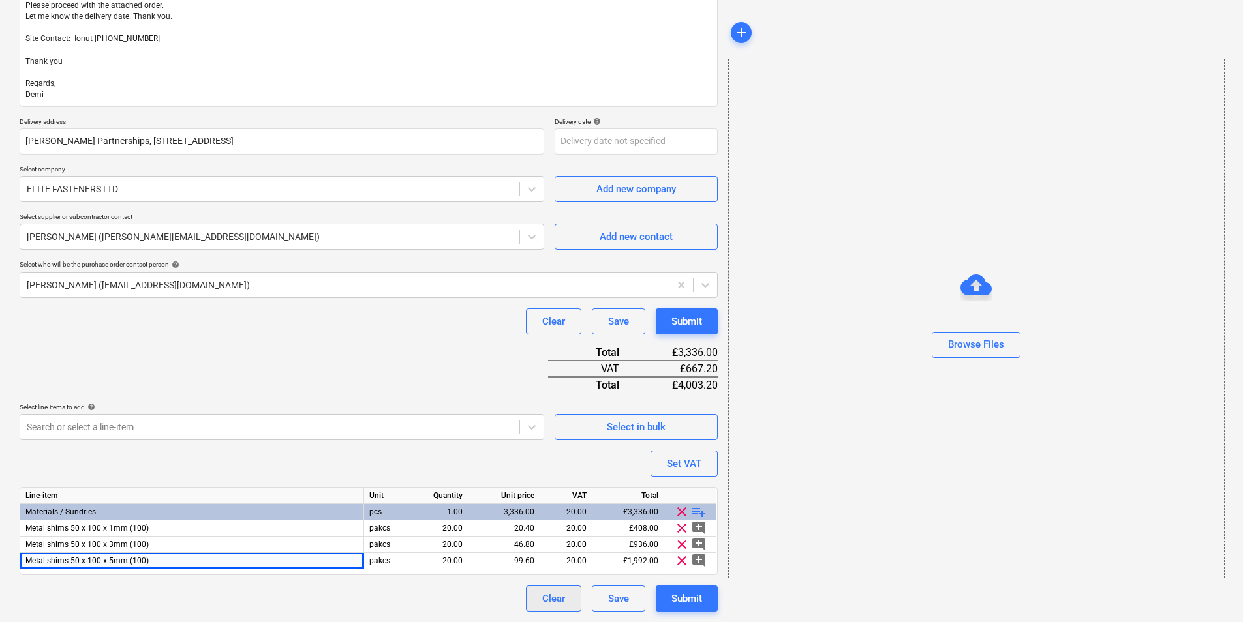
click at [557, 601] on div "Clear" at bounding box center [553, 598] width 23 height 17
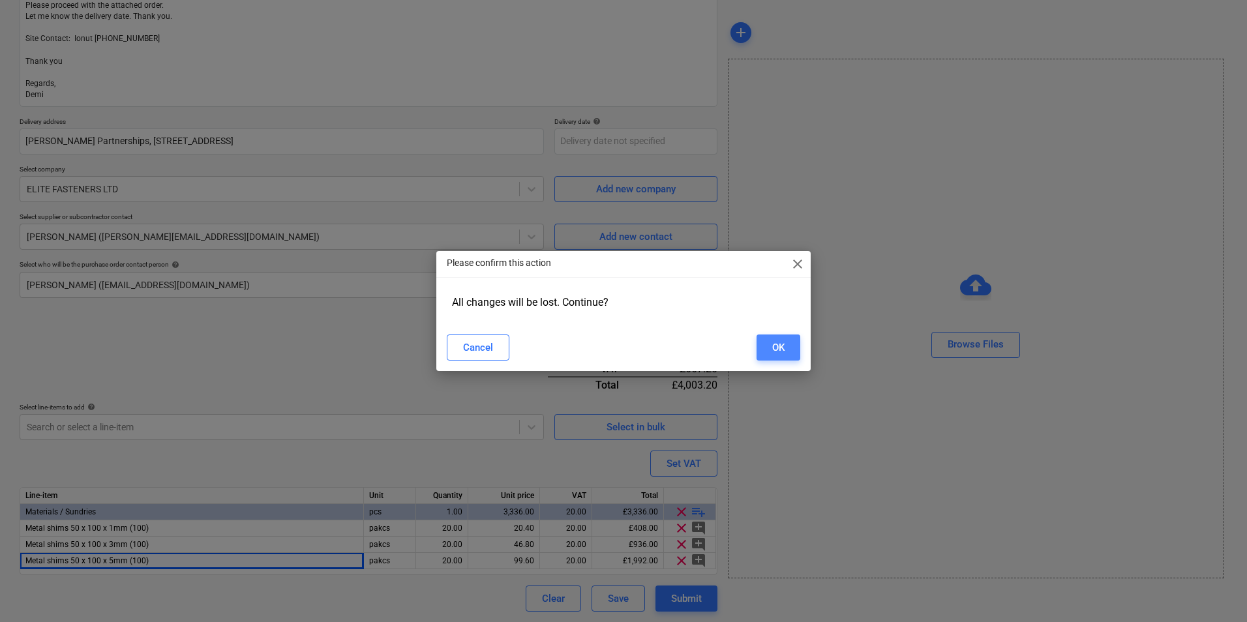
click at [776, 346] on div "OK" at bounding box center [778, 347] width 12 height 17
type input "Purchase order"
type input "TML0012-PO-027"
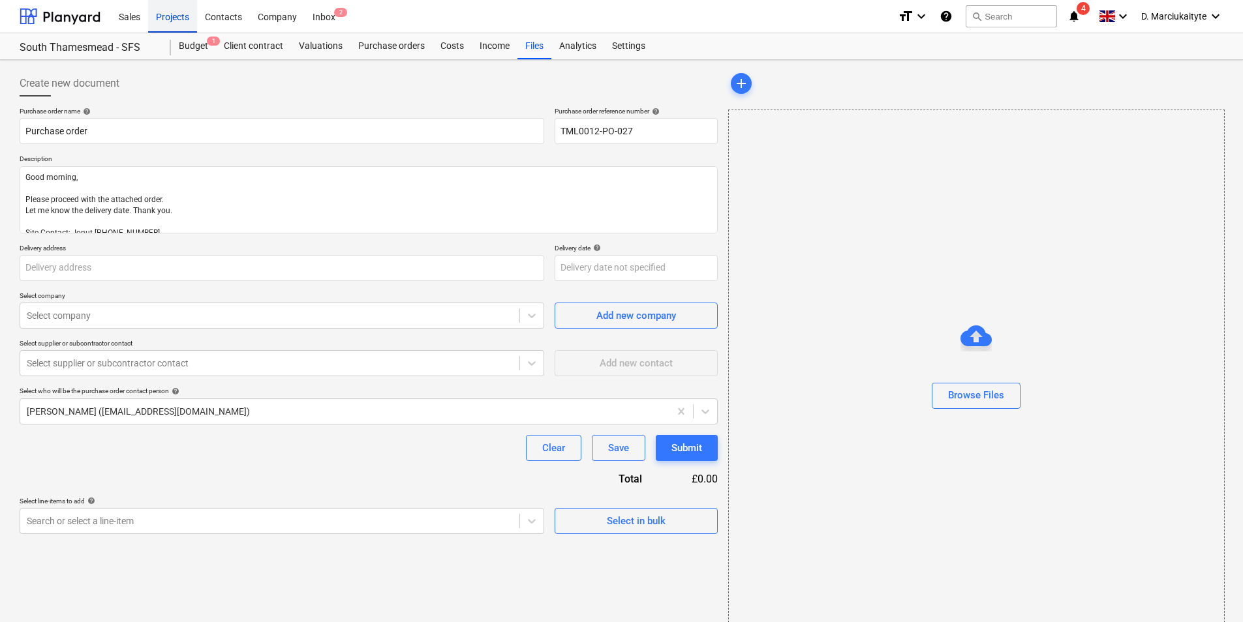
click at [172, 8] on div "Projects" at bounding box center [172, 15] width 49 height 33
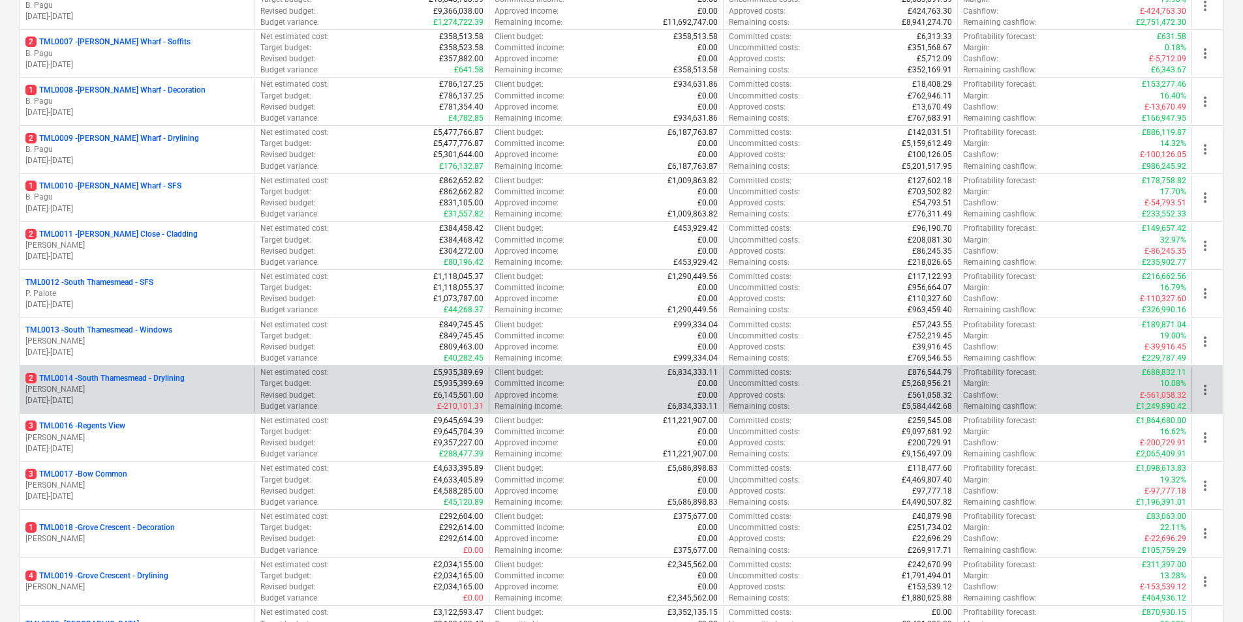
scroll to position [522, 0]
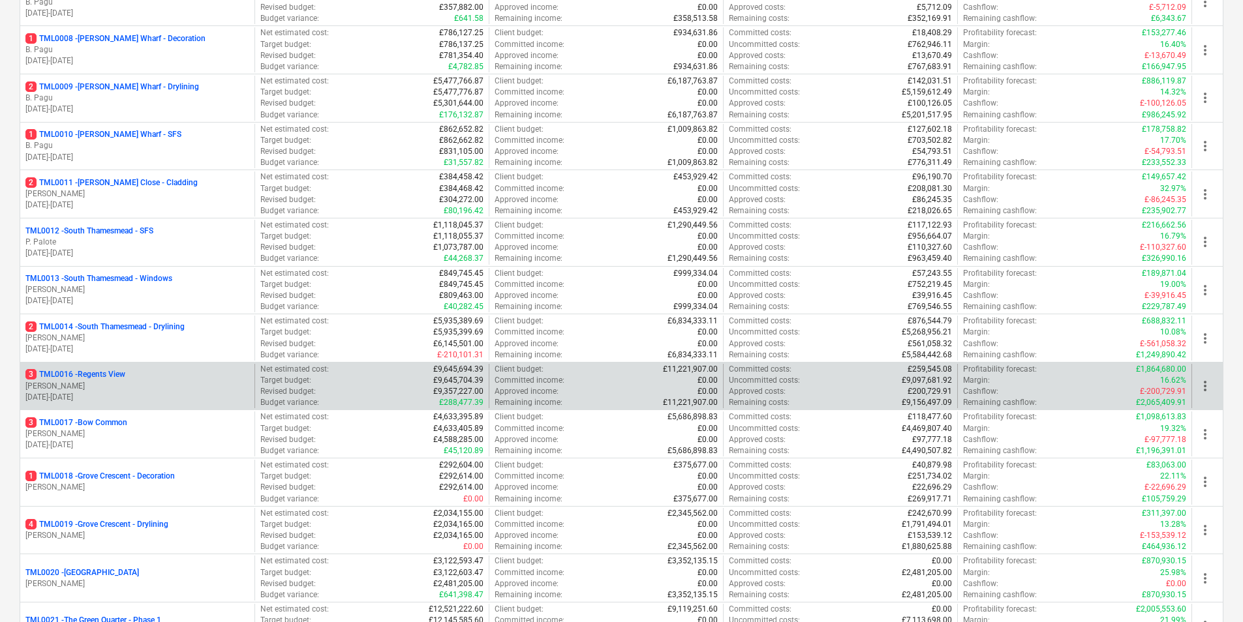
click at [142, 388] on p "[PERSON_NAME]" at bounding box center [137, 386] width 224 height 11
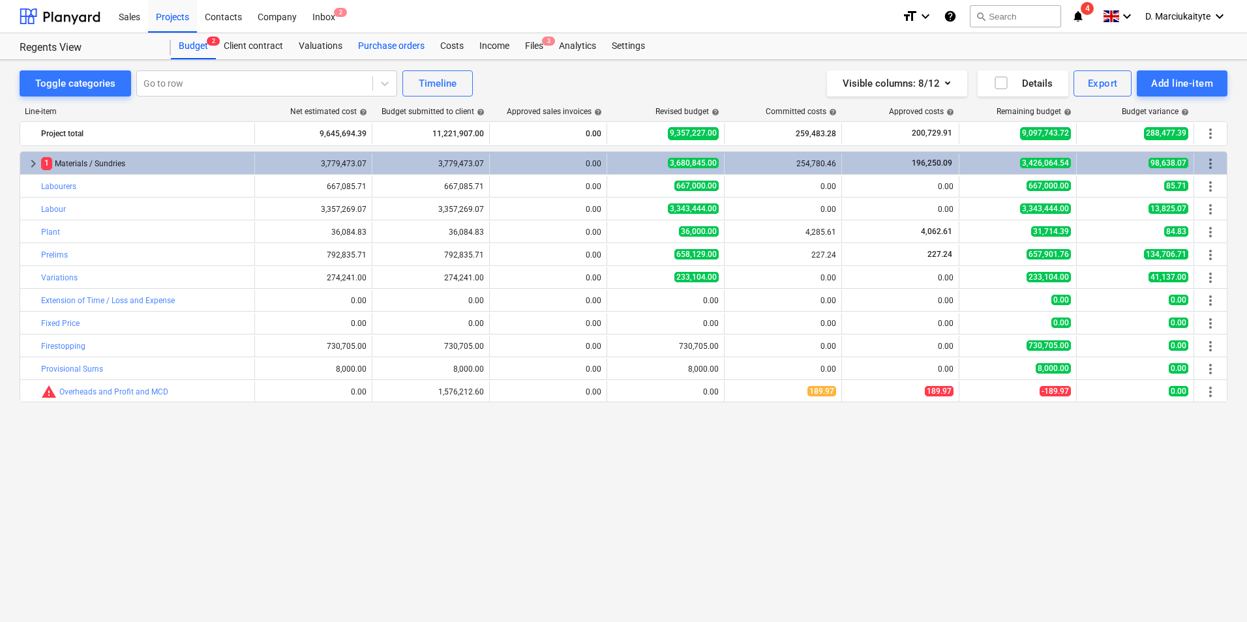
click at [368, 45] on div "Purchase orders" at bounding box center [391, 46] width 82 height 26
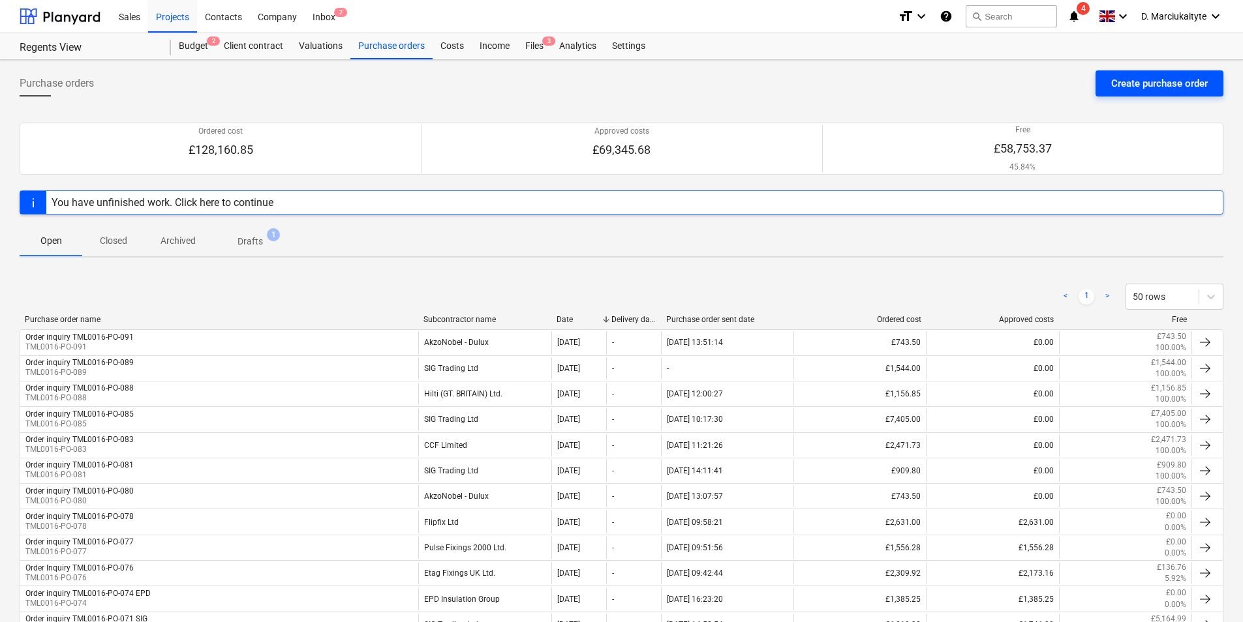
click at [1145, 87] on div "Create purchase order" at bounding box center [1159, 83] width 97 height 17
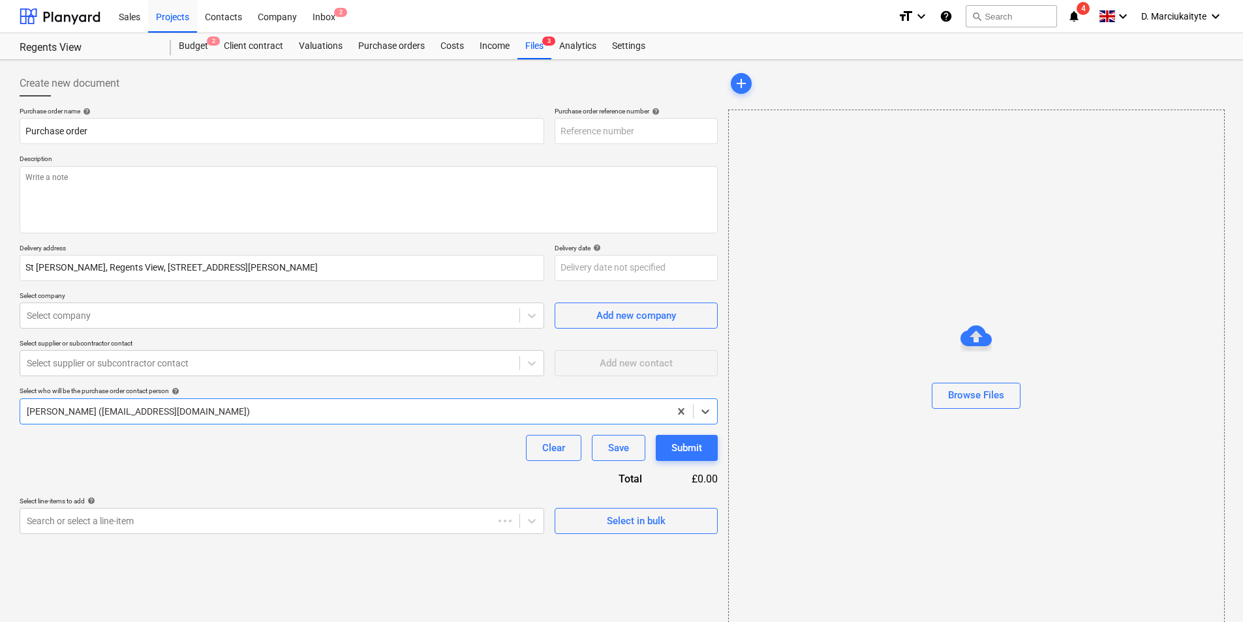
type textarea "x"
type input "TML0016-PO-105"
click at [648, 134] on input "TML0016-PO-105" at bounding box center [635, 131] width 163 height 26
type textarea "x"
type input "TML0016-PO-10"
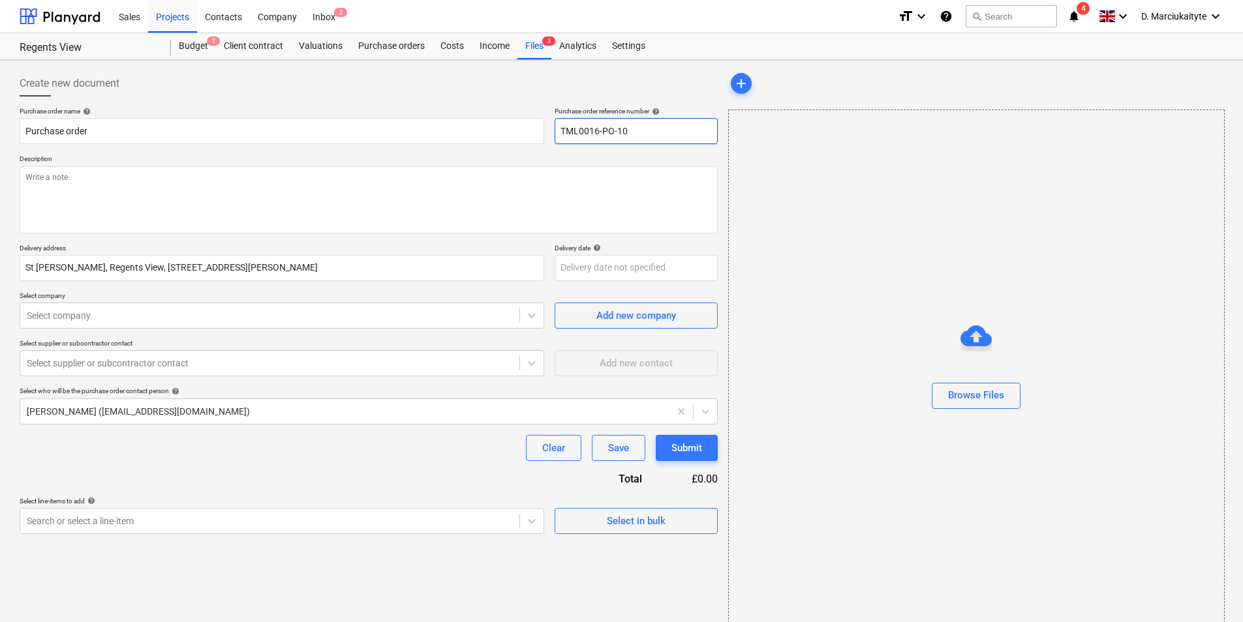
type textarea "x"
type input "TML0016-PO-1"
type textarea "x"
type input "TML0016-PO-"
type textarea "x"
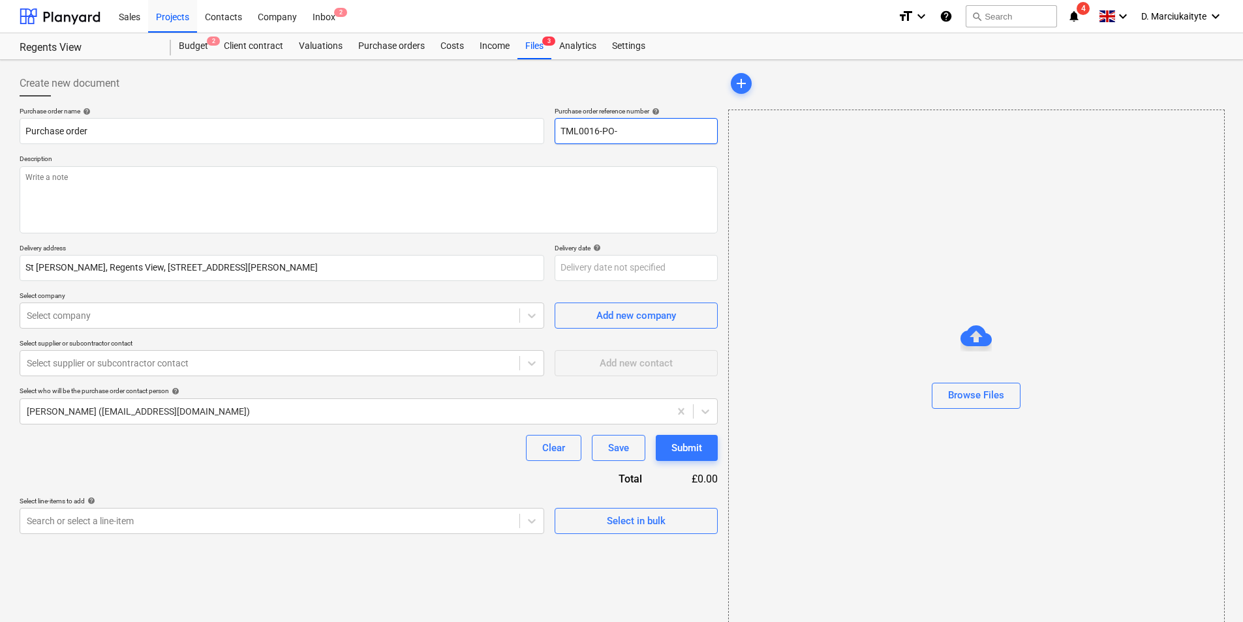
type input "TML0016-PO-0"
type textarea "x"
type input "TML0016-PO-09"
type textarea "x"
type input "TML0016-PO-092"
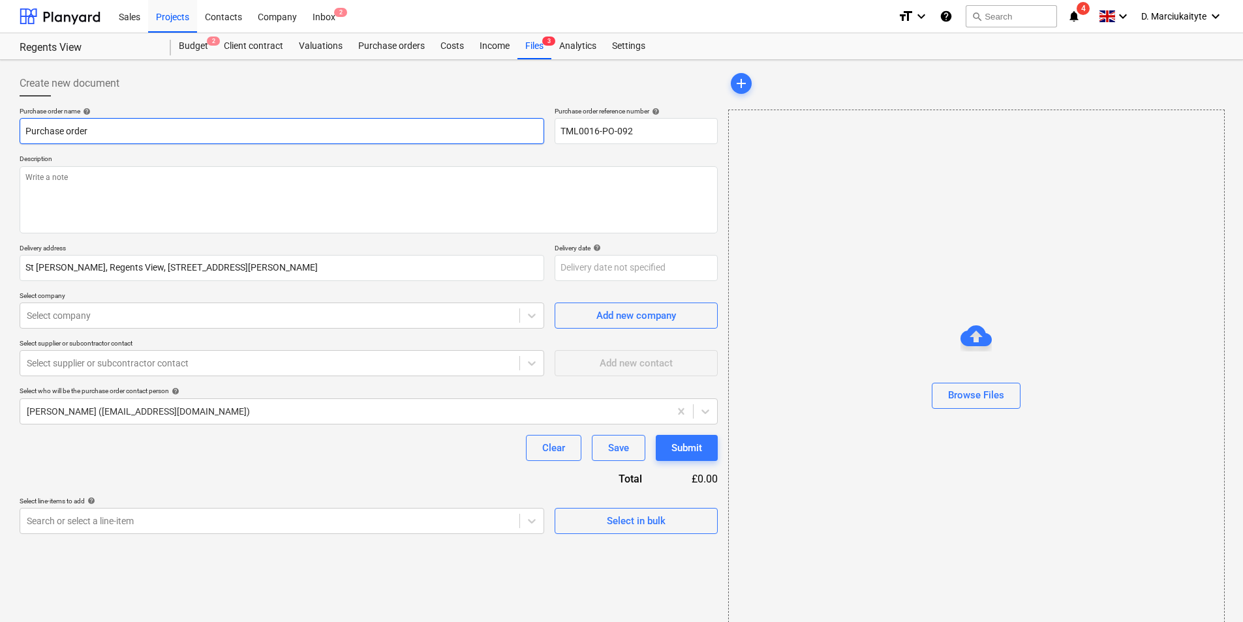
drag, startPoint x: 243, startPoint y: 133, endPoint x: 0, endPoint y: 119, distance: 243.0
click at [0, 119] on html "Sales Projects Contacts Company Inbox 2 format_size keyboard_arrow_down help se…" at bounding box center [621, 311] width 1243 height 622
type textarea "x"
type input "O"
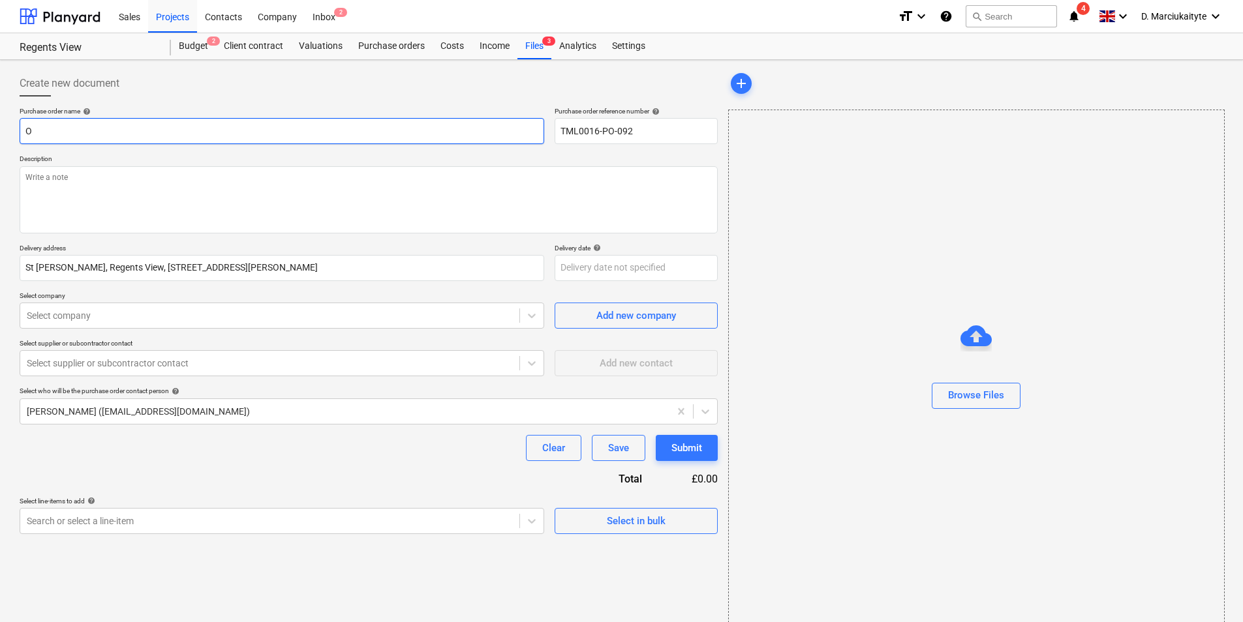
type textarea "x"
type input "Or"
type textarea "x"
type input "Ord"
type textarea "x"
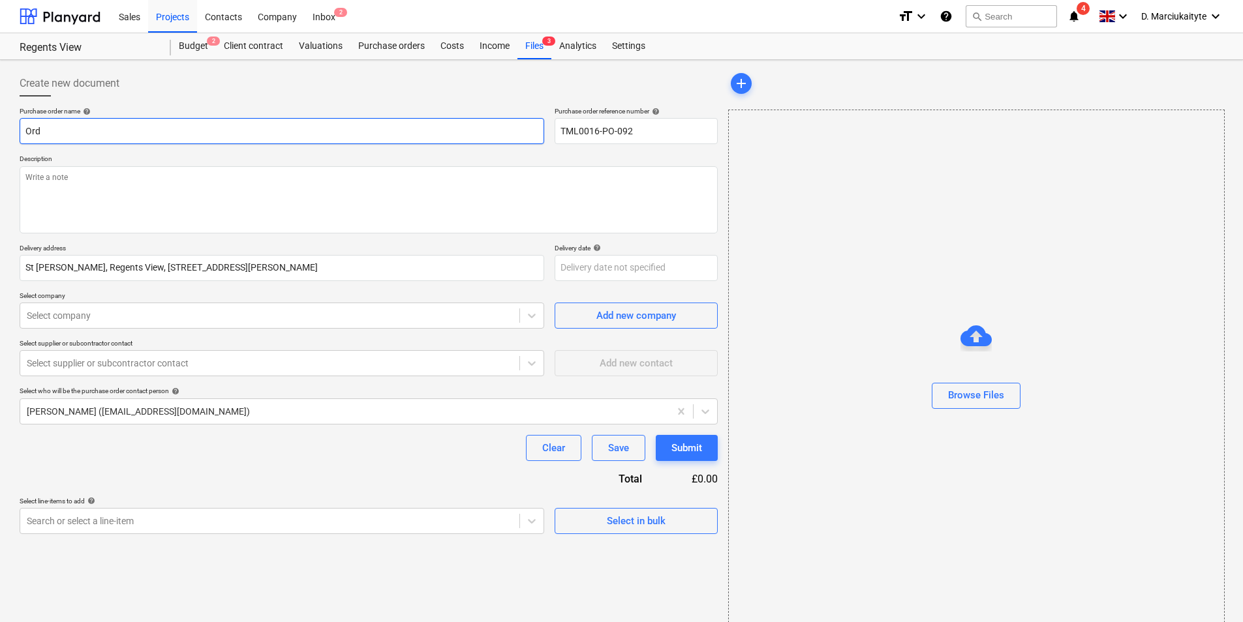
type input "Orde"
type textarea "x"
type input "Order"
type textarea "x"
type input "Order"
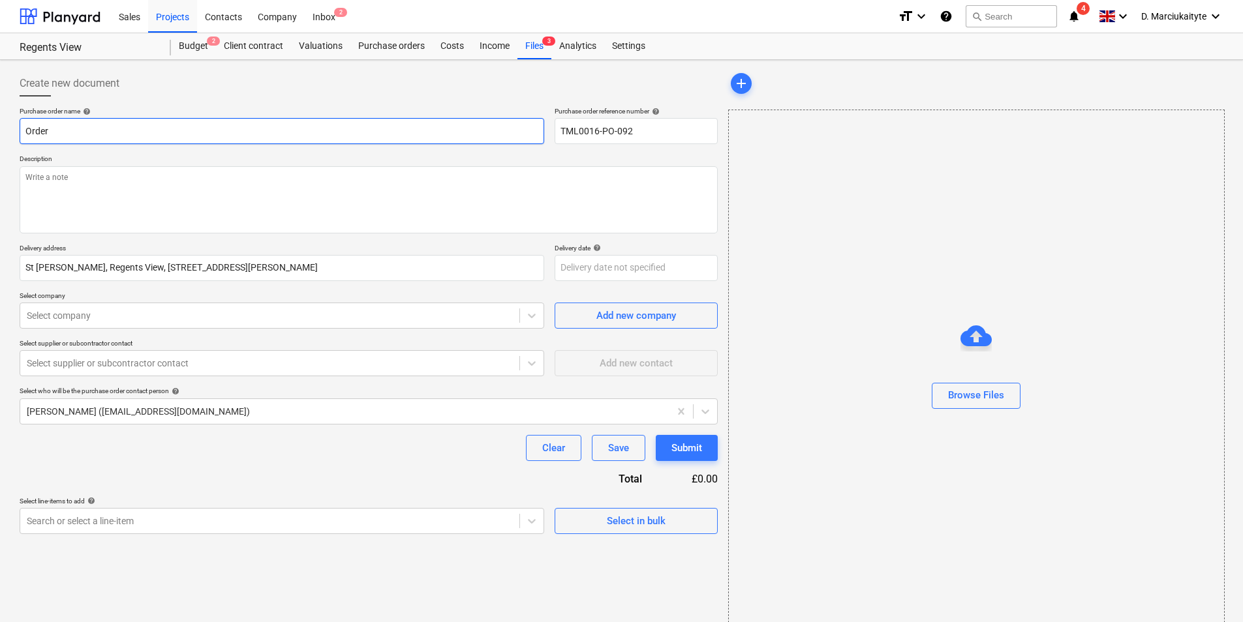
type textarea "x"
type input "Order i"
type textarea "x"
type input "Order in"
type textarea "x"
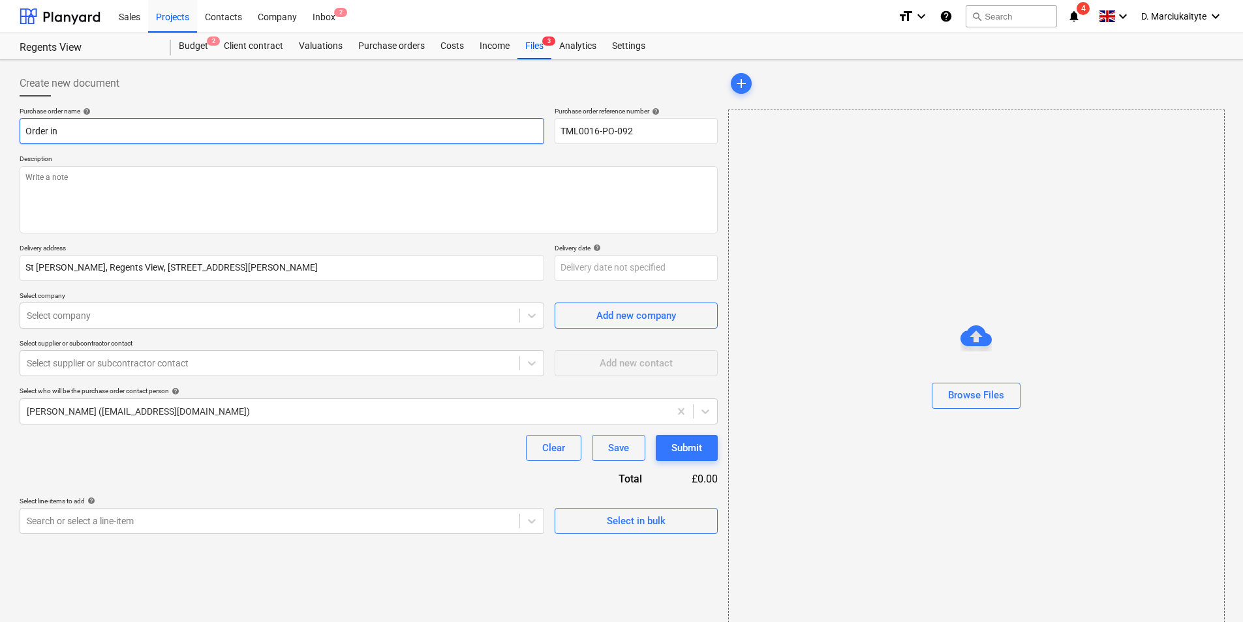
type input "Order inq"
type textarea "x"
type input "Order inqu"
type textarea "x"
type input "Order inqui"
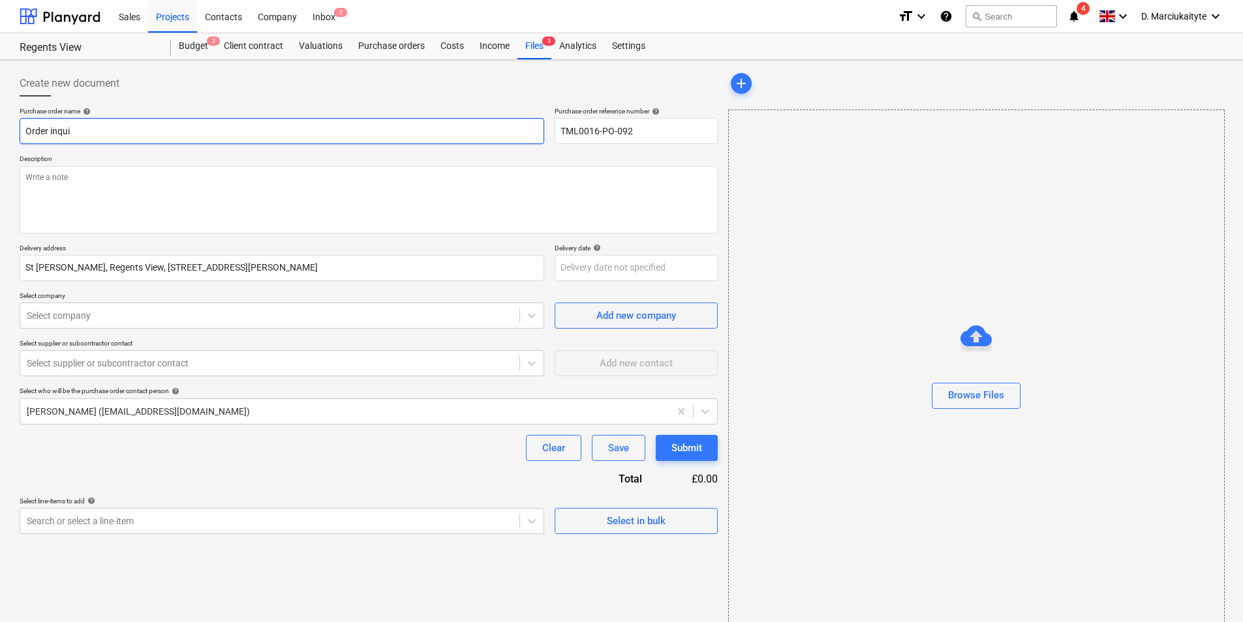
type textarea "x"
type input "Order inquir"
type textarea "x"
type input "Order inquiry"
type textarea "x"
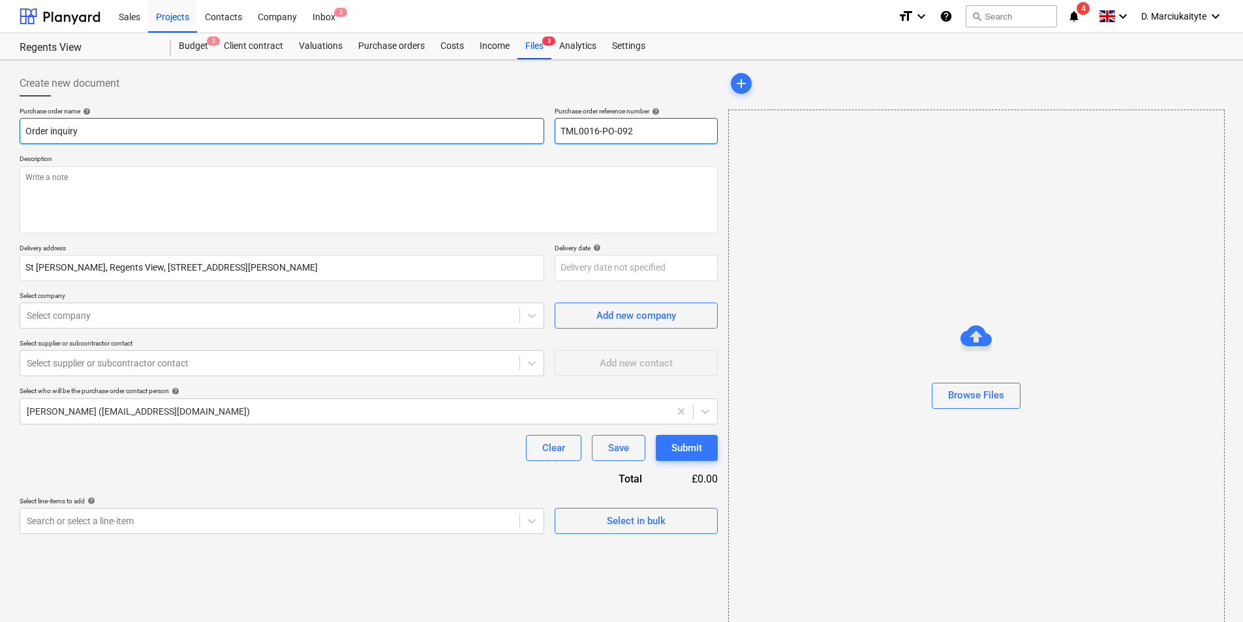
type input "Order inquiry"
drag, startPoint x: 628, startPoint y: 141, endPoint x: 277, endPoint y: 139, distance: 351.6
click at [277, 139] on div "Purchase order name help Order inquiry Purchase order reference number help TML…" at bounding box center [369, 125] width 698 height 37
click at [310, 126] on input "Order inquiry" at bounding box center [282, 131] width 524 height 26
paste input "TML0016-PO-092"
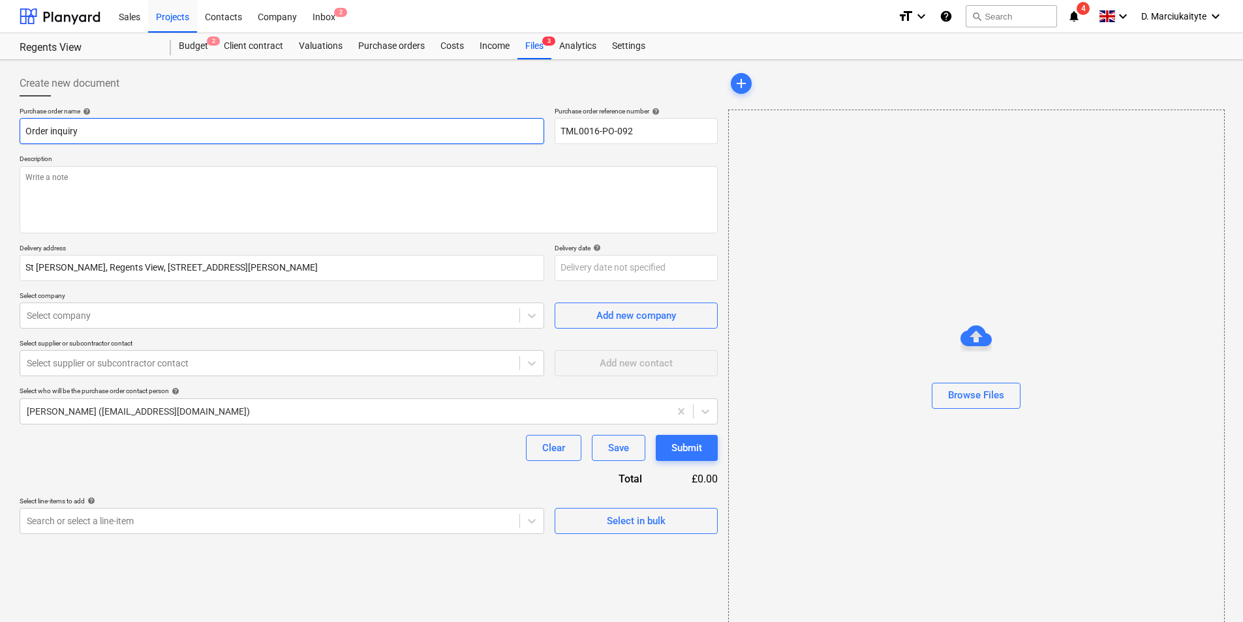
type textarea "x"
type input "Order inquiry TML0016-PO-092"
click at [155, 179] on textarea at bounding box center [369, 199] width 698 height 67
type textarea "x"
type textarea "M"
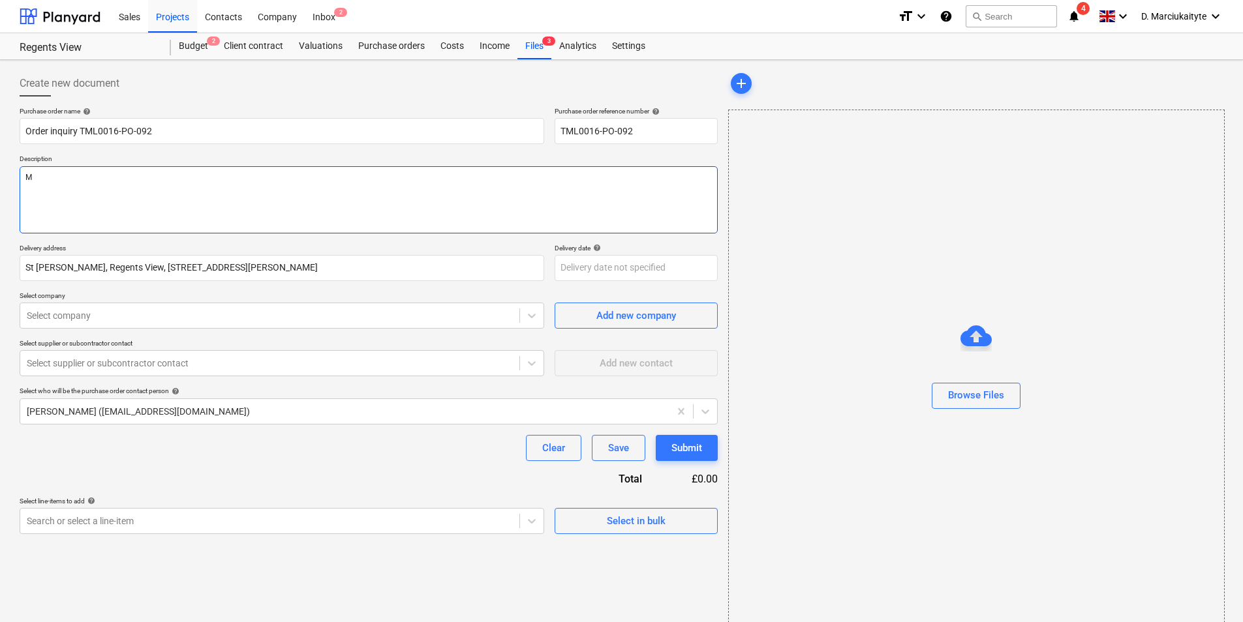
type textarea "x"
type textarea "Mo"
type textarea "x"
type textarea "Mor"
type textarea "x"
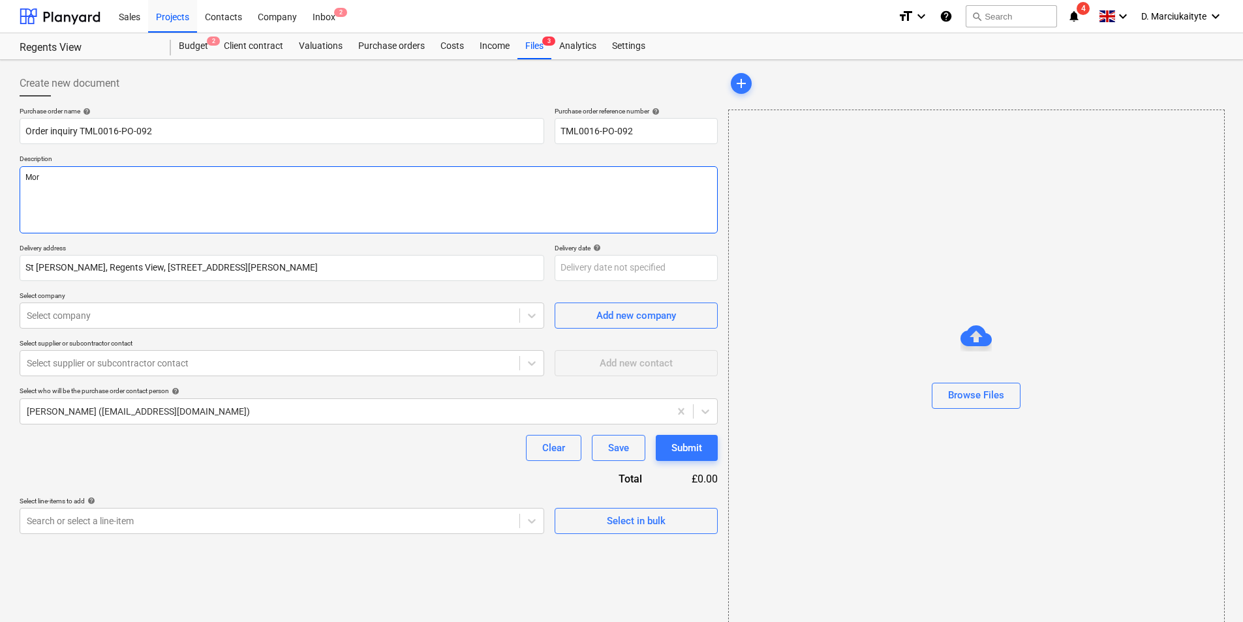
type textarea "Morn"
type textarea "x"
type textarea "Morni"
type textarea "x"
type textarea "Mornin"
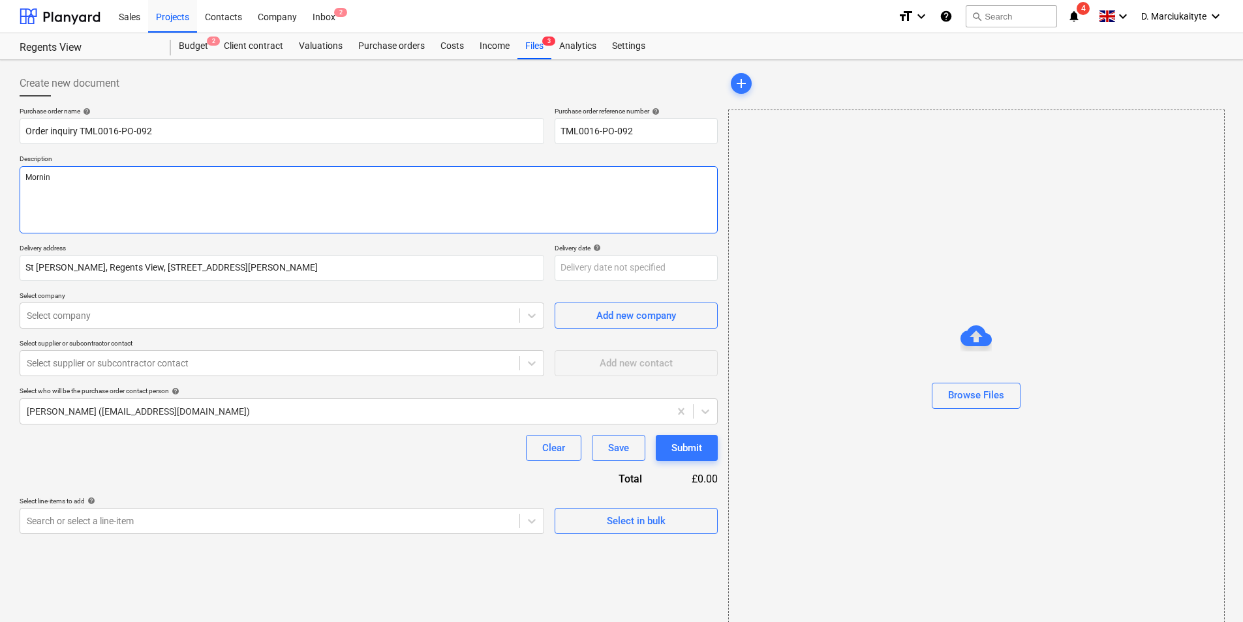
type textarea "x"
type textarea "Morning"
type textarea "x"
type textarea "Mornin"
type textarea "x"
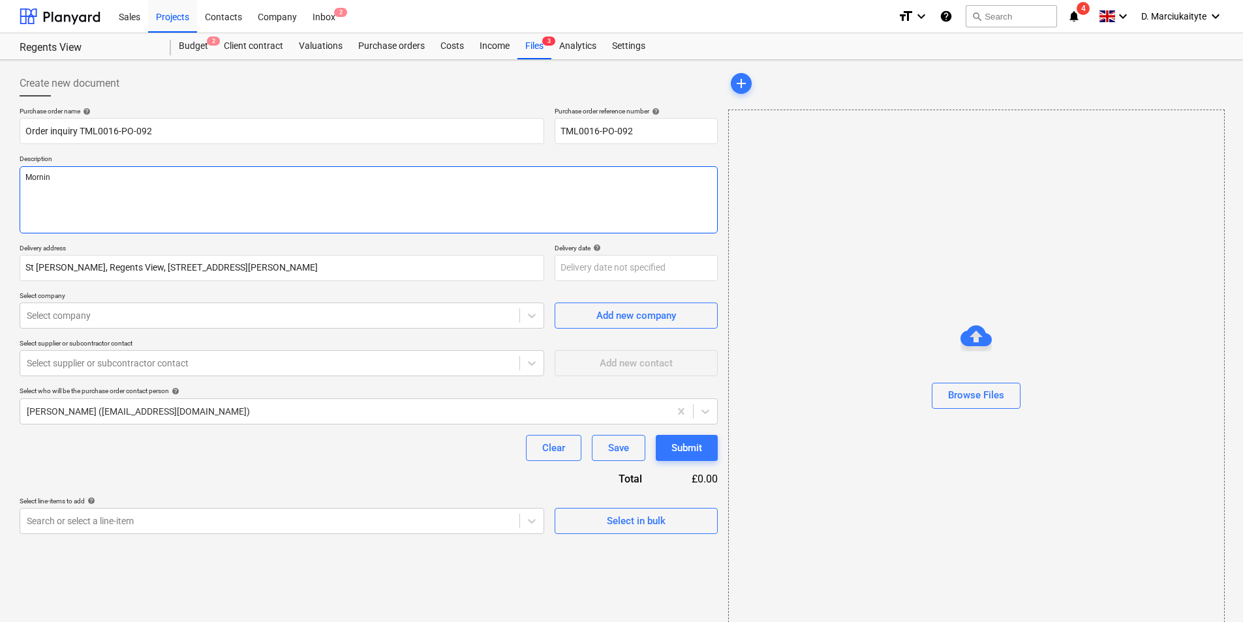
type textarea "Morni"
type textarea "x"
type textarea "Morn"
type textarea "x"
type textarea "Mor"
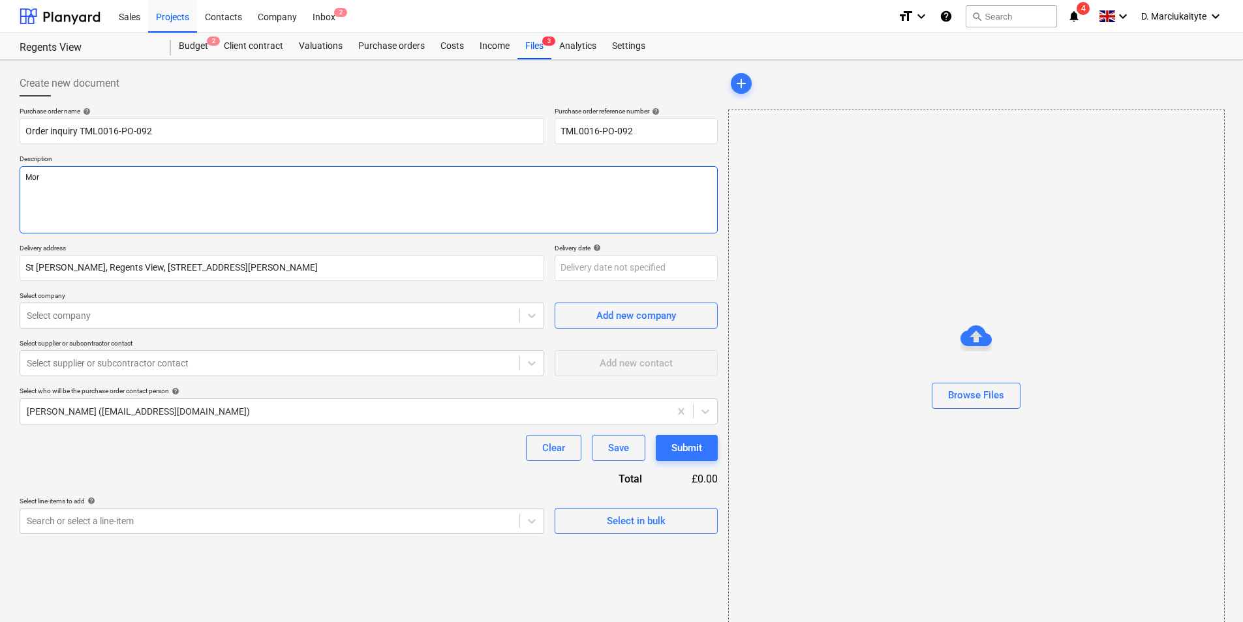
type textarea "x"
type textarea "Mo"
type textarea "x"
type textarea "M"
type textarea "x"
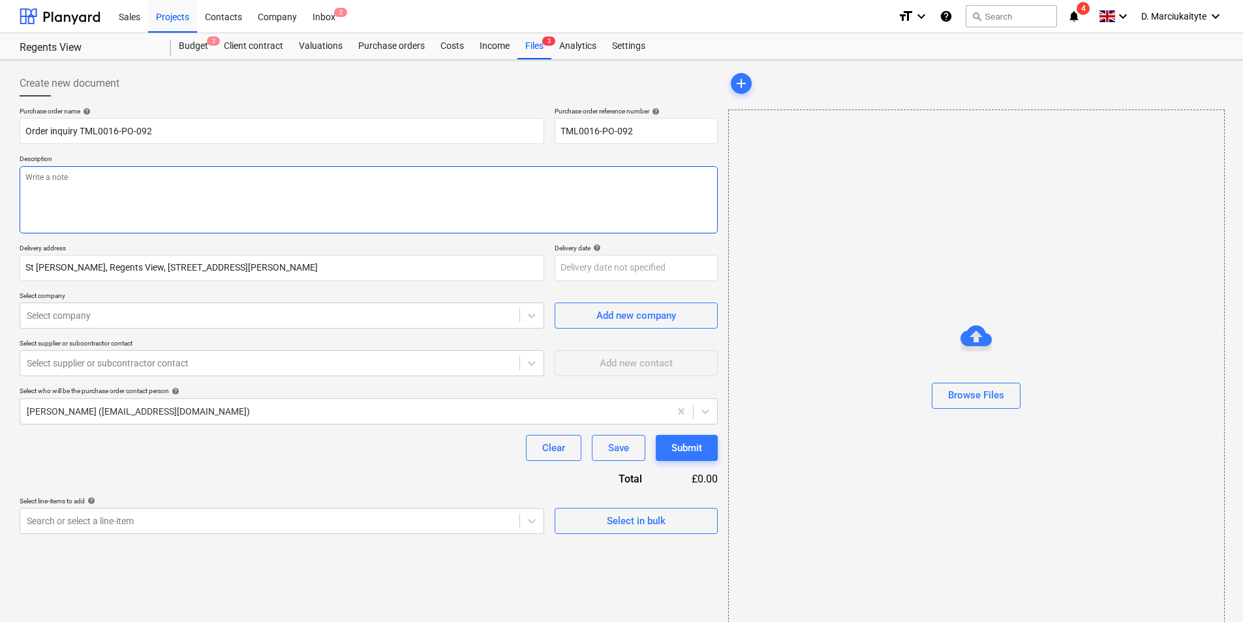
type textarea "x"
type textarea "G"
type textarea "x"
type textarea "Go"
type textarea "x"
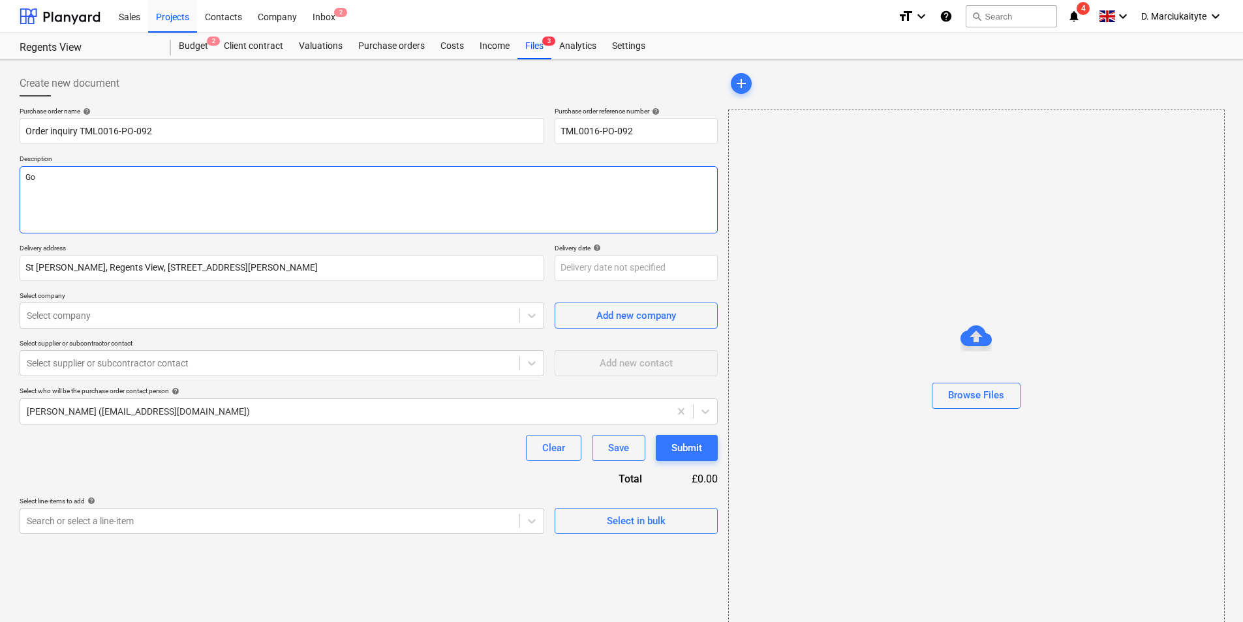
type textarea "Goo"
type textarea "x"
type textarea "Good"
type textarea "x"
type textarea "Good"
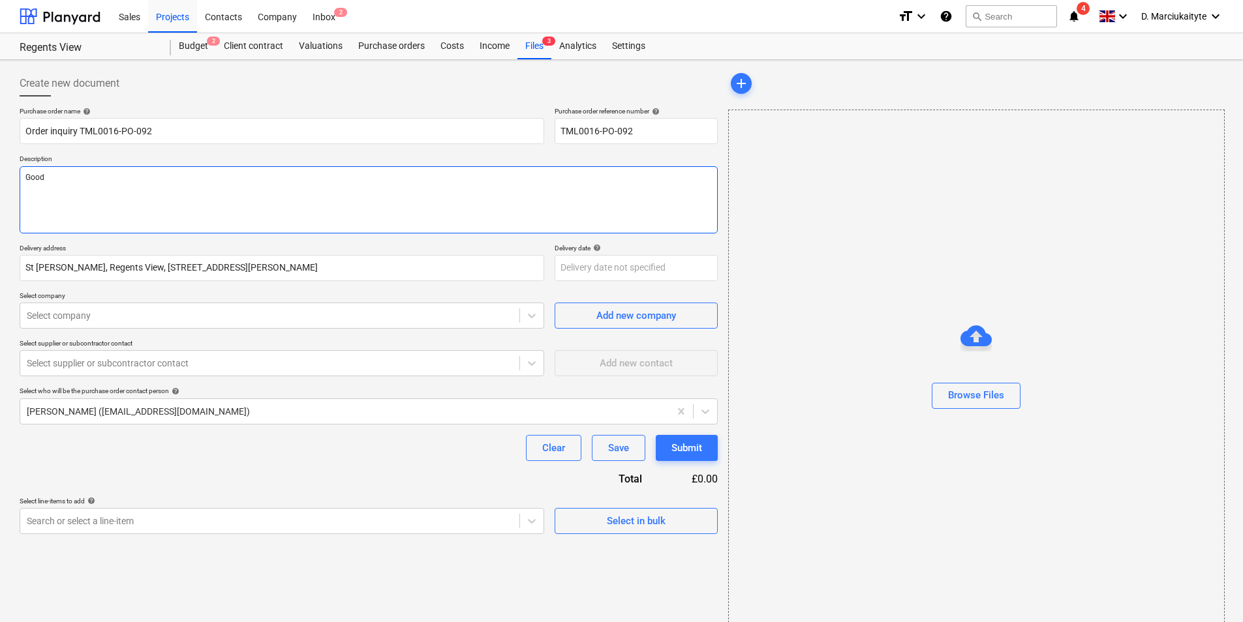
type textarea "x"
type textarea "Good m"
type textarea "x"
type textarea "Good mo"
type textarea "x"
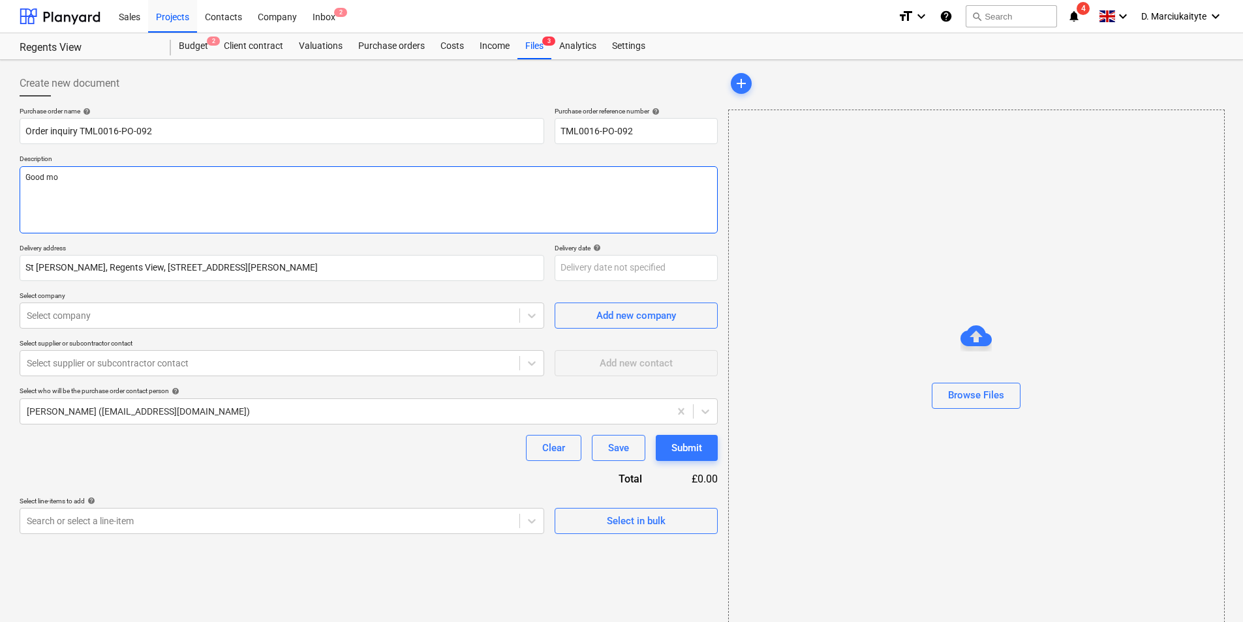
type textarea "Good mor"
type textarea "x"
type textarea "Good morn"
type textarea "x"
type textarea "Good morni"
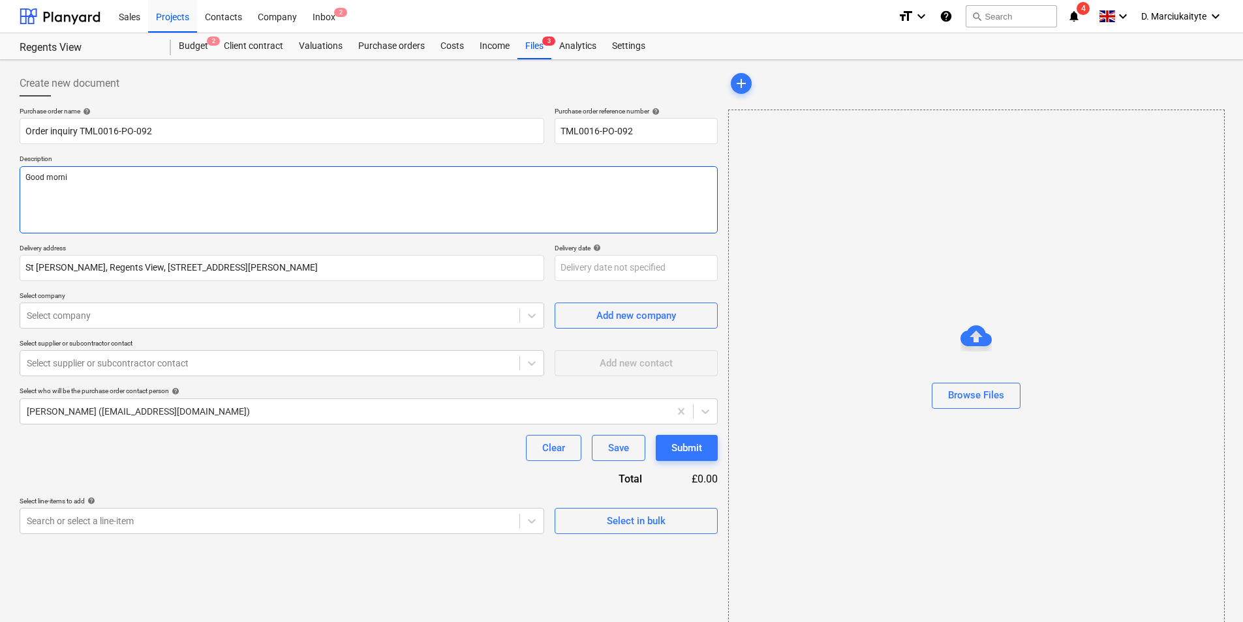
type textarea "x"
type textarea "Good mornin"
type textarea "x"
type textarea "Good morning"
type textarea "x"
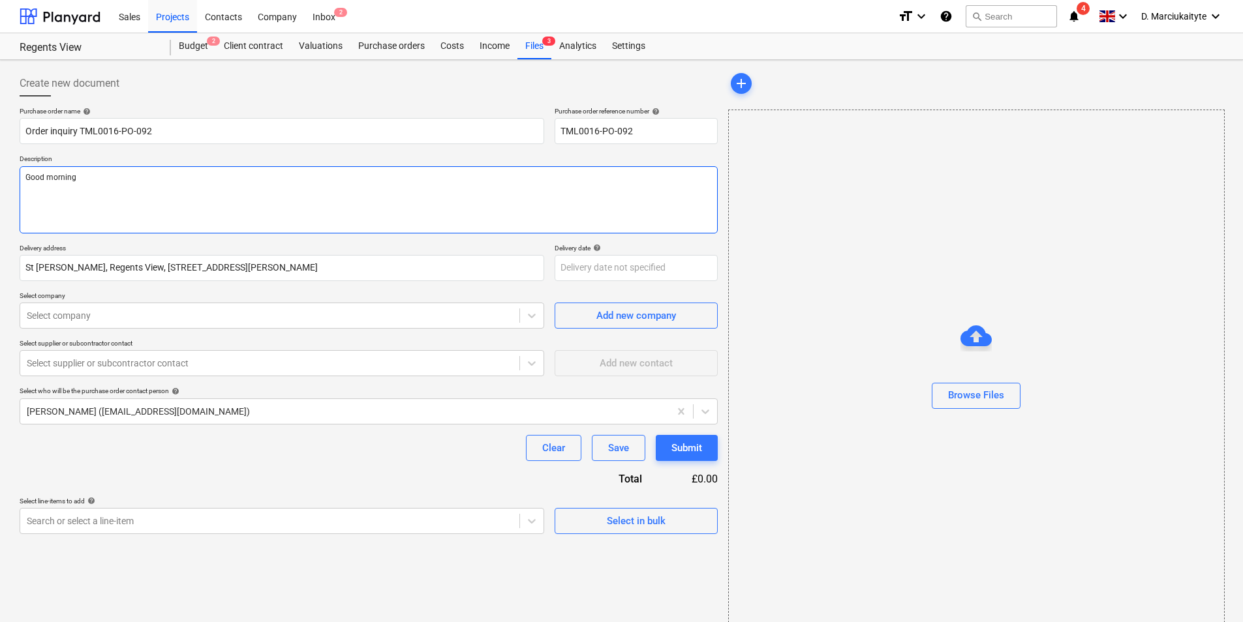
type textarea "Good morning,"
type textarea "x"
type textarea "Good morning,"
type textarea "x"
type textarea "Good morning,"
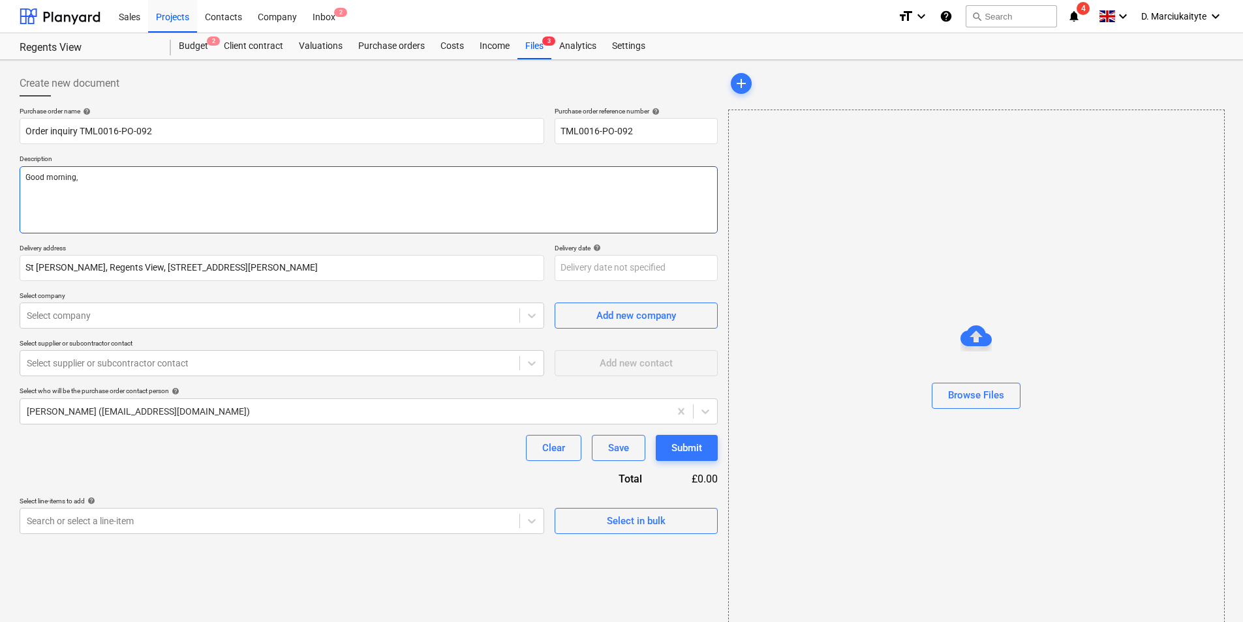
type textarea "x"
type textarea "Good morning, I"
type textarea "x"
type textarea "Good morning, I"
type textarea "x"
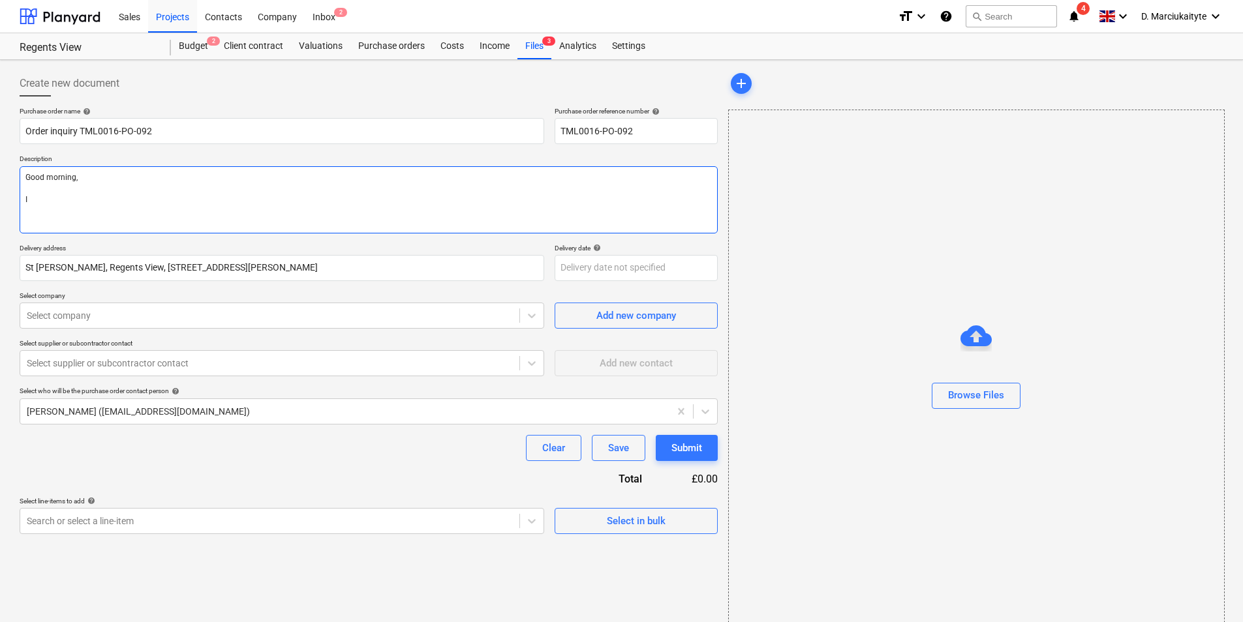
type textarea "Good morning, I h"
type textarea "x"
type textarea "Good morning, I ho"
type textarea "x"
type textarea "Good morning, I hop"
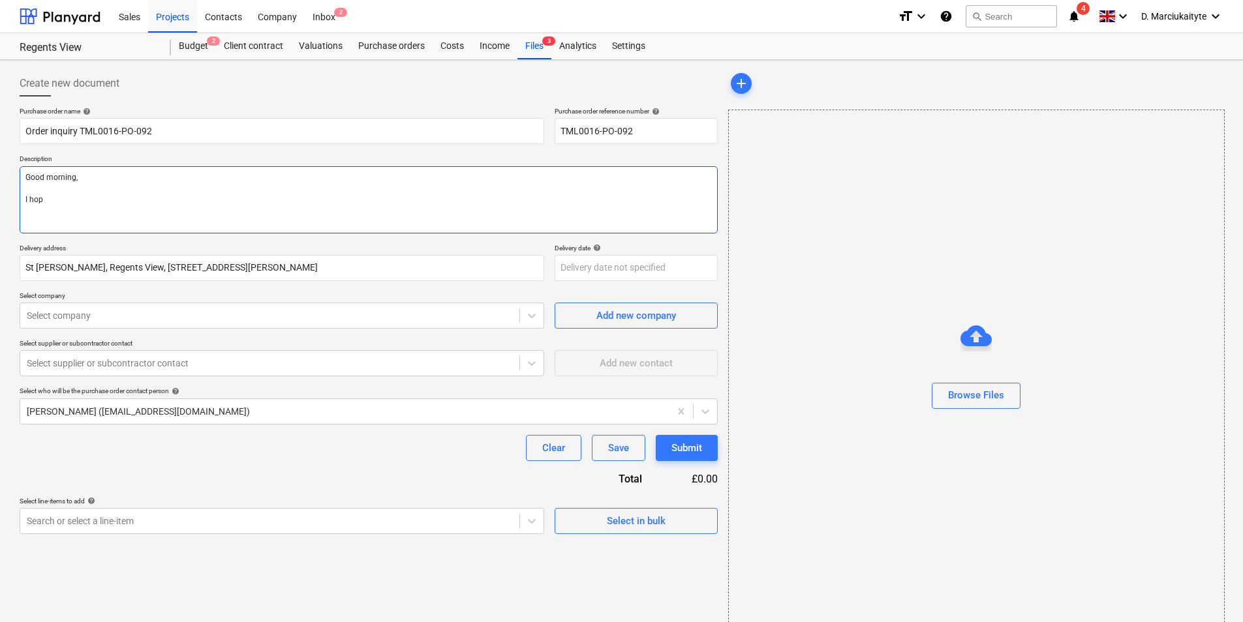
type textarea "x"
type textarea "Good morning, I hope"
type textarea "x"
type textarea "Good morning, I hope"
type textarea "x"
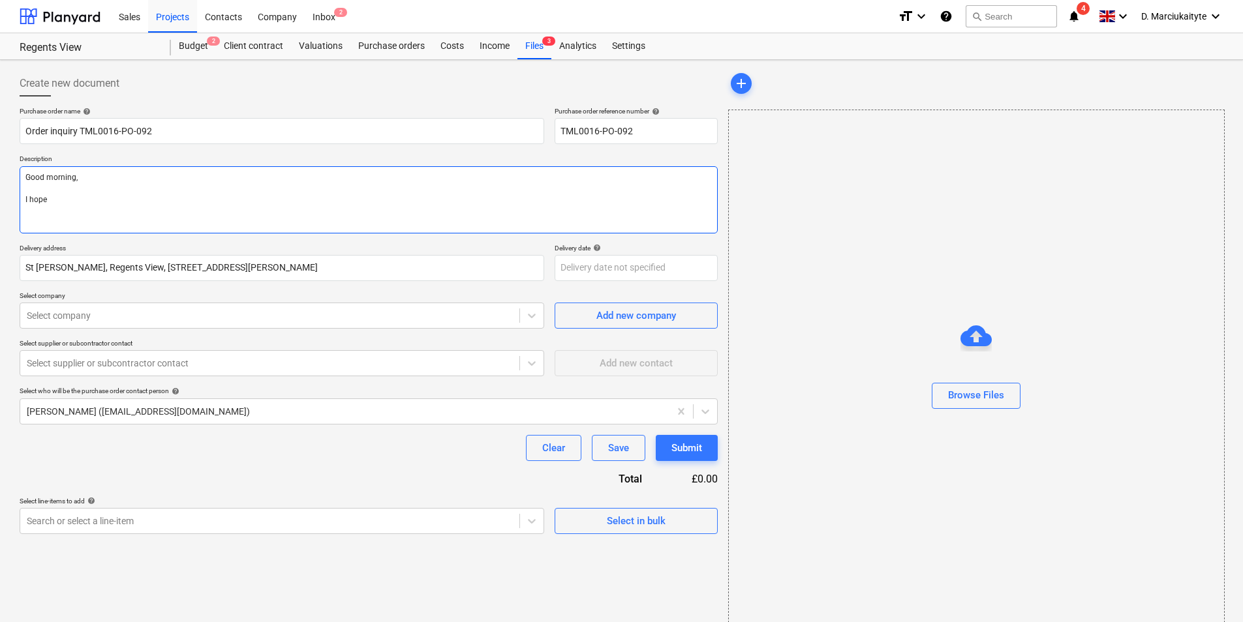
type textarea "Good morning, I hope y"
type textarea "x"
type textarea "Good morning, I hope yo"
type textarea "x"
type textarea "Good morning, I hope you"
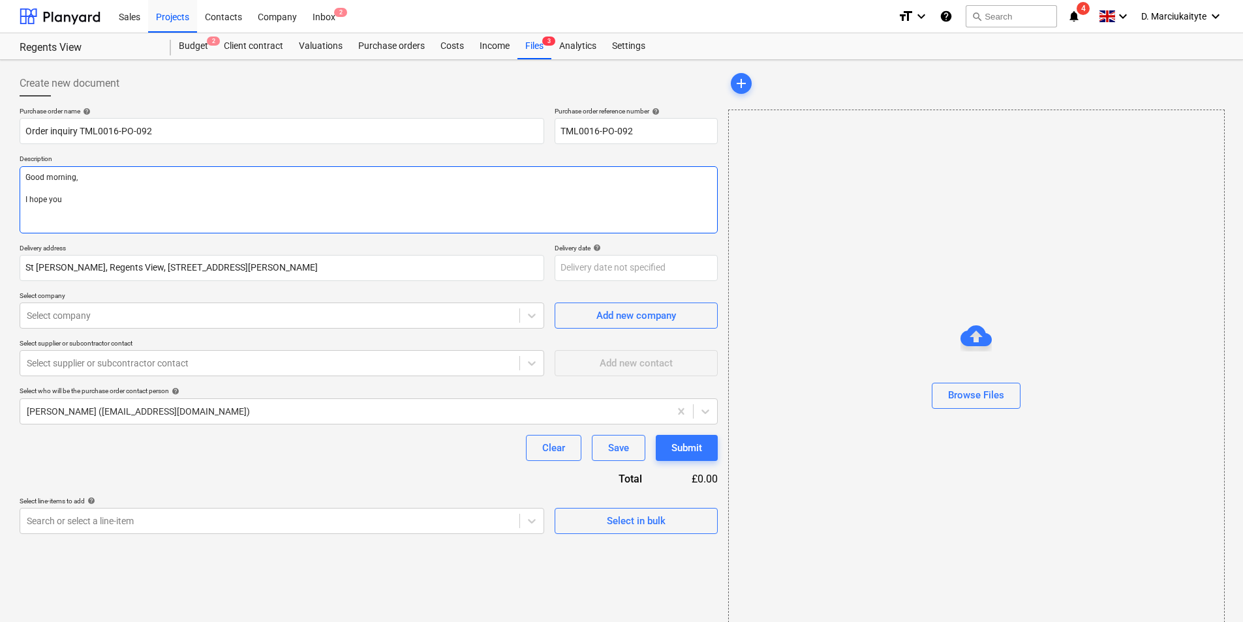
type textarea "x"
type textarea "Good morning, I hope you"
type textarea "x"
type textarea "Good morning, I hope you a"
type textarea "x"
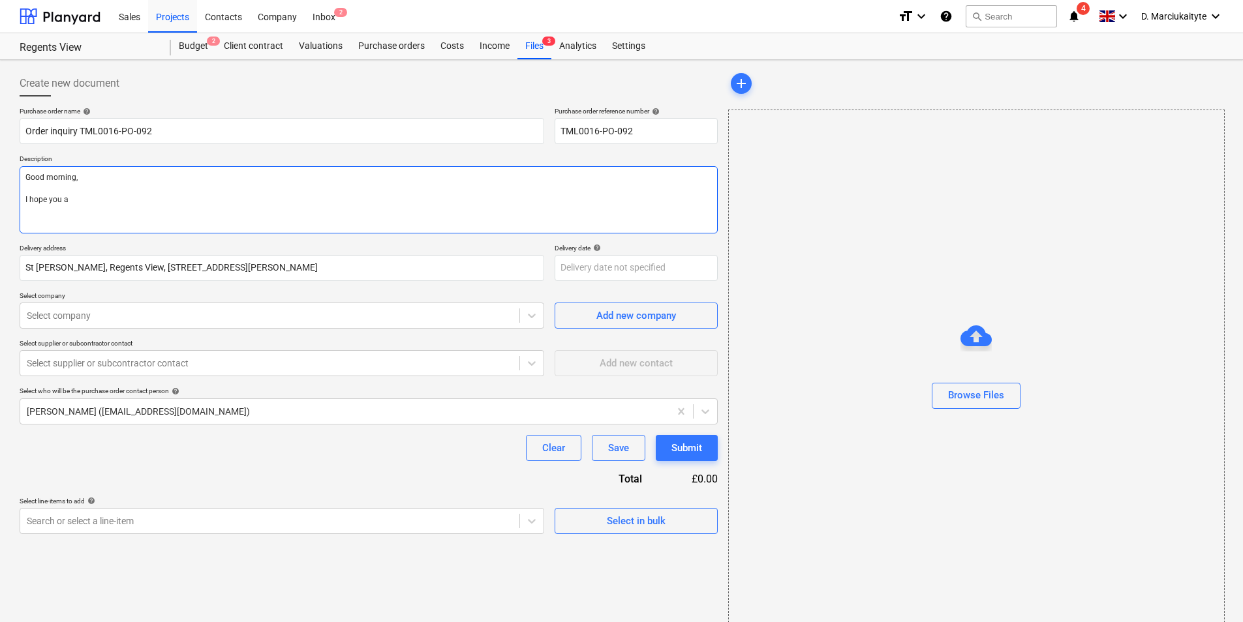
type textarea "Good morning, I hope you ar"
type textarea "x"
type textarea "Good morning, I hope you are"
type textarea "x"
type textarea "Good morning, I hope you are"
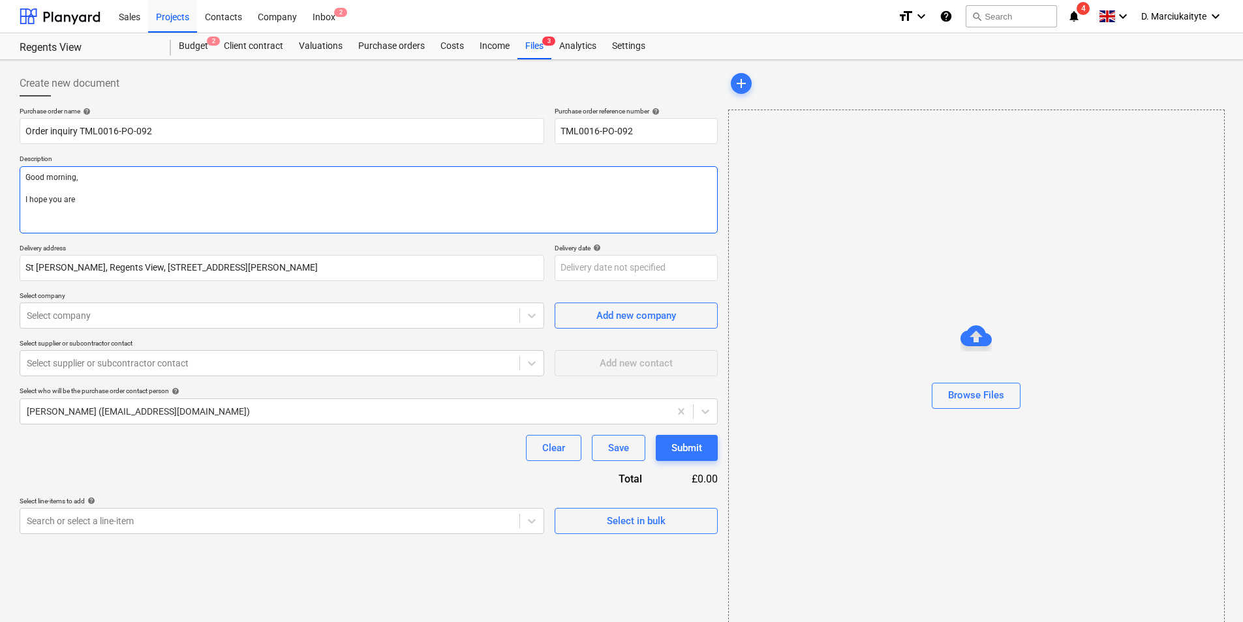
type textarea "x"
type textarea "Good morning, I hope you are w"
type textarea "x"
type textarea "Good morning, I hope you are we"
type textarea "x"
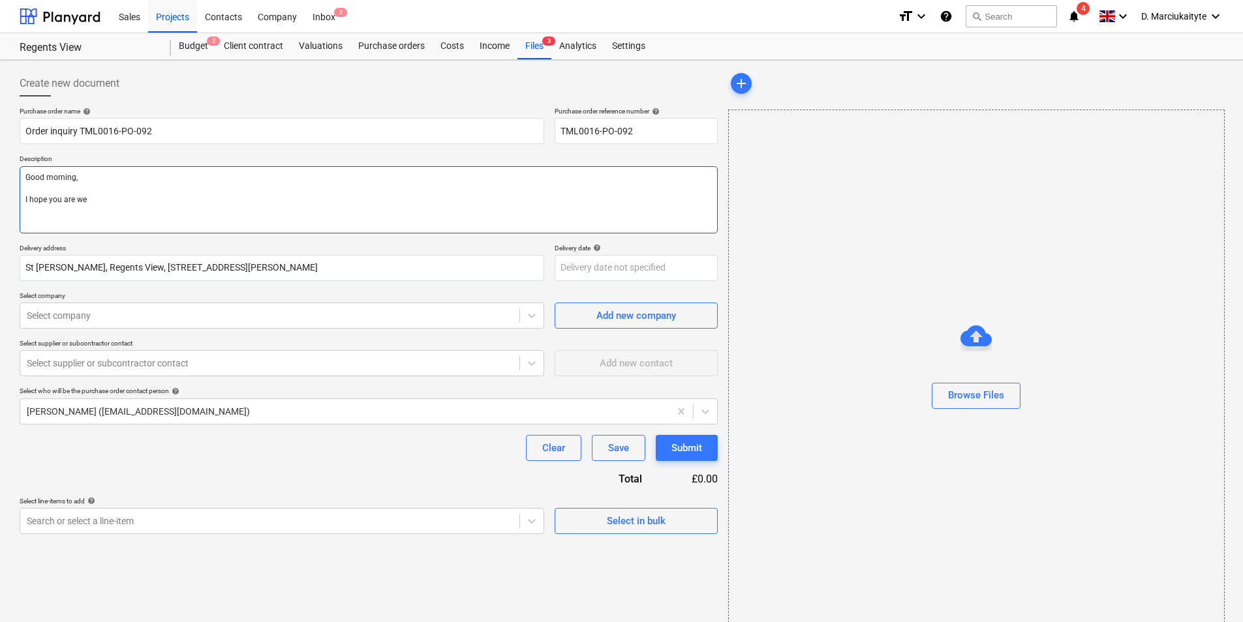
type textarea "Good morning, I hope you are wel"
type textarea "x"
type textarea "Good morning, I hope you are well"
type textarea "x"
type textarea "Good morning, I hope you are well."
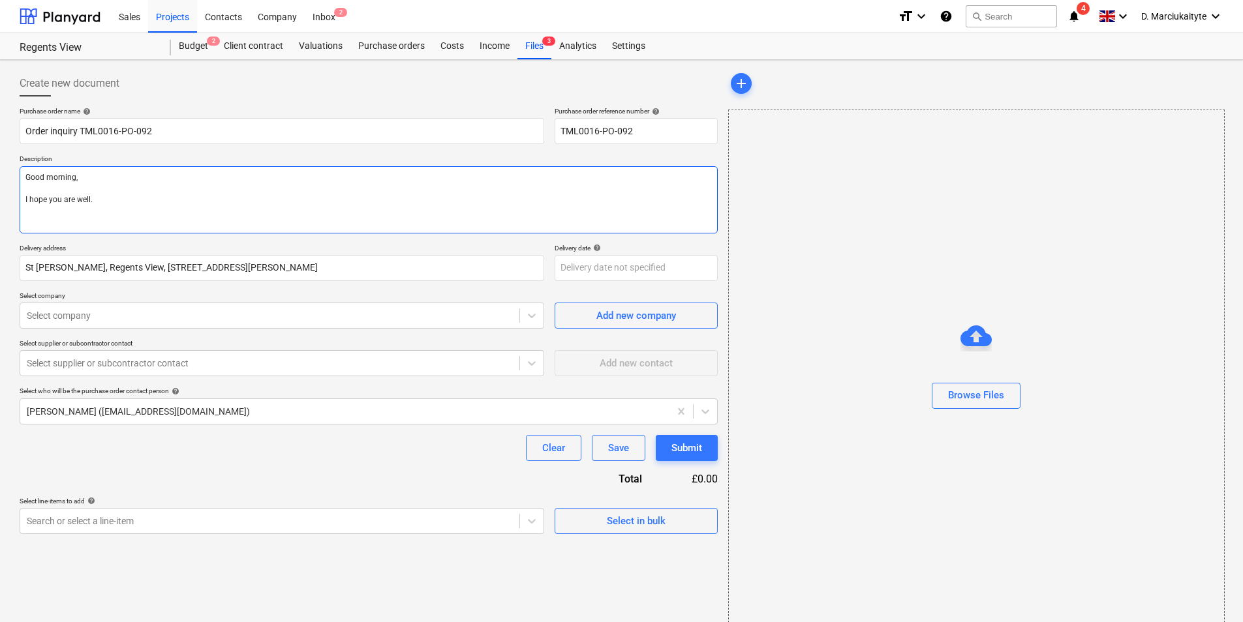
type textarea "x"
type textarea "Good morning, I hope you are well."
type textarea "x"
type textarea "Good morning, I hope you are well. P"
type textarea "x"
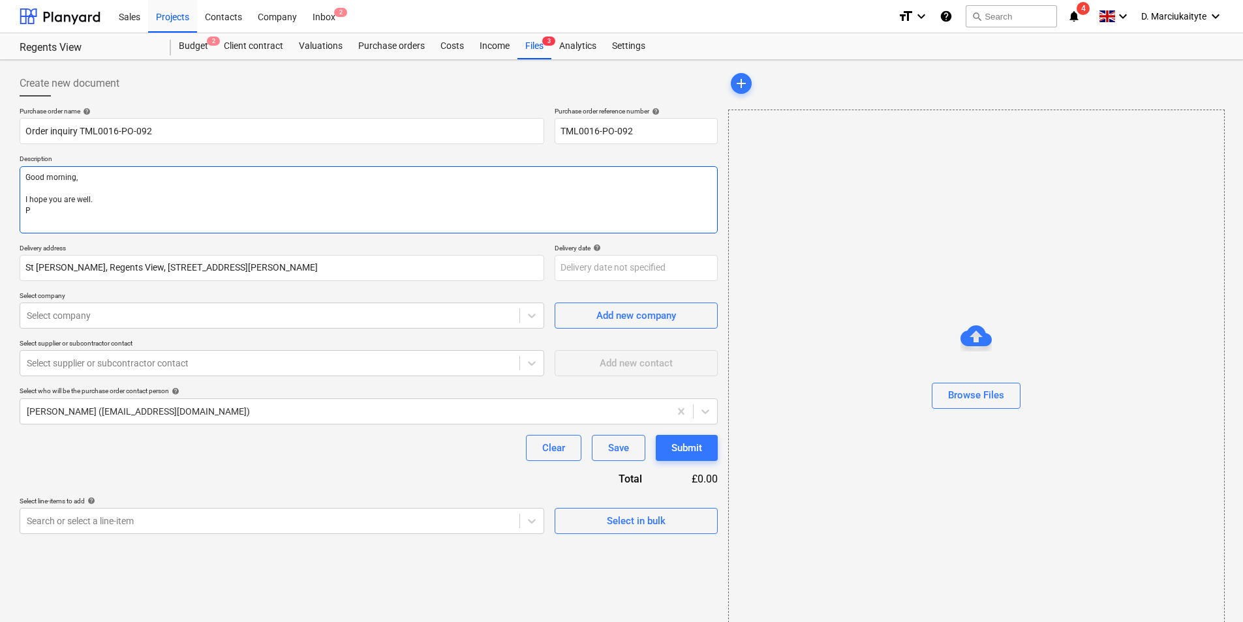
type textarea "Good morning, I hope you are well. Pl"
type textarea "x"
type textarea "Good morning, I hope you are well. Ple"
type textarea "x"
type textarea "Good morning, I hope you are well. Plea"
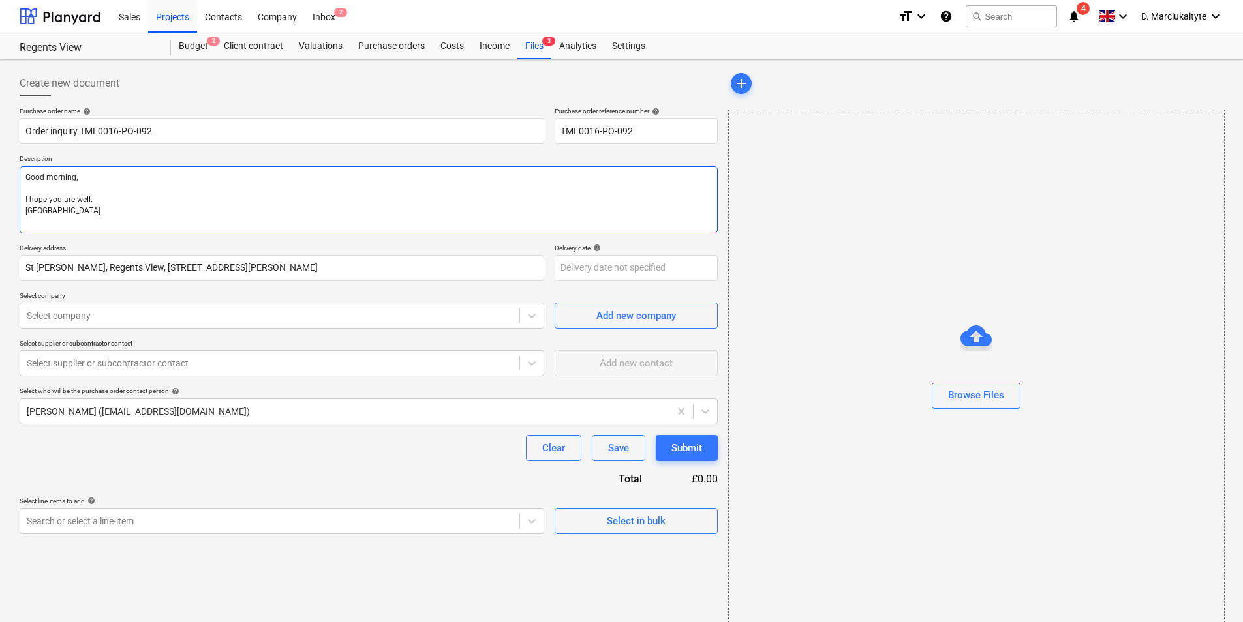
type textarea "x"
type textarea "Good morning, I hope you are well. Pleas"
type textarea "x"
type textarea "Good morning, I hope you are well. Please"
type textarea "x"
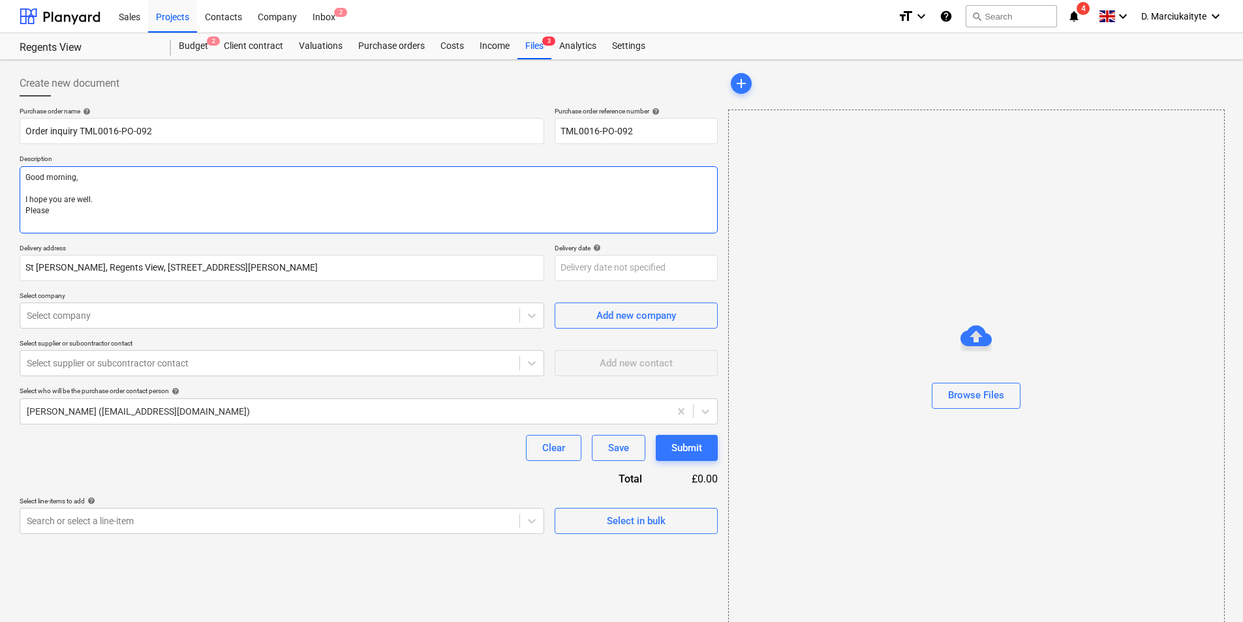
type textarea "Good morning, I hope you are well. Please"
type textarea "x"
type textarea "Good morning, I hope you are well. Please p"
type textarea "x"
type textarea "Good morning, I hope you are well. Please pr"
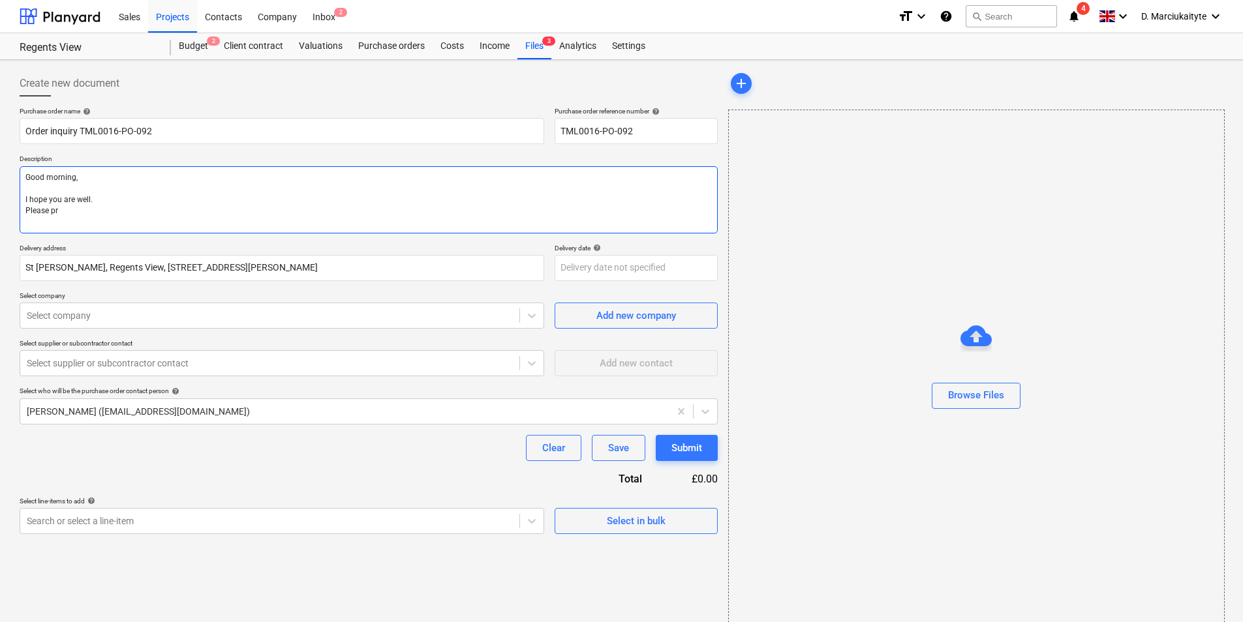
type textarea "x"
type textarea "Good morning, I hope you are well. Please pri"
type textarea "x"
type textarea "Good morning, I hope you are well. Please pr"
type textarea "x"
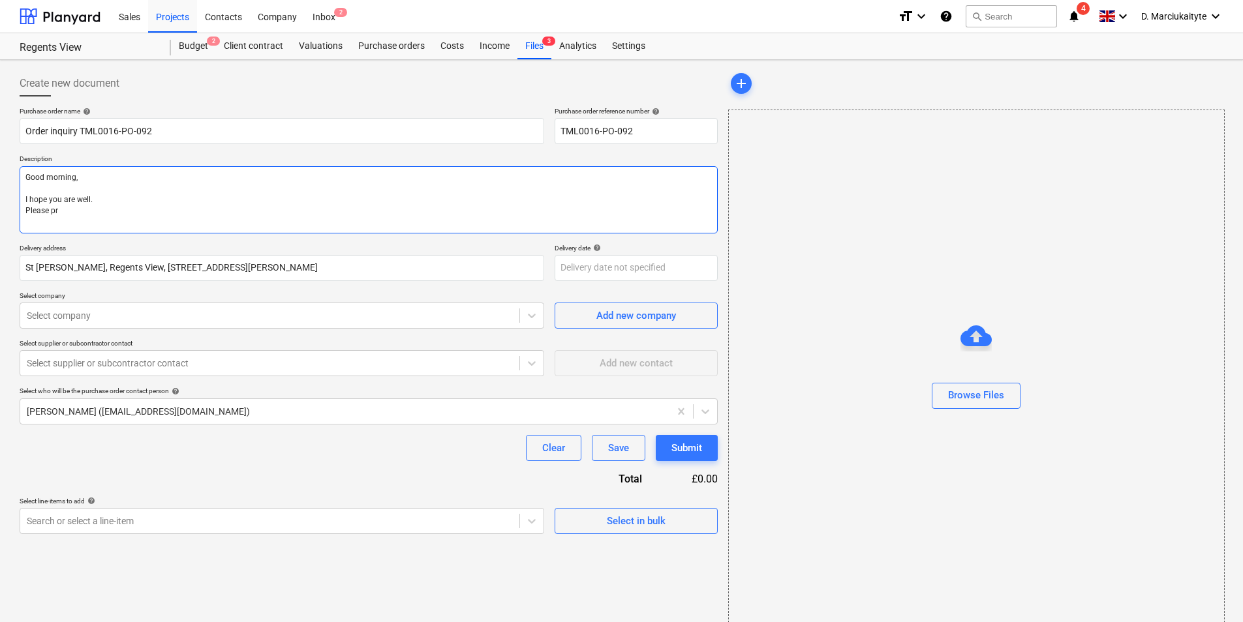
type textarea "Good morning, I hope you are well. Please pro"
type textarea "x"
type textarea "Good morning, I hope you are well. Please proc"
type textarea "x"
type textarea "Good morning, I hope you are well. Please proce"
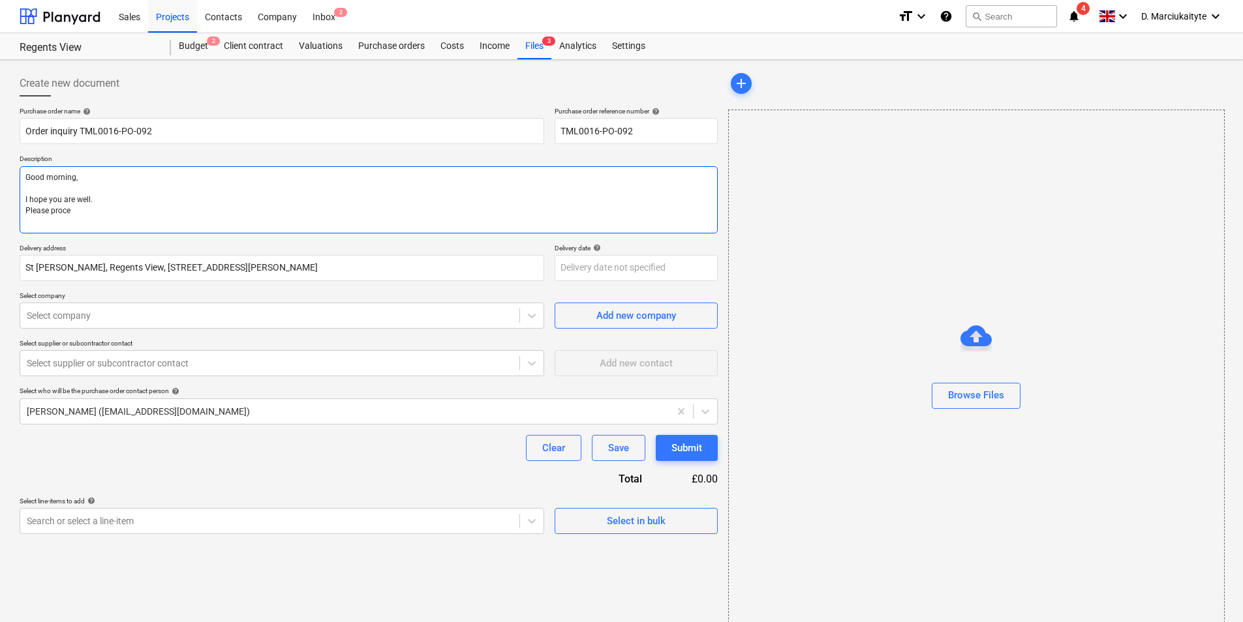
type textarea "x"
type textarea "Good morning, I hope you are well. Please procee"
type textarea "x"
type textarea "Good morning, I hope you are well. Please proceed"
type textarea "x"
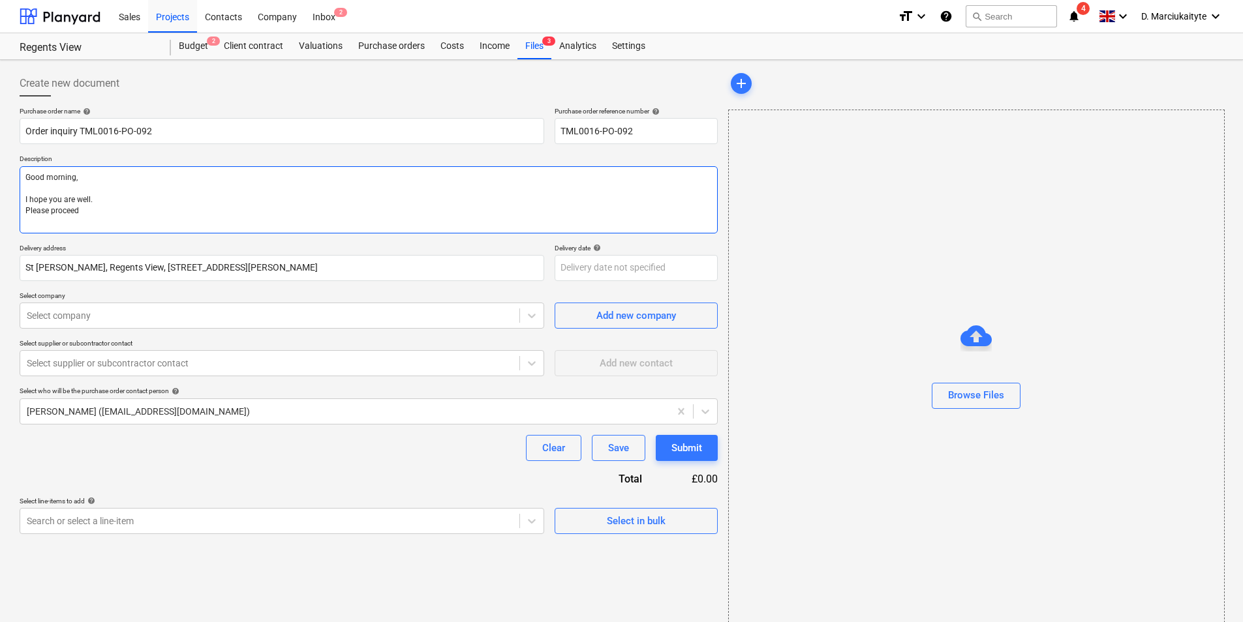
type textarea "Good morning, I hope you are well. Please proceed"
type textarea "x"
type textarea "Good morning, I hope you are well. Please proceed w"
type textarea "x"
type textarea "Good morning, I hope you are well. Please proceed wi"
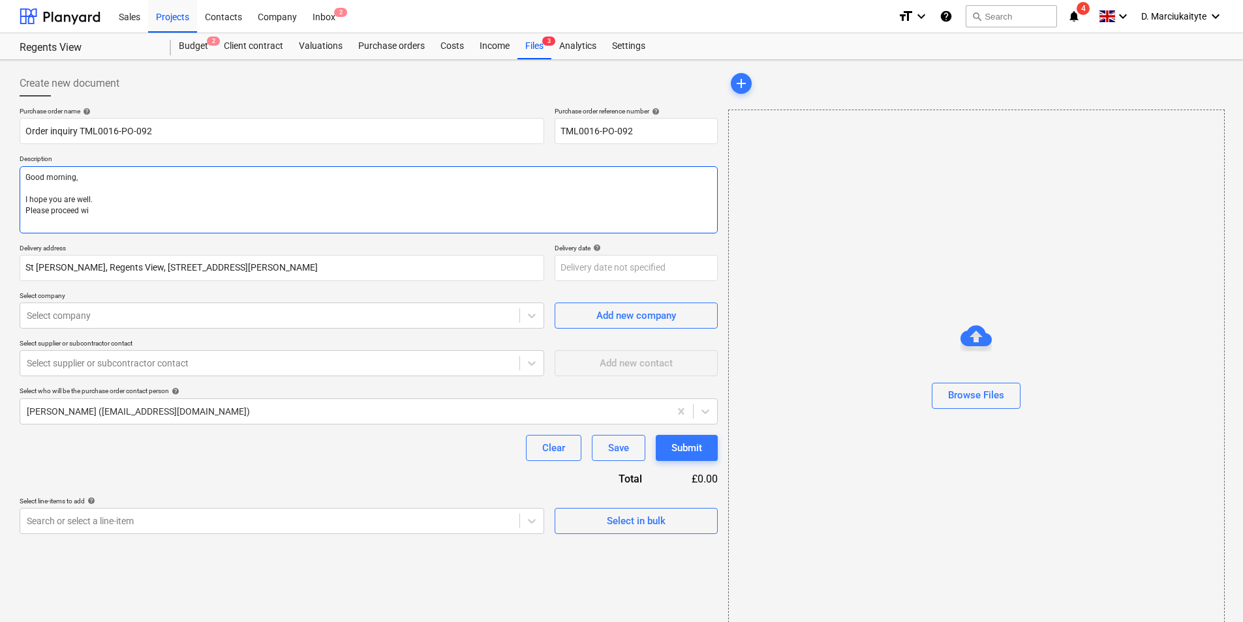
type textarea "x"
type textarea "Good morning, I hope you are well. Please proceed wit"
type textarea "x"
type textarea "Good morning, I hope you are well. Please proceed with"
type textarea "x"
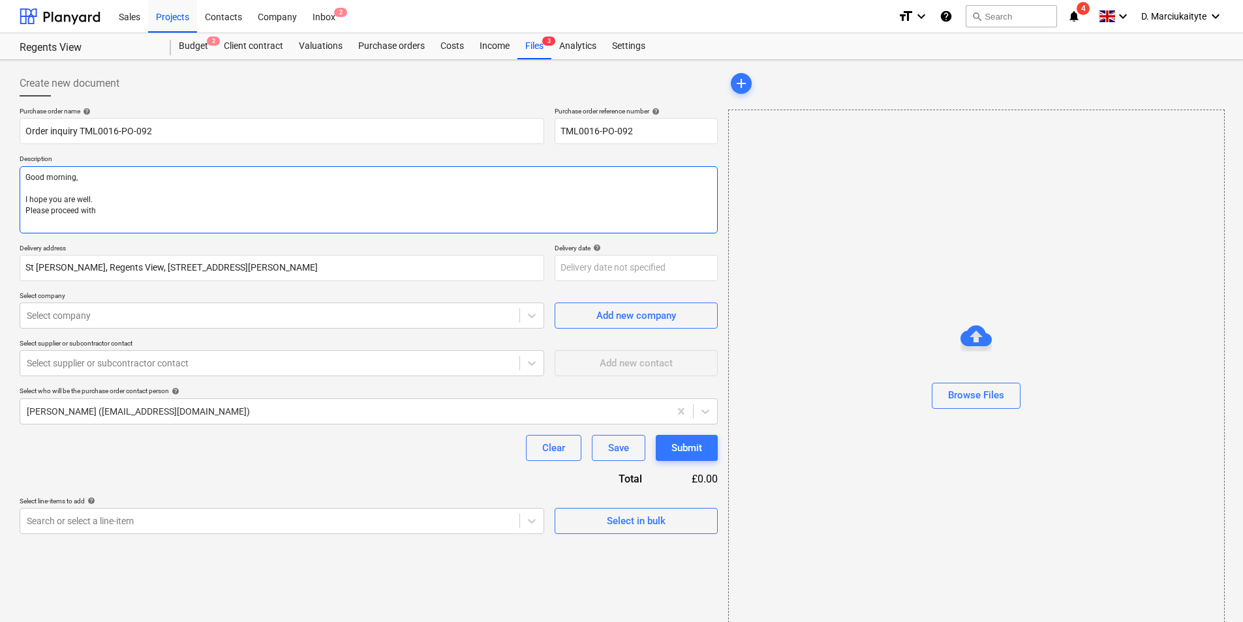
type textarea "Good morning, I hope you are well. Please proceed with"
type textarea "x"
type textarea "Good morning, I hope you are well. Please proceed with a"
type textarea "x"
type textarea "Good morning, I hope you are well. Please proceed with at"
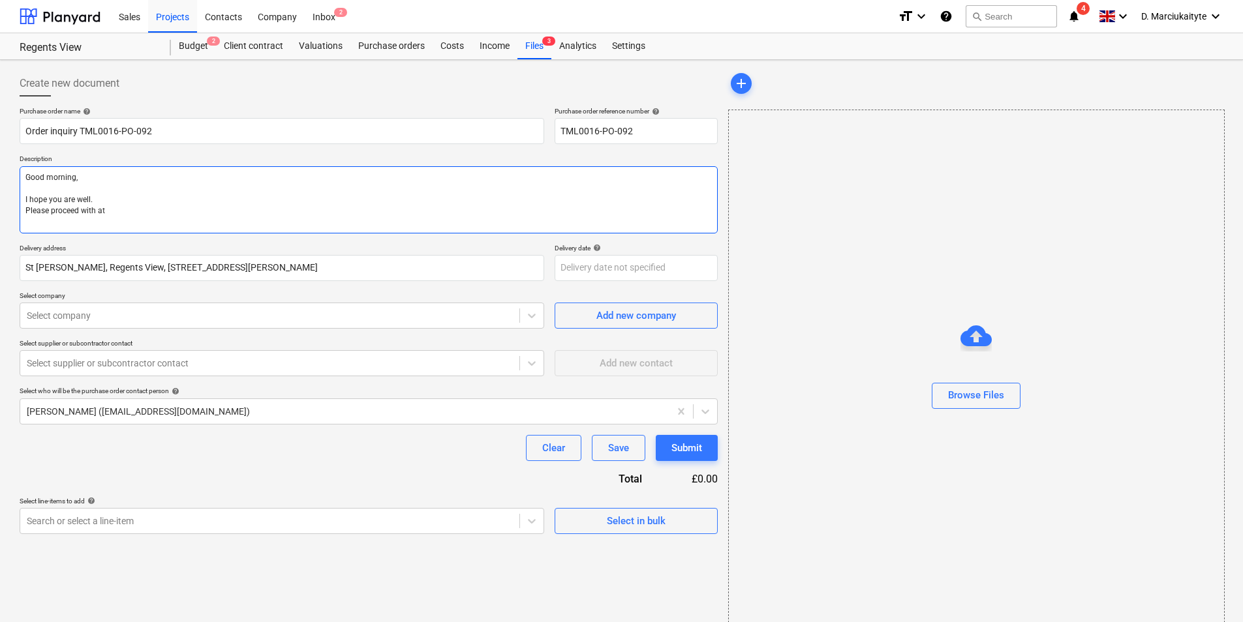
type textarea "x"
type textarea "Good morning, I hope you are well. Please proceed with att"
type textarea "x"
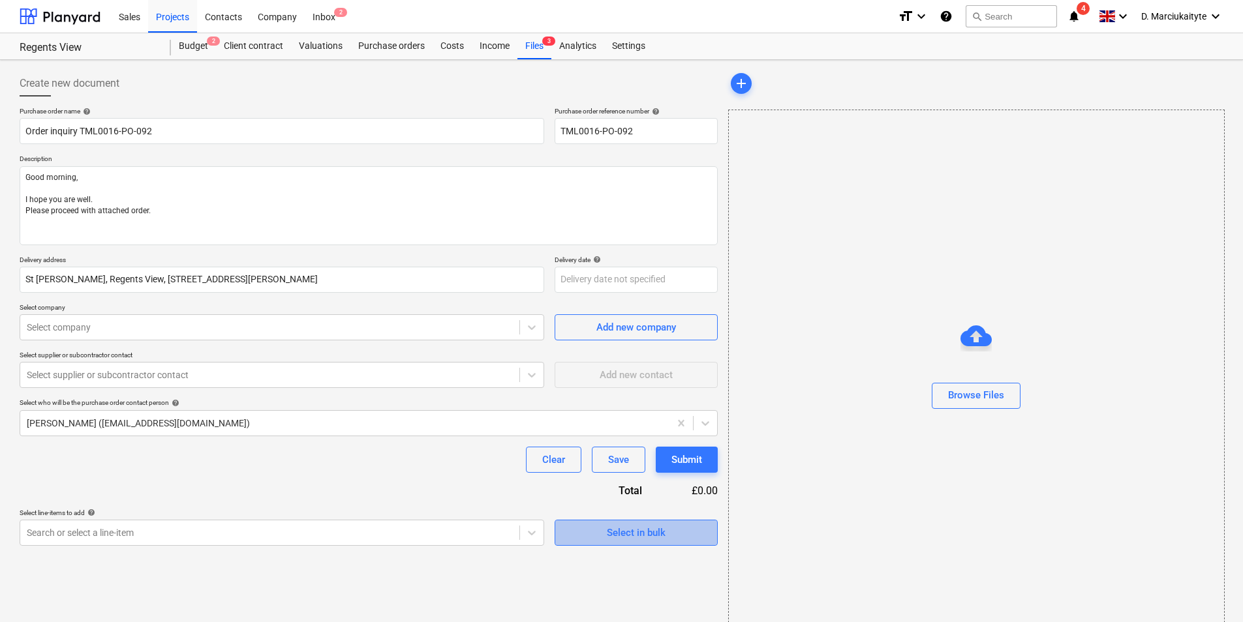
click at [655, 520] on button "Select in bulk" at bounding box center [635, 533] width 163 height 26
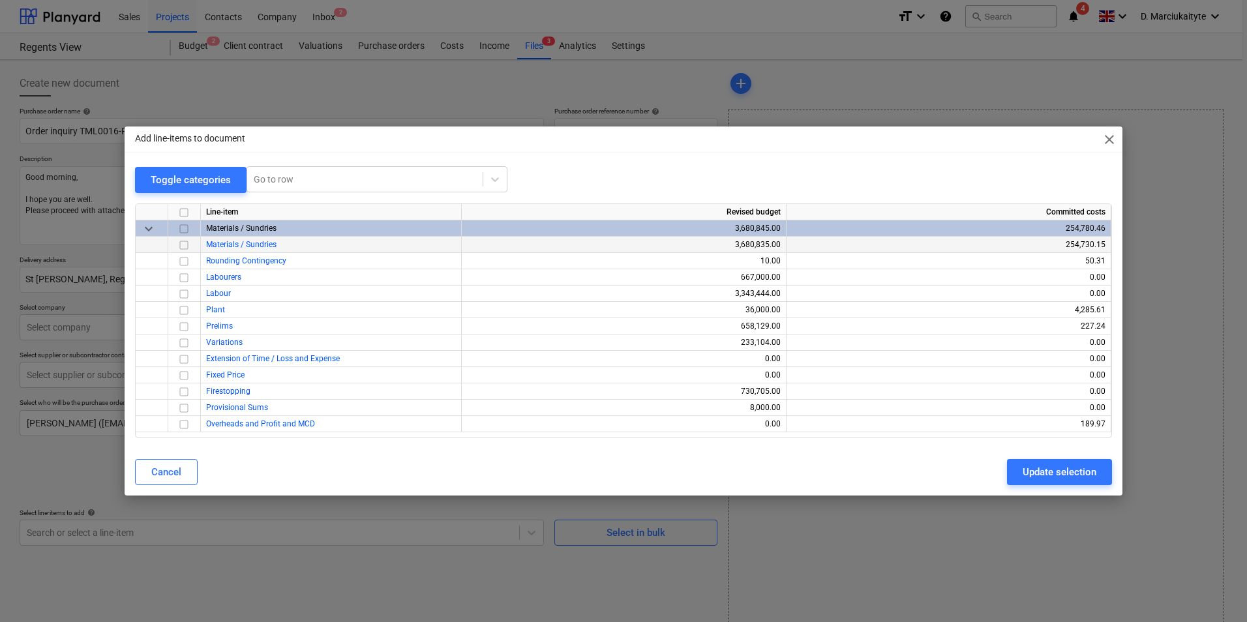
click at [185, 242] on input "checkbox" at bounding box center [184, 245] width 16 height 16
drag, startPoint x: 1027, startPoint y: 479, endPoint x: 1014, endPoint y: 476, distance: 12.7
click at [1027, 478] on div "Update selection" at bounding box center [1060, 472] width 74 height 17
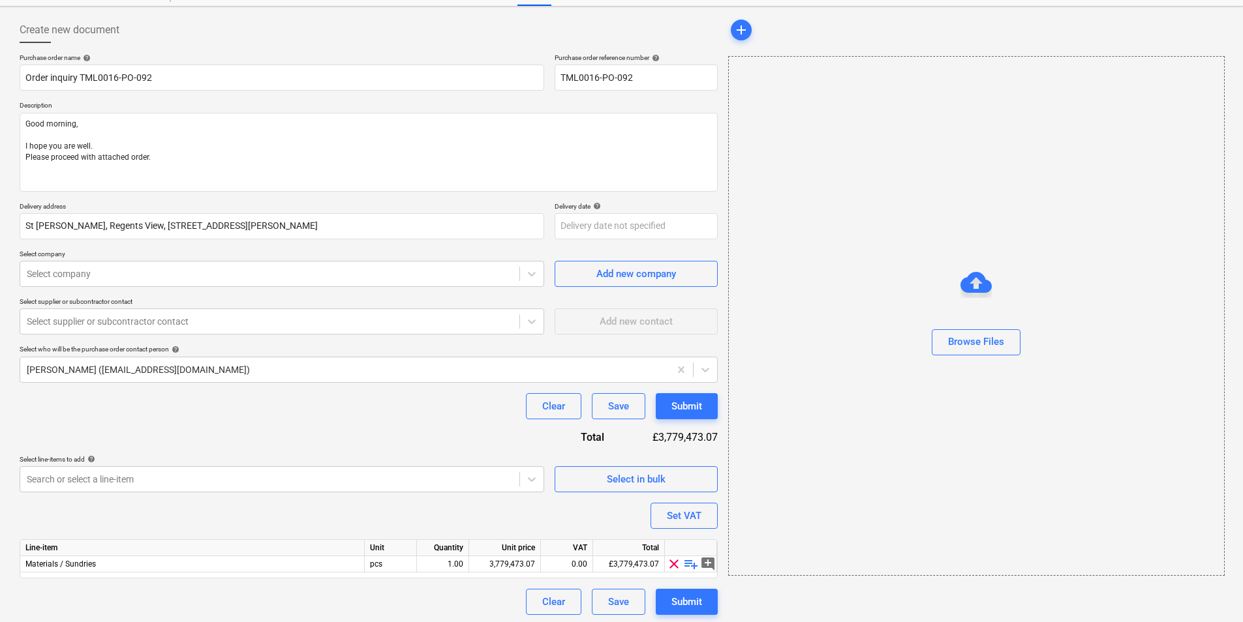
scroll to position [57, 0]
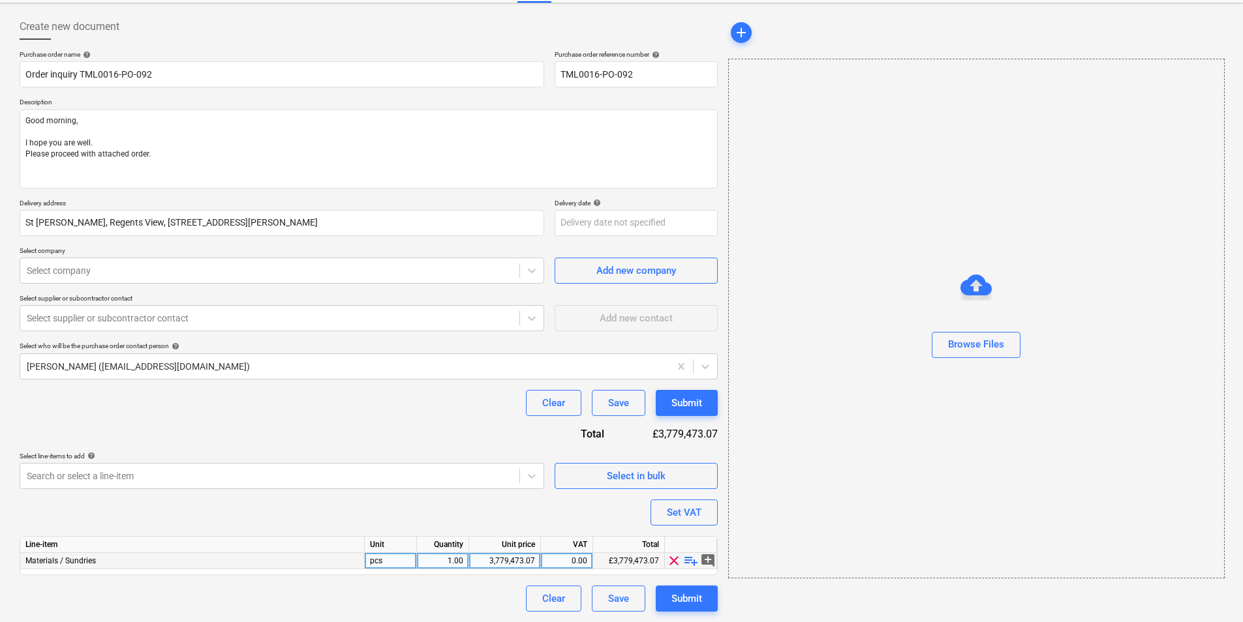
click at [689, 560] on span "playlist_add" at bounding box center [691, 561] width 16 height 16
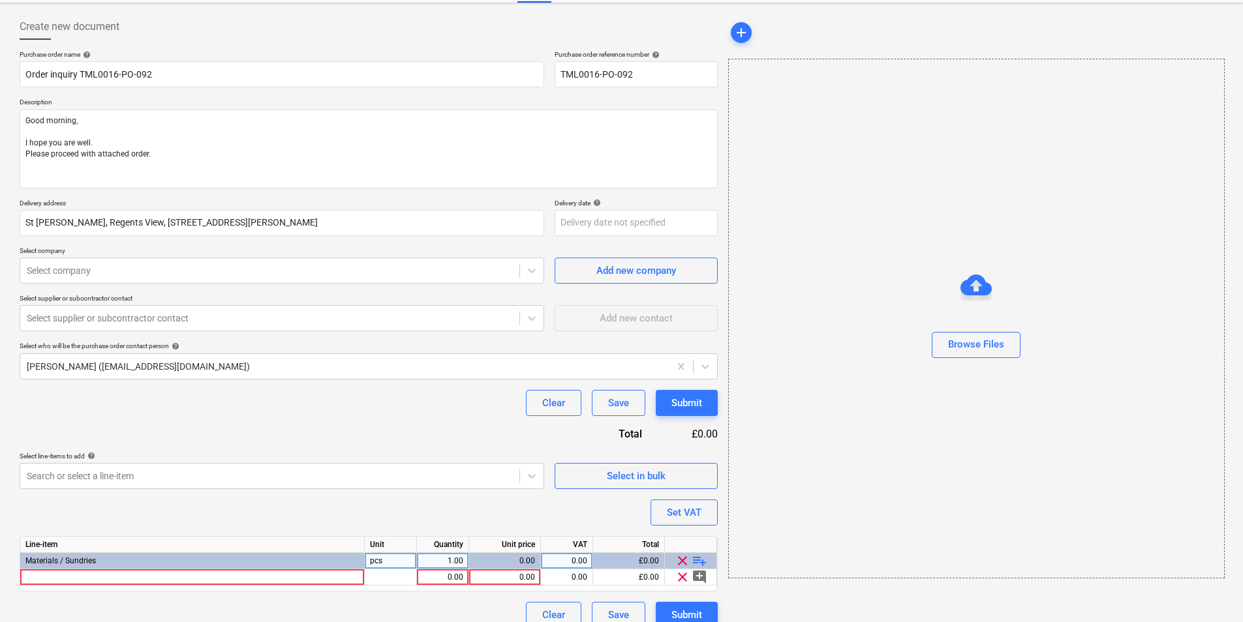
click at [695, 563] on span "playlist_add" at bounding box center [699, 561] width 16 height 16
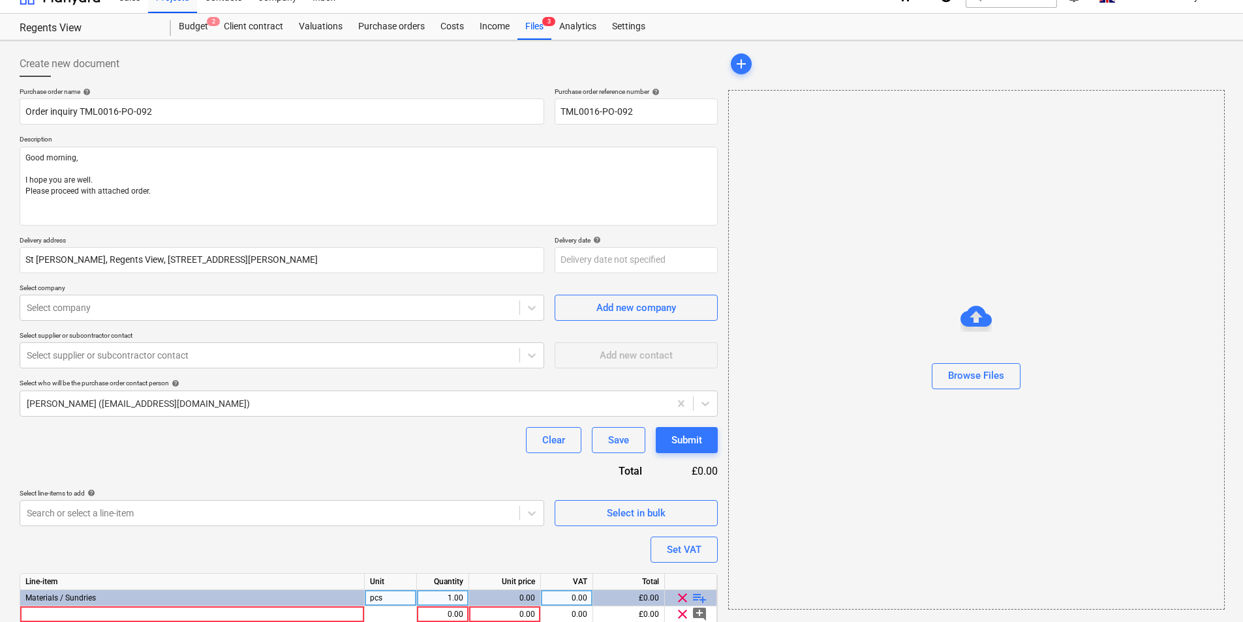
scroll to position [0, 0]
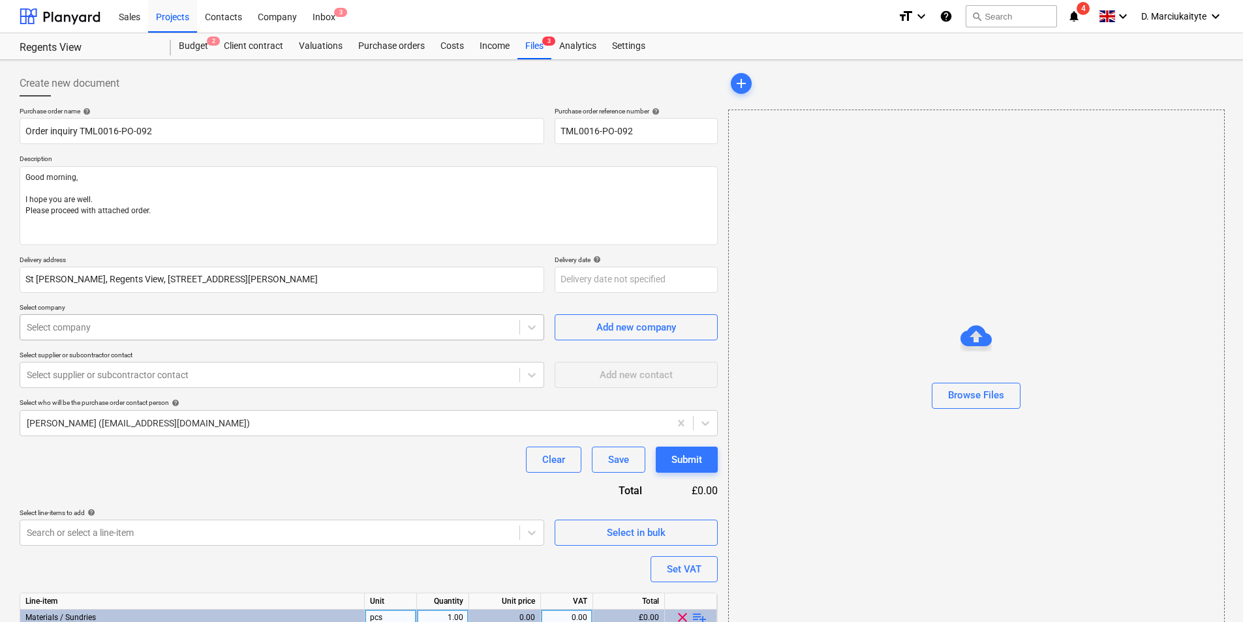
click at [190, 331] on div at bounding box center [270, 327] width 486 height 13
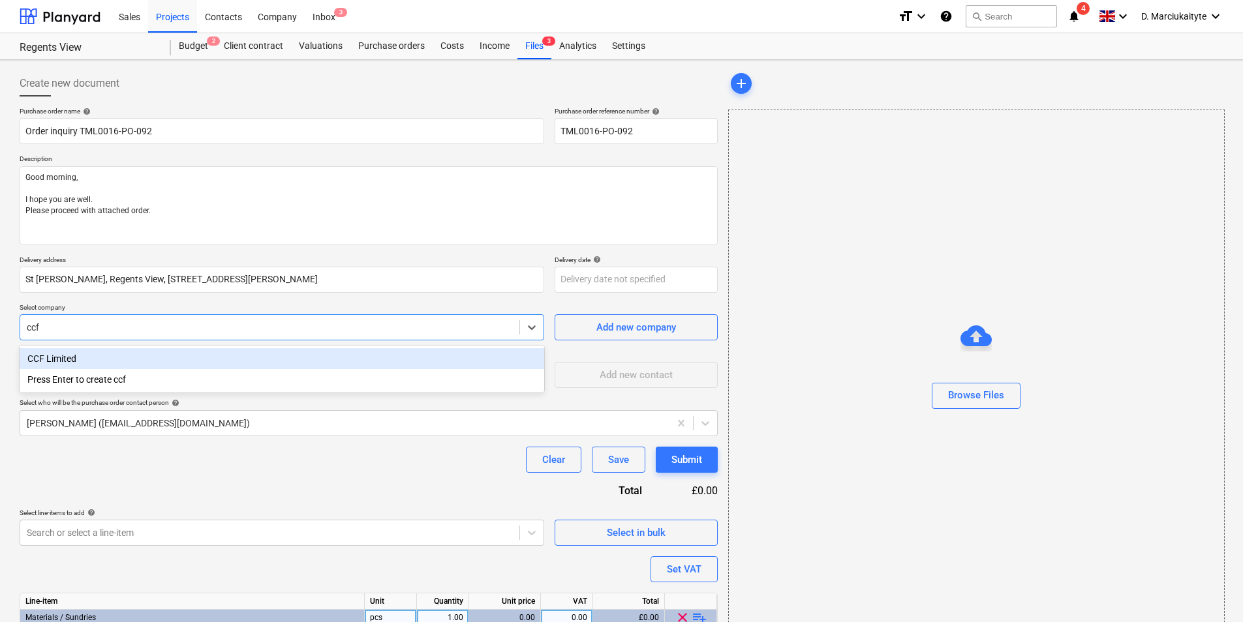
click at [95, 346] on div "CCF Limited Press Enter to create ccf" at bounding box center [282, 369] width 524 height 47
click at [100, 354] on div "CCF Limited" at bounding box center [282, 358] width 524 height 21
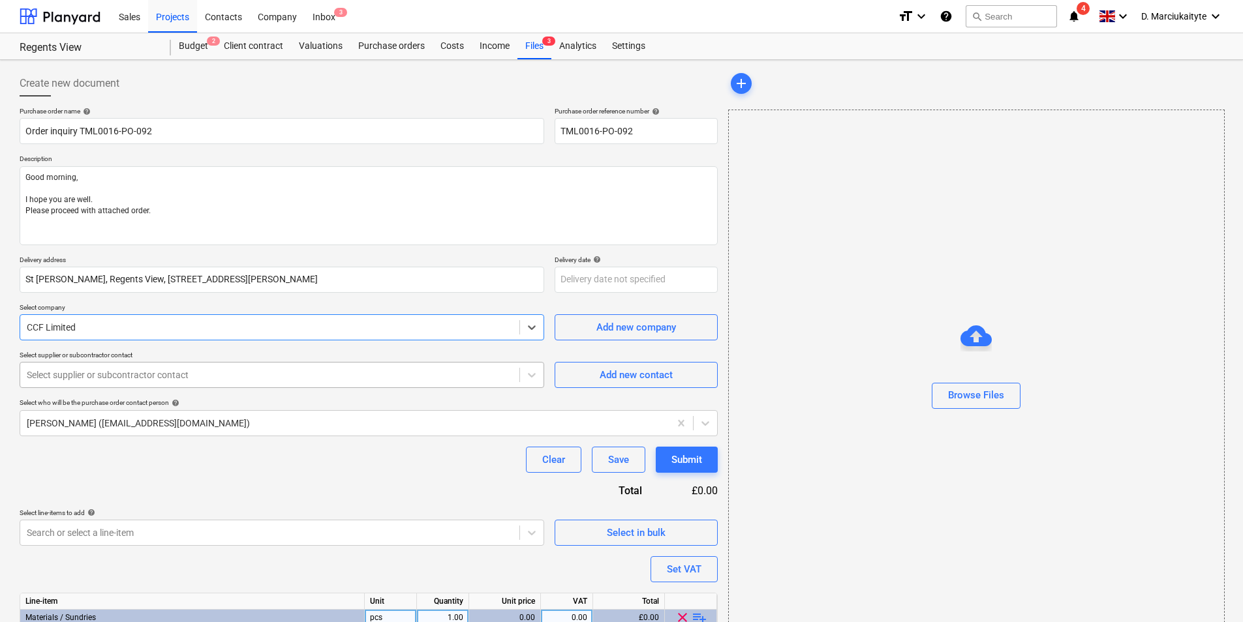
click at [100, 361] on p "Select supplier or subcontractor contact" at bounding box center [282, 356] width 524 height 11
click at [113, 376] on div at bounding box center [270, 375] width 486 height 13
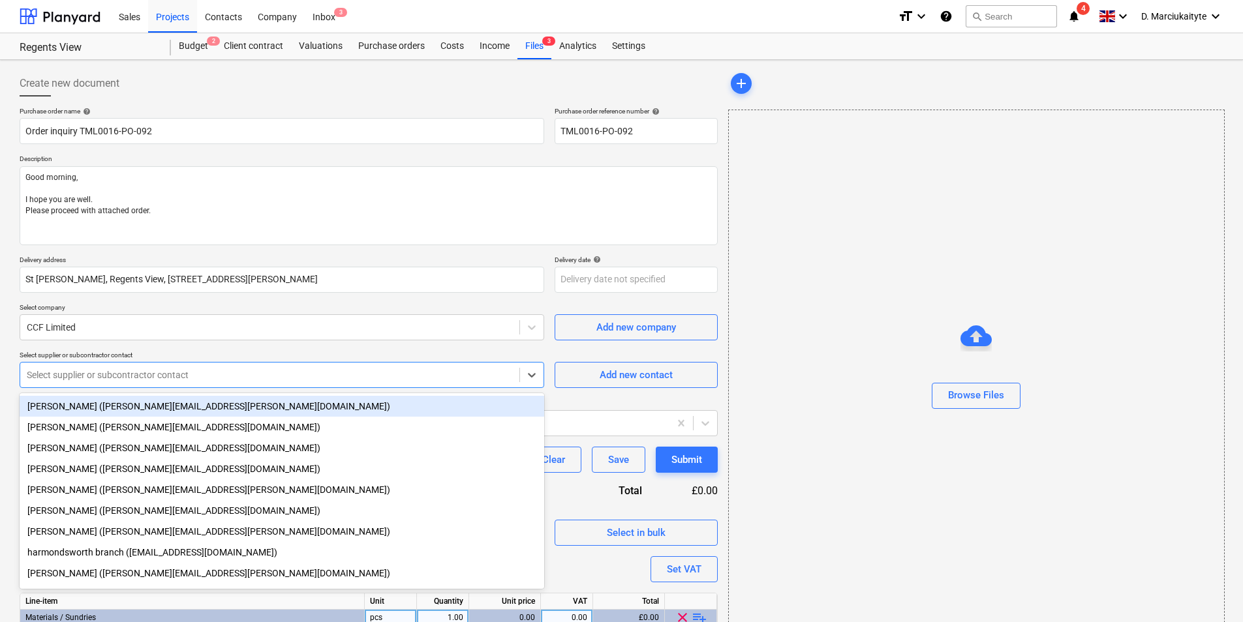
click at [345, 380] on div at bounding box center [270, 375] width 486 height 13
